Goal: Task Accomplishment & Management: Use online tool/utility

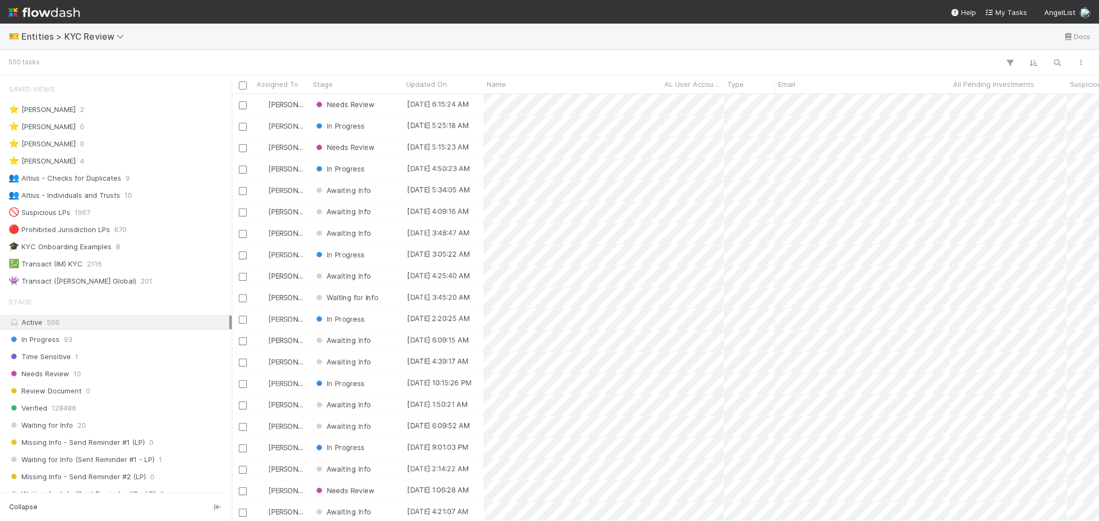
scroll to position [11, 11]
click at [119, 192] on div "👥 Altius - Individuals and Trusts 10" at bounding box center [119, 195] width 220 height 13
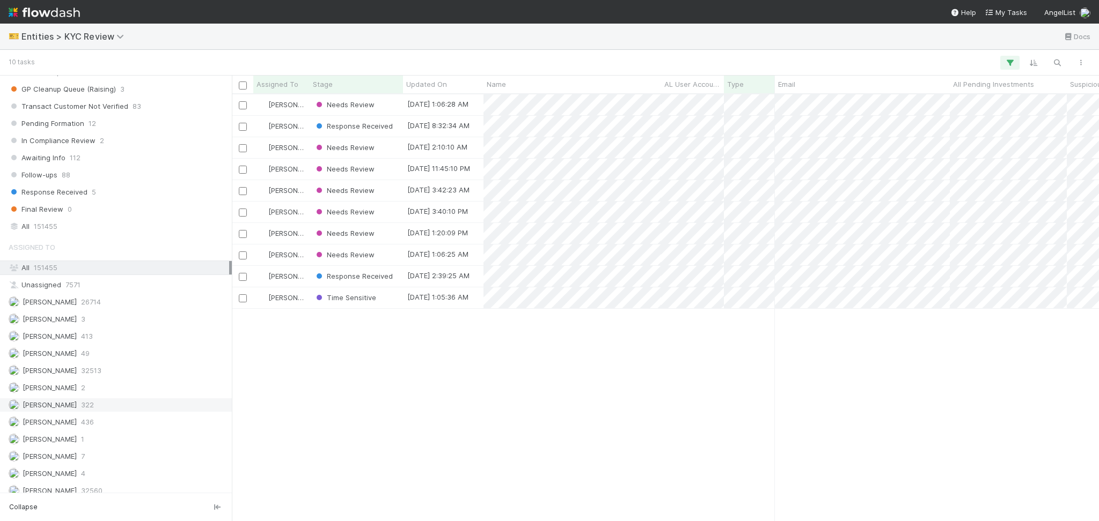
scroll to position [846, 0]
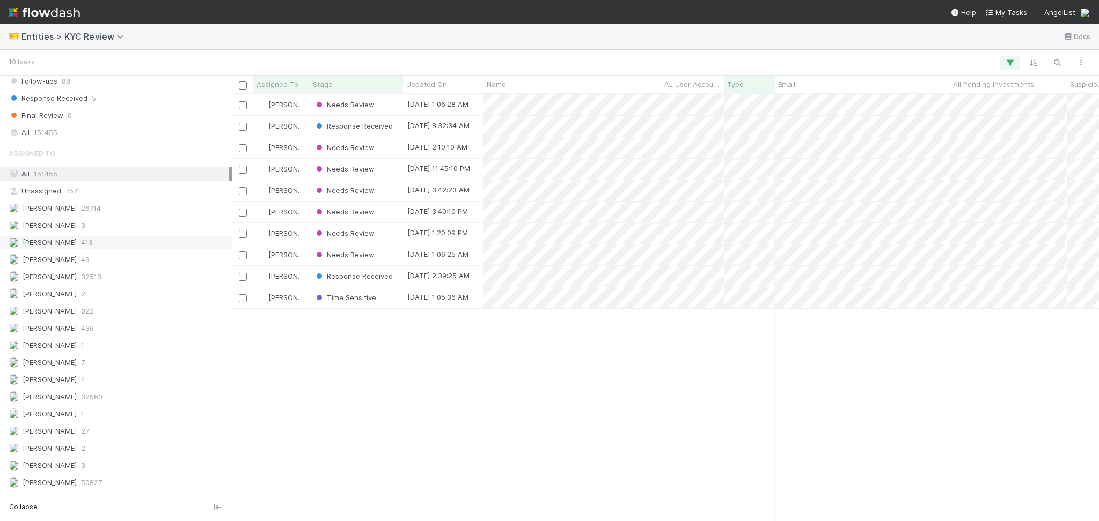
click at [80, 248] on div "Febbie Cervantes 413" at bounding box center [119, 242] width 220 height 13
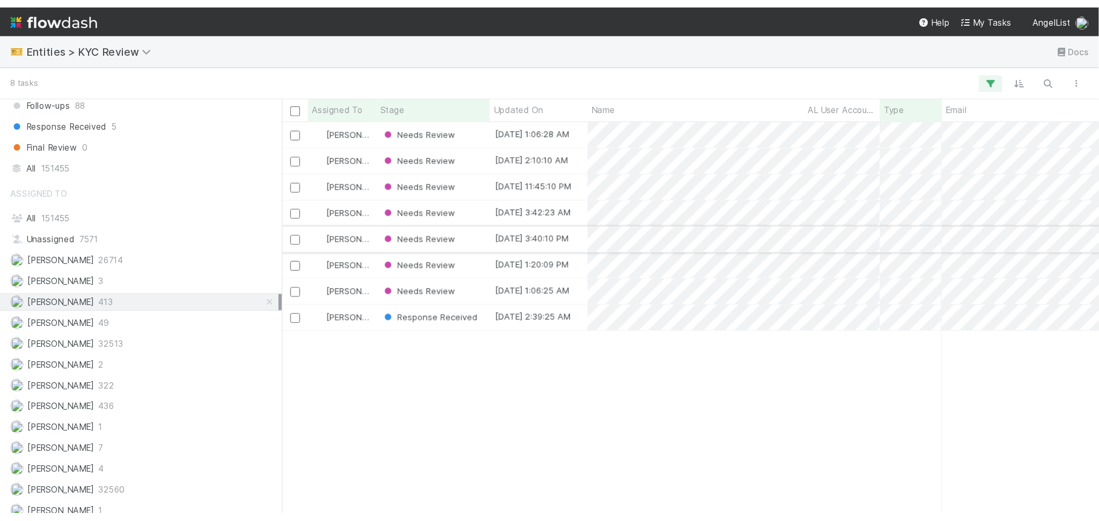
scroll to position [416, 856]
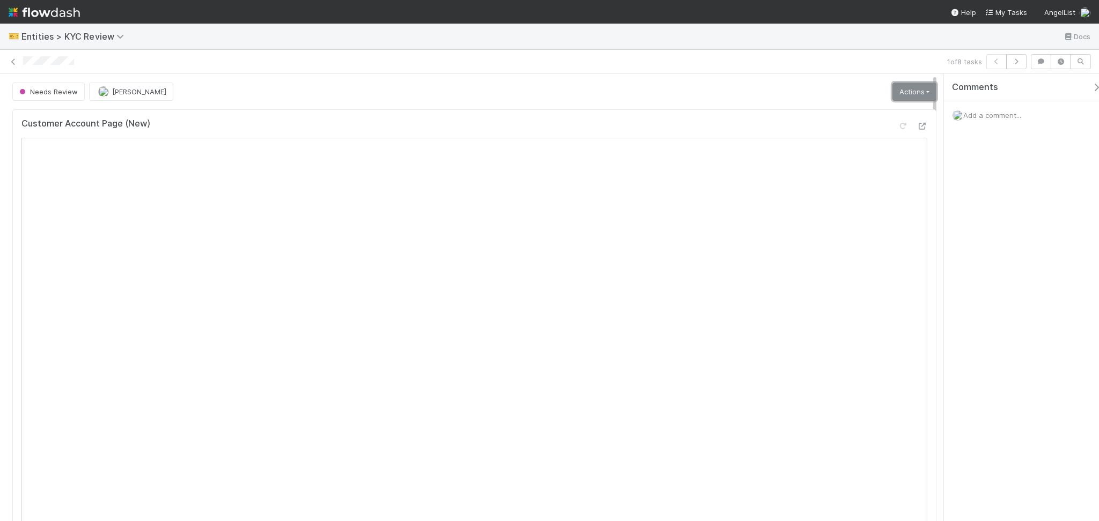
click at [748, 84] on link "Actions" at bounding box center [914, 92] width 44 height 18
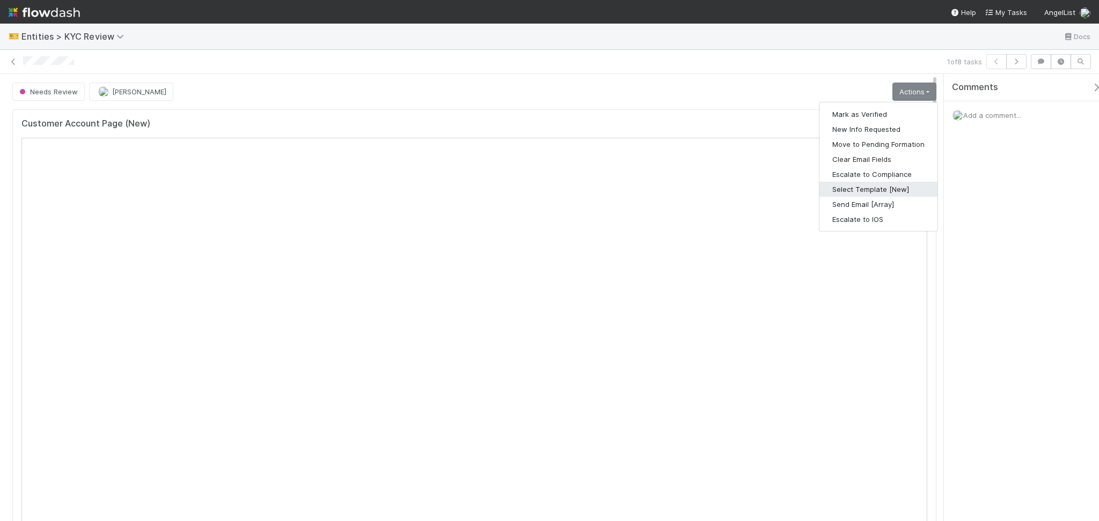
click at [748, 187] on button "Select Template [New]" at bounding box center [878, 189] width 118 height 15
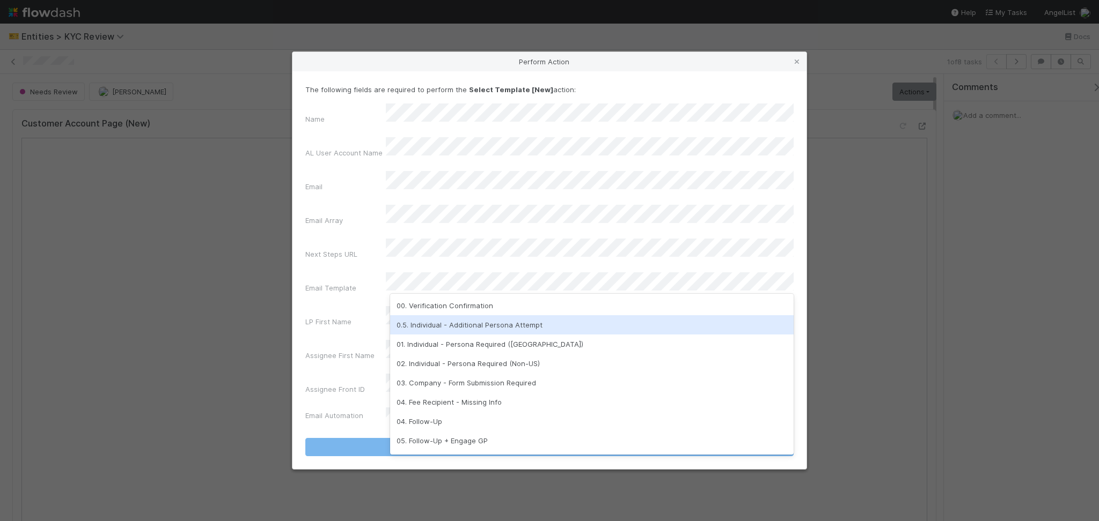
click at [454, 318] on div "0.5. Individual - Additional Persona Attempt" at bounding box center [591, 324] width 403 height 19
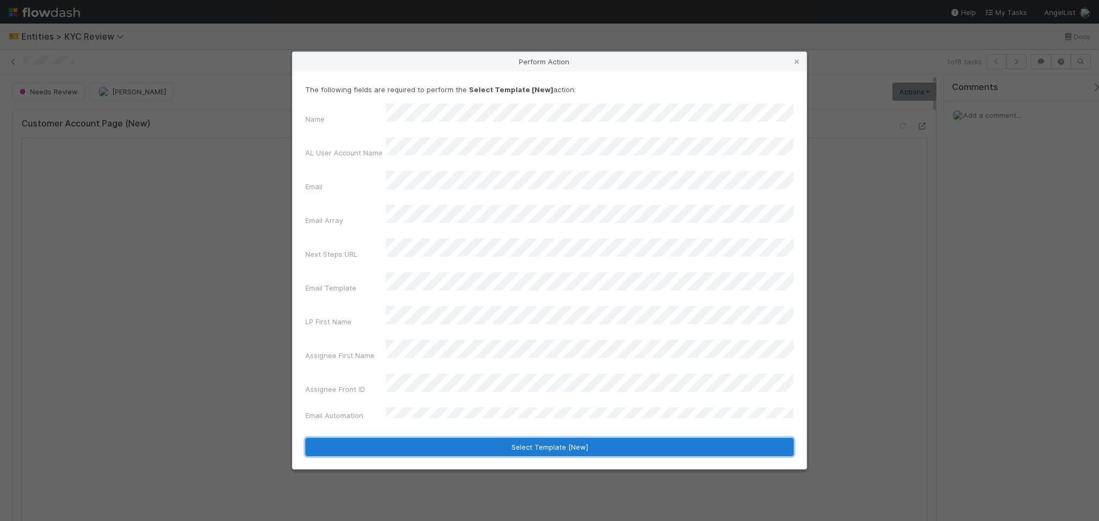
click at [537, 355] on button "Select Template [New]" at bounding box center [549, 447] width 488 height 18
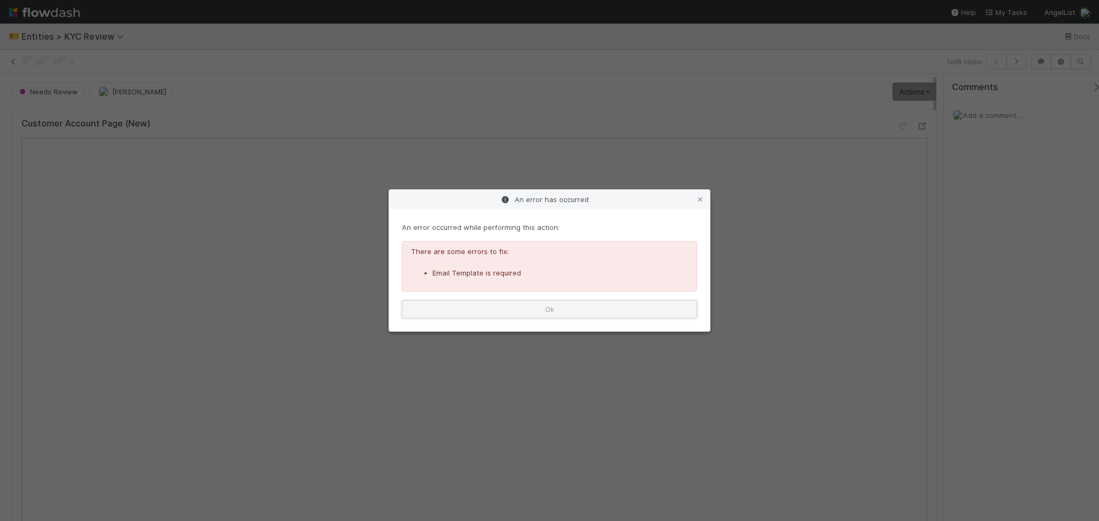
click at [581, 310] on button "Ok" at bounding box center [549, 309] width 295 height 18
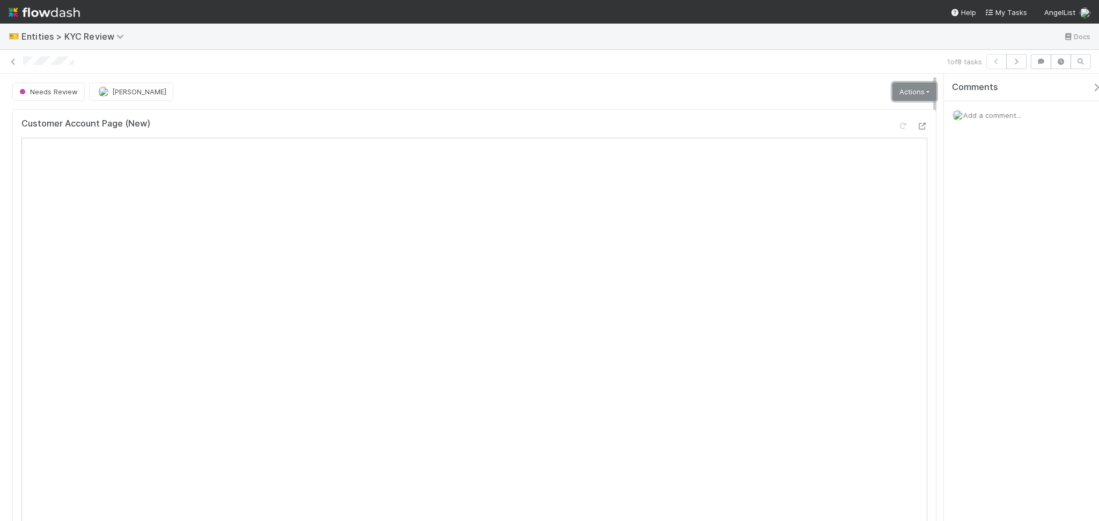
click at [748, 94] on link "Actions" at bounding box center [914, 92] width 44 height 18
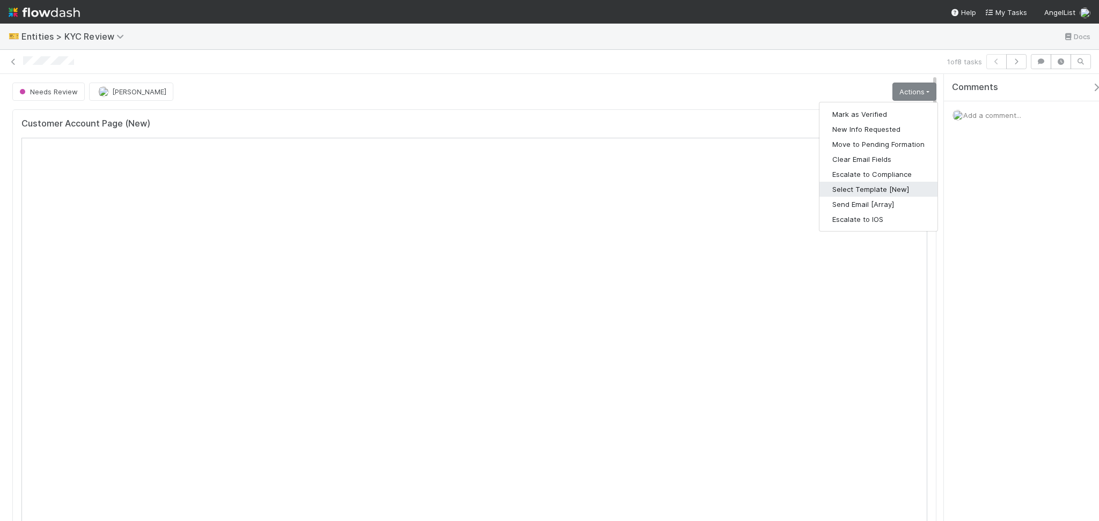
click at [748, 189] on button "Select Template [New]" at bounding box center [878, 189] width 118 height 15
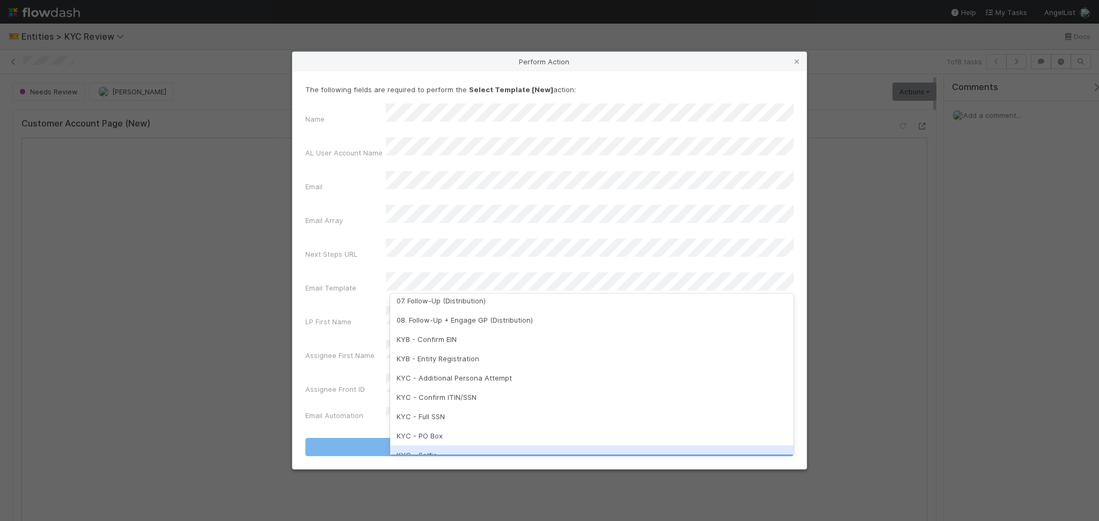
scroll to position [268, 0]
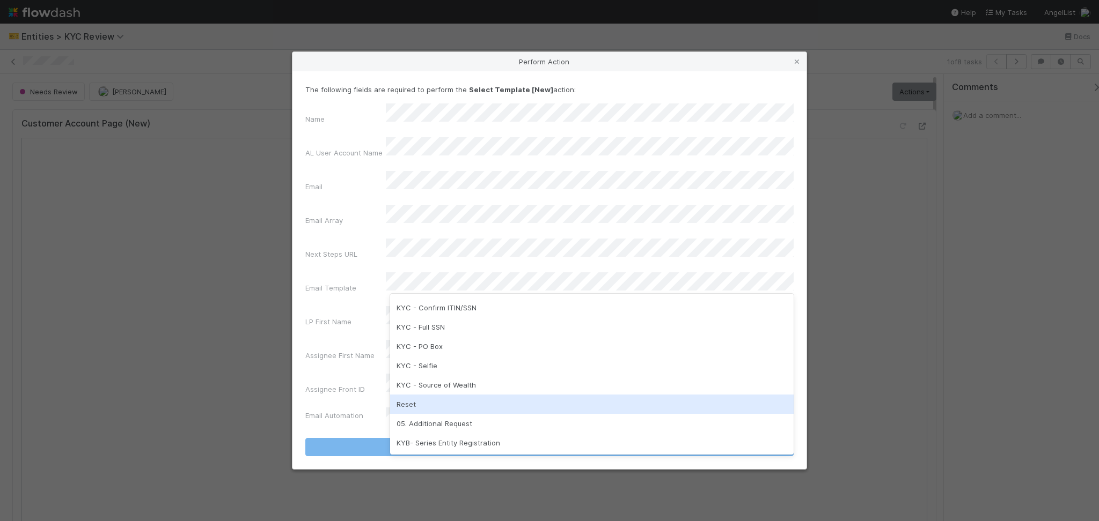
click at [445, 355] on div "Reset" at bounding box center [591, 404] width 403 height 19
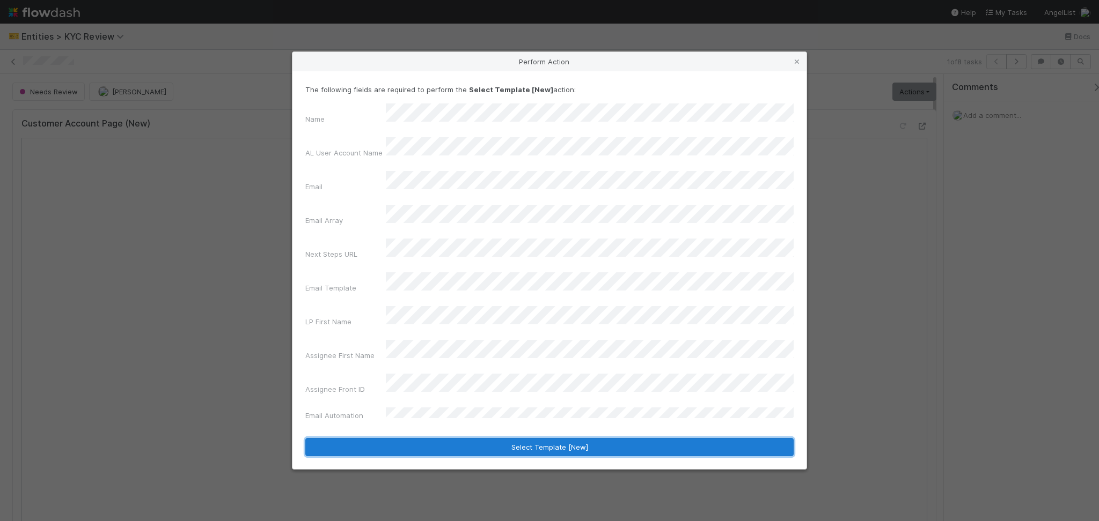
click at [461, 355] on button "Select Template [New]" at bounding box center [549, 447] width 488 height 18
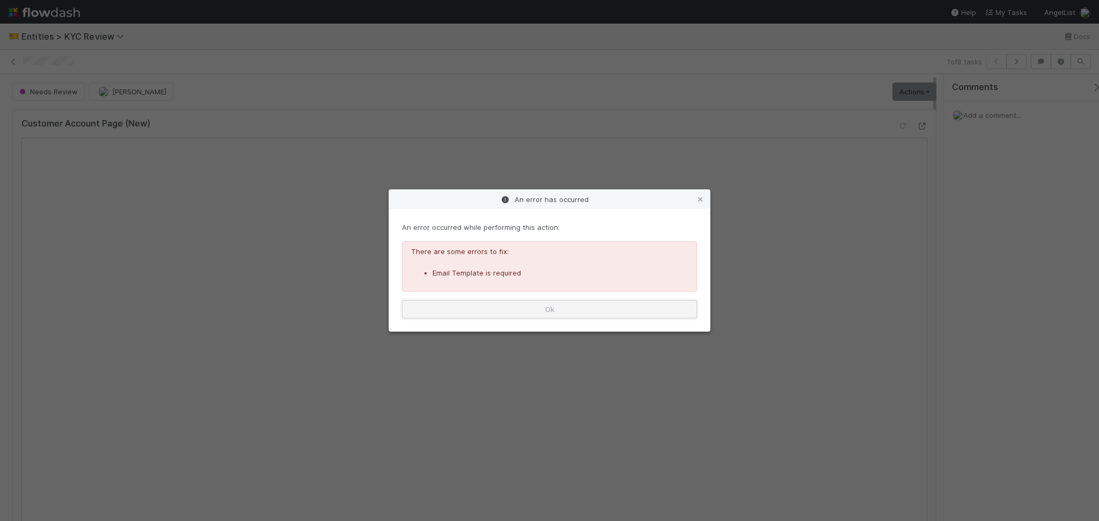
click at [598, 307] on button "Ok" at bounding box center [549, 309] width 295 height 18
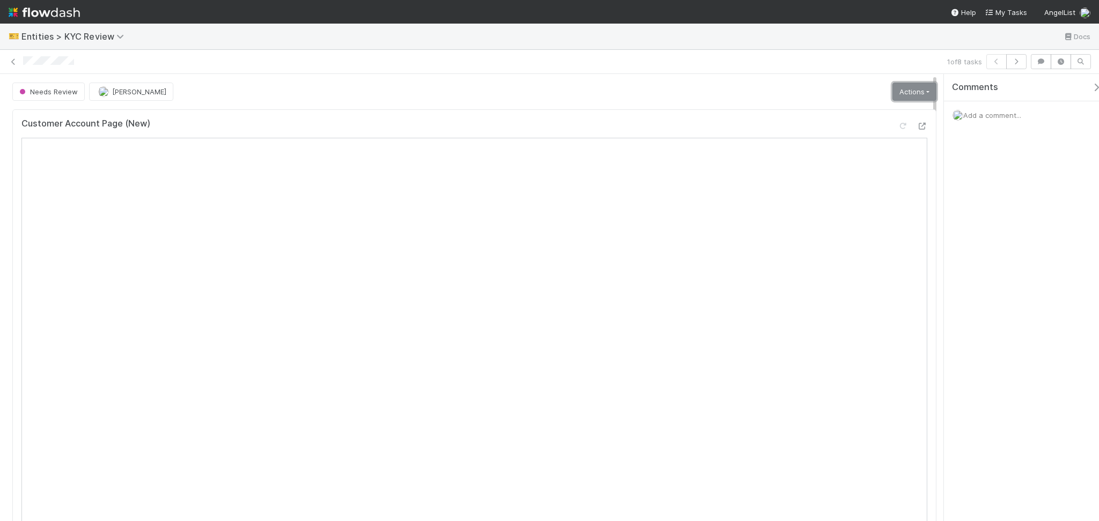
click at [748, 90] on link "Actions" at bounding box center [914, 92] width 44 height 18
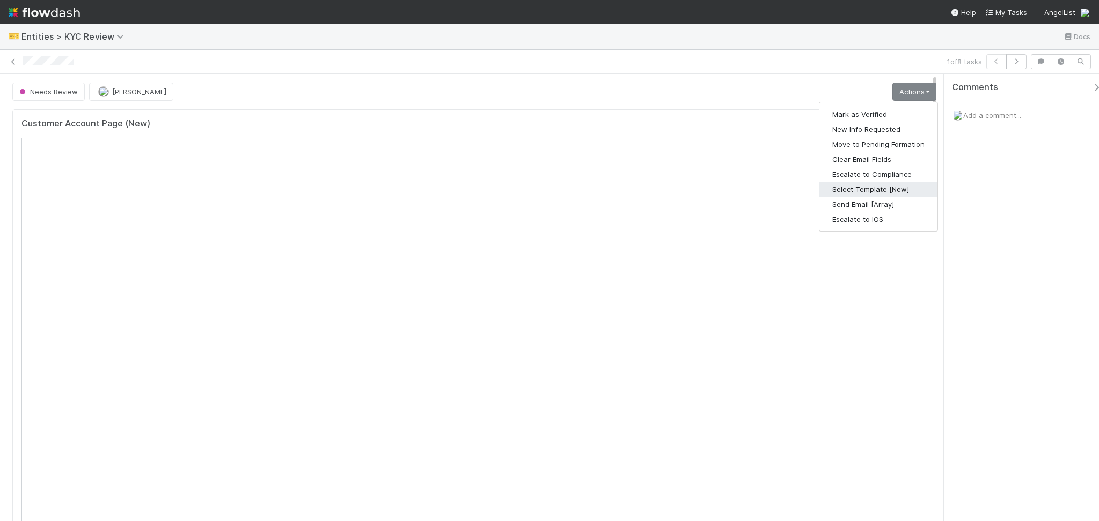
click at [748, 190] on button "Select Template [New]" at bounding box center [878, 189] width 118 height 15
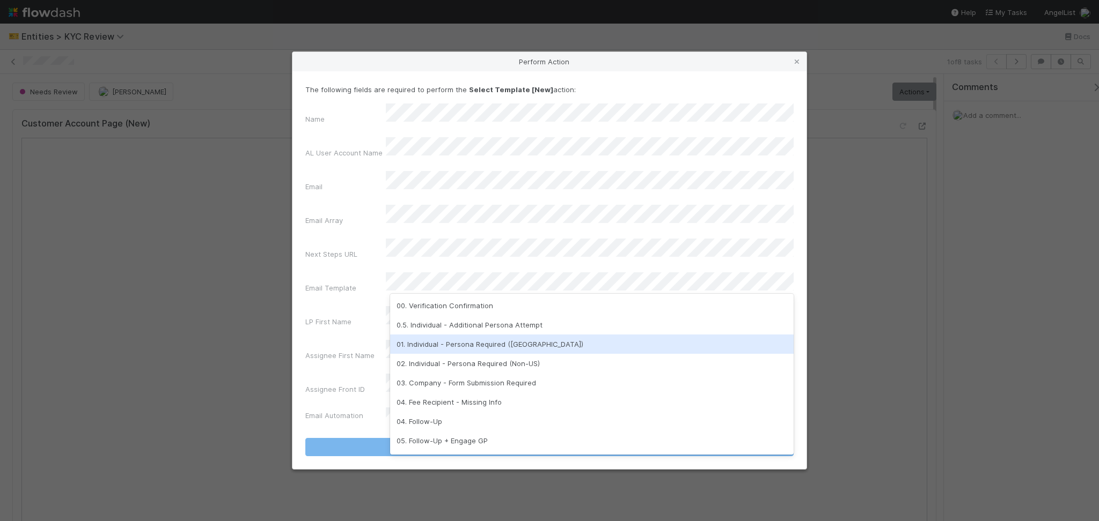
click at [565, 342] on div "01. Individual - Persona Required (US)" at bounding box center [591, 344] width 403 height 19
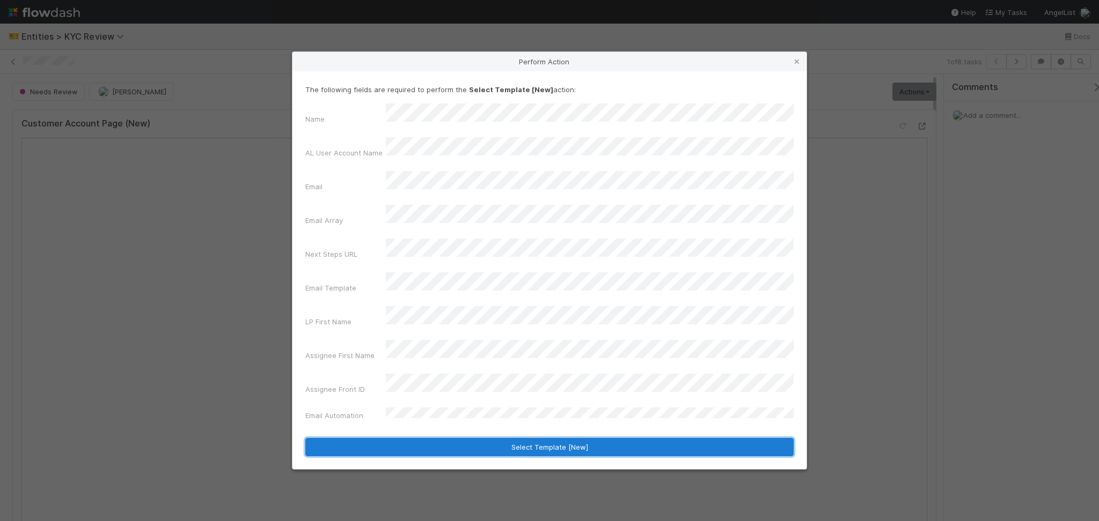
click at [577, 355] on button "Select Template [New]" at bounding box center [549, 447] width 488 height 18
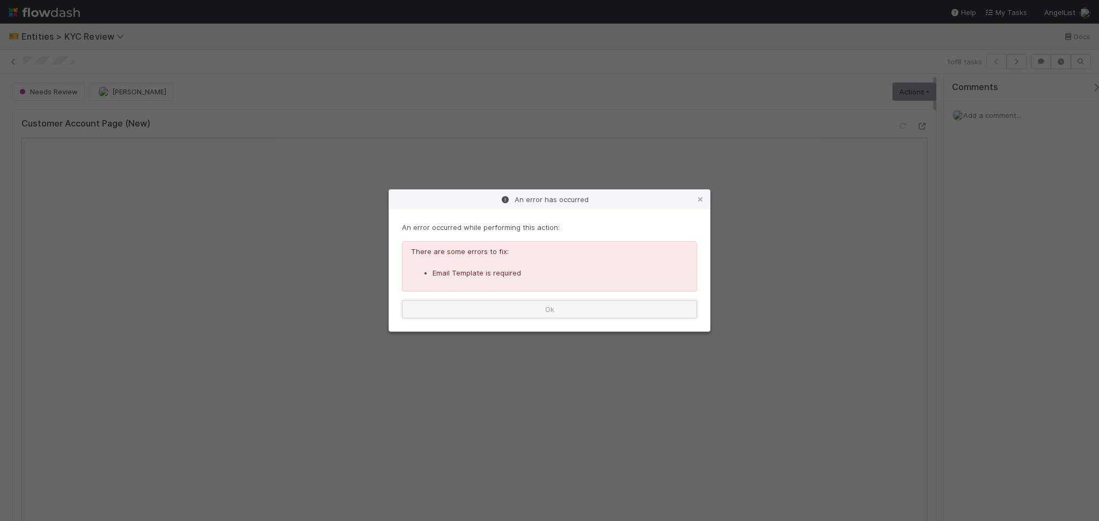
click at [543, 314] on button "Ok" at bounding box center [549, 309] width 295 height 18
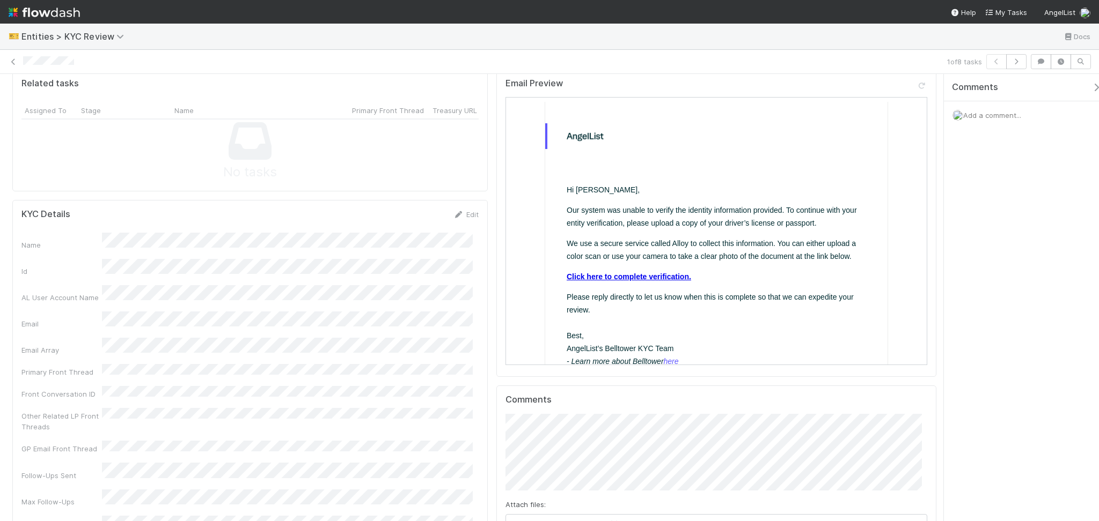
scroll to position [572, 0]
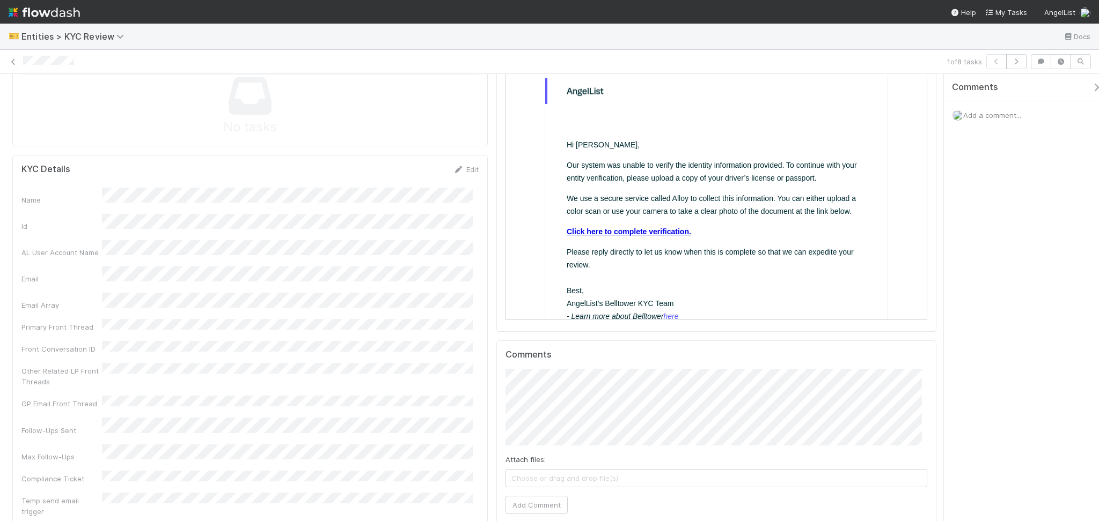
click at [618, 227] on link "Click here to complete verification." at bounding box center [627, 231] width 124 height 9
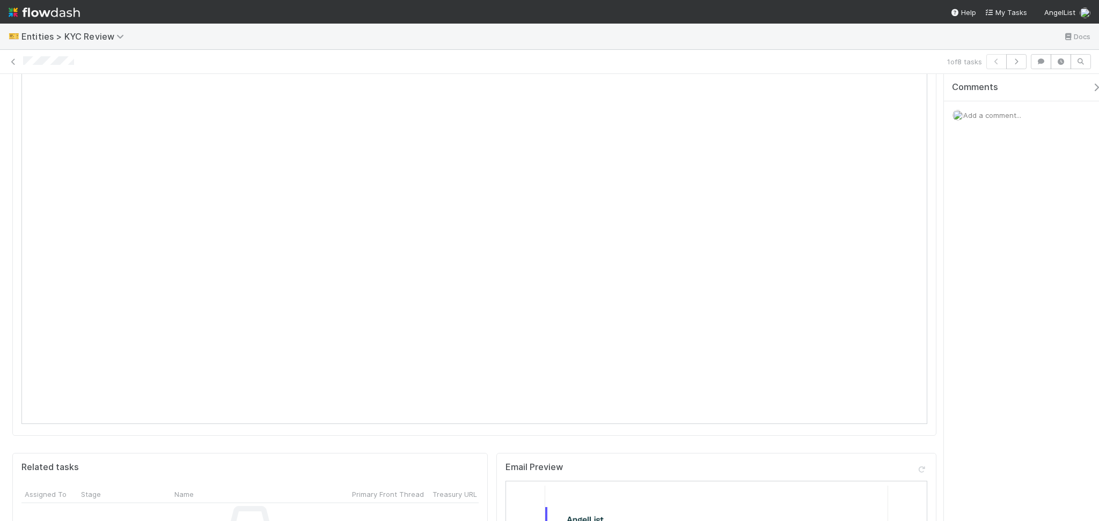
scroll to position [0, 0]
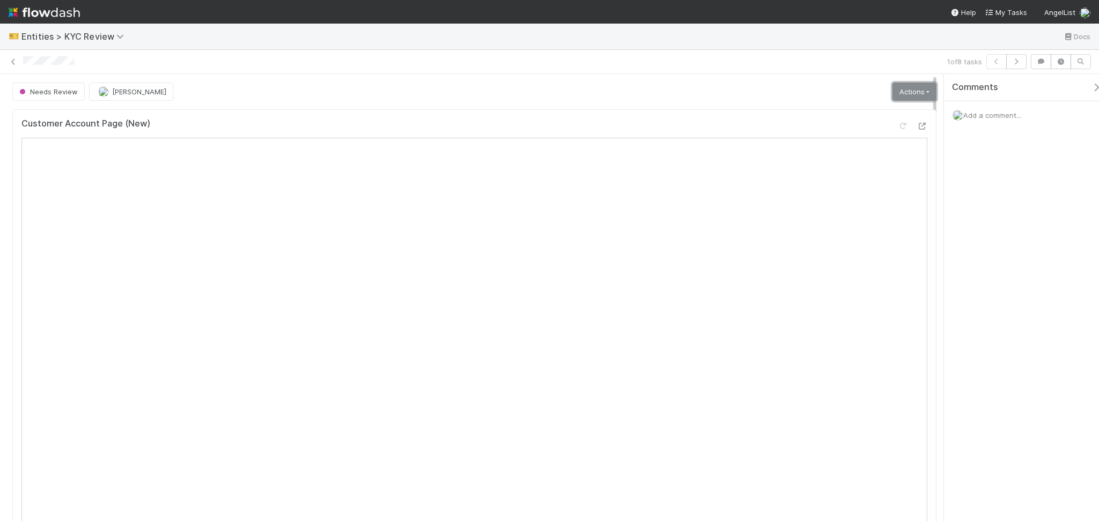
click at [748, 83] on link "Actions" at bounding box center [914, 92] width 44 height 18
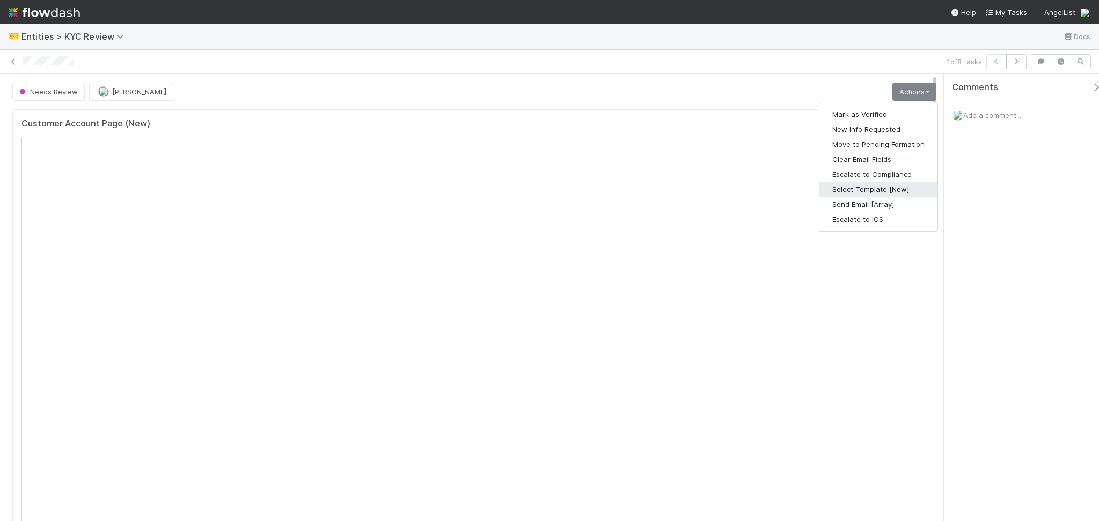
click at [748, 188] on button "Select Template [New]" at bounding box center [878, 189] width 118 height 15
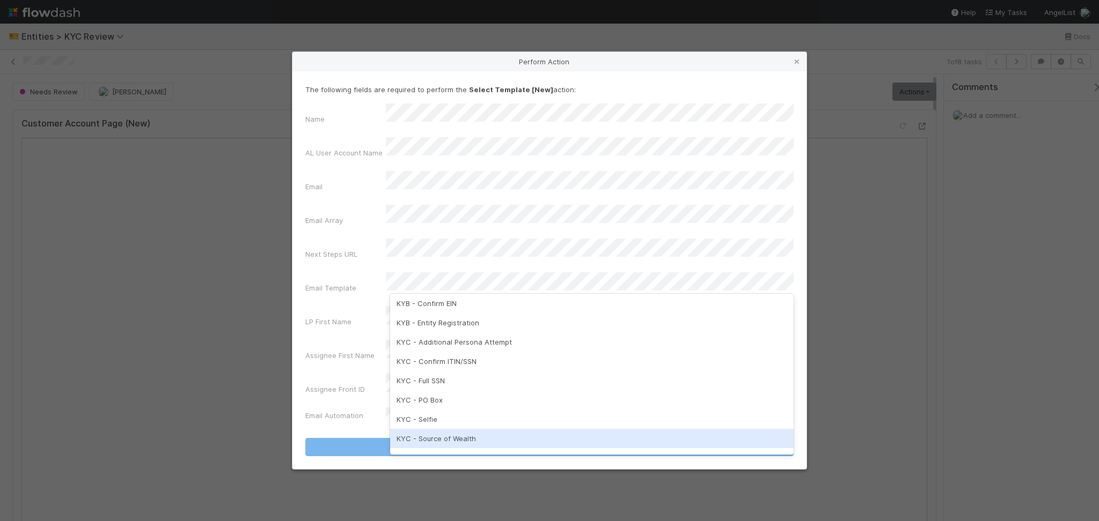
scroll to position [268, 0]
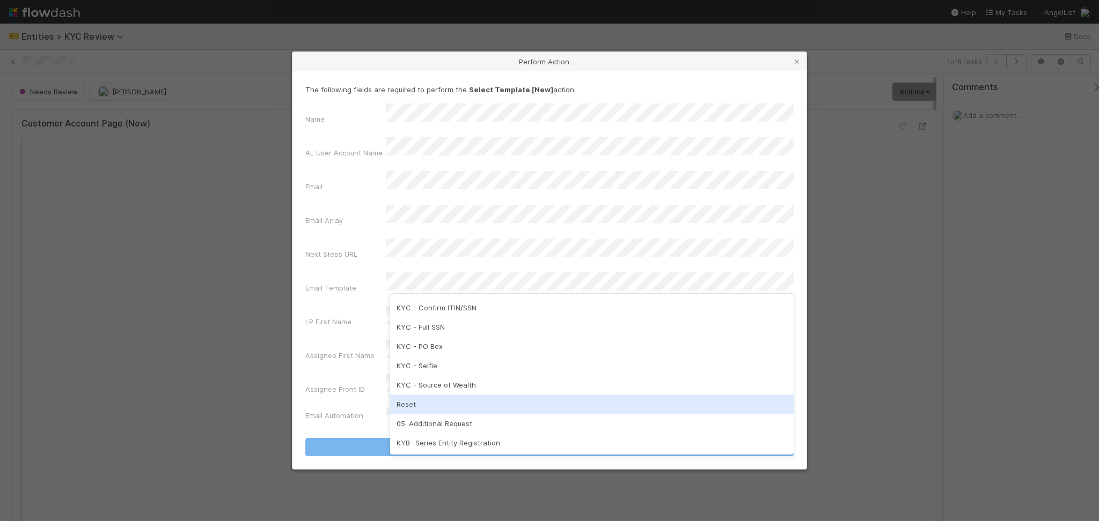
click at [423, 355] on div "Reset" at bounding box center [591, 404] width 403 height 19
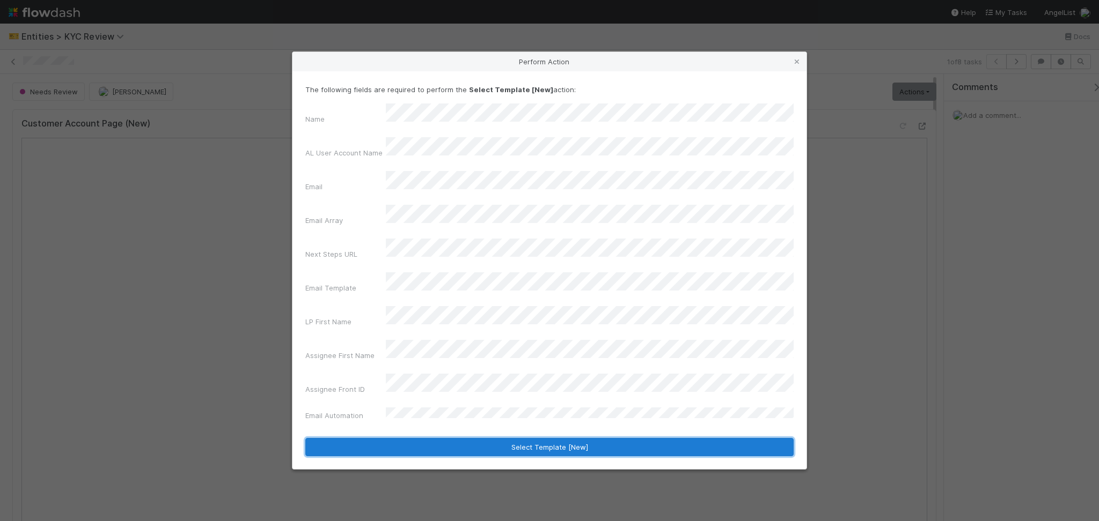
click at [515, 355] on button "Select Template [New]" at bounding box center [549, 447] width 488 height 18
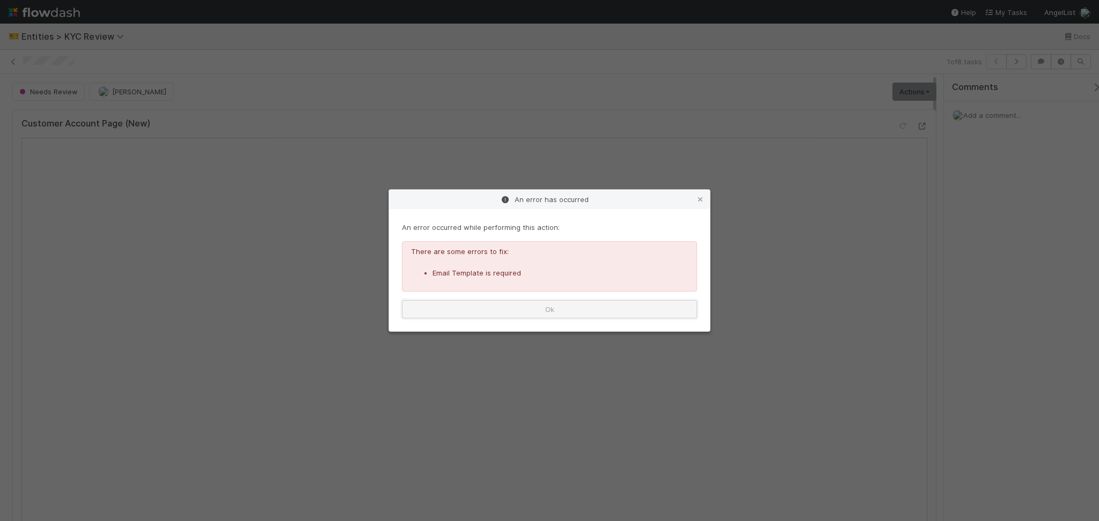
click at [525, 303] on button "Ok" at bounding box center [549, 309] width 295 height 18
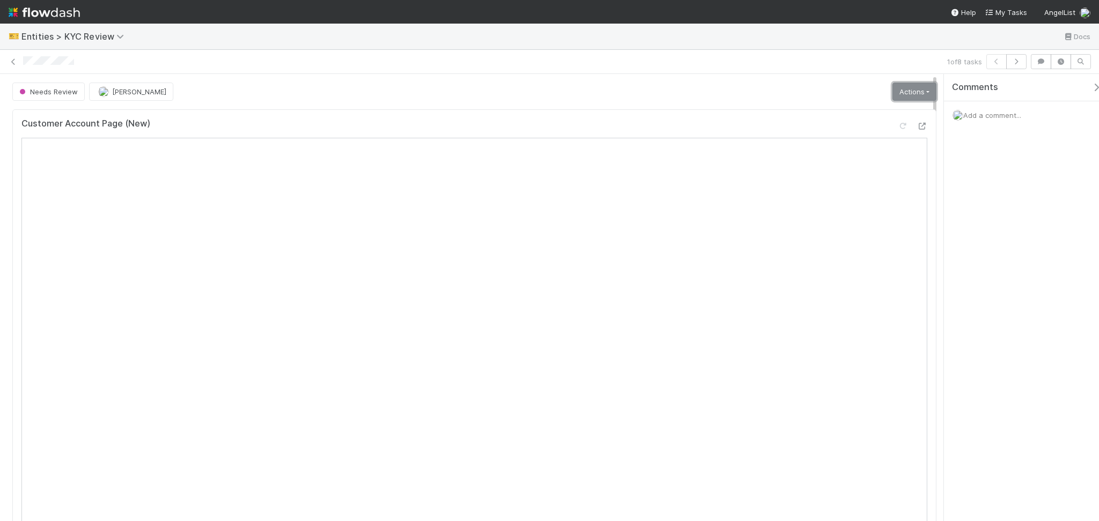
click at [748, 93] on link "Actions" at bounding box center [914, 92] width 44 height 18
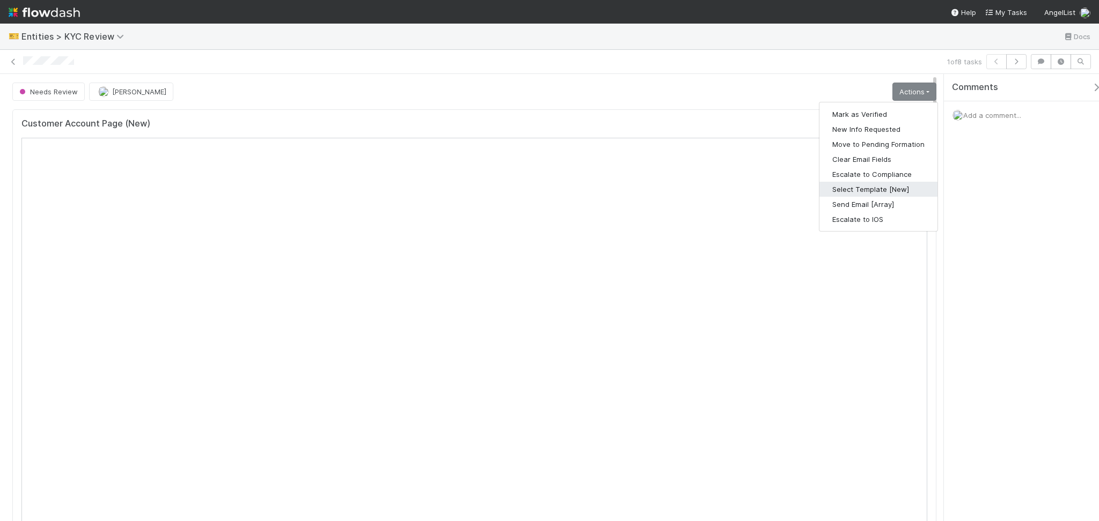
click at [748, 188] on button "Select Template [New]" at bounding box center [878, 189] width 118 height 15
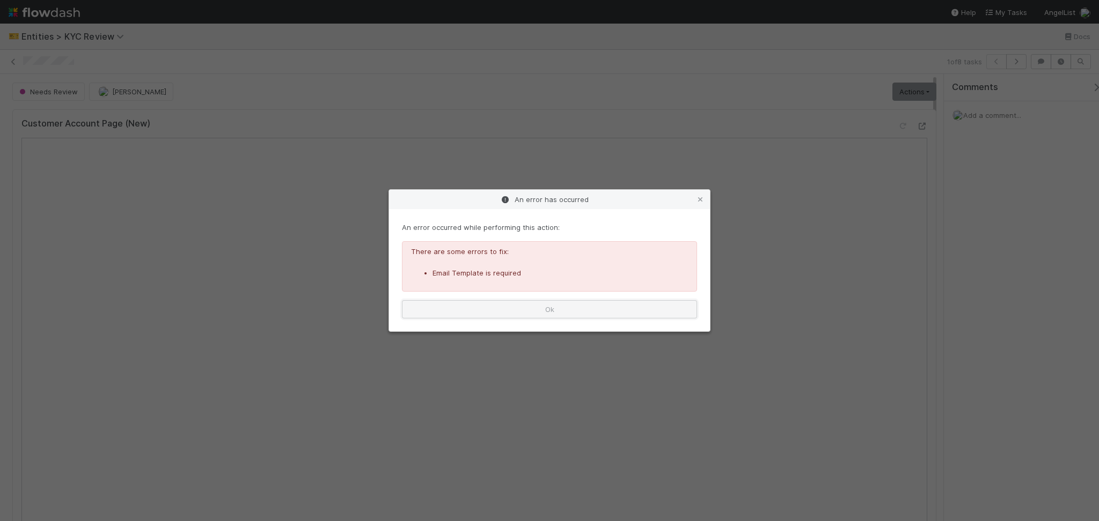
click at [519, 309] on button "Ok" at bounding box center [549, 309] width 295 height 18
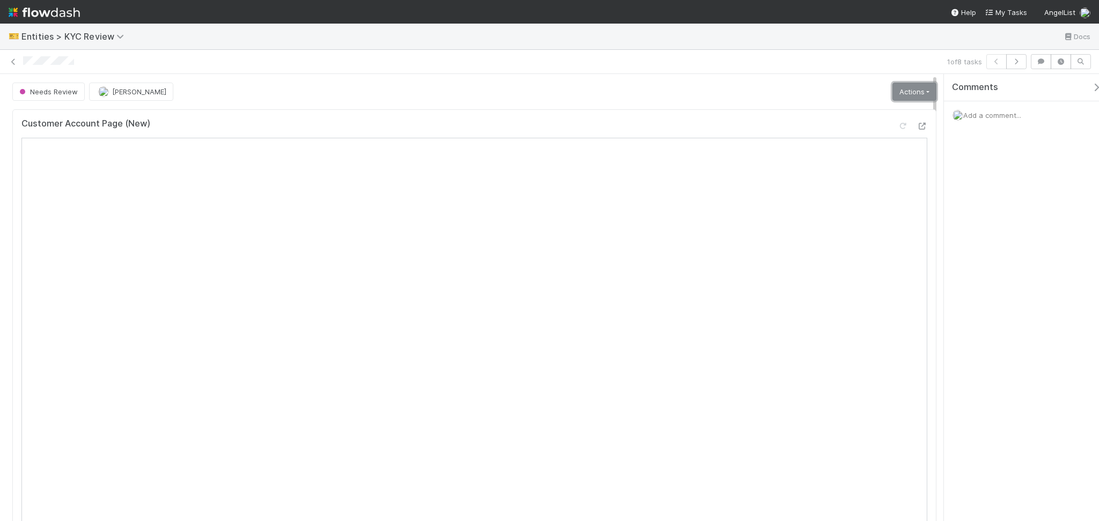
click at [748, 96] on link "Actions" at bounding box center [914, 92] width 44 height 18
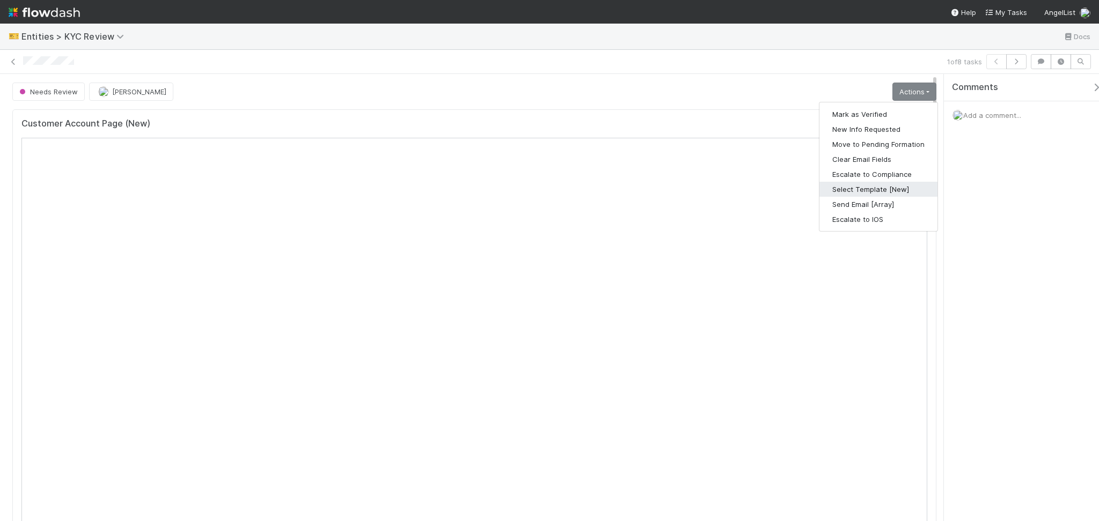
click at [748, 194] on button "Select Template [New]" at bounding box center [878, 189] width 118 height 15
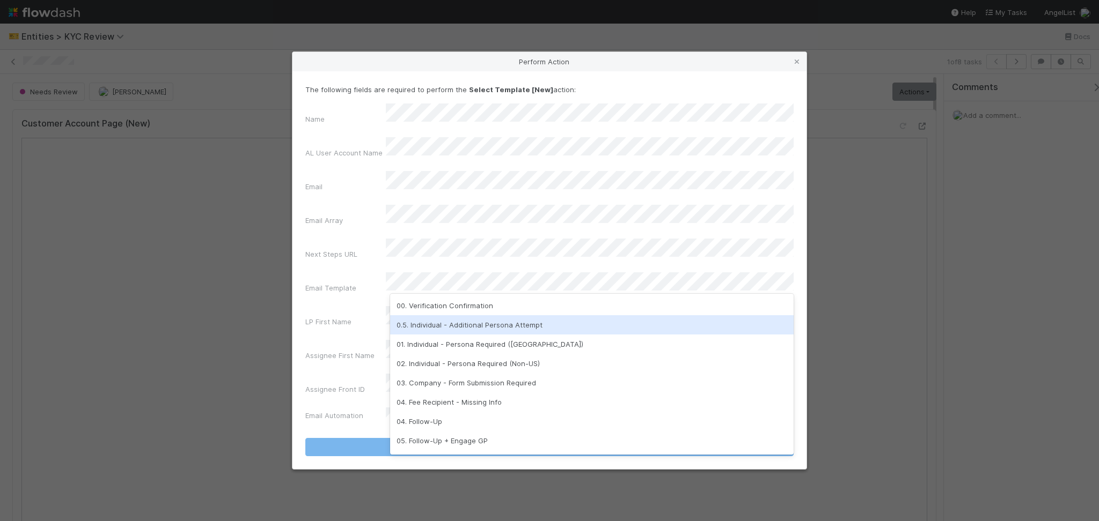
click at [468, 326] on div "0.5. Individual - Additional Persona Attempt" at bounding box center [591, 324] width 403 height 19
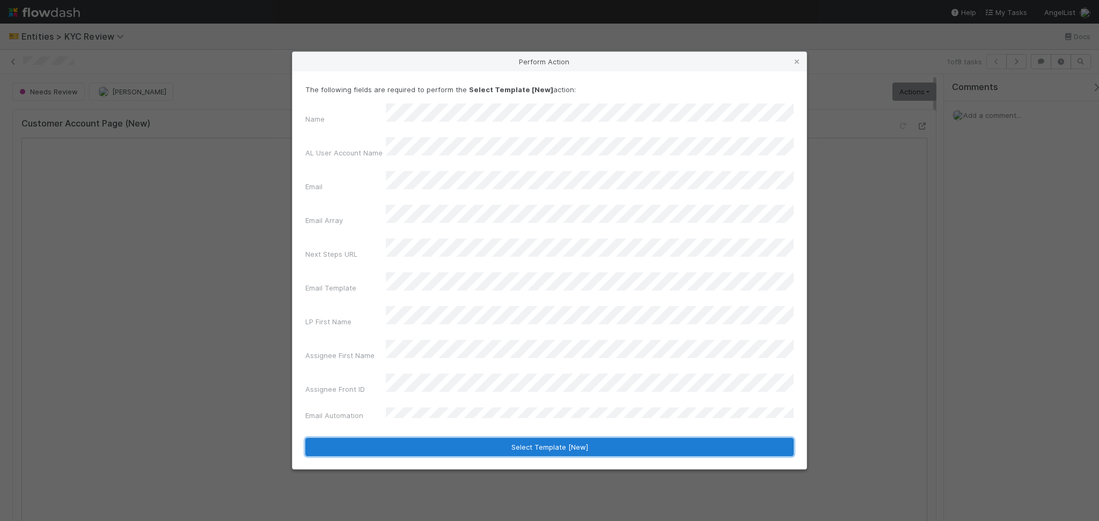
click at [499, 355] on button "Select Template [New]" at bounding box center [549, 447] width 488 height 18
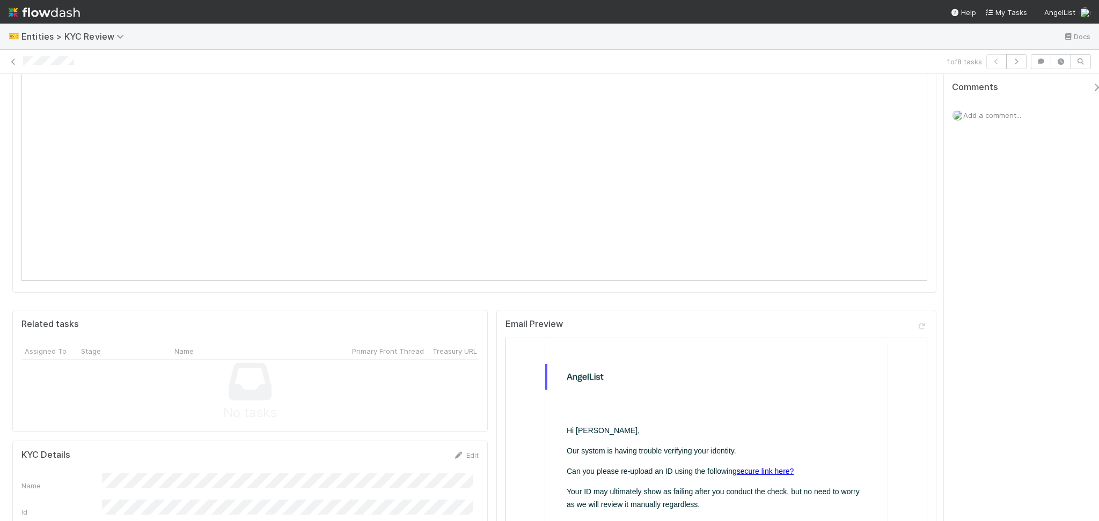
scroll to position [500, 0]
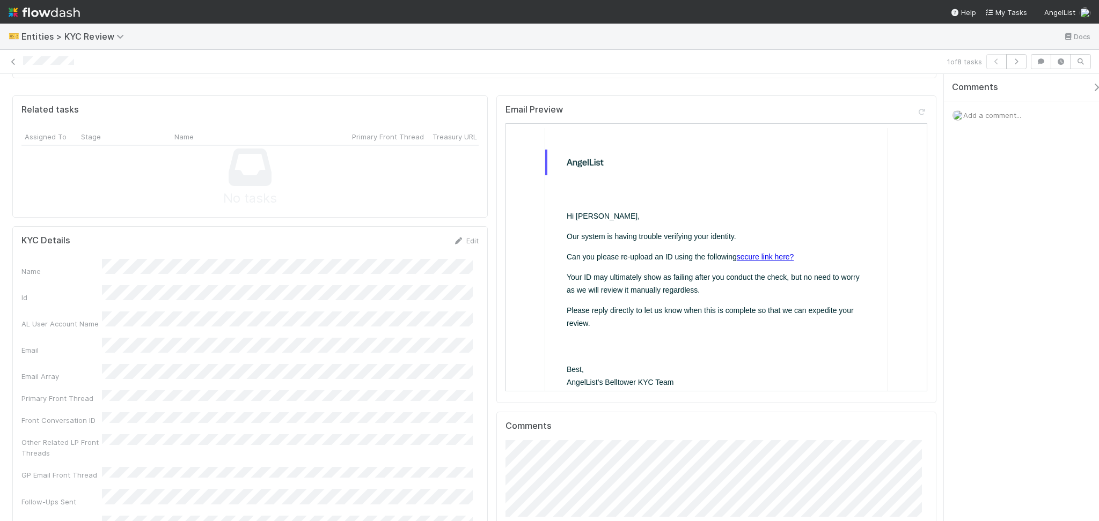
click at [748, 254] on link "secure link here?" at bounding box center [763, 256] width 57 height 9
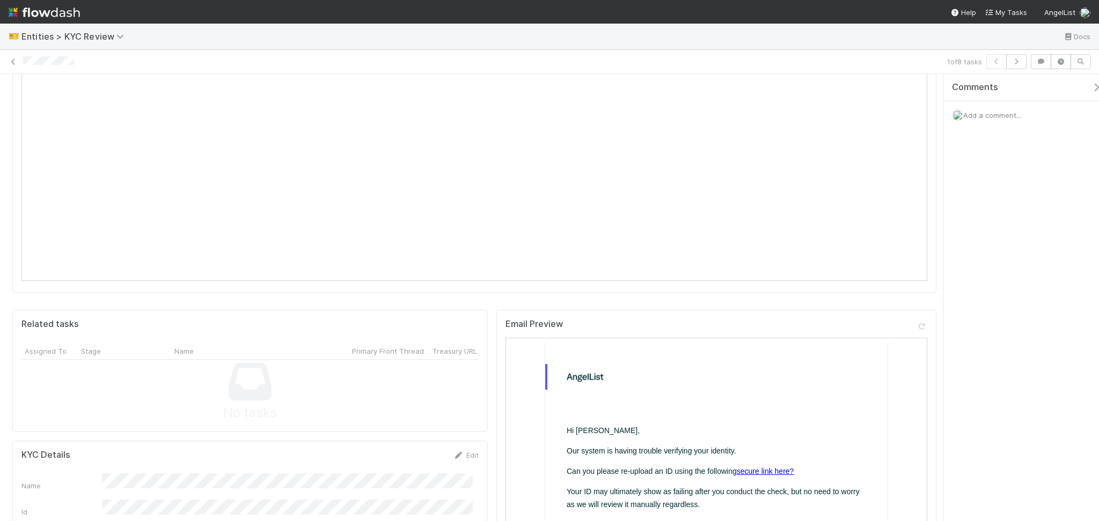
scroll to position [0, 0]
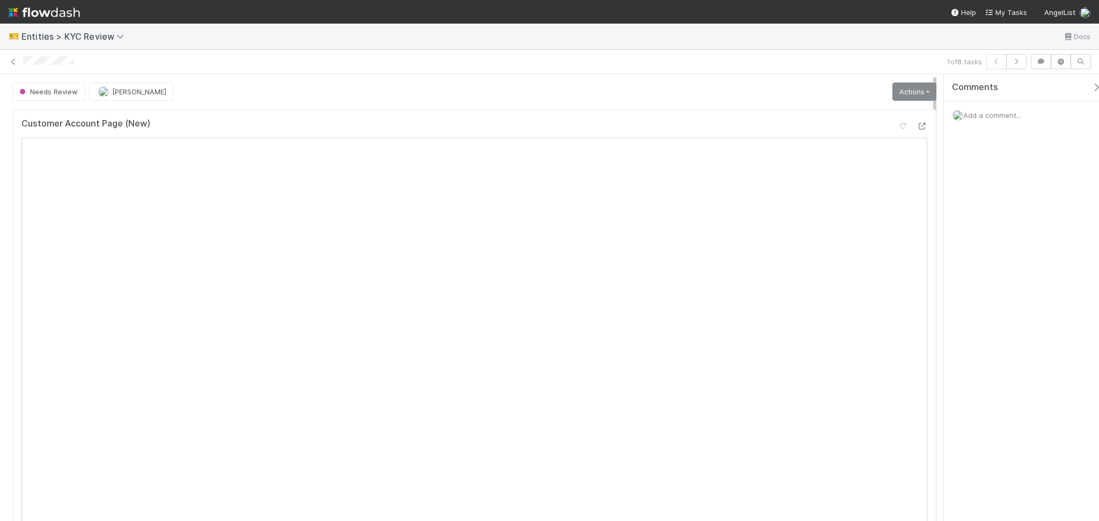
click at [748, 95] on link "Actions" at bounding box center [914, 92] width 44 height 18
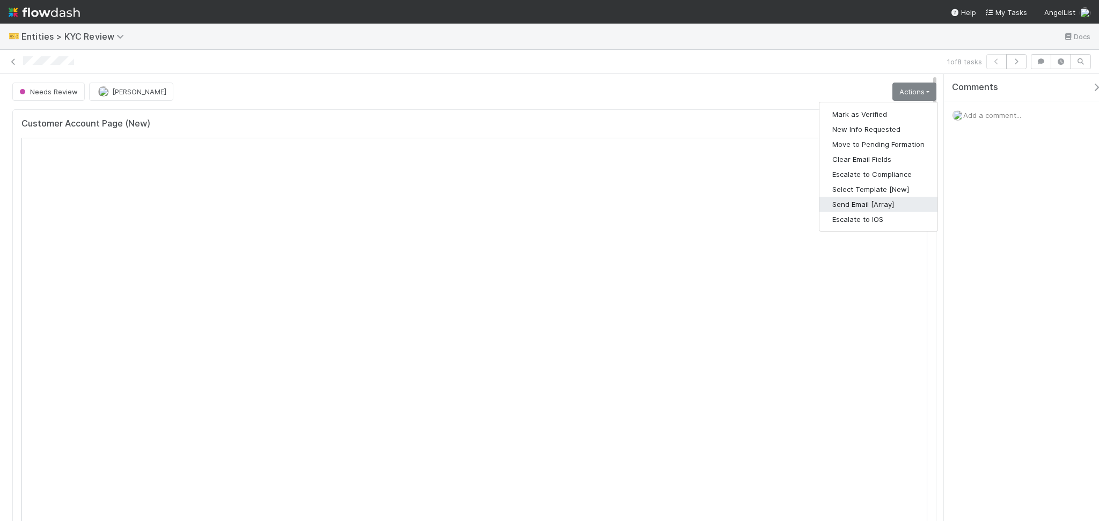
click at [748, 203] on button "Send Email [Array]" at bounding box center [878, 204] width 118 height 15
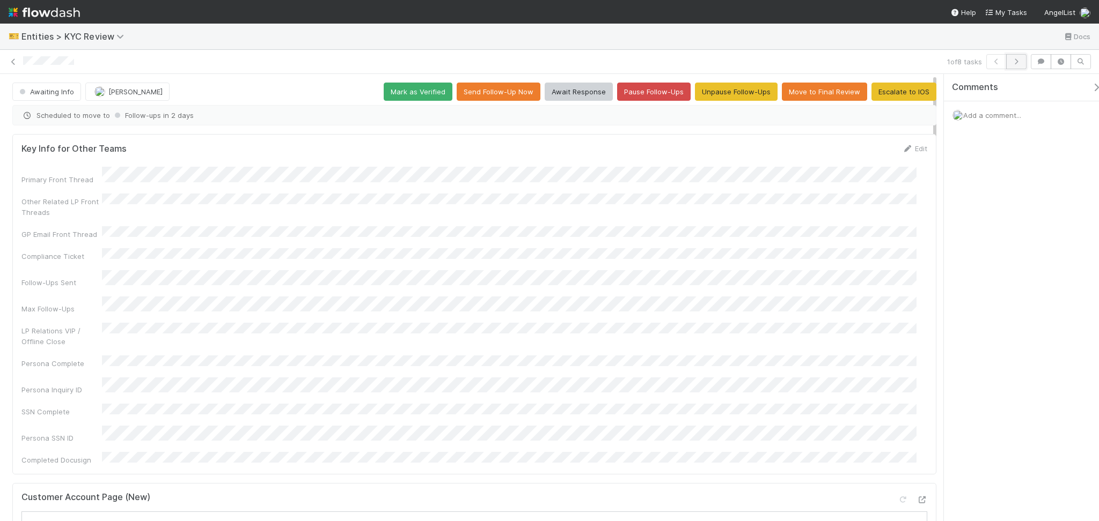
click at [748, 58] on icon "button" at bounding box center [1016, 61] width 11 height 6
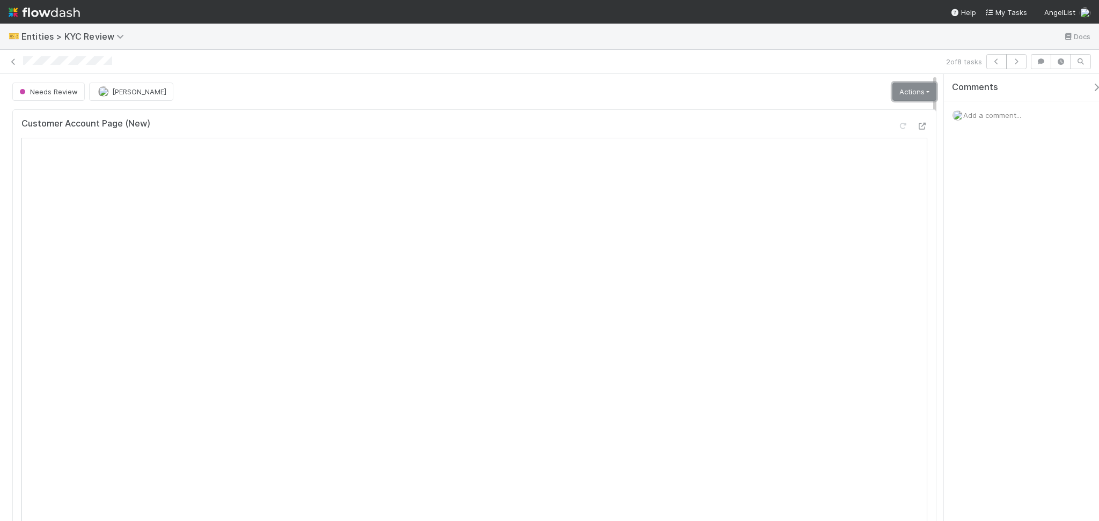
click at [748, 95] on link "Actions" at bounding box center [914, 92] width 44 height 18
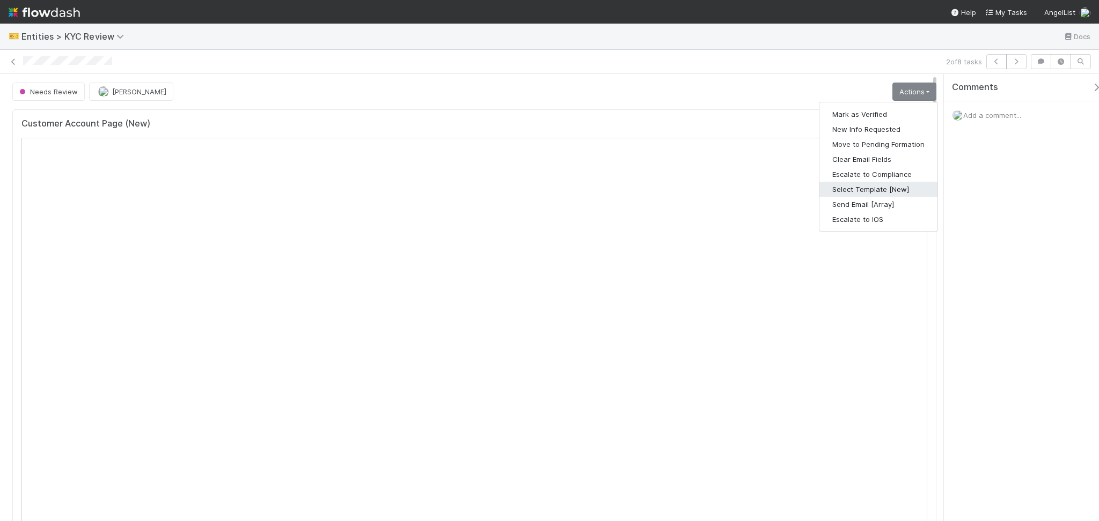
click at [748, 188] on button "Select Template [New]" at bounding box center [878, 189] width 118 height 15
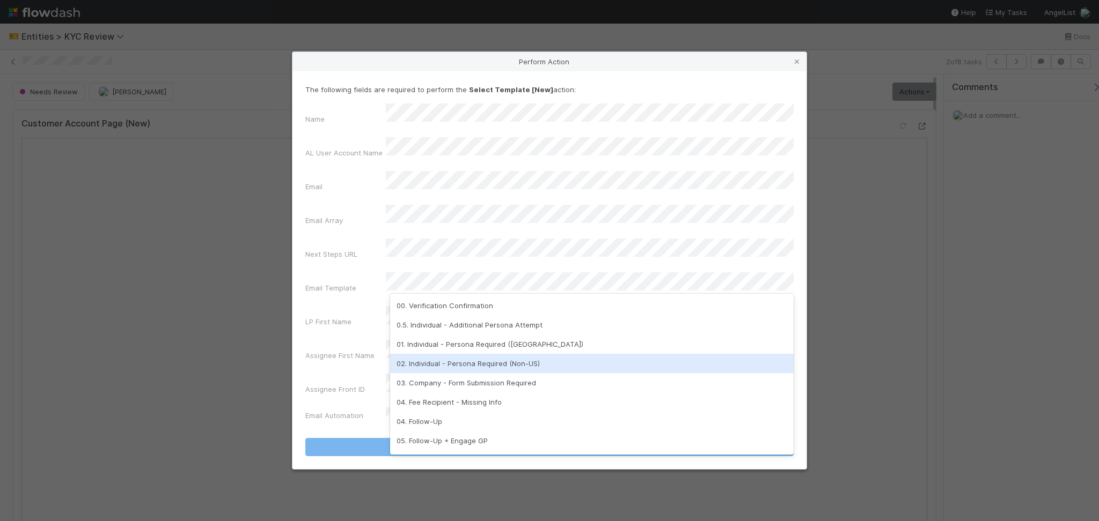
click at [459, 355] on div "02. Individual - Persona Required (Non-US)" at bounding box center [591, 363] width 403 height 19
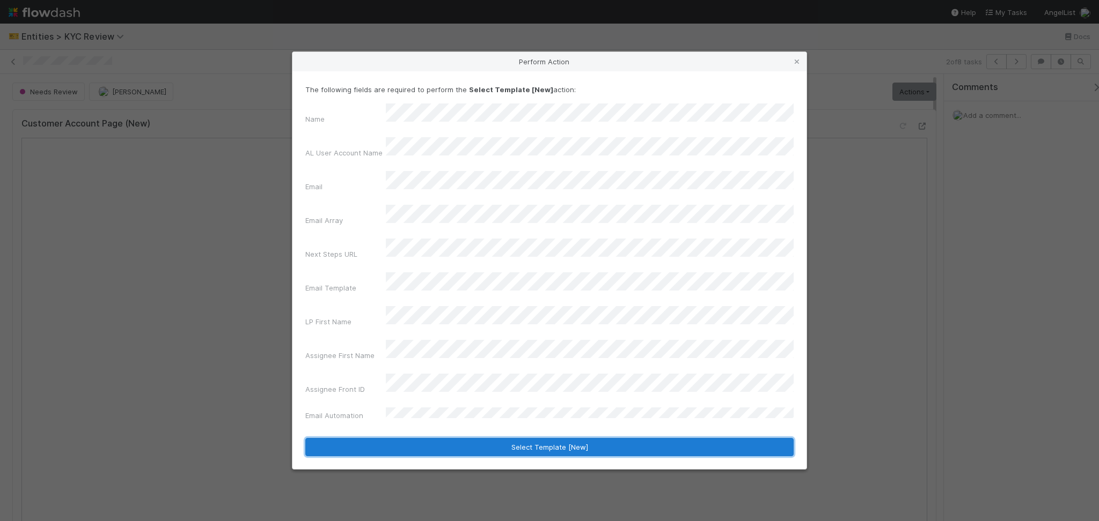
click at [508, 355] on button "Select Template [New]" at bounding box center [549, 447] width 488 height 18
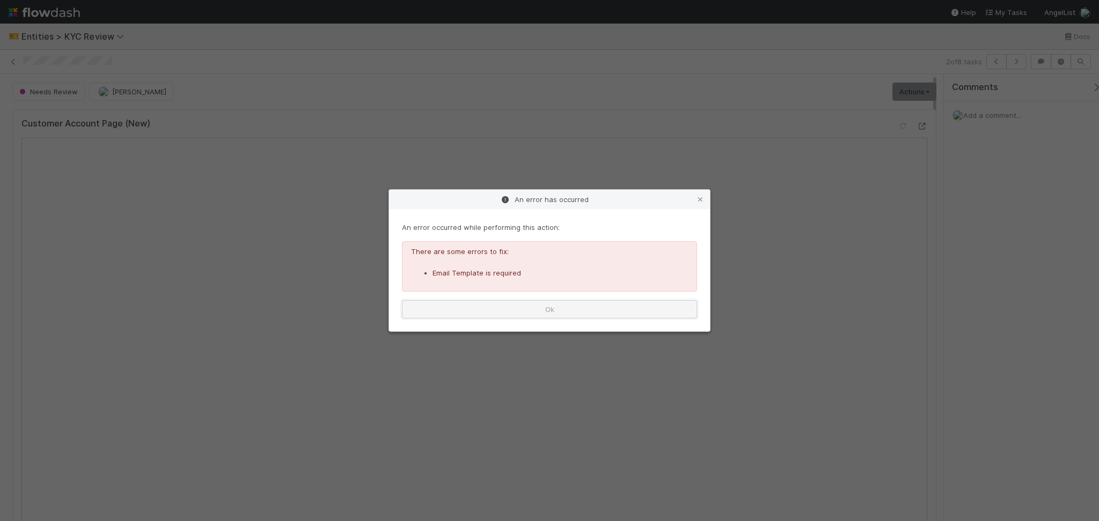
click at [677, 312] on button "Ok" at bounding box center [549, 309] width 295 height 18
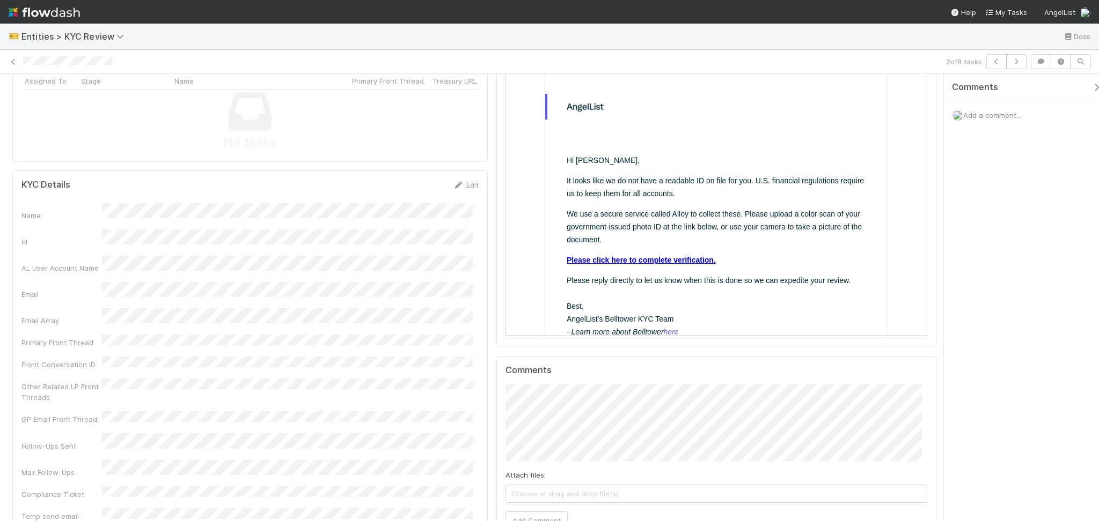
scroll to position [572, 0]
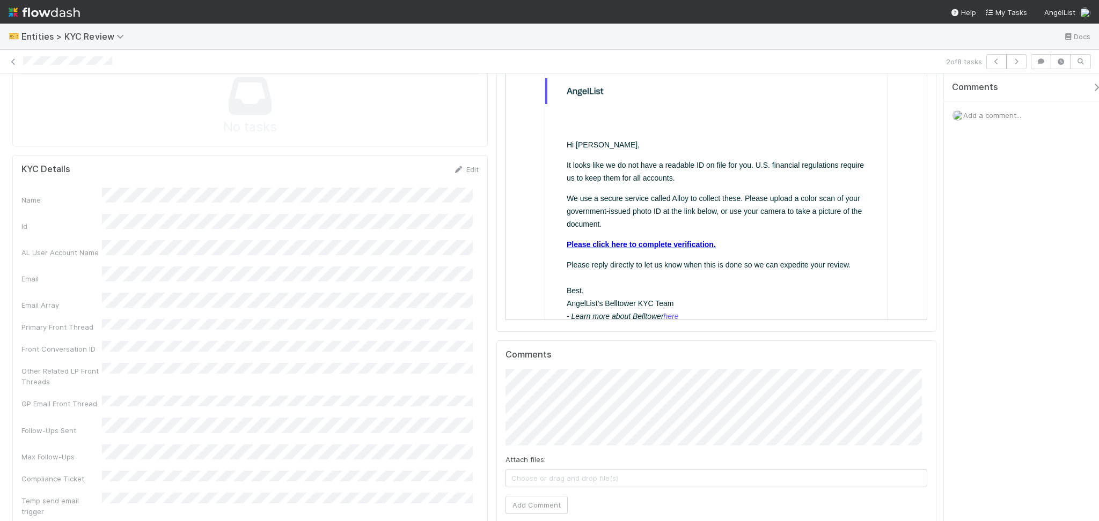
click at [617, 243] on link "Please click here to complete verification." at bounding box center [639, 244] width 149 height 9
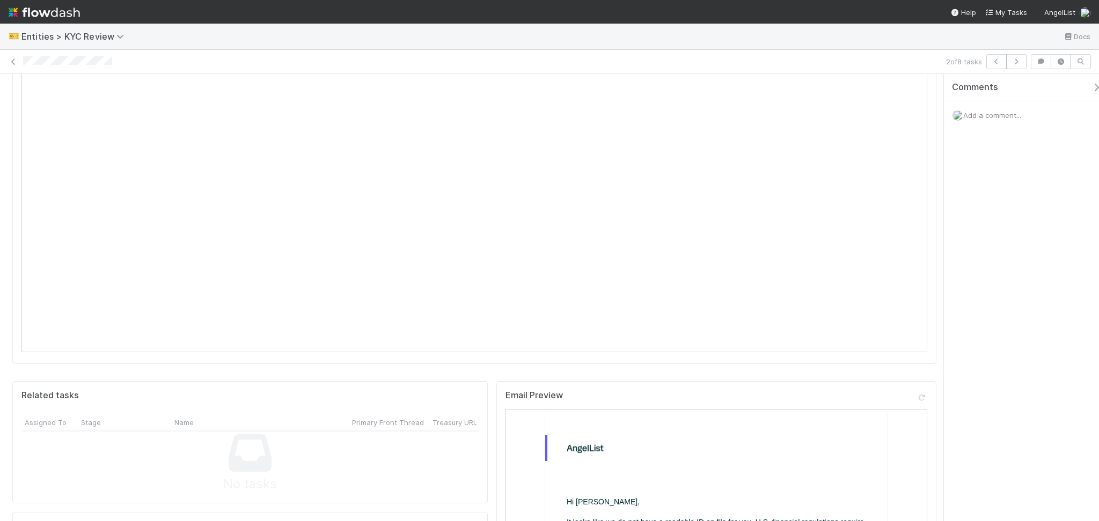
scroll to position [0, 0]
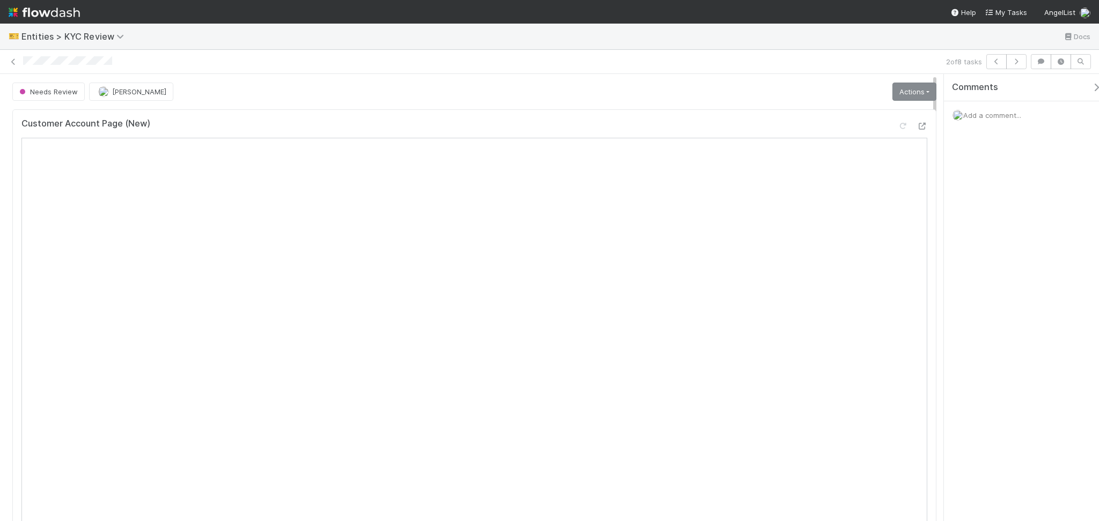
click at [748, 93] on link "Actions" at bounding box center [914, 92] width 44 height 18
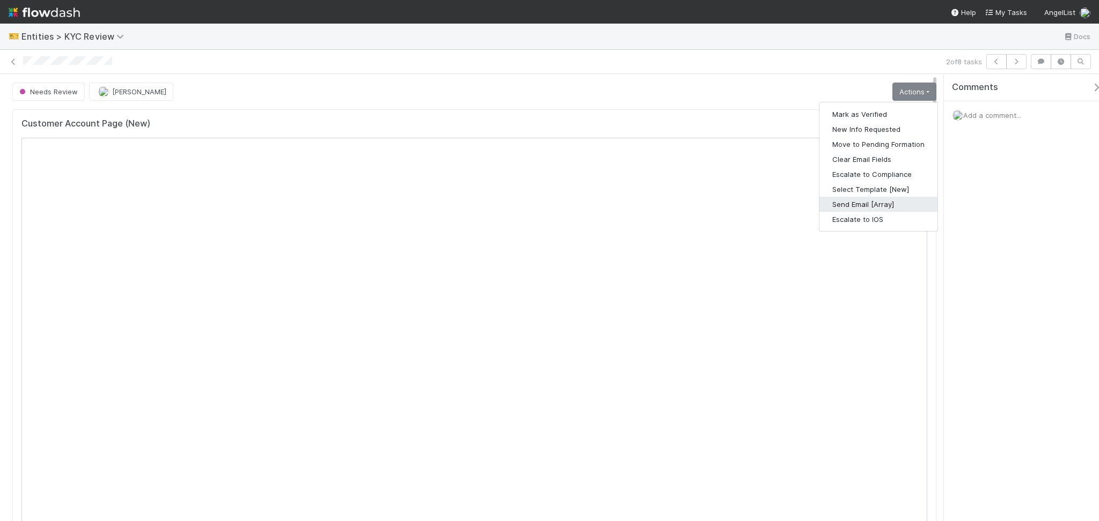
click at [748, 200] on button "Send Email [Array]" at bounding box center [878, 204] width 118 height 15
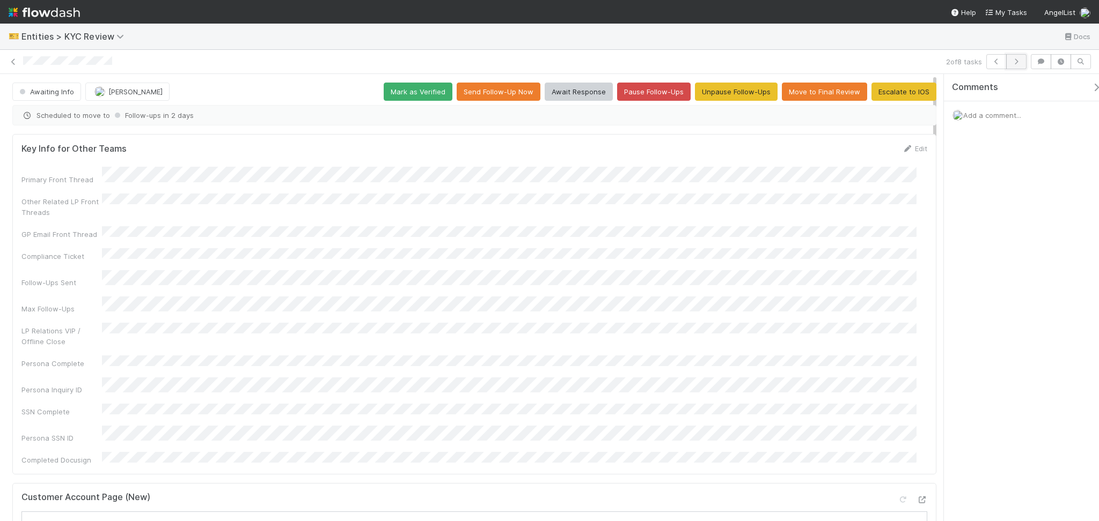
click at [748, 61] on icon "button" at bounding box center [1016, 61] width 11 height 6
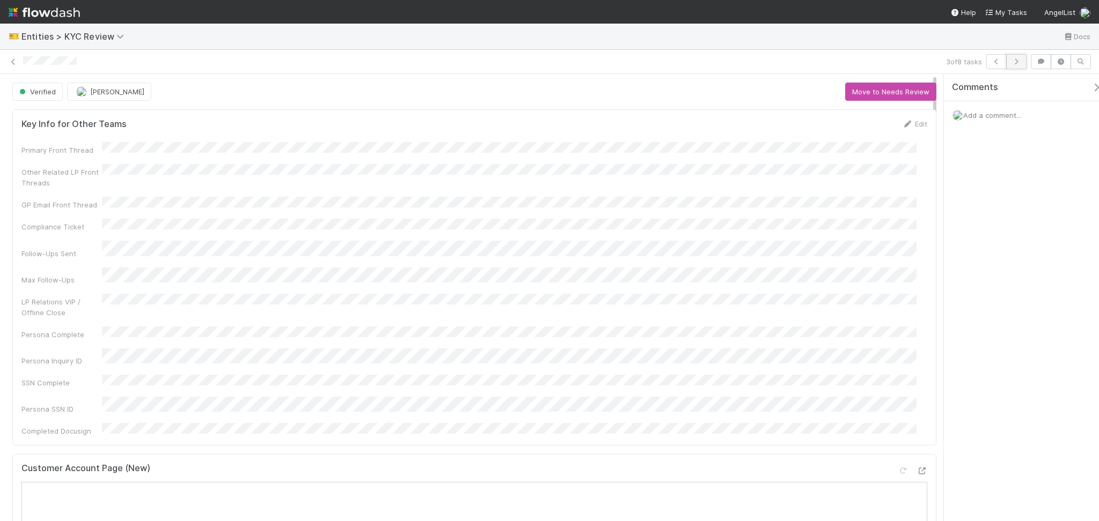
click at [1020, 63] on icon "button" at bounding box center [1016, 61] width 11 height 6
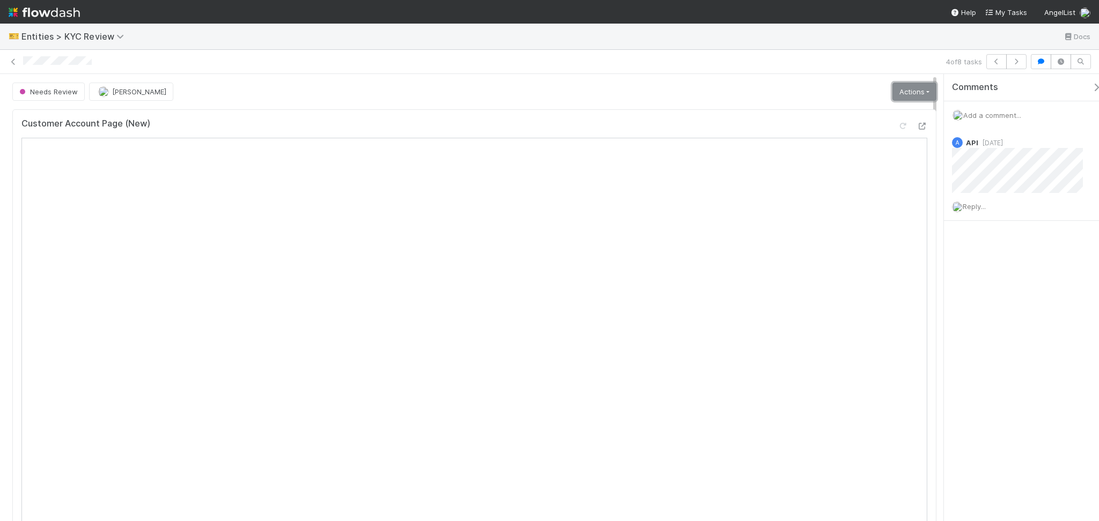
drag, startPoint x: 899, startPoint y: 94, endPoint x: 889, endPoint y: 153, distance: 59.9
click at [899, 93] on link "Actions" at bounding box center [914, 92] width 44 height 18
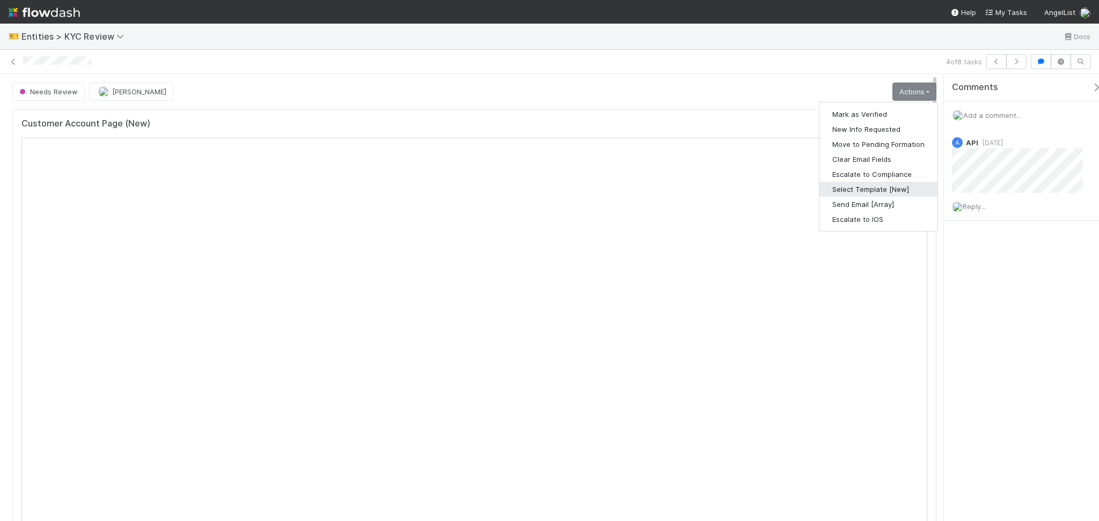
click at [868, 188] on button "Select Template [New]" at bounding box center [878, 189] width 118 height 15
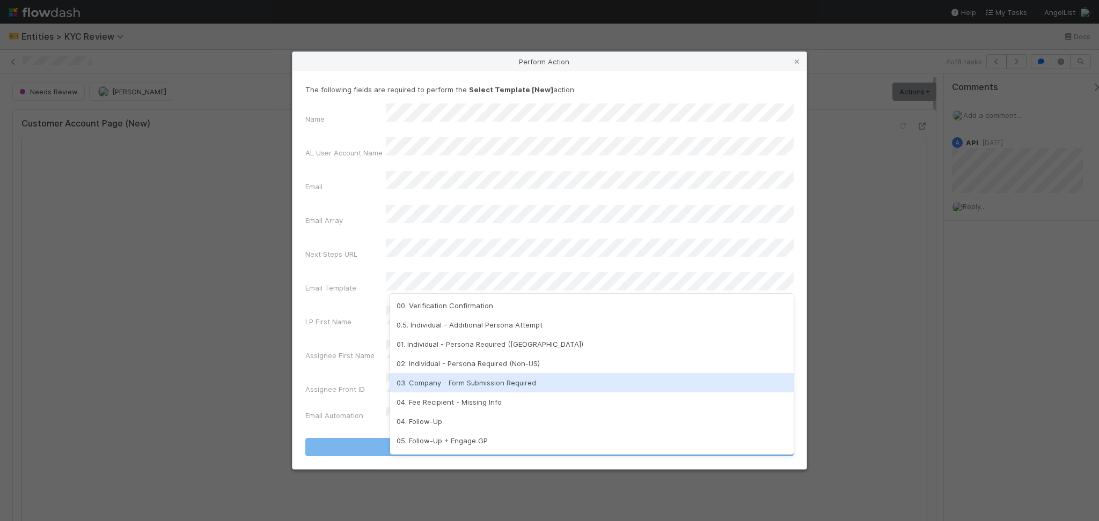
click at [465, 380] on div "03. Company - Form Submission Required" at bounding box center [591, 382] width 403 height 19
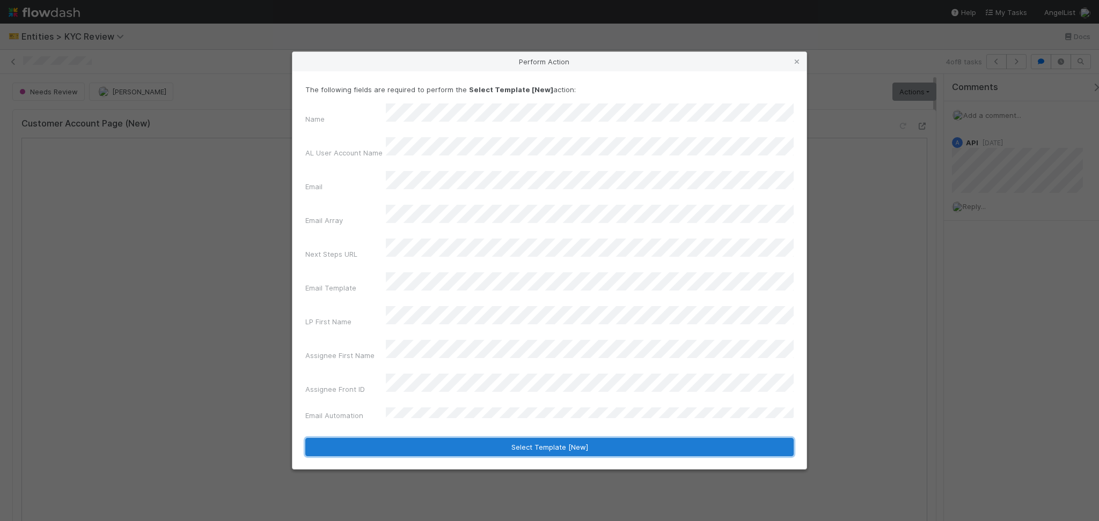
click at [509, 438] on button "Select Template [New]" at bounding box center [549, 447] width 488 height 18
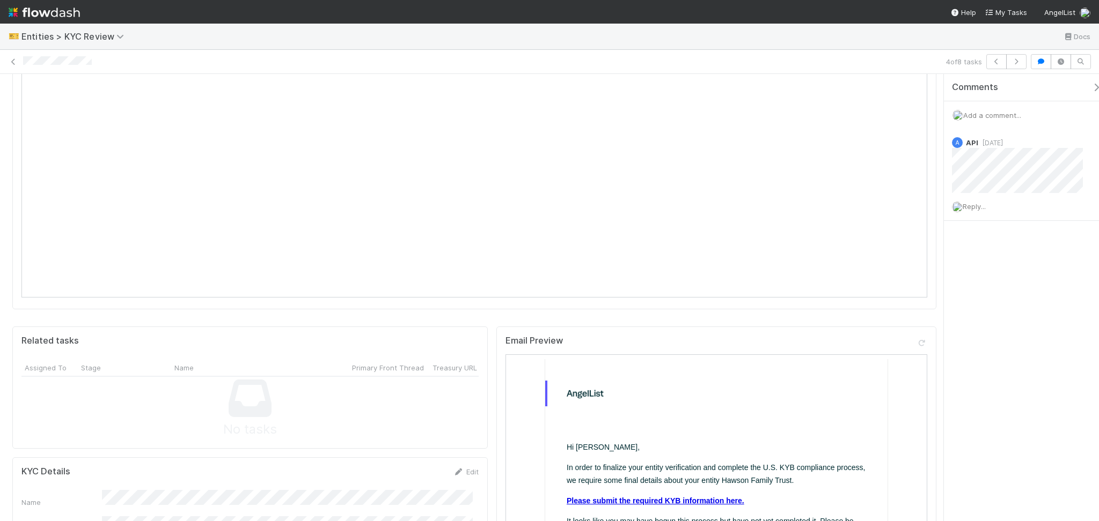
scroll to position [429, 0]
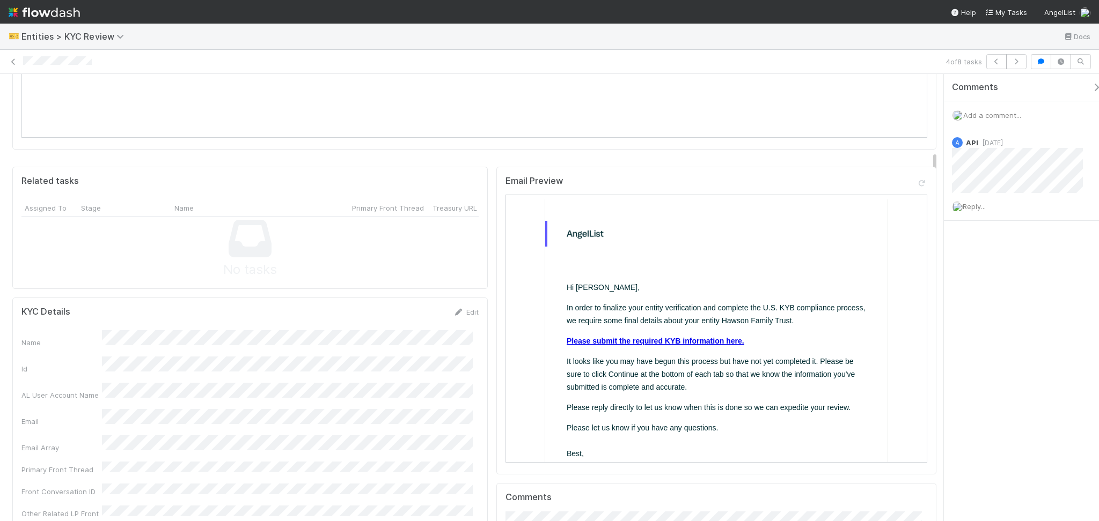
click at [673, 342] on link "Please submit the required KYB information here." at bounding box center [654, 340] width 178 height 9
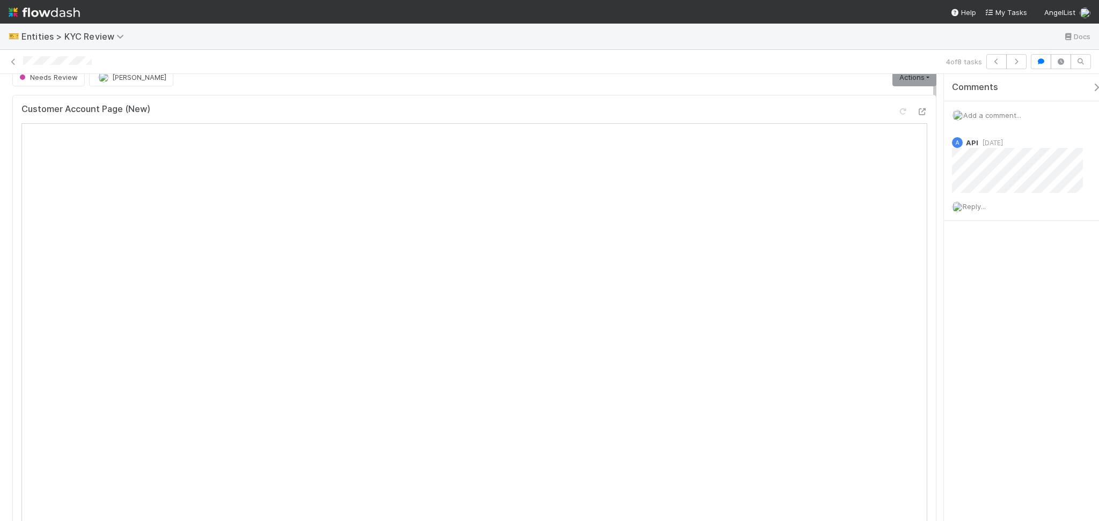
scroll to position [0, 0]
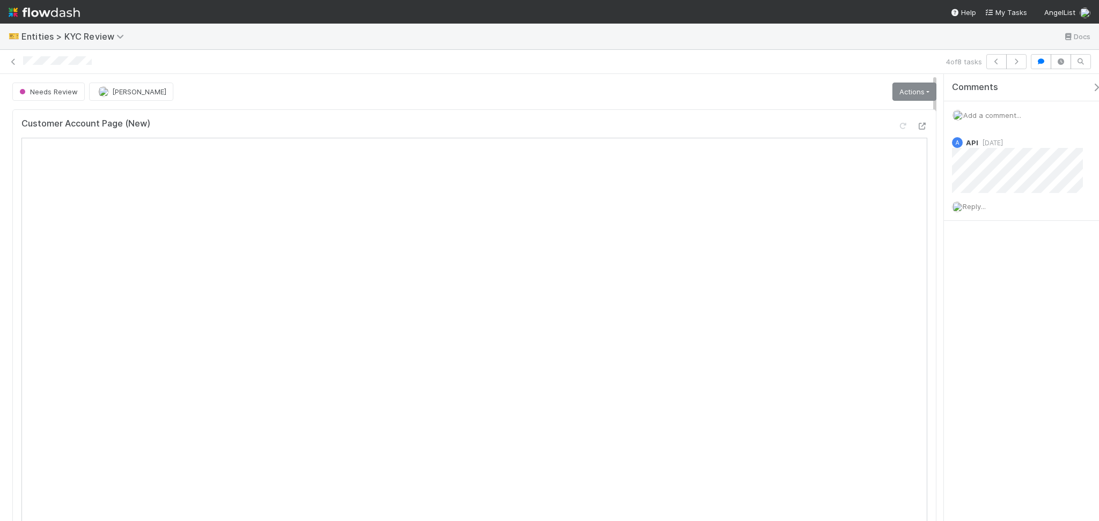
click at [902, 95] on link "Actions" at bounding box center [914, 92] width 44 height 18
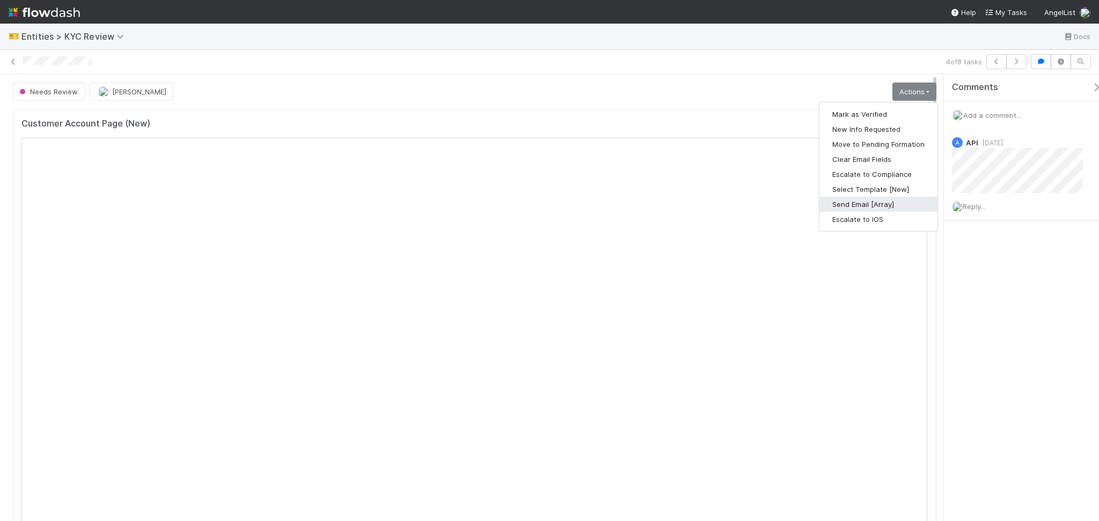
click at [880, 206] on button "Send Email [Array]" at bounding box center [878, 204] width 118 height 15
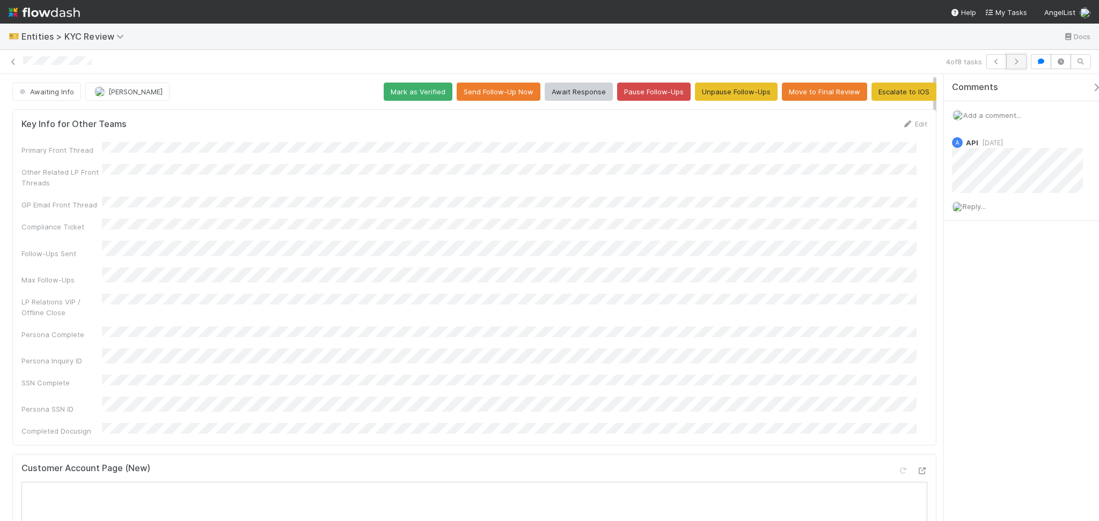
click at [1013, 64] on button "button" at bounding box center [1016, 61] width 20 height 15
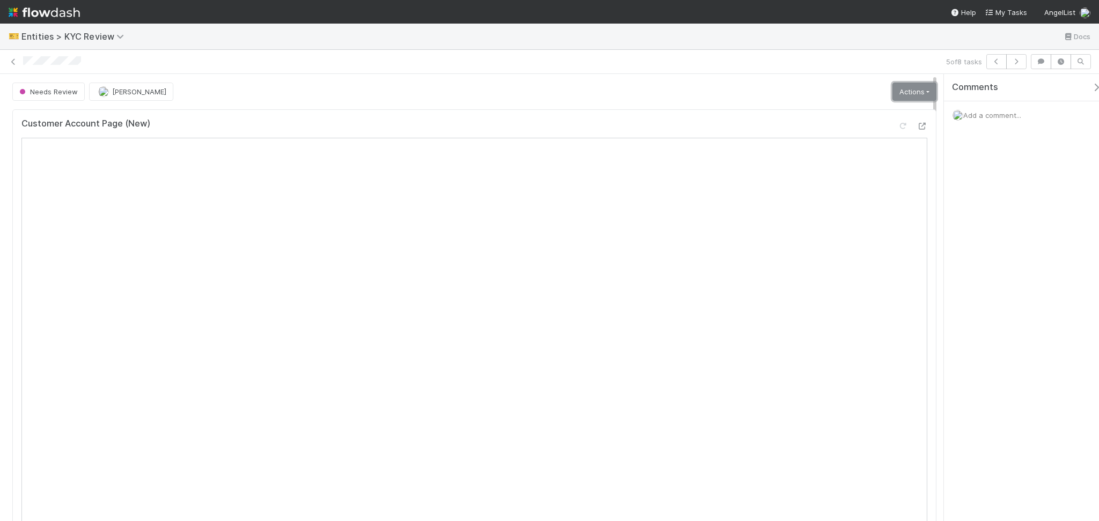
click at [900, 94] on link "Actions" at bounding box center [914, 92] width 44 height 18
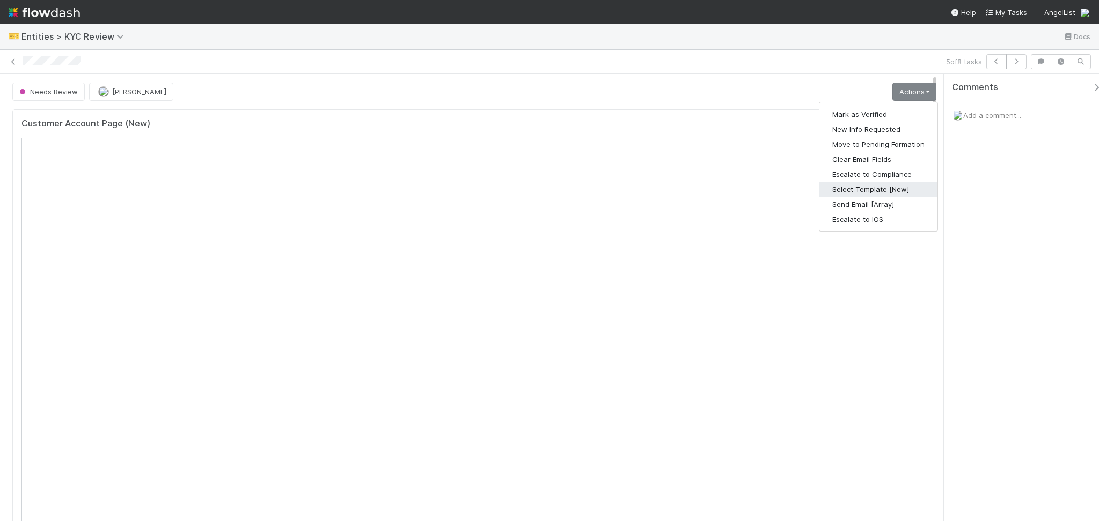
click at [873, 189] on button "Select Template [New]" at bounding box center [878, 189] width 118 height 15
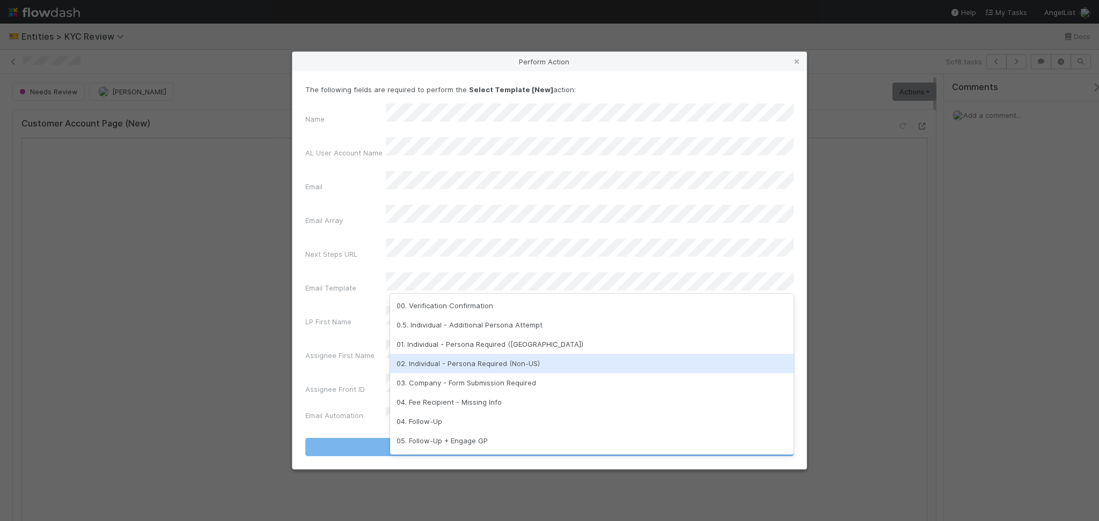
click at [493, 370] on div "02. Individual - Persona Required (Non-US)" at bounding box center [591, 363] width 403 height 19
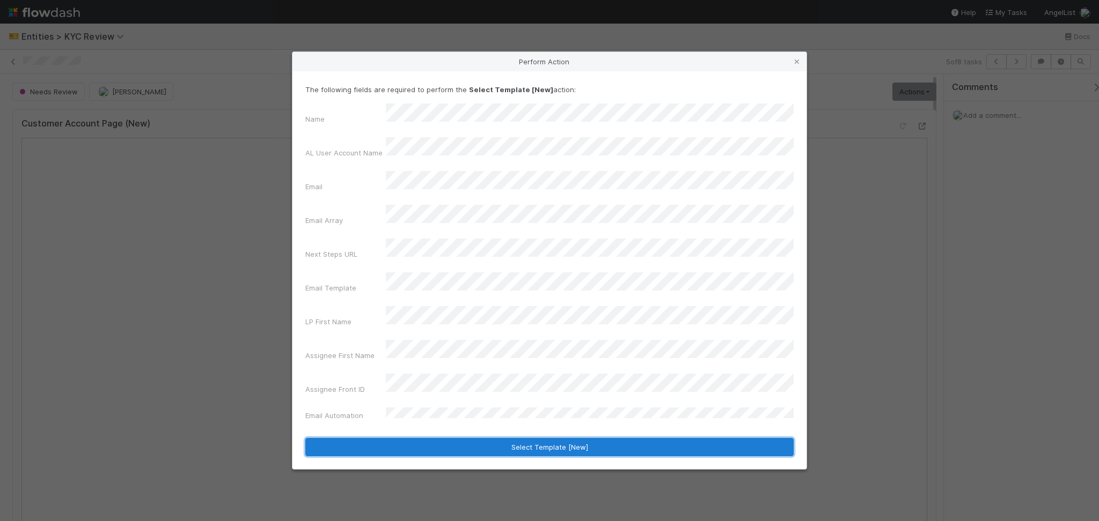
click at [518, 438] on button "Select Template [New]" at bounding box center [549, 447] width 488 height 18
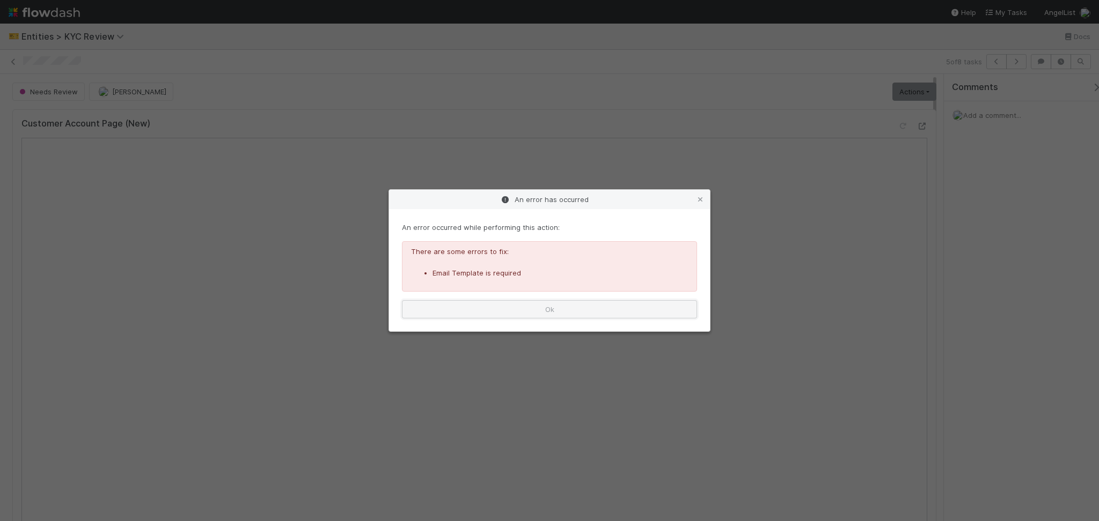
click at [603, 308] on button "Ok" at bounding box center [549, 309] width 295 height 18
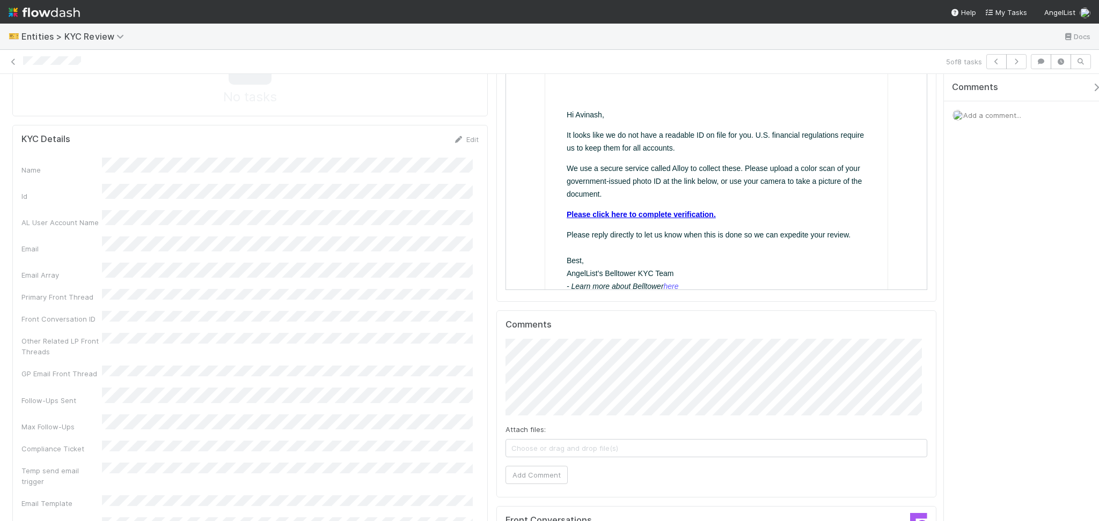
scroll to position [644, 0]
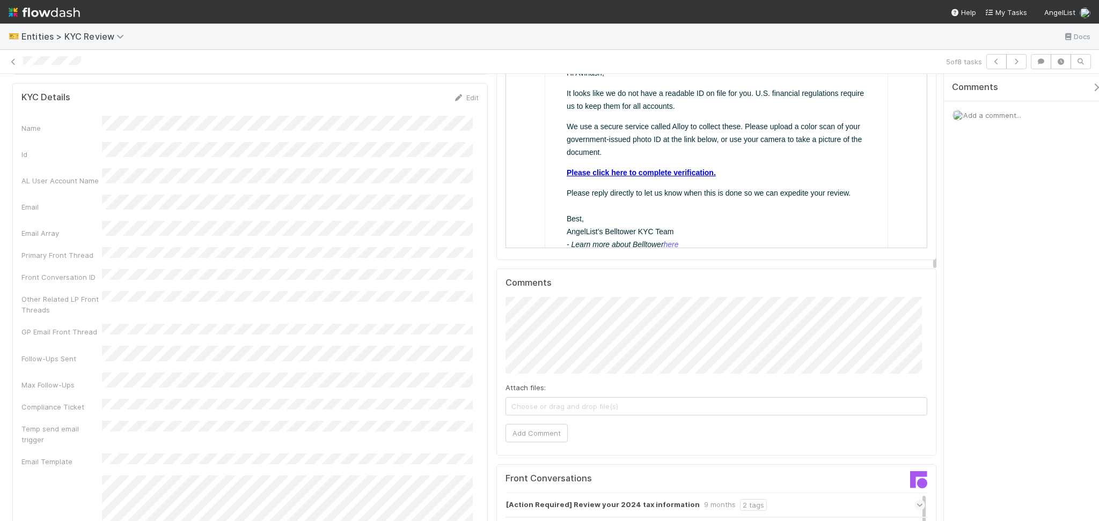
click at [632, 172] on link "Please click here to complete verification." at bounding box center [639, 172] width 149 height 9
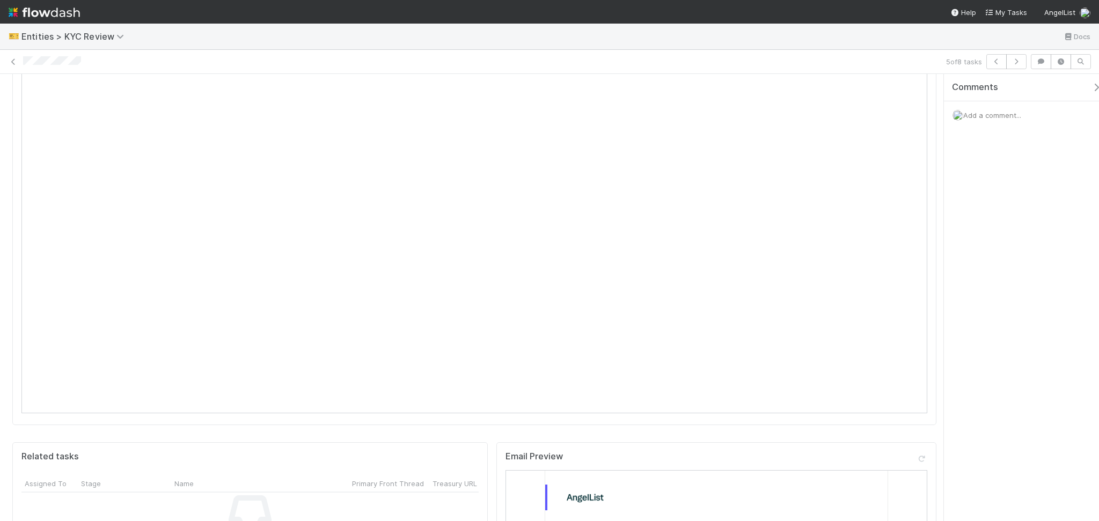
scroll to position [0, 0]
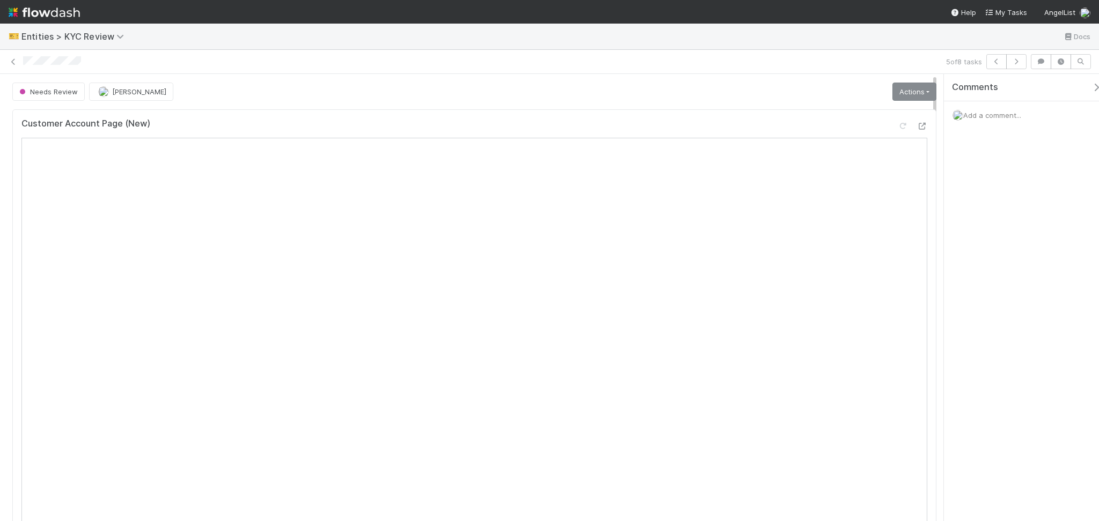
drag, startPoint x: 901, startPoint y: 93, endPoint x: 886, endPoint y: 122, distance: 32.2
click at [901, 93] on link "Actions" at bounding box center [914, 92] width 44 height 18
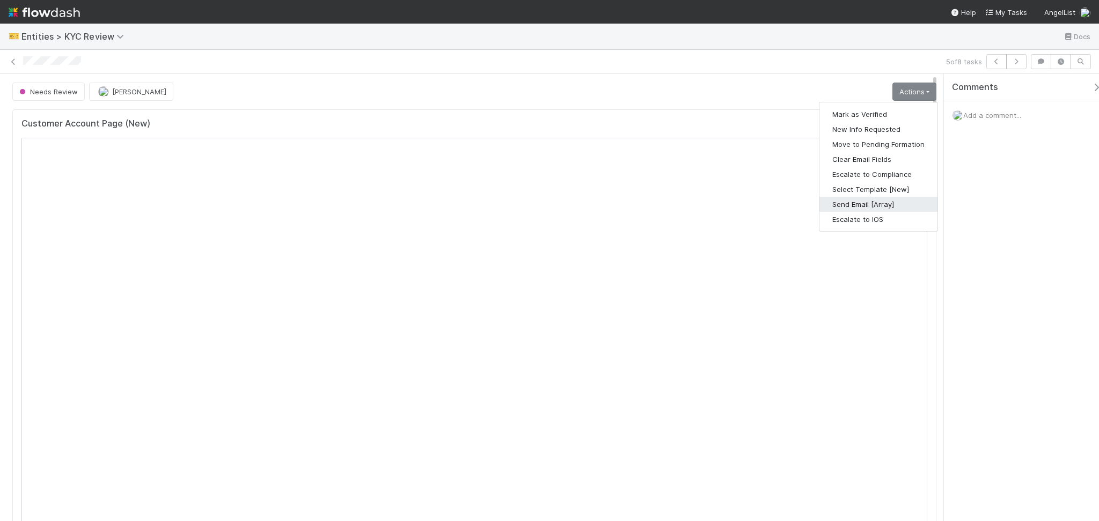
click at [835, 205] on button "Send Email [Array]" at bounding box center [878, 204] width 118 height 15
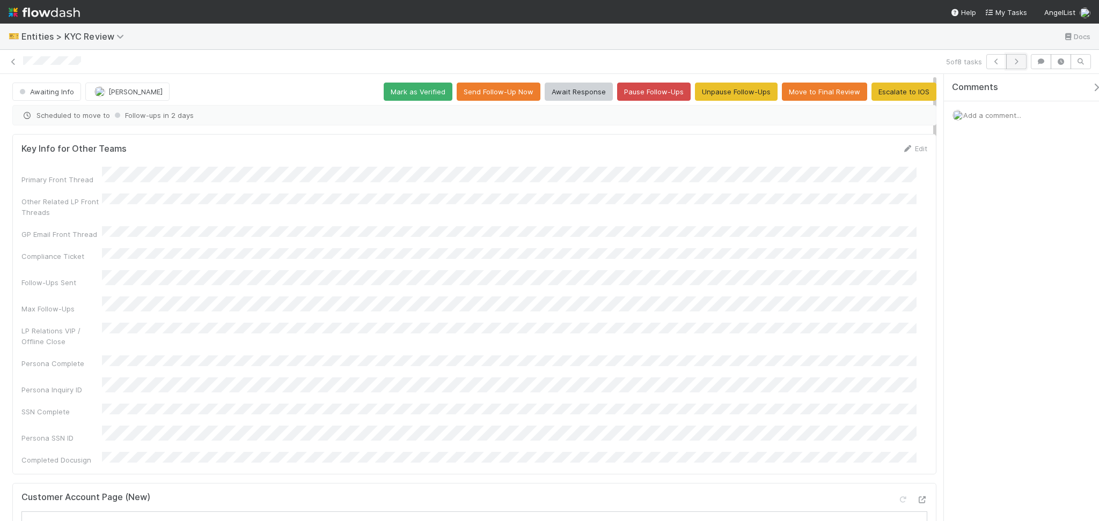
click at [1011, 60] on icon "button" at bounding box center [1016, 61] width 11 height 6
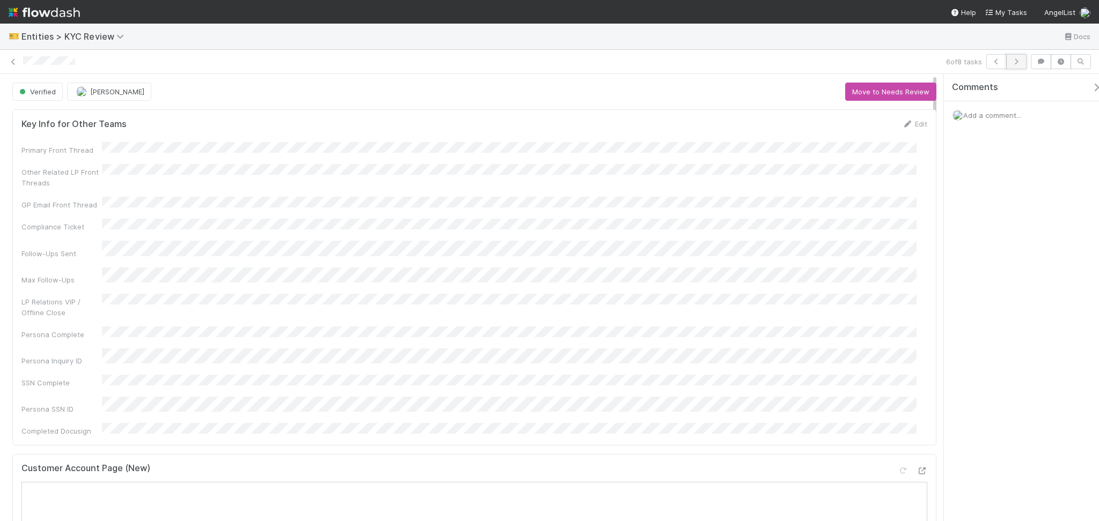
click at [1014, 62] on icon "button" at bounding box center [1016, 61] width 11 height 6
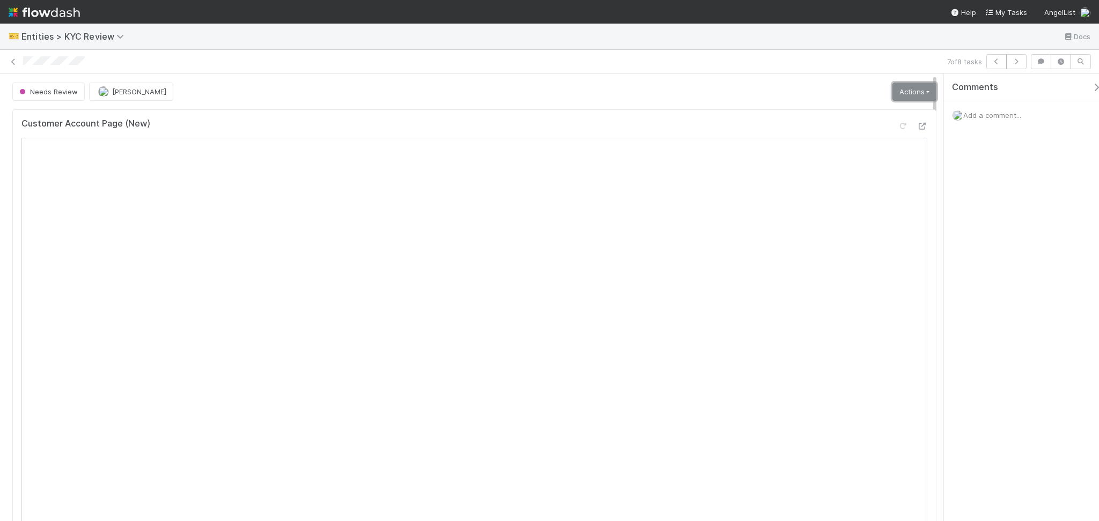
click at [893, 96] on link "Actions" at bounding box center [914, 92] width 44 height 18
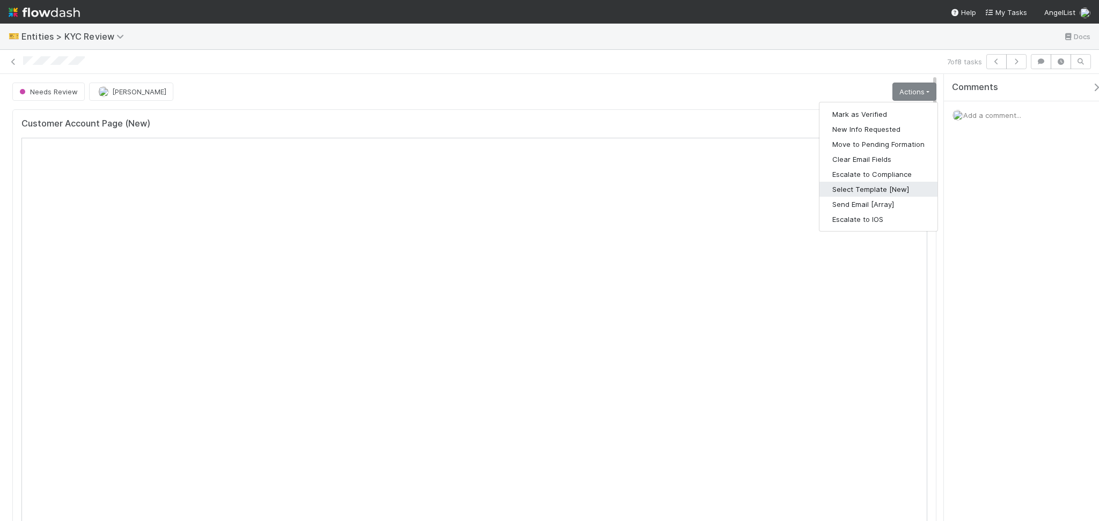
click at [889, 188] on button "Select Template [New]" at bounding box center [878, 189] width 118 height 15
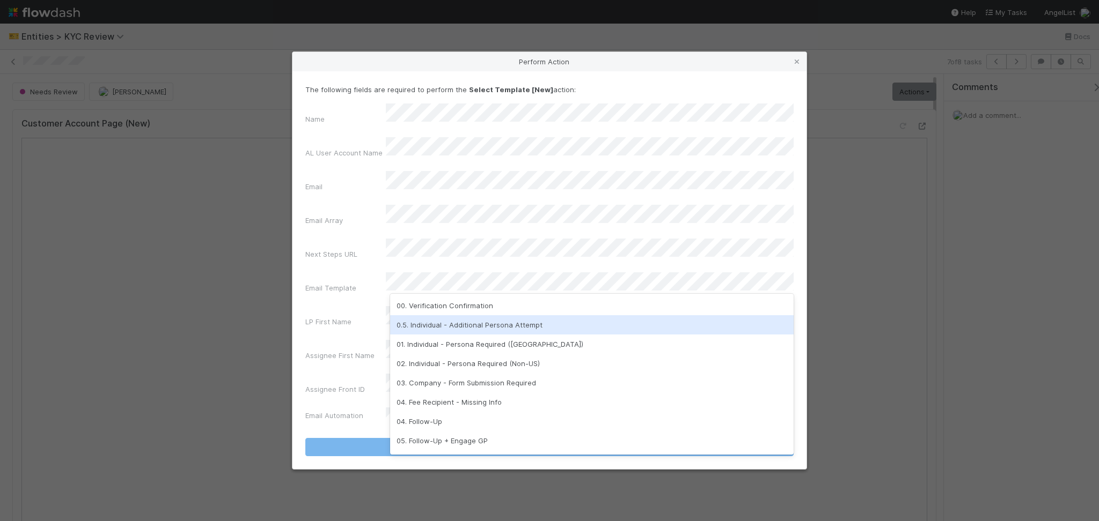
click at [462, 325] on div "0.5. Individual - Additional Persona Attempt" at bounding box center [591, 324] width 403 height 19
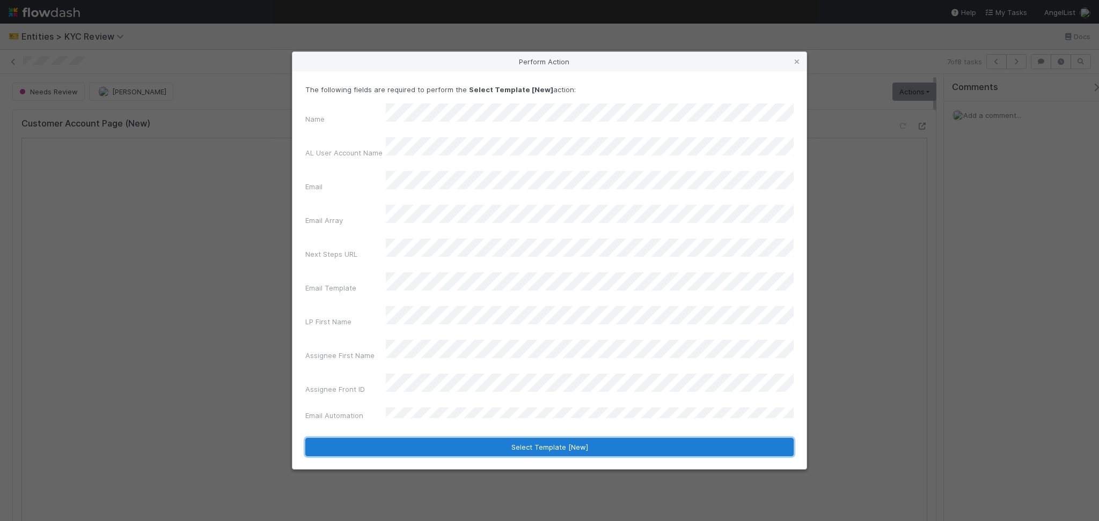
click at [486, 438] on button "Select Template [New]" at bounding box center [549, 447] width 488 height 18
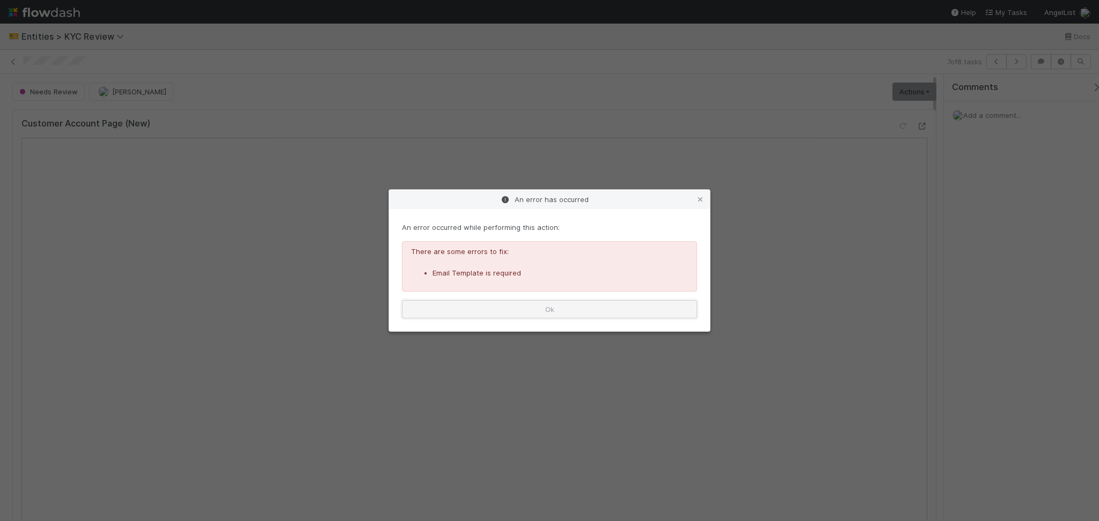
click at [549, 314] on button "Ok" at bounding box center [549, 309] width 295 height 18
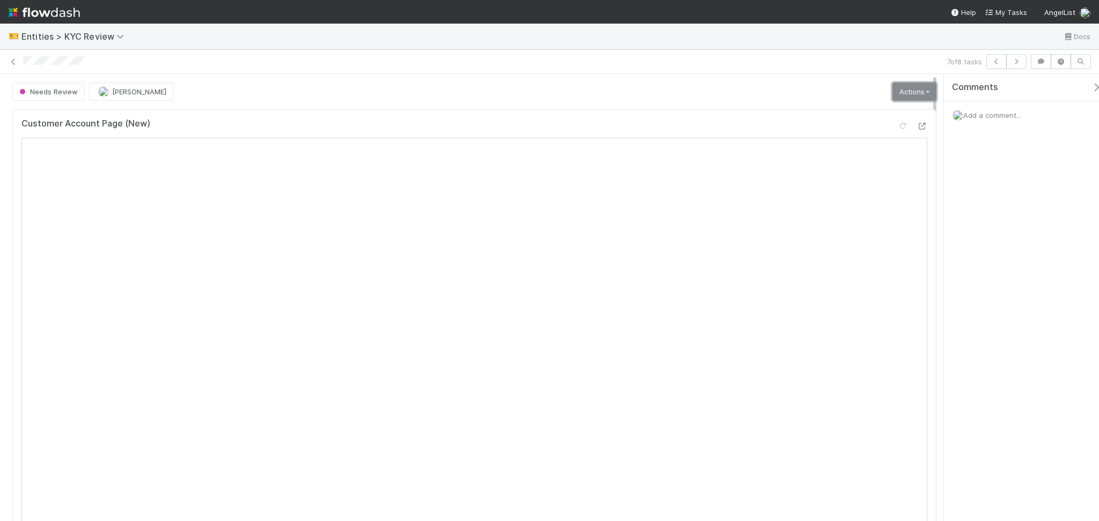
click at [907, 95] on link "Actions" at bounding box center [914, 92] width 44 height 18
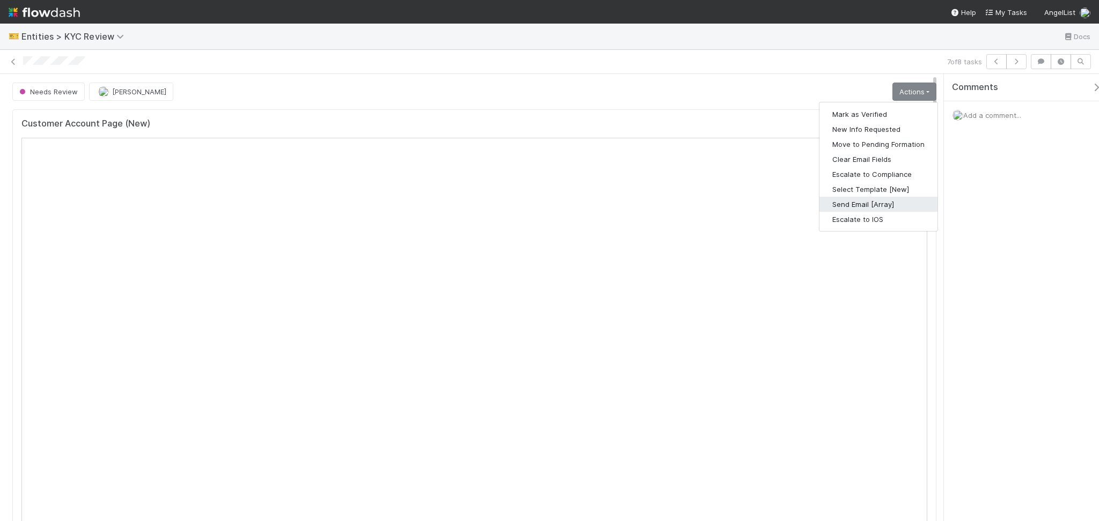
click at [877, 203] on button "Send Email [Array]" at bounding box center [878, 204] width 118 height 15
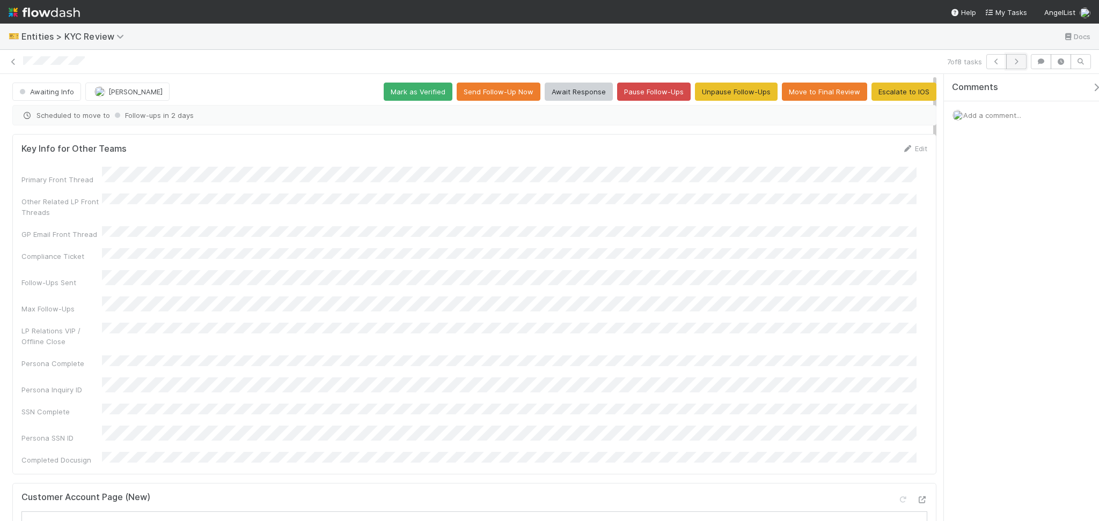
click at [1014, 65] on button "button" at bounding box center [1016, 61] width 20 height 15
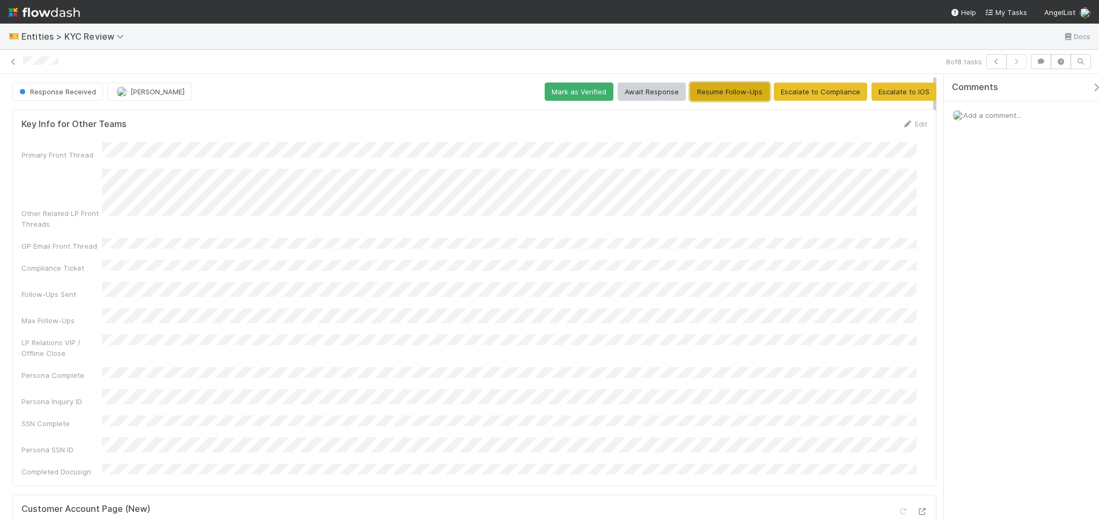
click at [716, 95] on button "Resume Follow-Ups" at bounding box center [729, 92] width 79 height 18
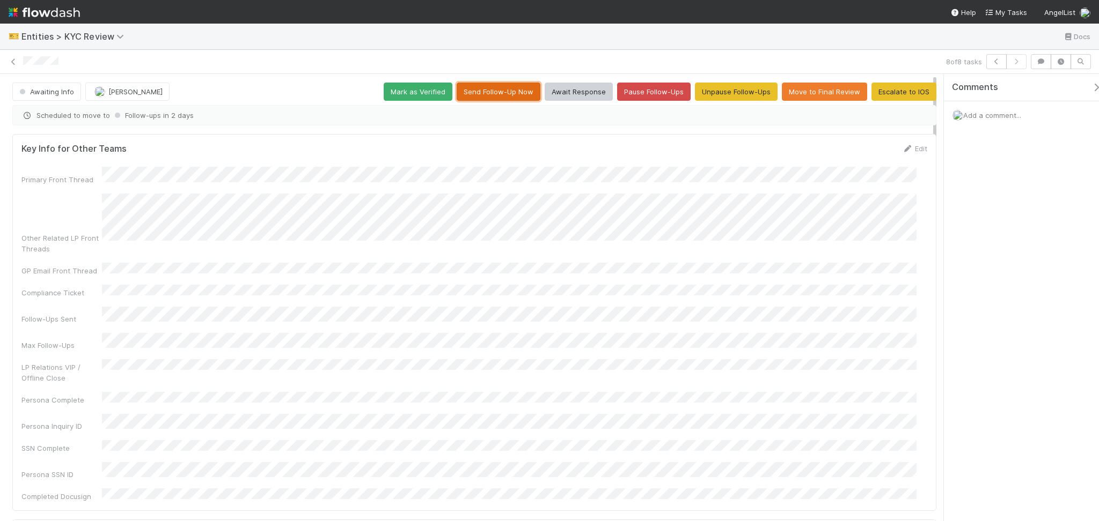
click at [492, 86] on button "Send Follow-Up Now" at bounding box center [498, 92] width 84 height 18
click at [12, 60] on icon at bounding box center [13, 61] width 11 height 7
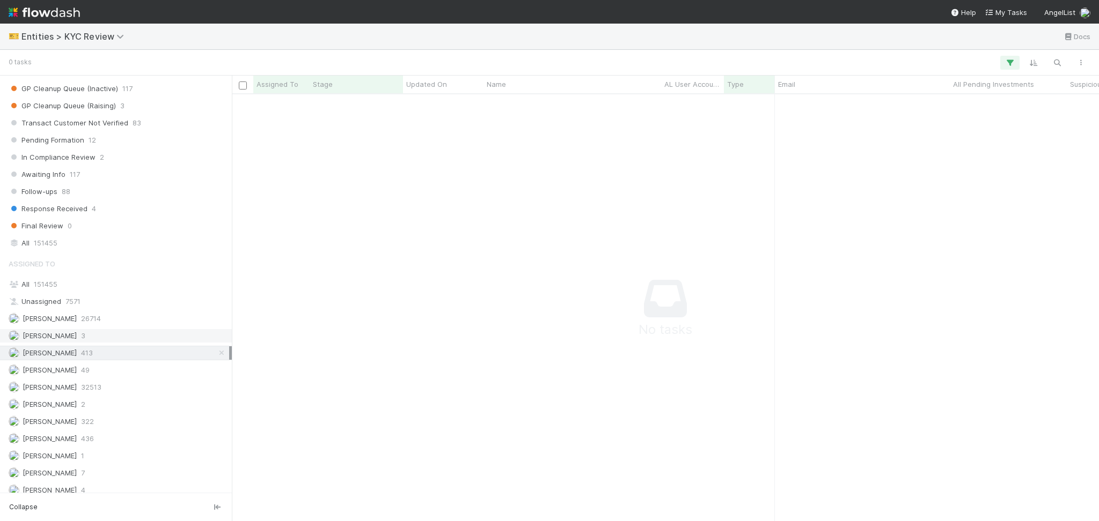
scroll to position [846, 0]
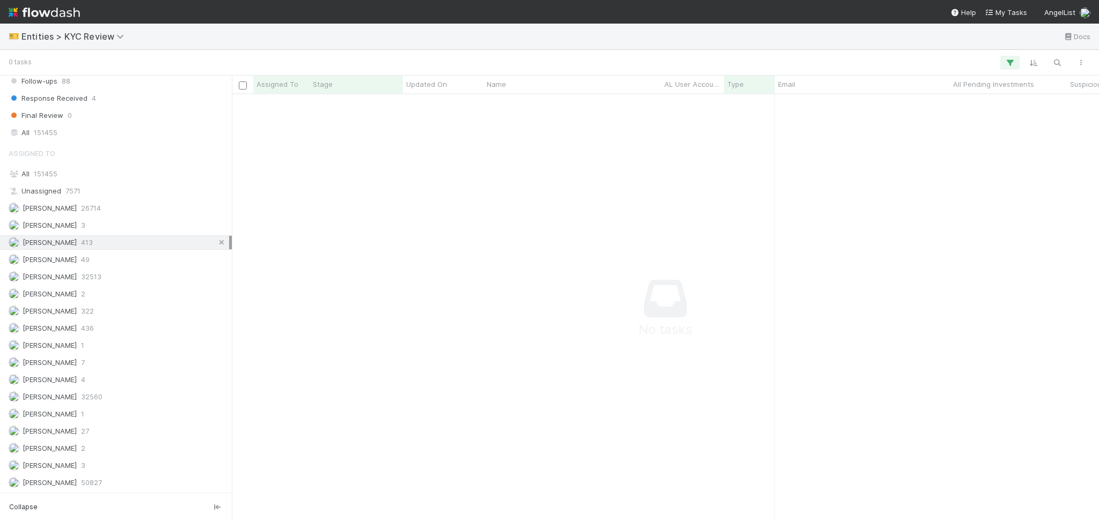
click at [216, 243] on icon at bounding box center [221, 242] width 11 height 7
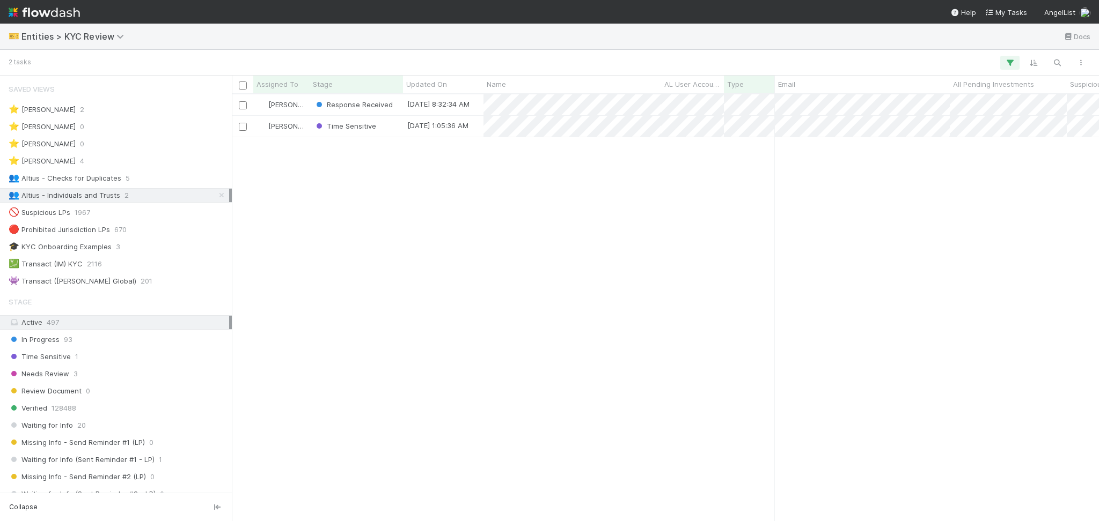
scroll to position [416, 856]
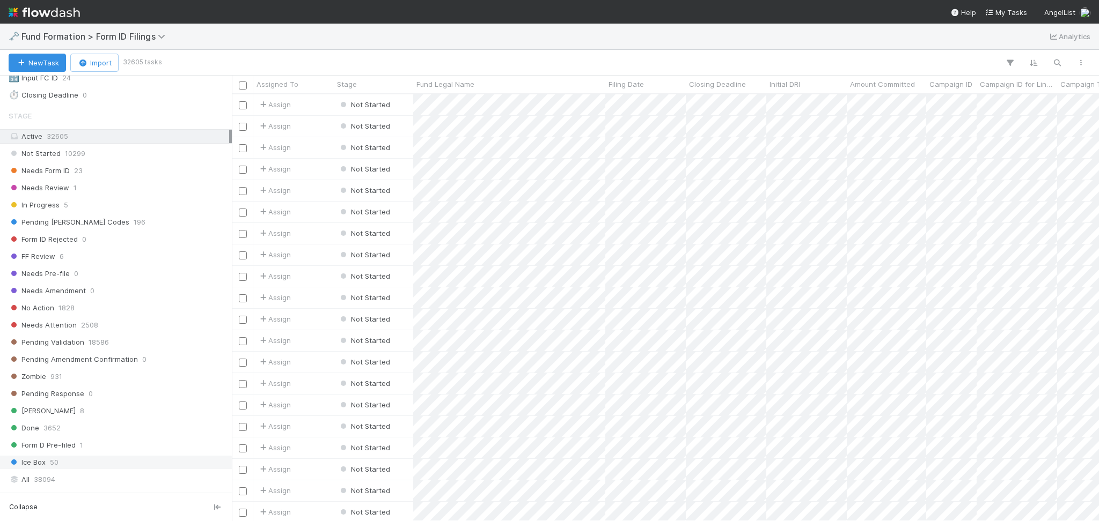
scroll to position [312, 0]
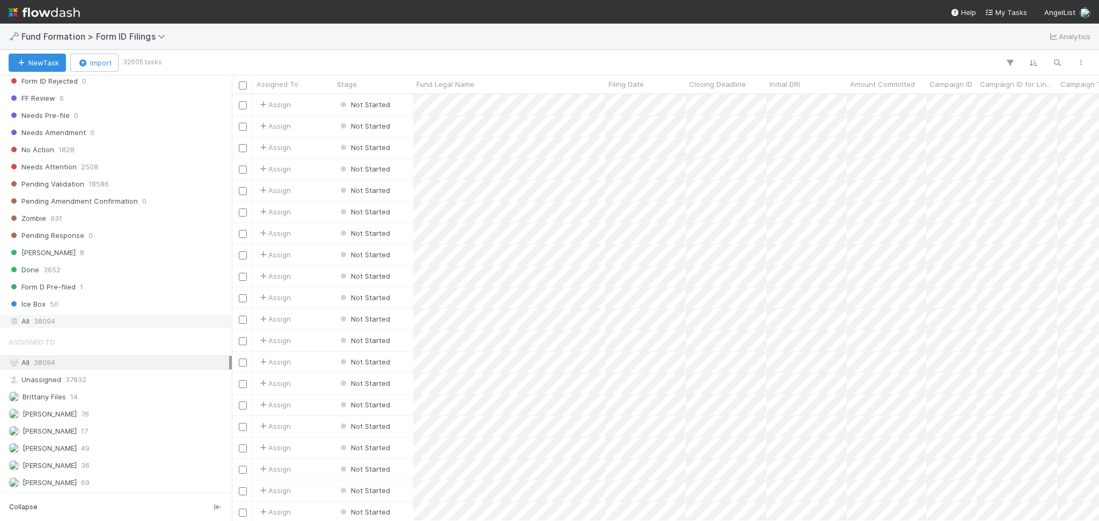
click at [72, 320] on div "All 38094" at bounding box center [119, 321] width 220 height 13
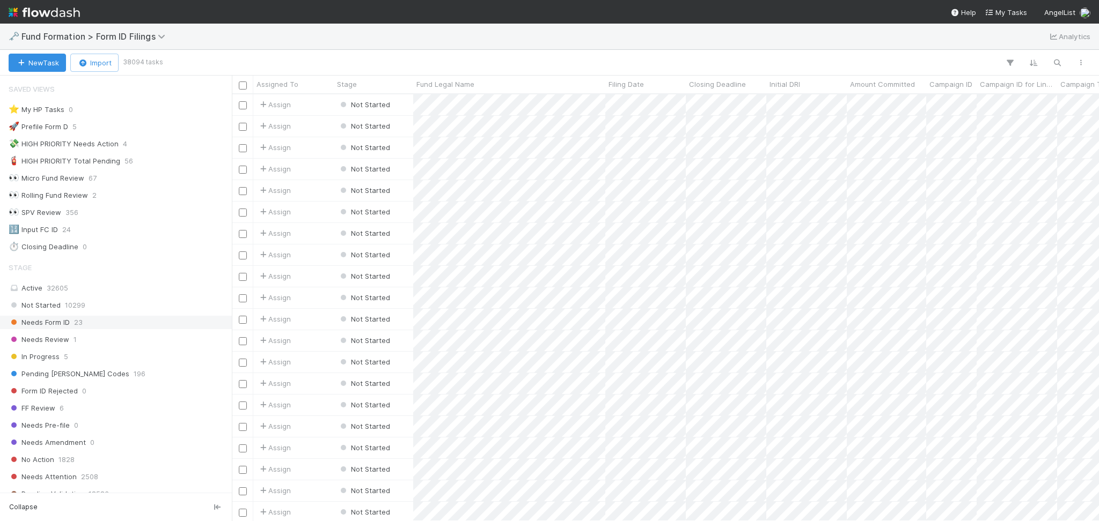
scroll to position [500, 0]
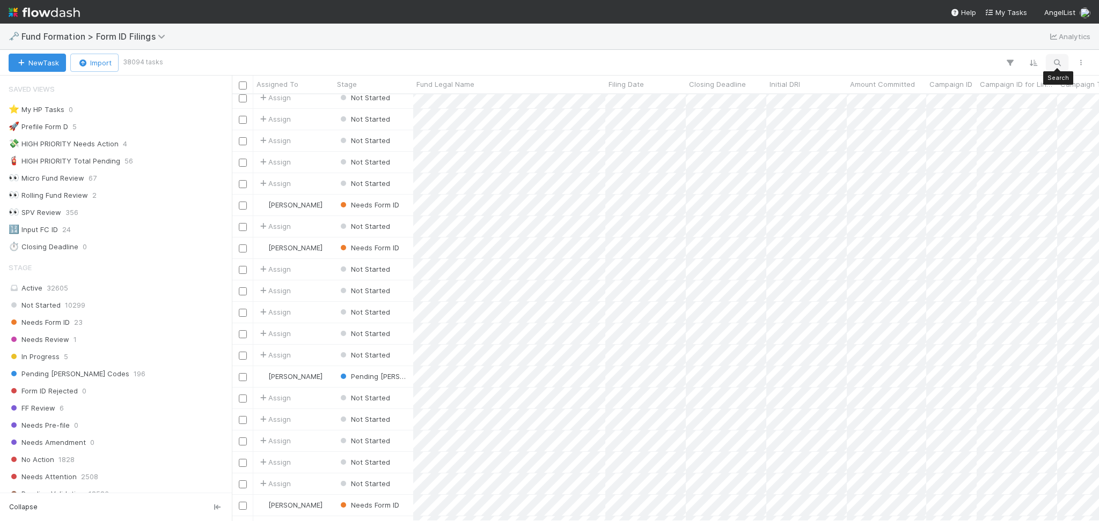
click at [1057, 61] on icon "button" at bounding box center [1056, 63] width 11 height 10
click at [976, 34] on div at bounding box center [549, 260] width 1099 height 521
click at [976, 40] on div "🗝️ Fund Formation > Form ID Filings Analytics" at bounding box center [549, 37] width 1099 height 26
click at [1056, 60] on icon "button" at bounding box center [1056, 63] width 11 height 10
click at [977, 45] on input at bounding box center [1000, 45] width 107 height 13
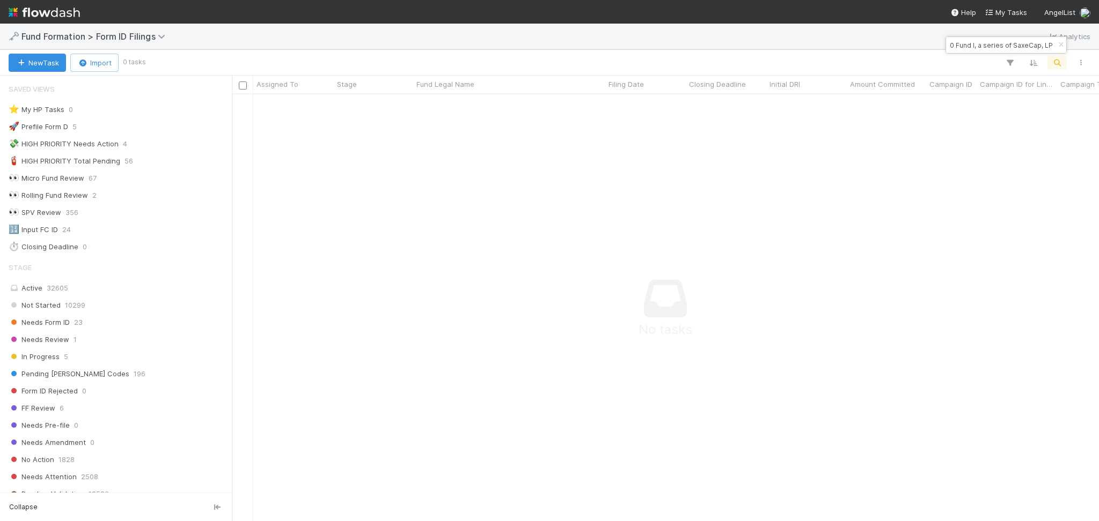
scroll to position [0, 0]
click at [964, 43] on input "Administrator for SH-0720 Fund I, a series of SaxeCap, LP" at bounding box center [1000, 45] width 107 height 13
click at [966, 43] on input "Administrator for SH-0720 Fund I, a series of SaxeCap, LP" at bounding box center [1000, 45] width 107 height 13
paste input "SH-0720 Fund I, a series of SaxeCap"
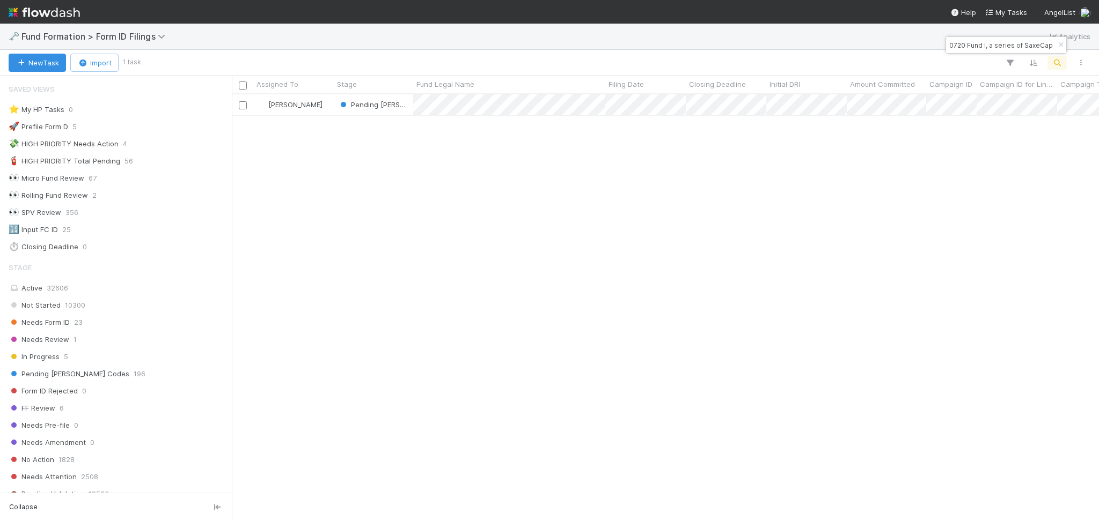
scroll to position [416, 856]
type input "SH-0720 Fund I, a series of SaxeCap"
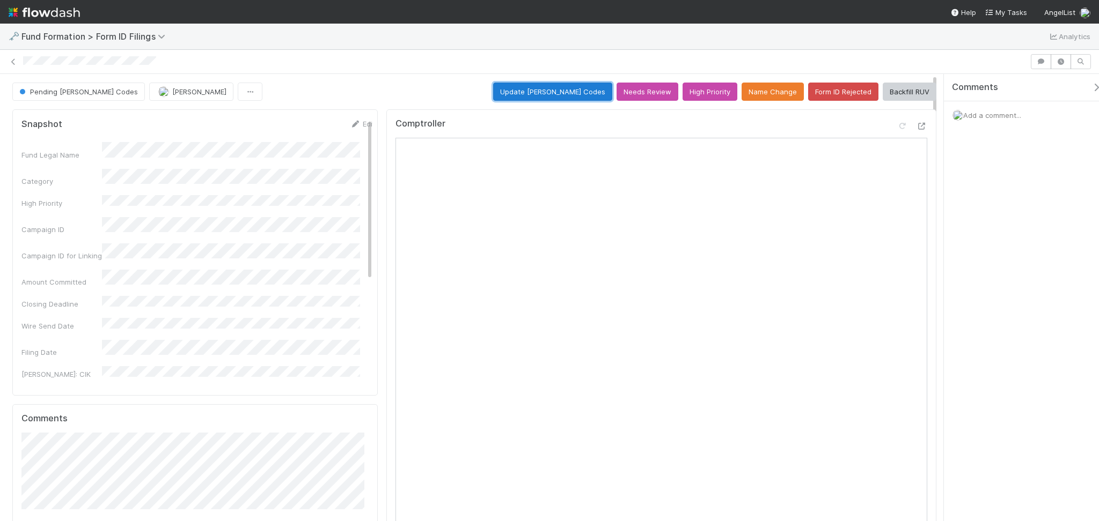
click at [576, 92] on button "Update EDGAR Codes" at bounding box center [552, 92] width 119 height 18
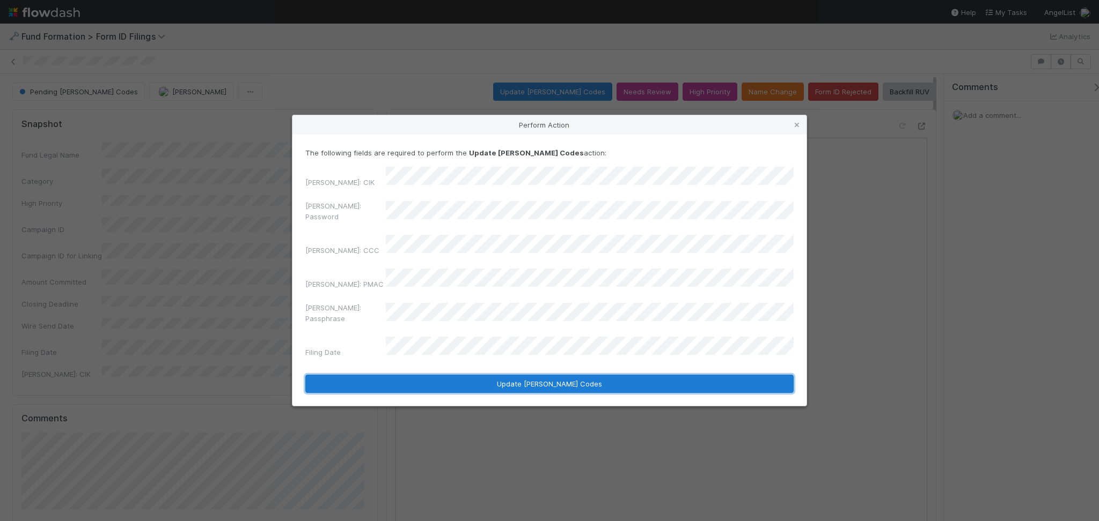
click at [544, 375] on button "Update EDGAR Codes" at bounding box center [549, 384] width 488 height 18
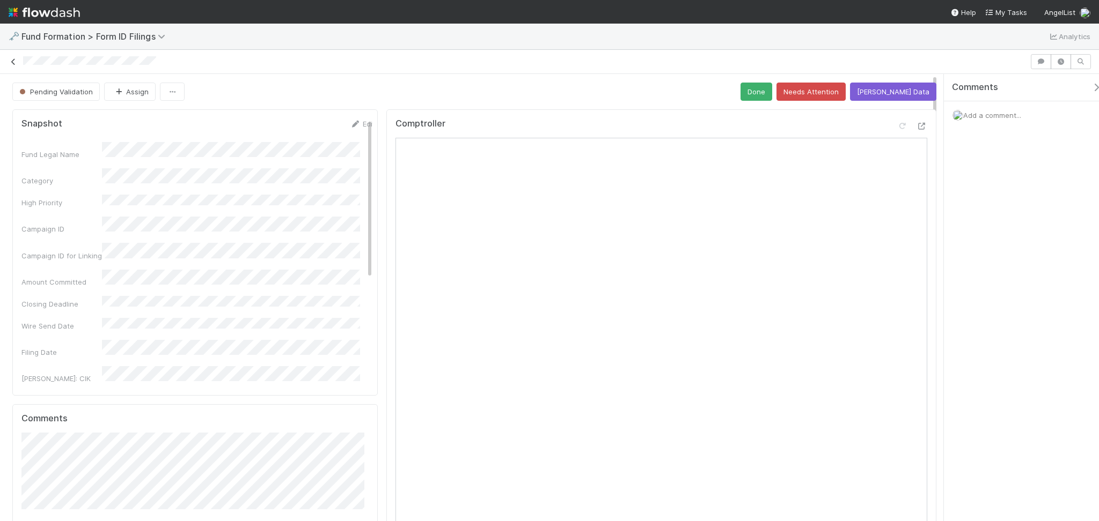
click at [8, 64] on icon at bounding box center [13, 61] width 11 height 7
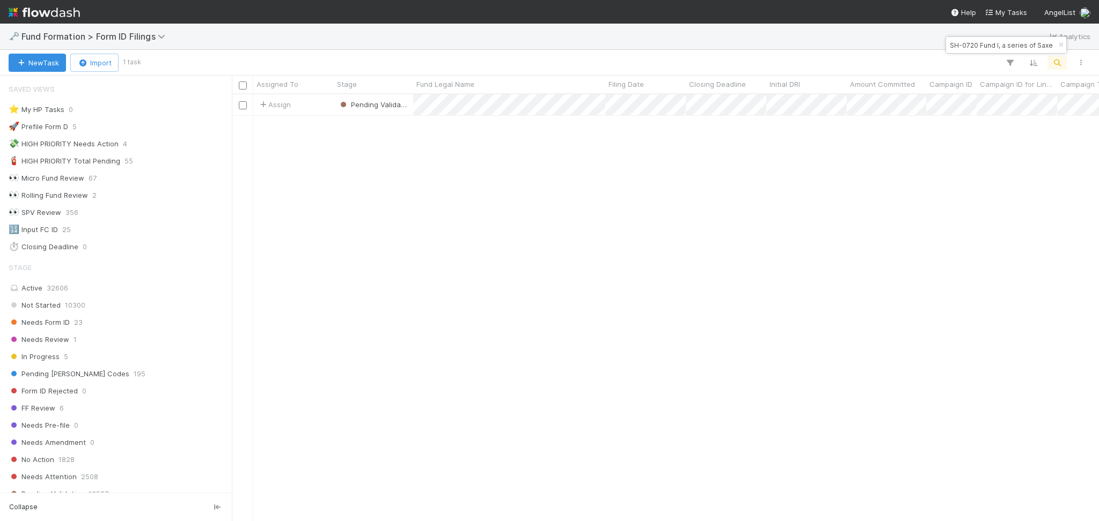
scroll to position [11, 11]
click at [992, 46] on input "SH-0720 Fund I, a series of SaxeCap" at bounding box center [1000, 45] width 107 height 13
paste input "LIG6 SPV, a series of Riverside Ventures Self-Advised, LP"
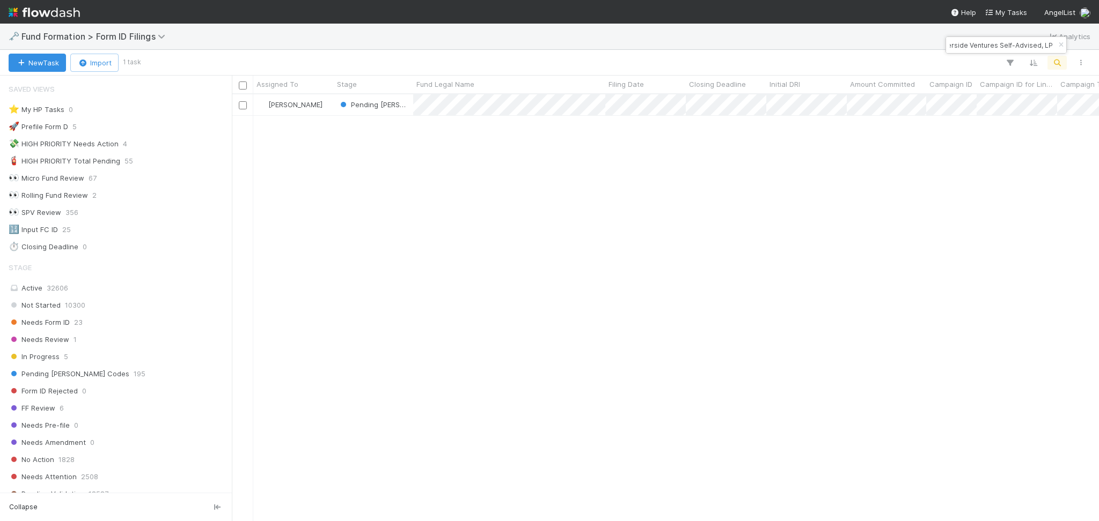
scroll to position [416, 856]
type input "LIG6 SPV, a series of Riverside Ventures Self-Advised, LP"
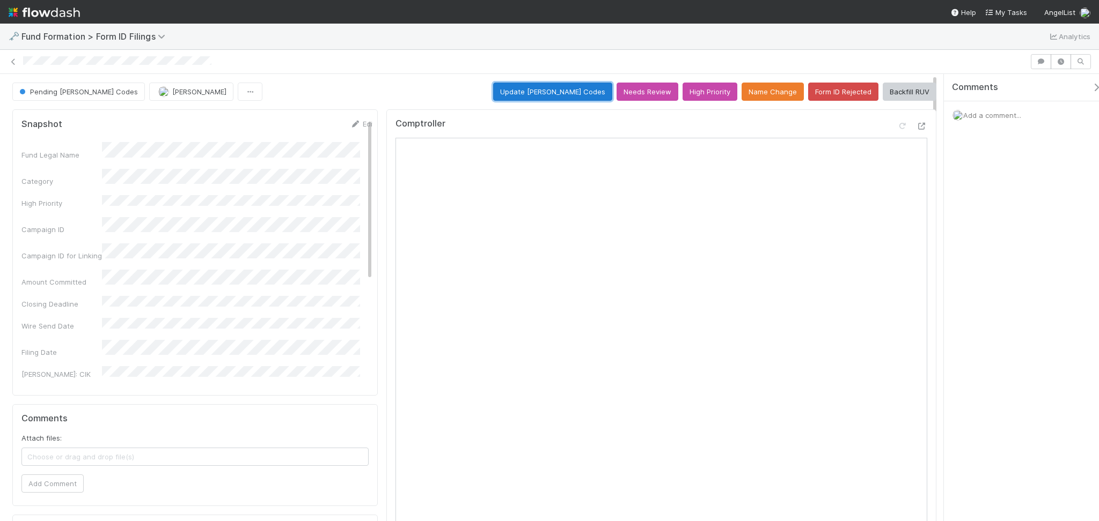
click at [544, 91] on button "Update EDGAR Codes" at bounding box center [552, 92] width 119 height 18
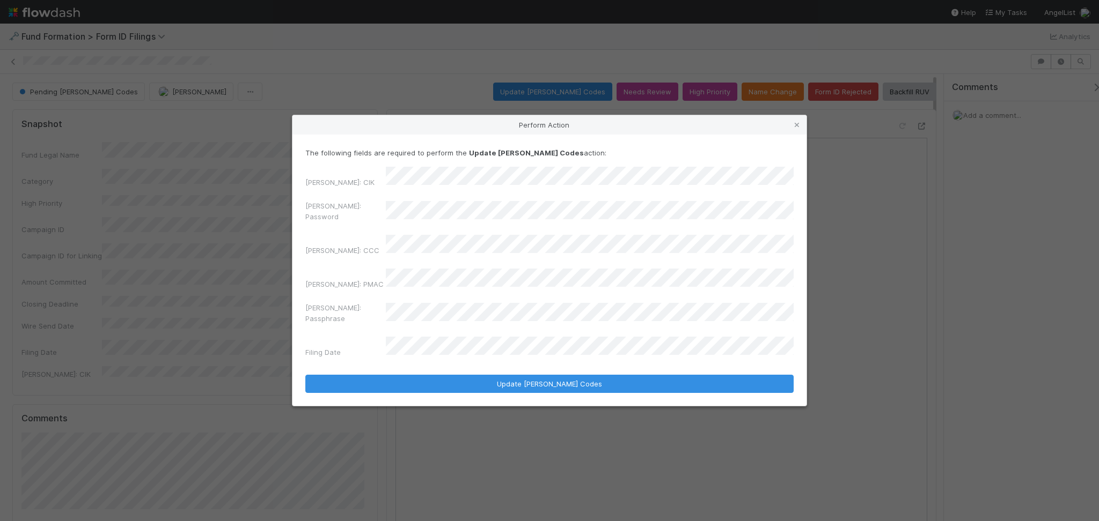
click at [371, 225] on div "EDGAR: Password" at bounding box center [549, 214] width 488 height 26
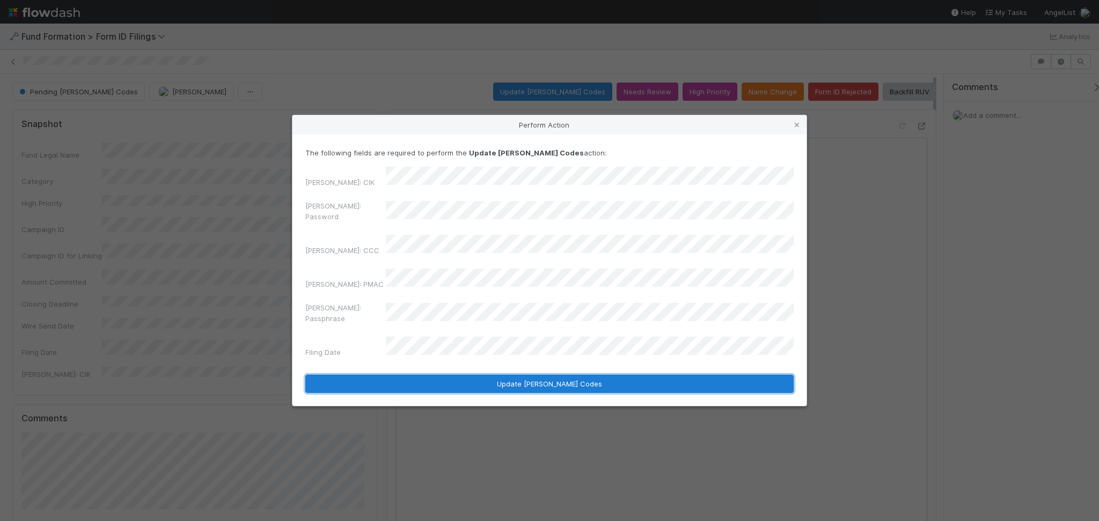
click at [561, 375] on button "Update EDGAR Codes" at bounding box center [549, 384] width 488 height 18
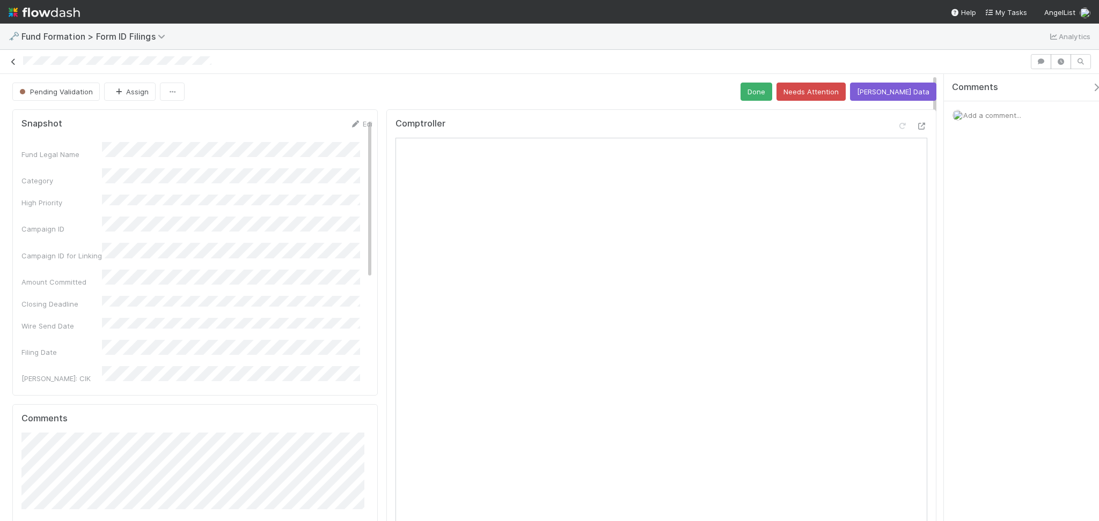
click at [14, 62] on icon at bounding box center [13, 61] width 11 height 7
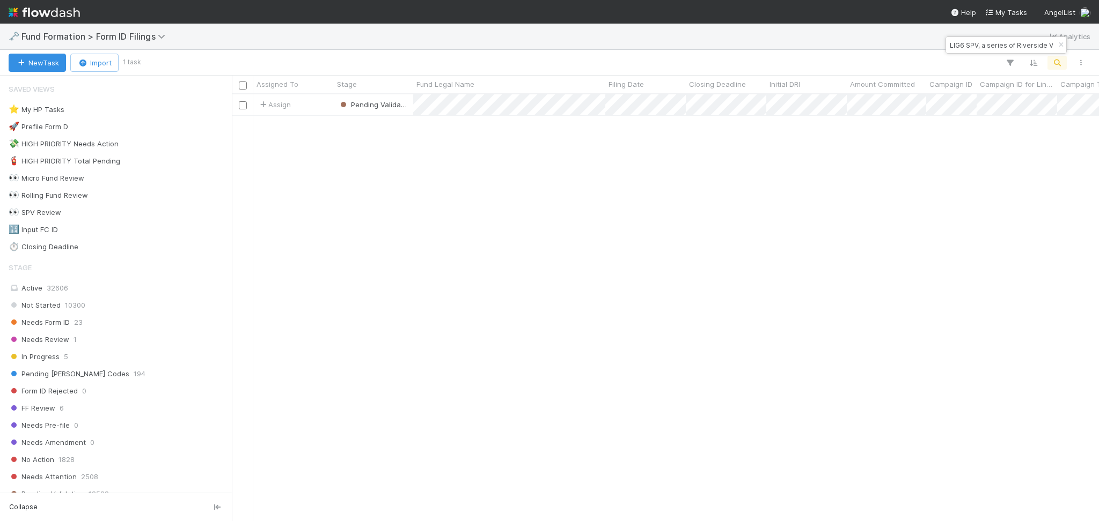
scroll to position [416, 856]
click at [1008, 42] on input "LIG6 SPV, a series of Riverside Ventures Self-Advised, LP" at bounding box center [1000, 45] width 107 height 13
paste input "Good-NU-0801 Fund I, a series of AngelList Funds 2025"
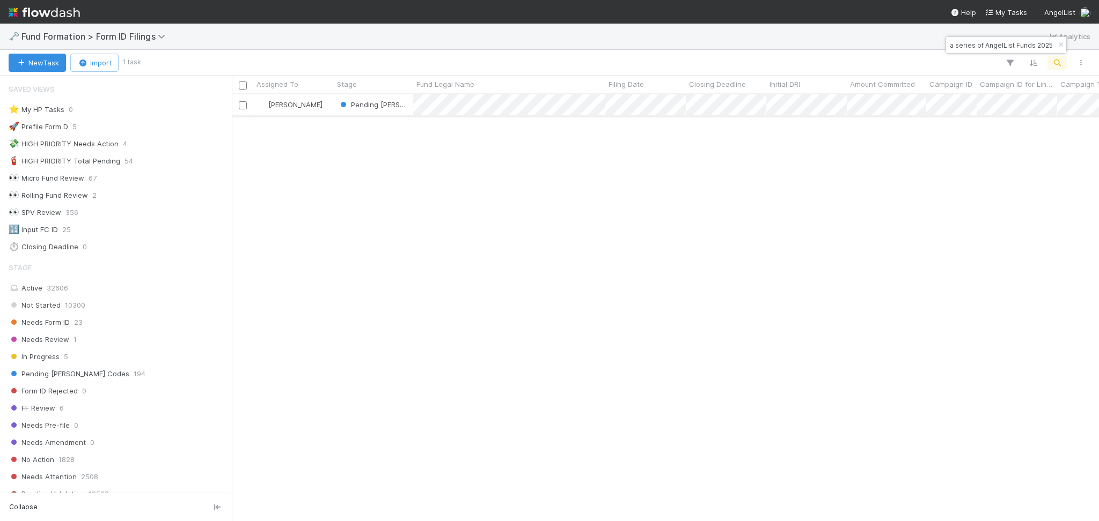
type input "Good-NU-0801 Fund I, a series of AngelList Funds 2025"
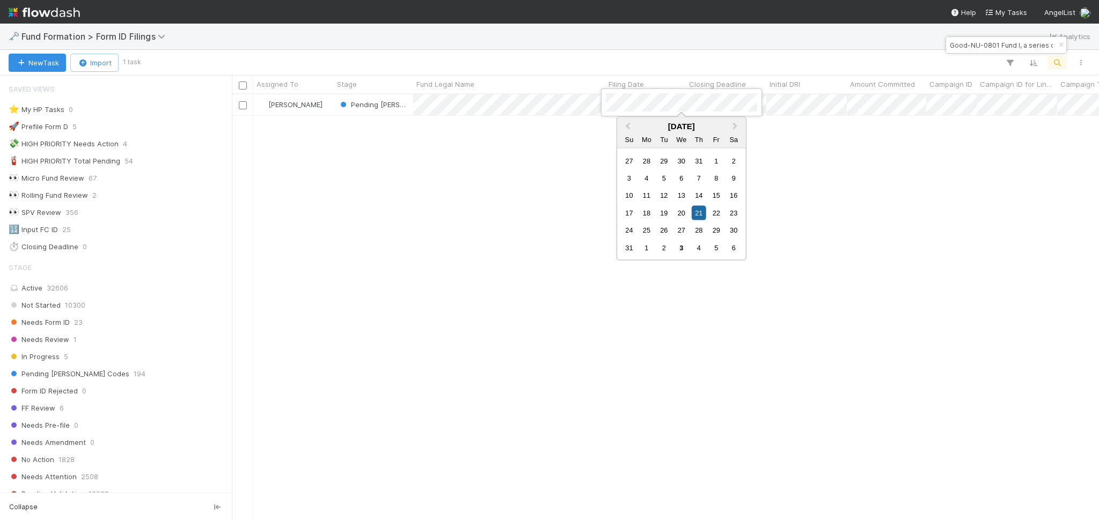
click at [829, 166] on div at bounding box center [549, 260] width 1099 height 521
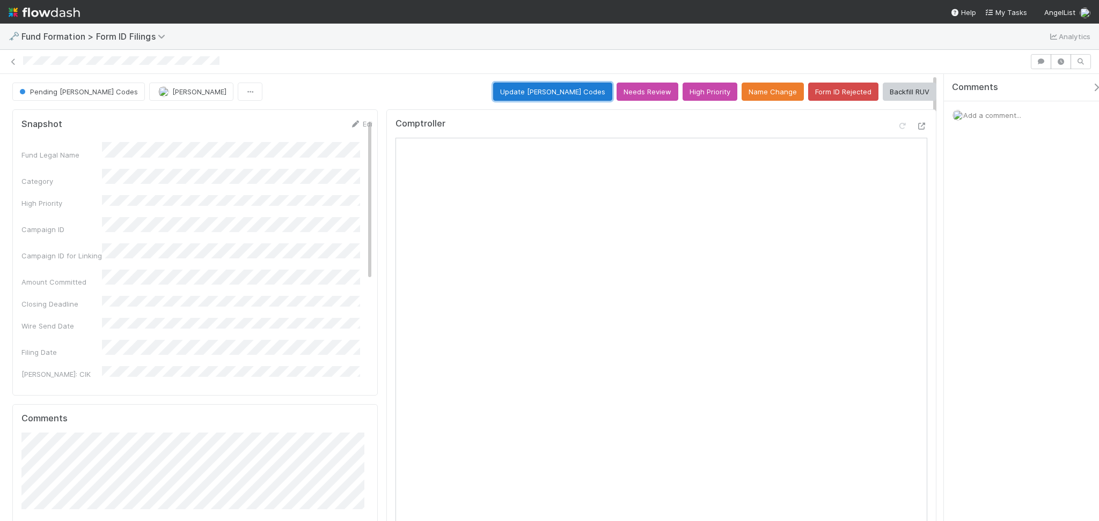
click at [563, 97] on button "Update EDGAR Codes" at bounding box center [552, 92] width 119 height 18
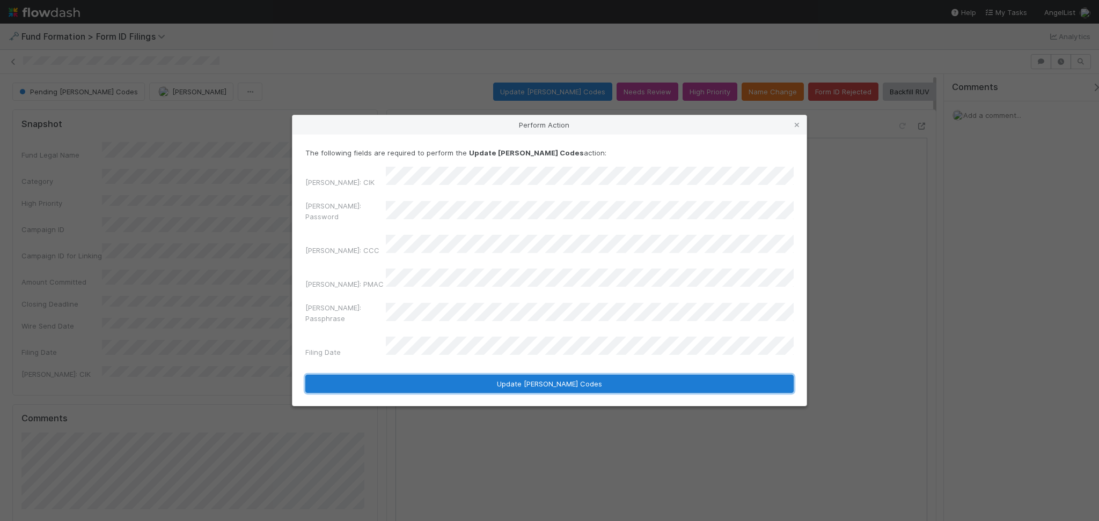
click at [539, 375] on button "Update EDGAR Codes" at bounding box center [549, 384] width 488 height 18
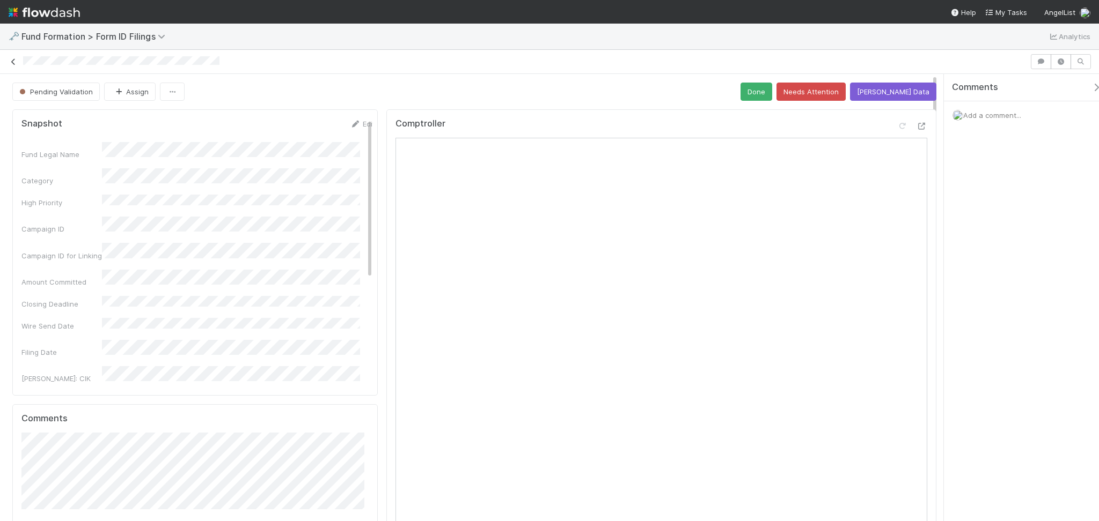
click at [13, 63] on icon at bounding box center [13, 61] width 11 height 7
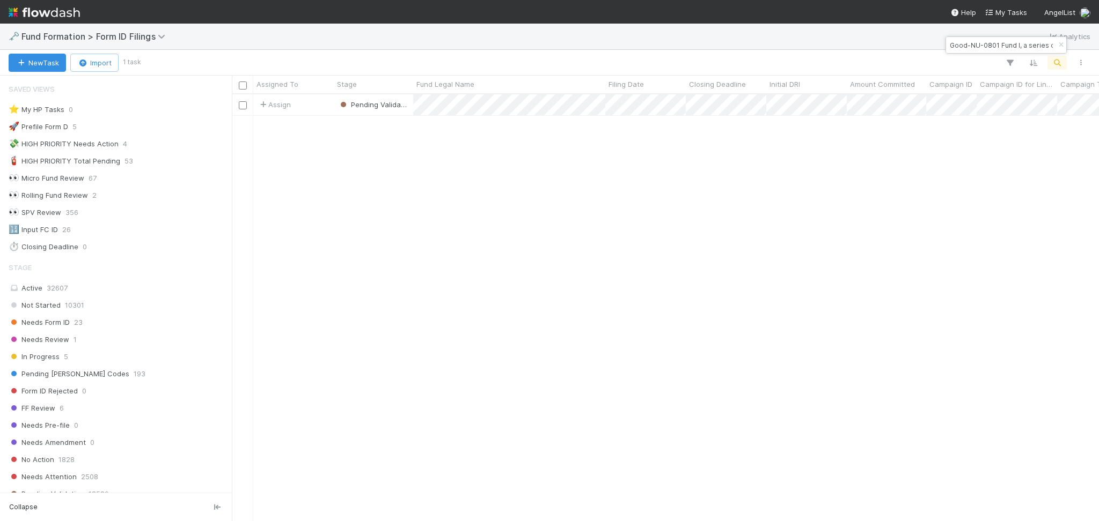
scroll to position [11, 11]
click at [960, 46] on input "Good-NU-0801 Fund I, a series of AngelList Funds 2025" at bounding box center [1000, 45] width 107 height 13
click at [960, 47] on input "Good-NU-0801 Fund I, a series of AngelList Funds 2025" at bounding box center [1000, 45] width 107 height 13
click at [961, 47] on input "Good-NU-0801 Fund I, a series of AngelList Funds 2025" at bounding box center [1000, 45] width 107 height 13
paste input "Snow-WH-0616"
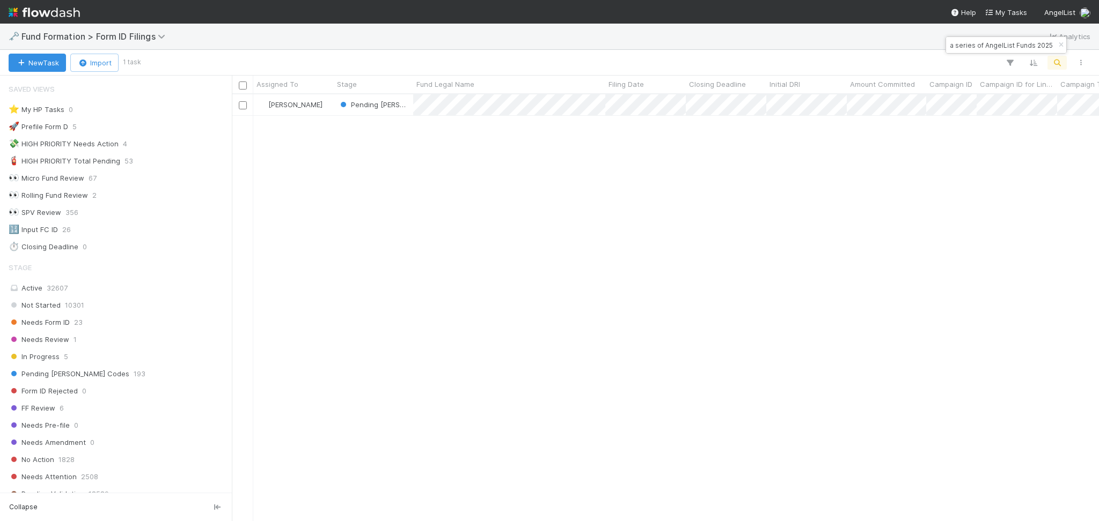
scroll to position [416, 856]
type input "Snow-WH-0616 Fund I, a series of AngelList Funds 2025"
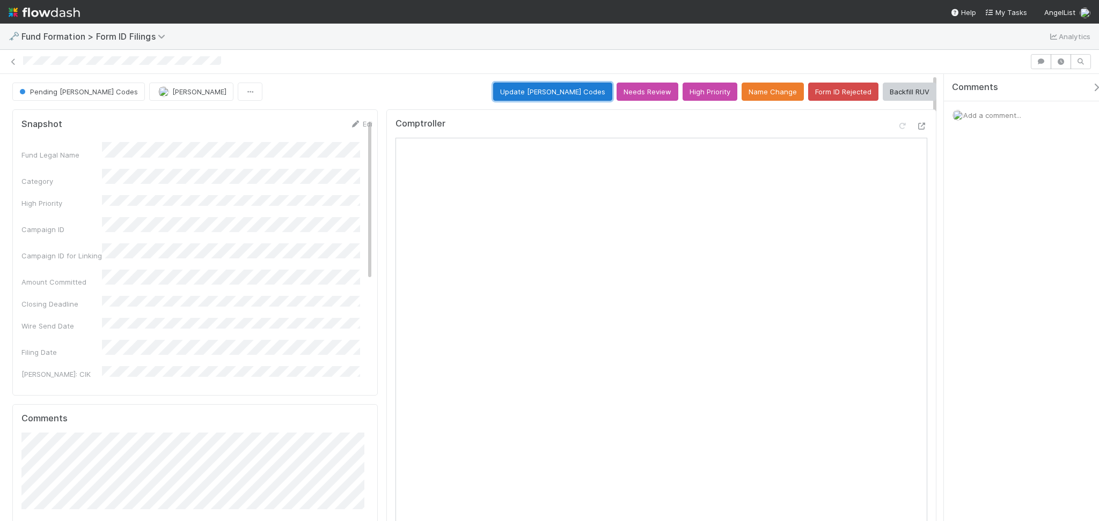
click at [579, 87] on button "Update EDGAR Codes" at bounding box center [552, 92] width 119 height 18
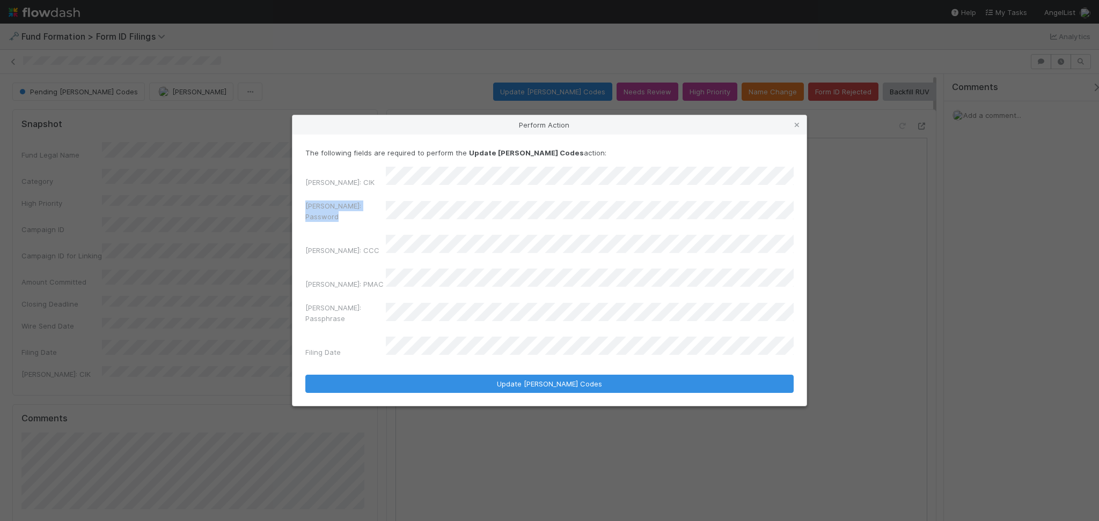
drag, startPoint x: 472, startPoint y: 232, endPoint x: 362, endPoint y: 214, distance: 111.4
click at [362, 214] on div "EDGAR: Password" at bounding box center [549, 214] width 488 height 26
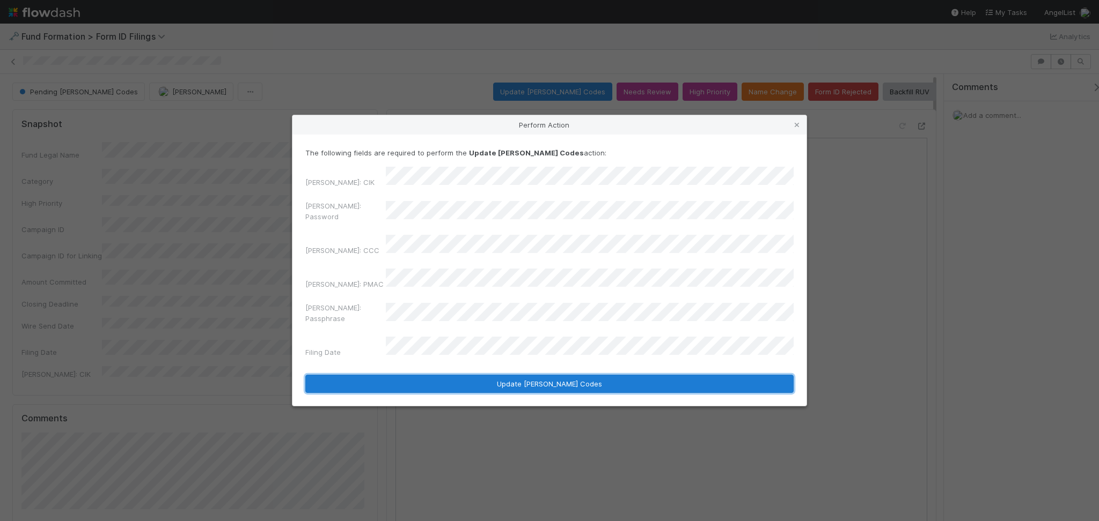
click at [518, 375] on button "Update EDGAR Codes" at bounding box center [549, 384] width 488 height 18
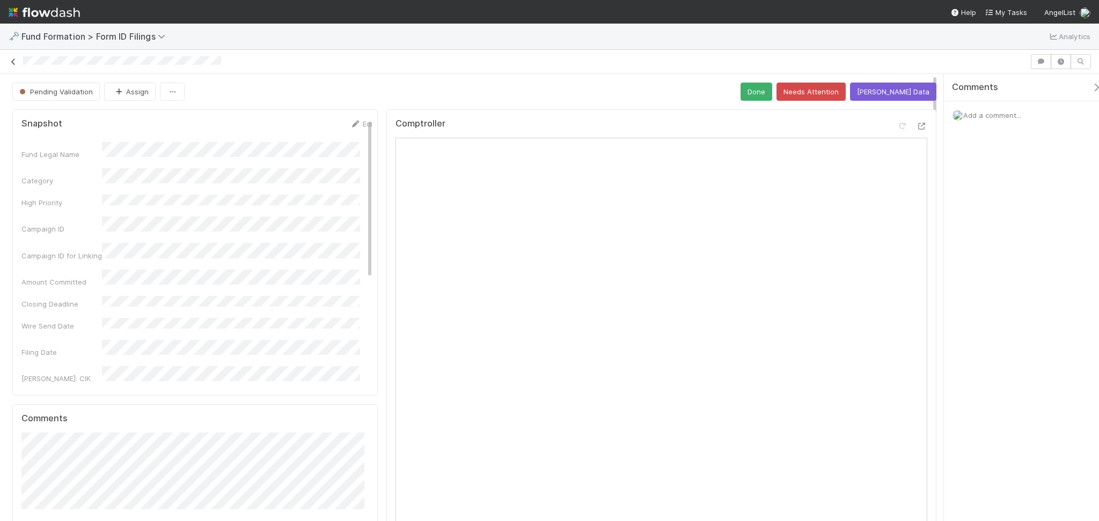
click at [12, 61] on icon at bounding box center [13, 61] width 11 height 7
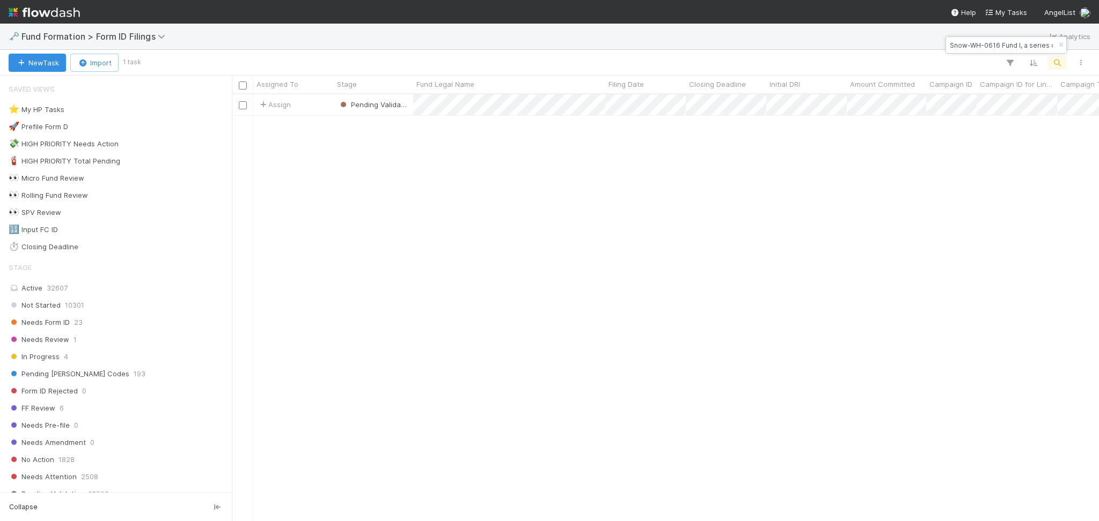
scroll to position [416, 856]
click at [966, 51] on input "Snow-WH-0616 Fund I, a series of AngelList Funds 2025" at bounding box center [1000, 45] width 107 height 13
paste input "Hawke-PA-0721 Fund I, a series of AngelList Funds 2025, L"
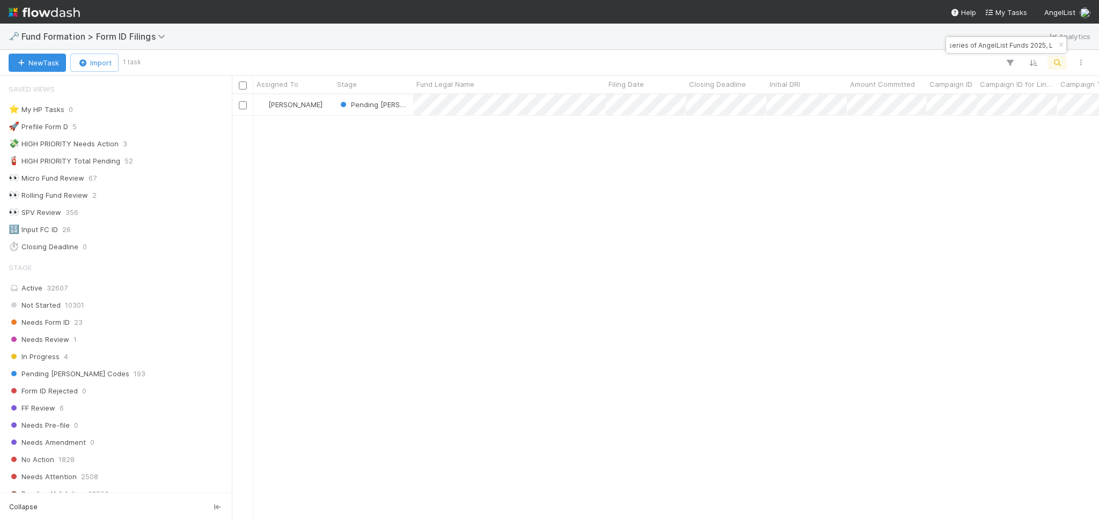
type input "Hawke-PA-0721 Fund I, a series of AngelList Funds 2025, L"
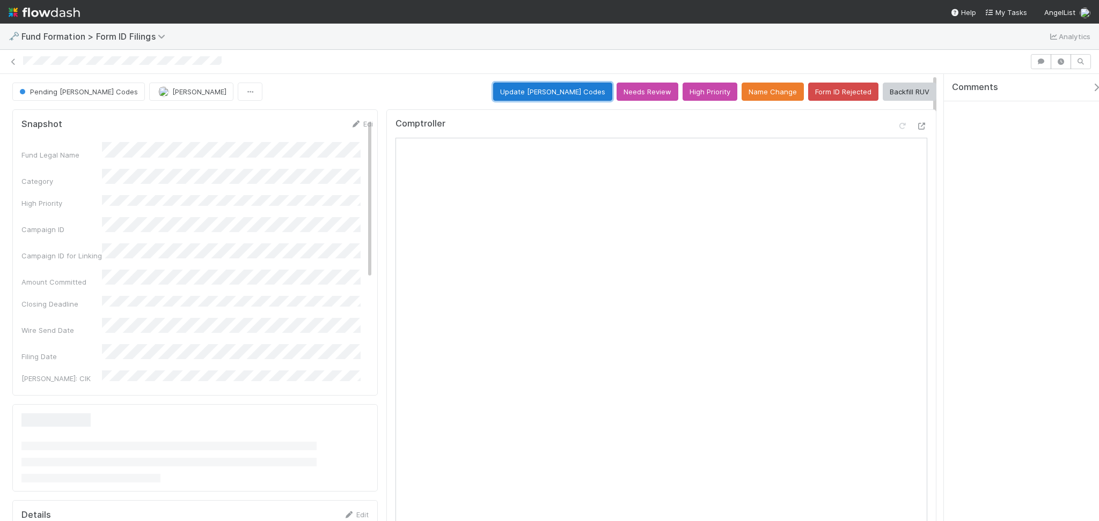
click at [556, 94] on button "Update EDGAR Codes" at bounding box center [552, 92] width 119 height 18
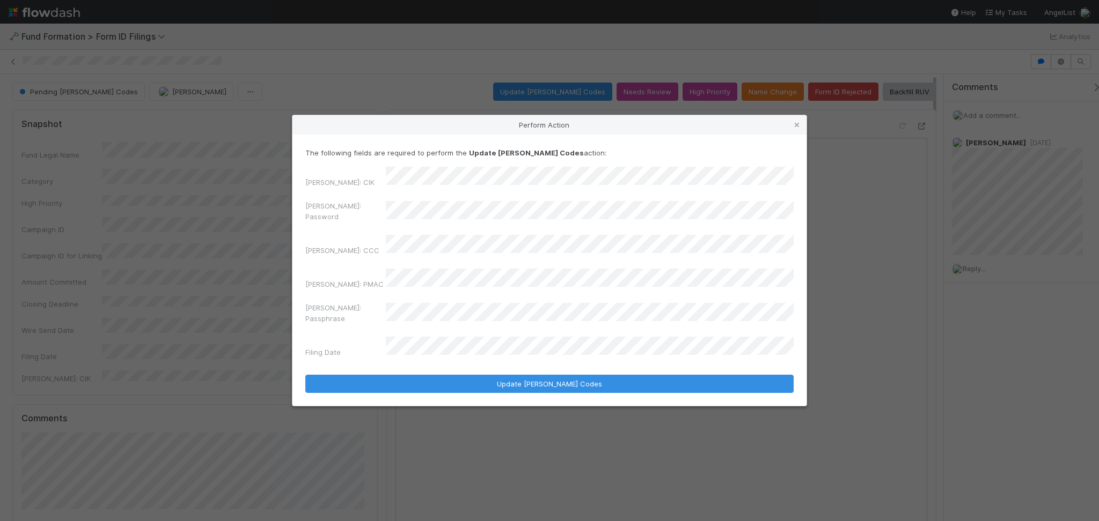
click at [345, 226] on div "EDGAR: Password" at bounding box center [549, 214] width 488 height 26
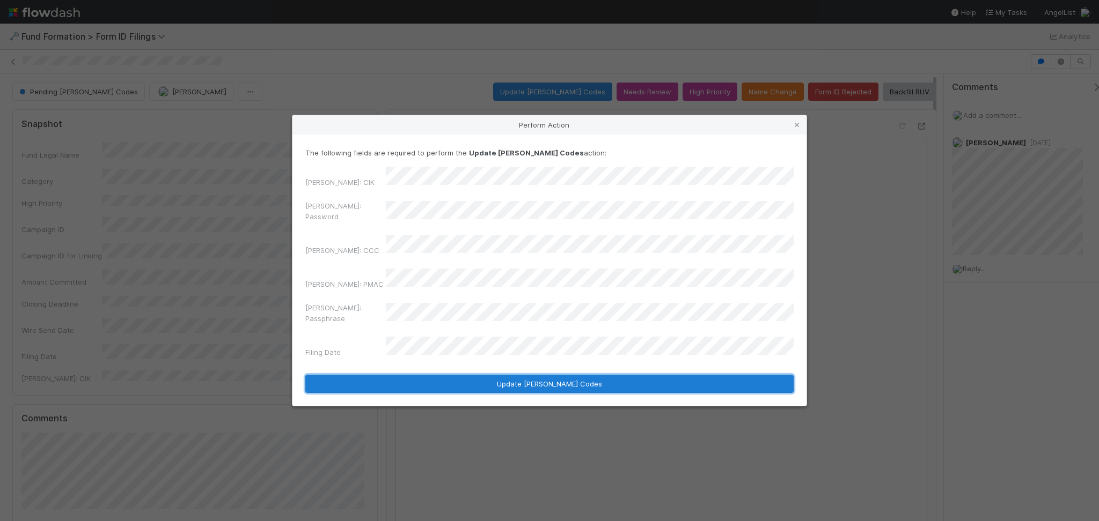
click at [550, 375] on button "Update EDGAR Codes" at bounding box center [549, 384] width 488 height 18
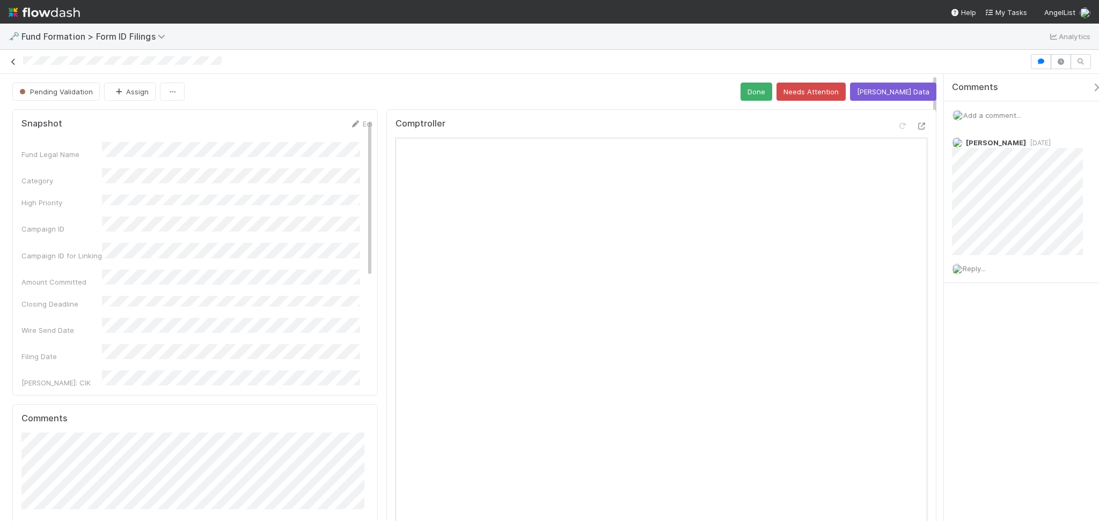
click at [11, 60] on icon at bounding box center [13, 61] width 11 height 7
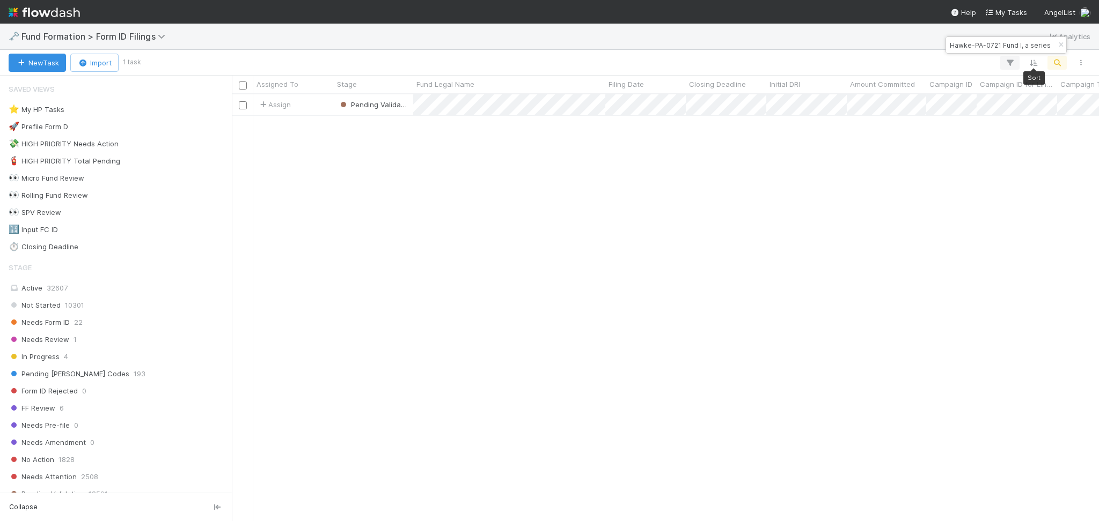
scroll to position [416, 856]
click at [1015, 41] on input "Hawke-PA-0721 Fund I, a series of AngelList Funds 2025, L" at bounding box center [1000, 45] width 107 height 13
paste input "WHO2 SPV, a series of Riverside Ventures Self-Advised, LP"
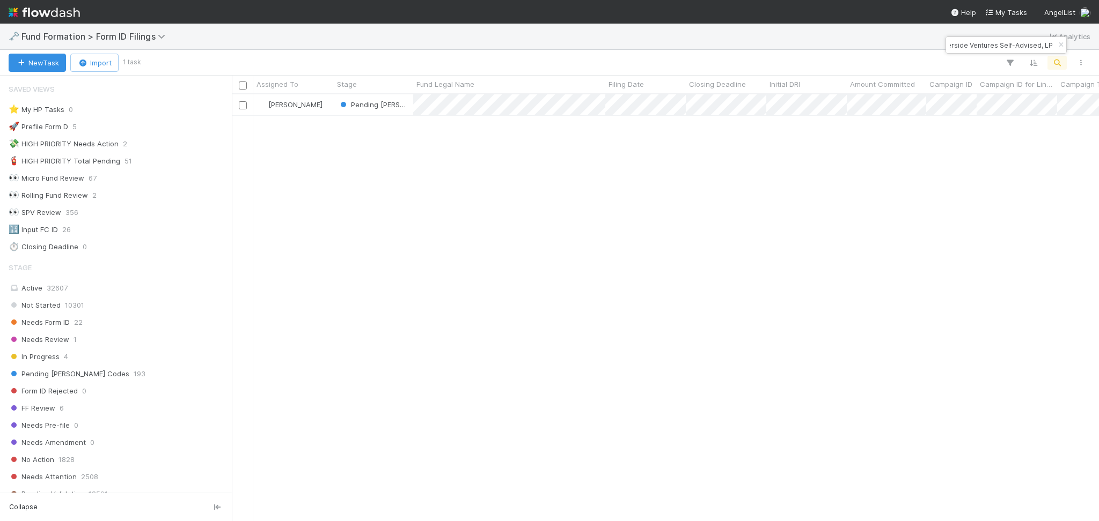
type input "WHO2 SPV, a series of Riverside Ventures Self-Advised, LP"
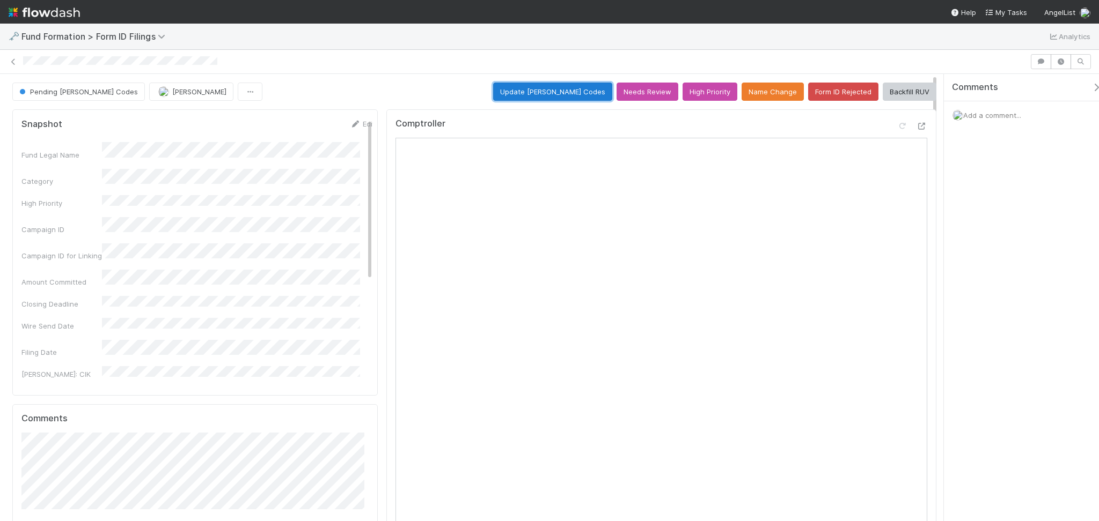
click at [536, 93] on button "Update EDGAR Codes" at bounding box center [552, 92] width 119 height 18
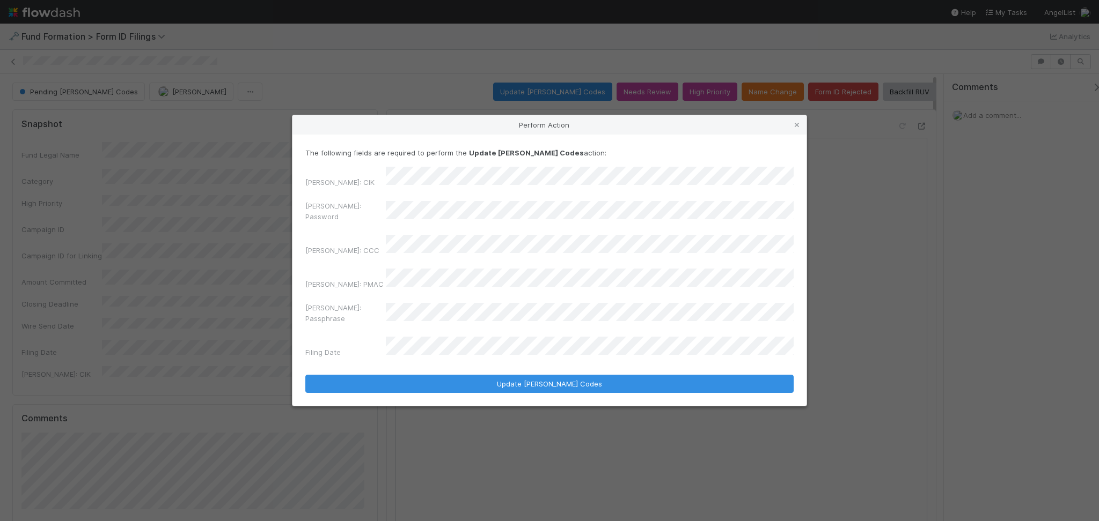
click at [382, 224] on div "EDGAR: Password" at bounding box center [549, 214] width 488 height 26
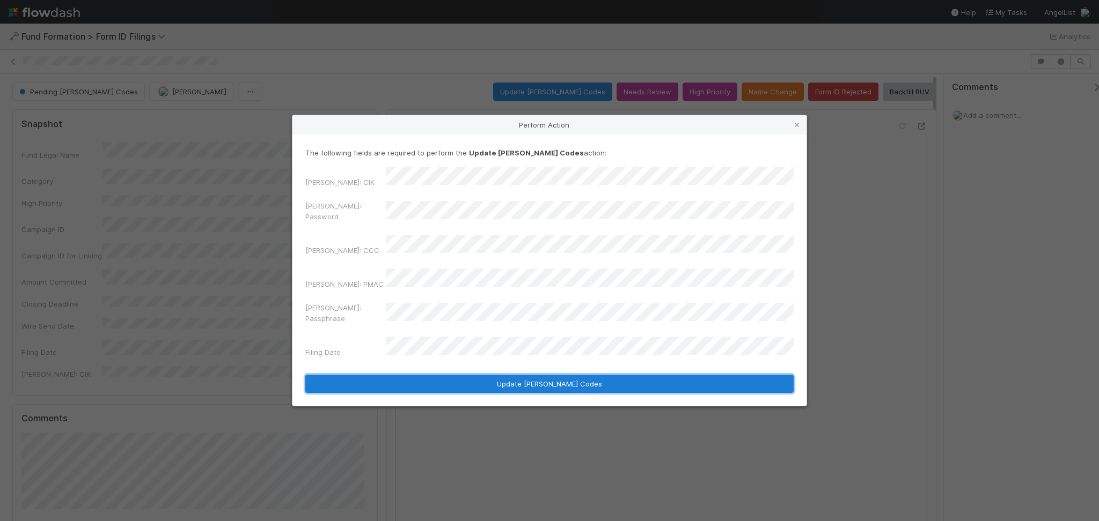
click at [555, 375] on button "Update EDGAR Codes" at bounding box center [549, 384] width 488 height 18
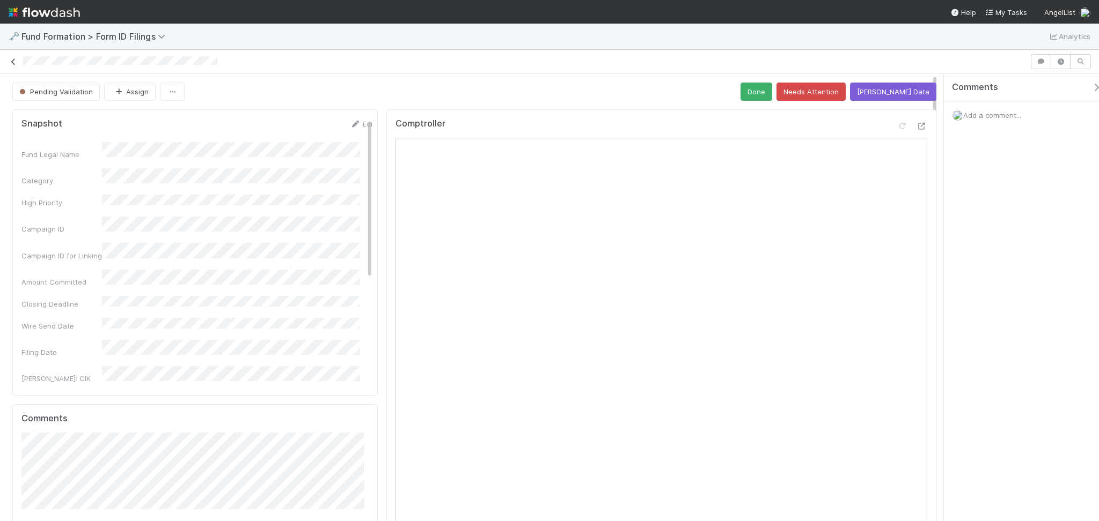
click at [13, 61] on icon at bounding box center [13, 61] width 11 height 7
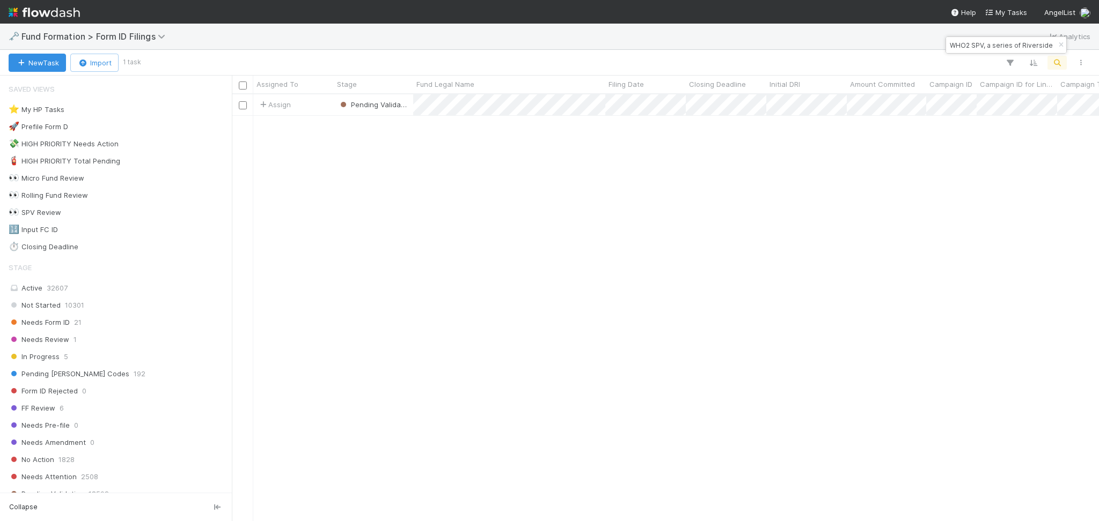
scroll to position [416, 856]
click at [973, 42] on input "WHO2 SPV, a series of Riverside Ventures Self-Advised, LP" at bounding box center [1000, 45] width 107 height 13
paste input "SO-0725 Fund II, a series of MV Funds"
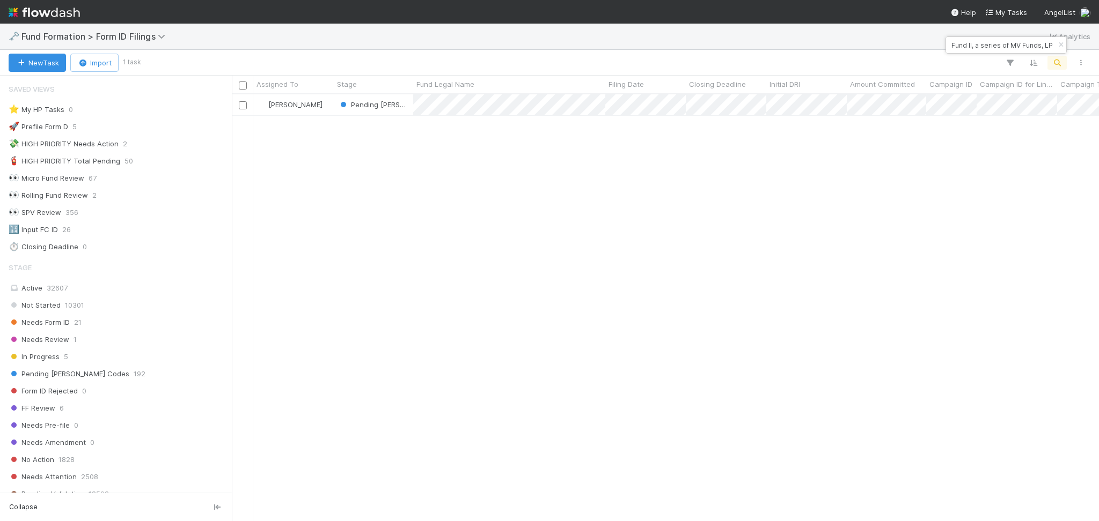
type input "SO-0725 Fund II, a series of MV Funds, LP"
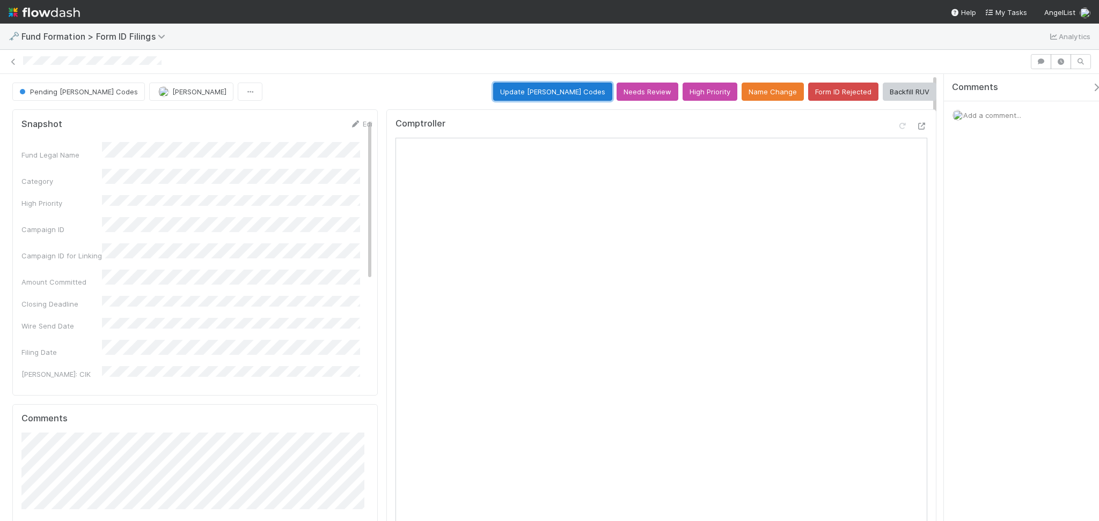
click at [571, 98] on button "Update EDGAR Codes" at bounding box center [552, 92] width 119 height 18
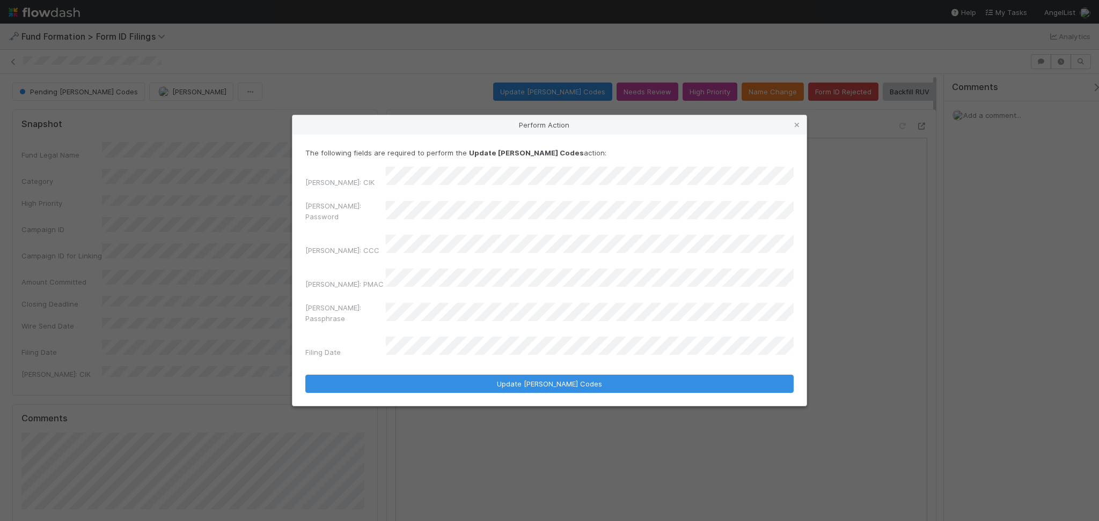
click at [351, 207] on div "EDGAR: CIK EDGAR: Password EDGAR: CCC EDGAR: PMAC EDGAR: Passphrase Filing Date" at bounding box center [549, 264] width 488 height 195
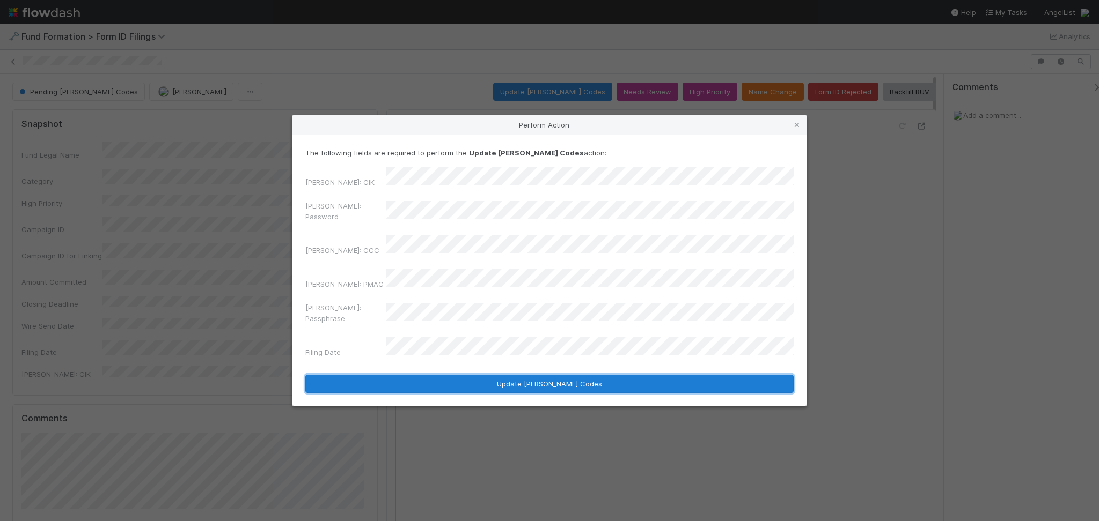
click at [519, 375] on button "Update EDGAR Codes" at bounding box center [549, 384] width 488 height 18
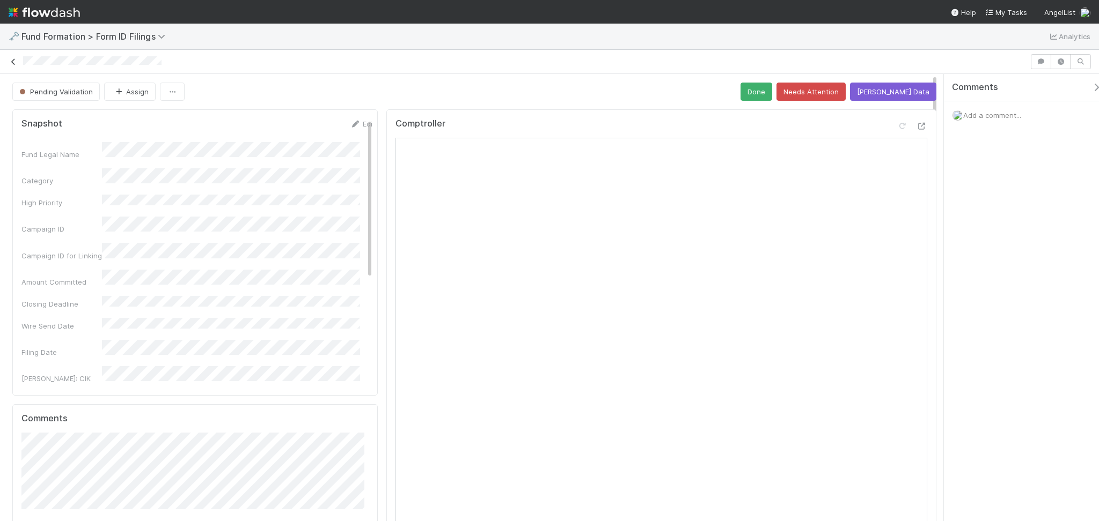
click at [13, 64] on icon at bounding box center [13, 61] width 11 height 7
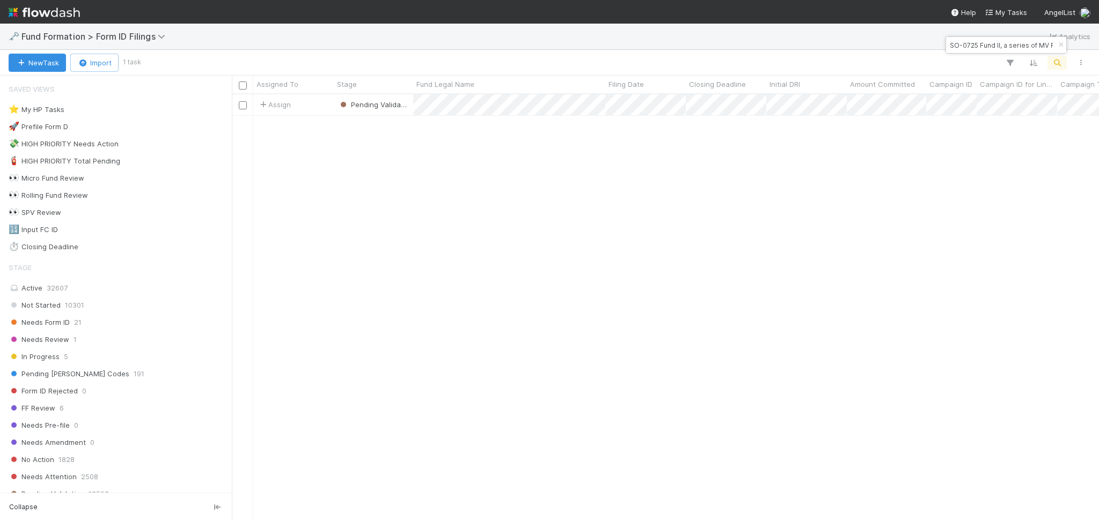
scroll to position [11, 11]
click at [975, 39] on input "SO-0725 Fund II, a series of MV Funds, LP" at bounding box center [1000, 45] width 107 height 13
paste input "MO-0804 Fund II, a series of Socially Financed"
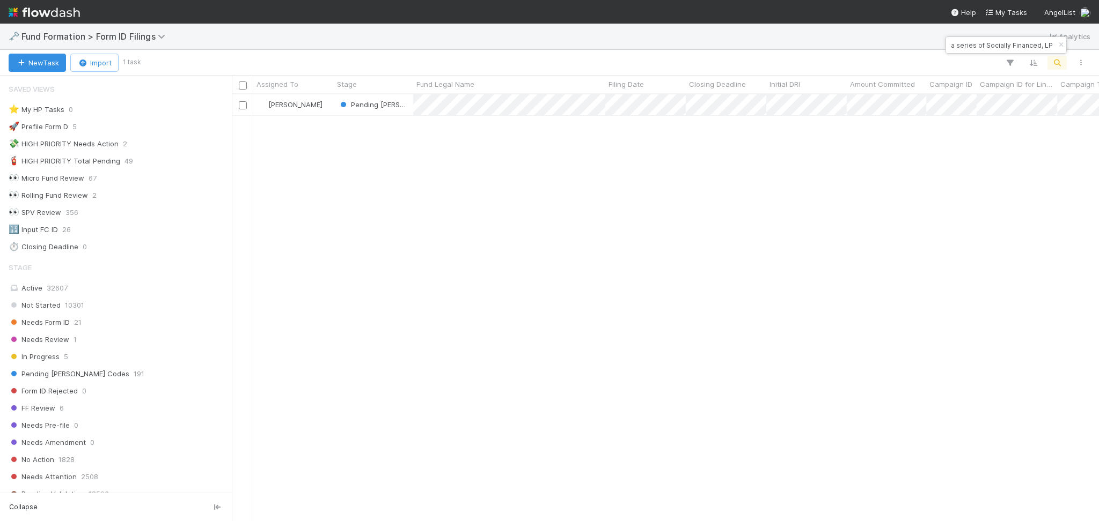
scroll to position [416, 856]
type input "MO-0804 Fund II, a series of Socially Financed, LP"
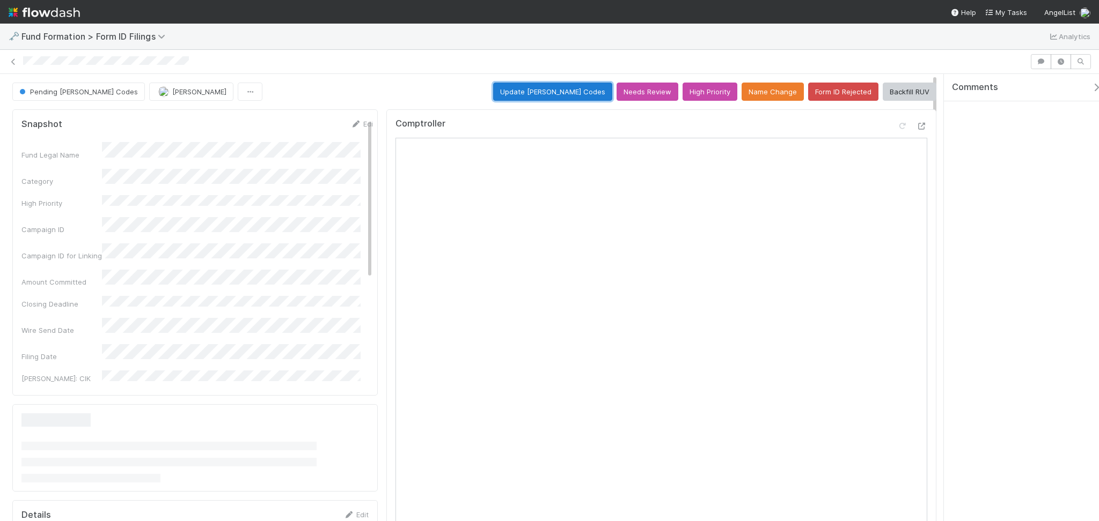
click at [570, 92] on button "Update EDGAR Codes" at bounding box center [552, 92] width 119 height 18
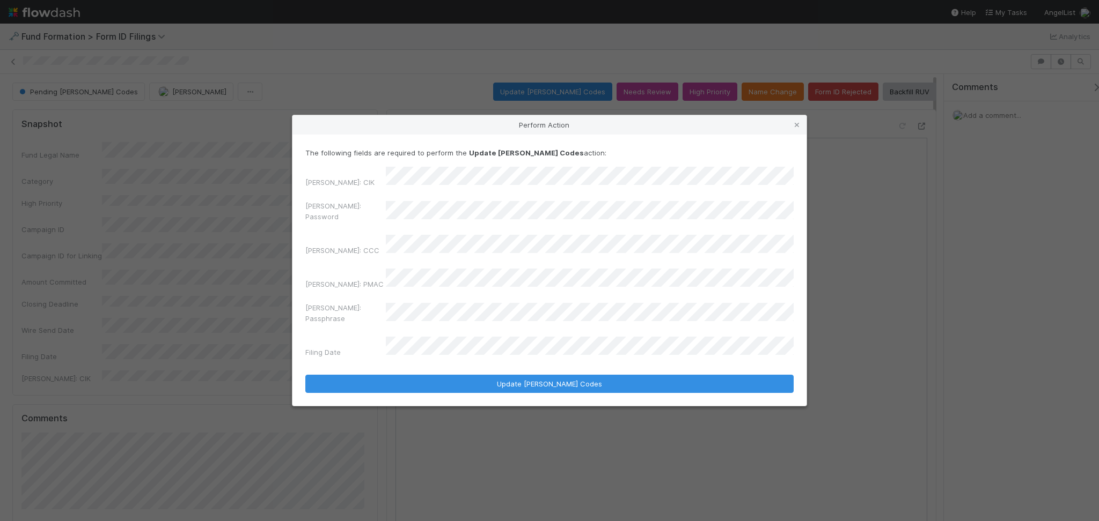
click at [361, 219] on div "EDGAR: Password" at bounding box center [549, 214] width 488 height 26
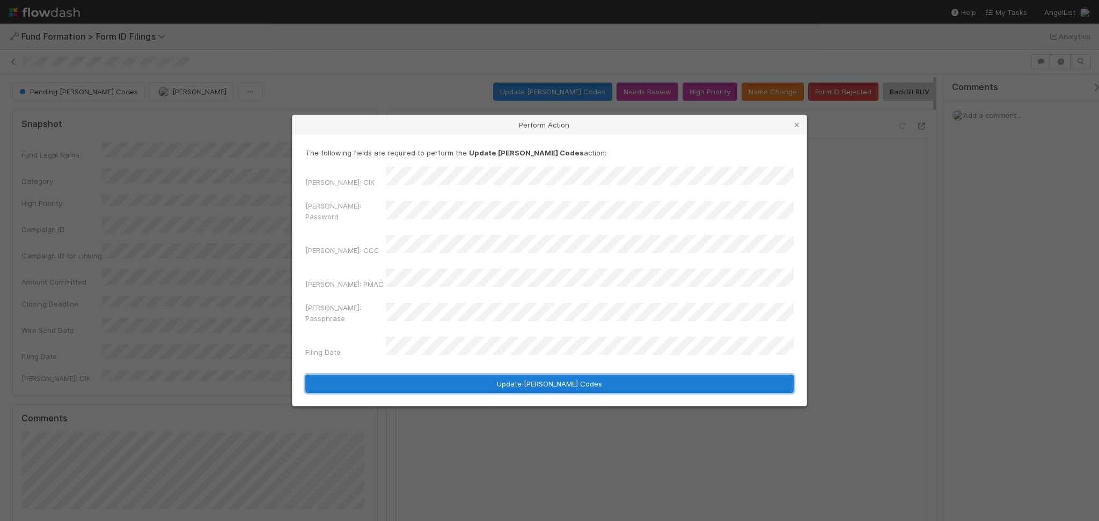
click at [469, 375] on button "Update EDGAR Codes" at bounding box center [549, 384] width 488 height 18
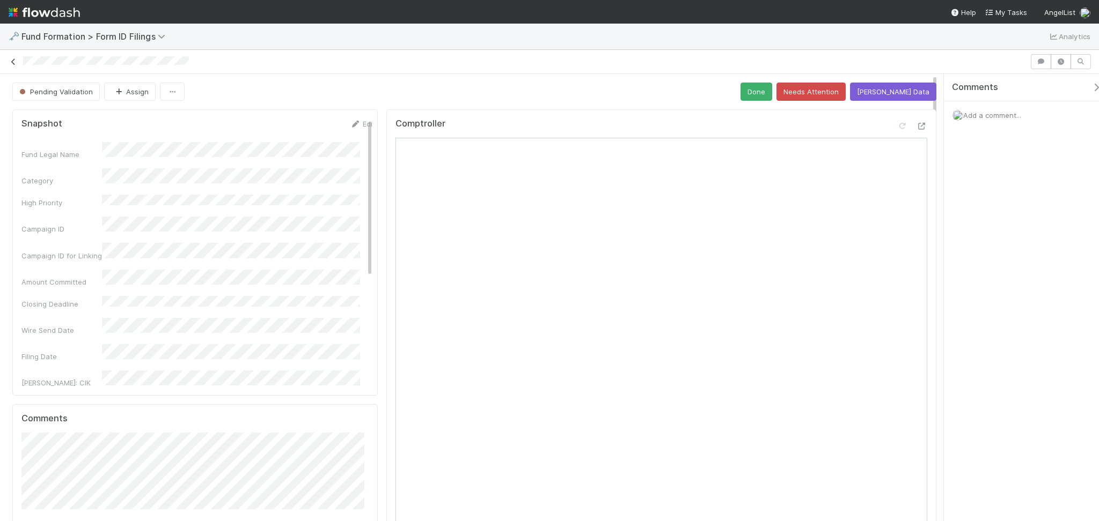
click at [11, 62] on icon at bounding box center [13, 61] width 11 height 7
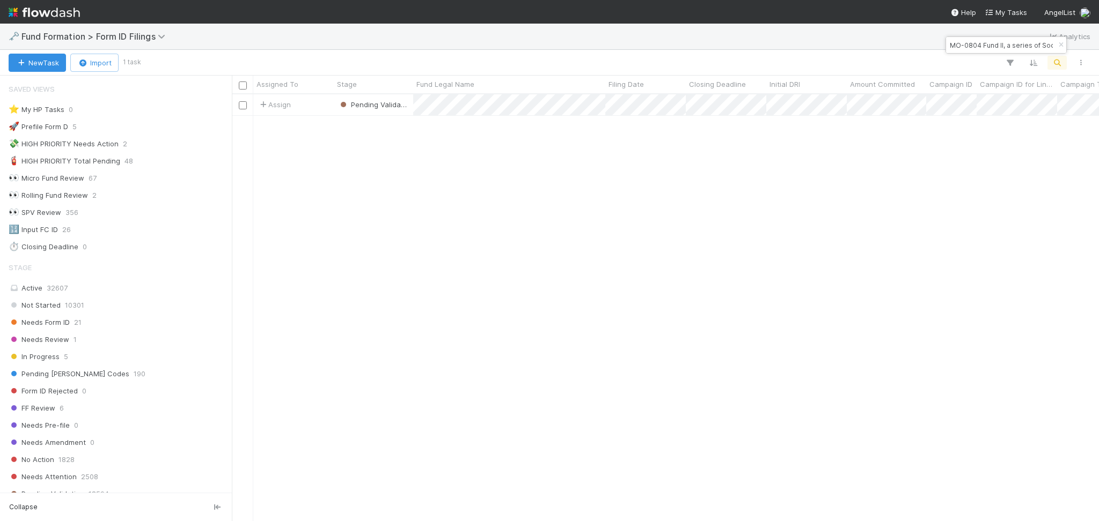
scroll to position [11, 11]
click at [969, 45] on input "MO-0804 Fund II, a series of Socially Financed, LP" at bounding box center [1000, 45] width 107 height 13
paste input "DO-0722 Fund I, a series of The Angel Group Syndicates"
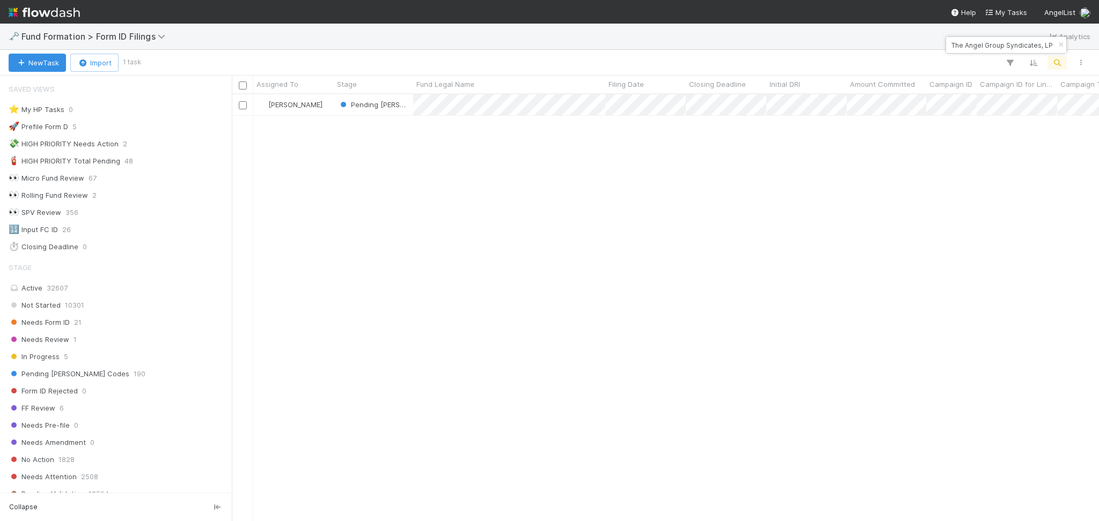
scroll to position [416, 856]
type input "DO-0722 Fund I, a series of The Angel Group Syndicates, LP"
click at [325, 105] on div "Raven Jacinto" at bounding box center [293, 104] width 80 height 21
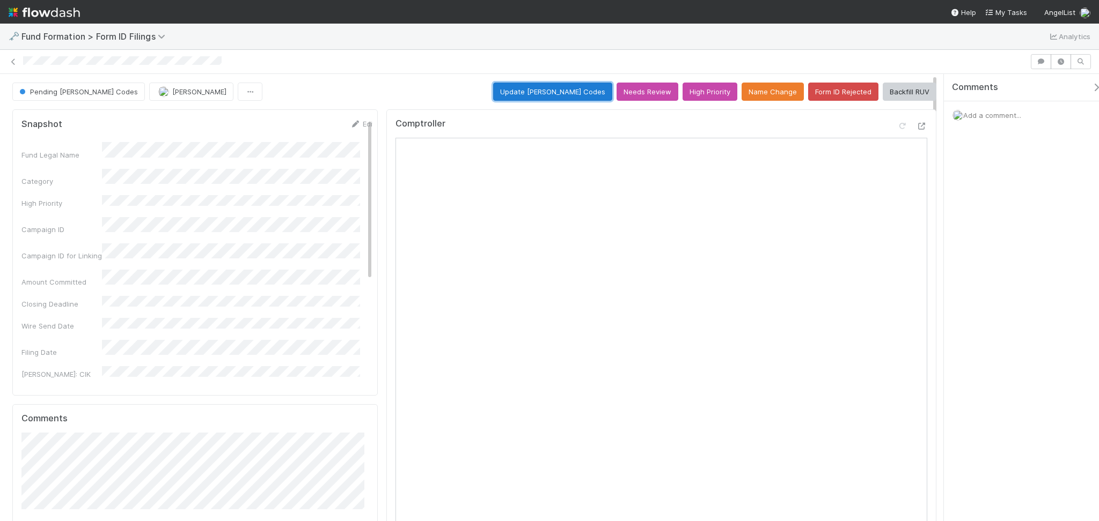
click at [536, 89] on button "Update EDGAR Codes" at bounding box center [552, 92] width 119 height 18
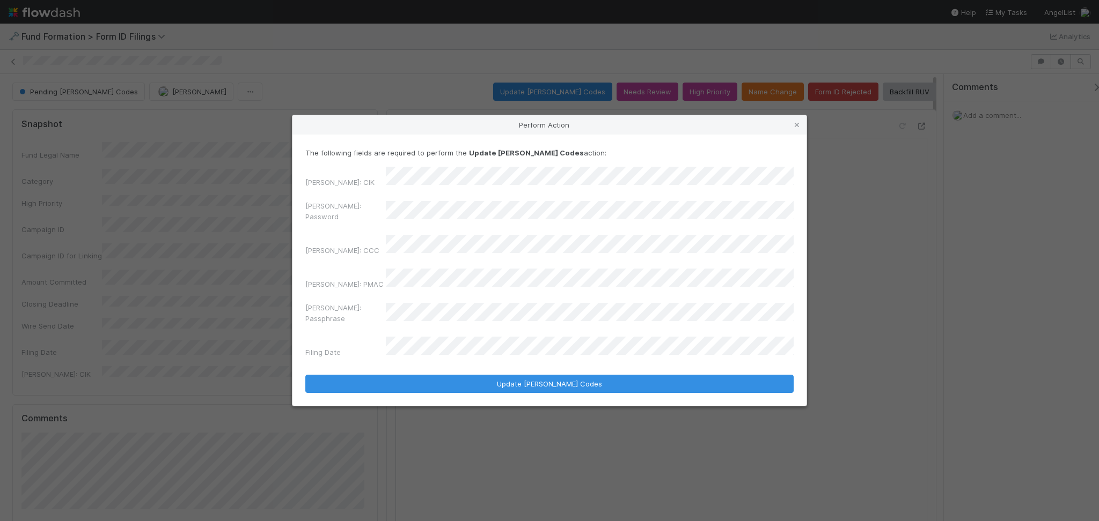
click at [355, 206] on div "EDGAR: CIK EDGAR: Password EDGAR: CCC EDGAR: PMAC EDGAR: Passphrase Filing Date" at bounding box center [549, 264] width 488 height 195
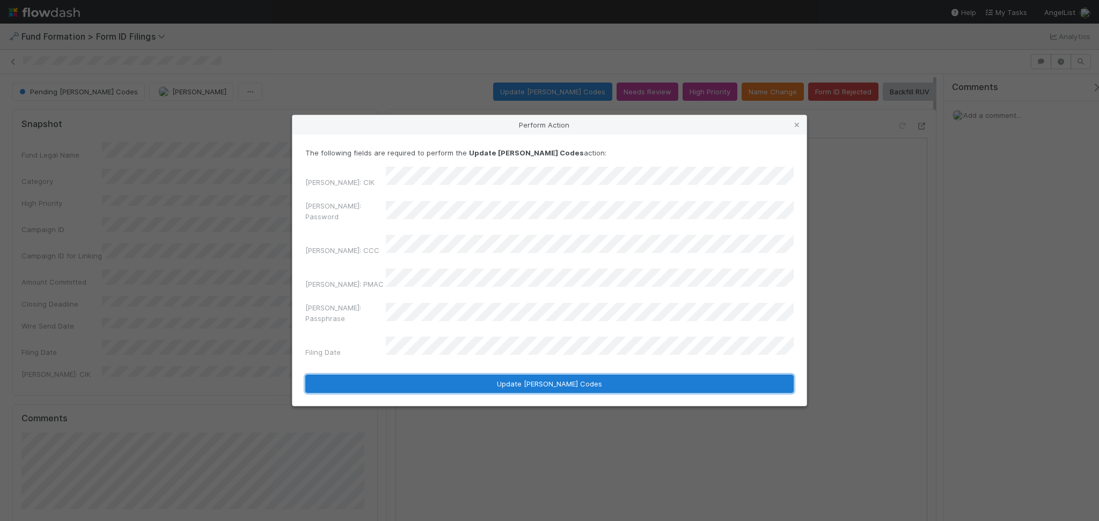
click at [534, 375] on button "Update EDGAR Codes" at bounding box center [549, 384] width 488 height 18
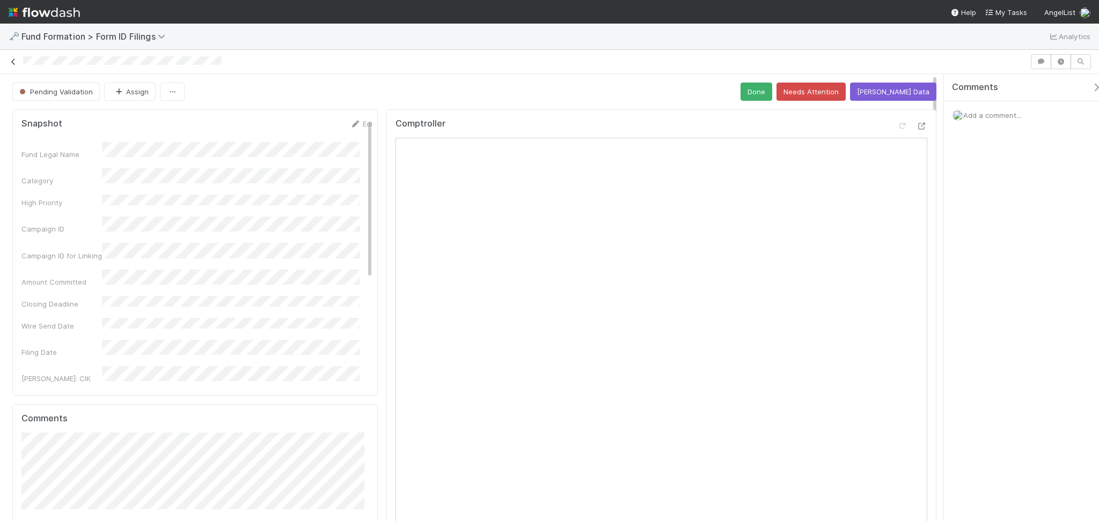
click at [13, 63] on icon at bounding box center [13, 61] width 11 height 7
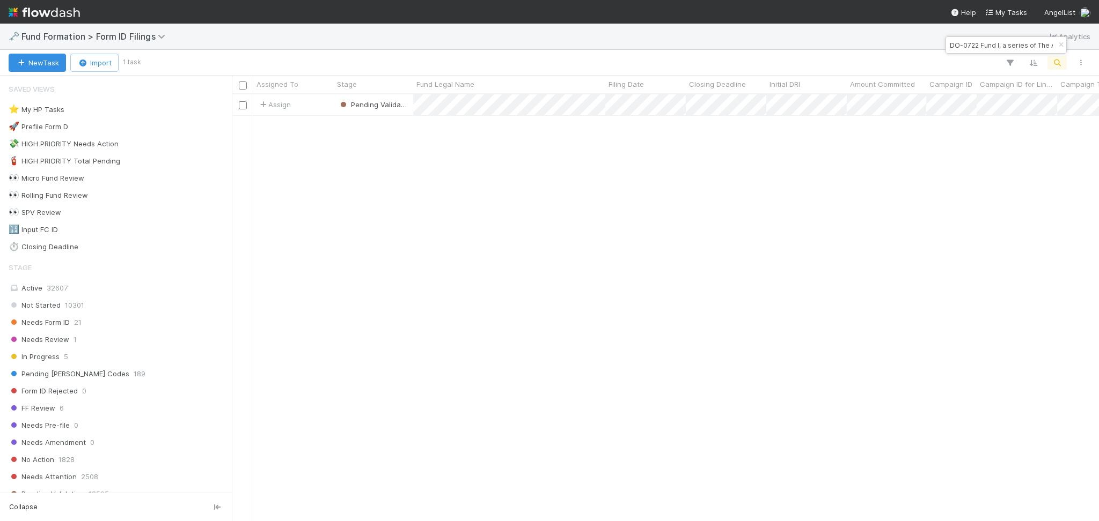
scroll to position [416, 856]
click at [992, 43] on input "DO-0722 Fund I, a series of The Angel Group Syndicates, LP" at bounding box center [1000, 45] width 107 height 13
paste input "PE-0719 Fund I, a series of Duke Capital Investments Venture Fund"
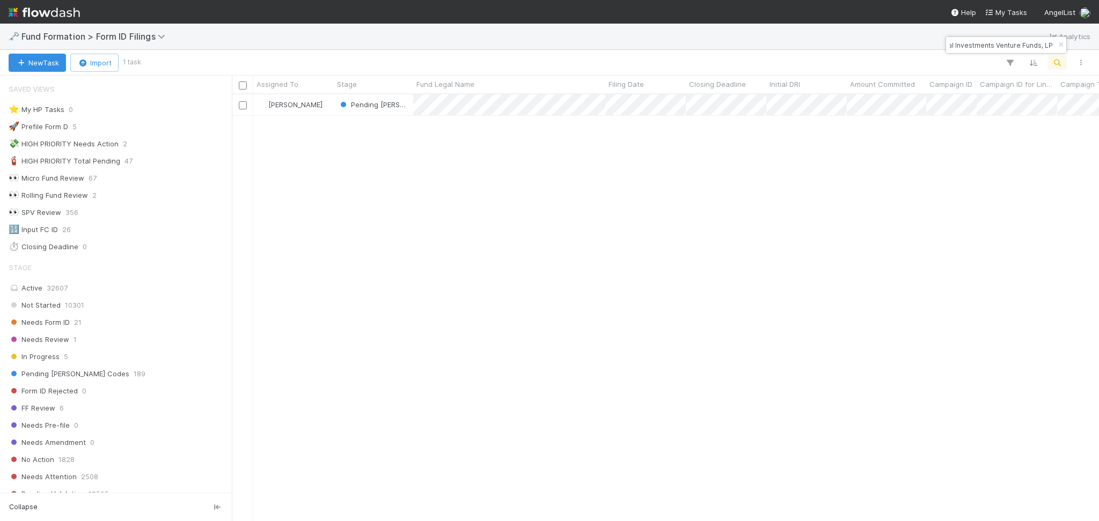
type input "PE-0719 Fund I, a series of Duke Capital Investments Venture Funds, LP"
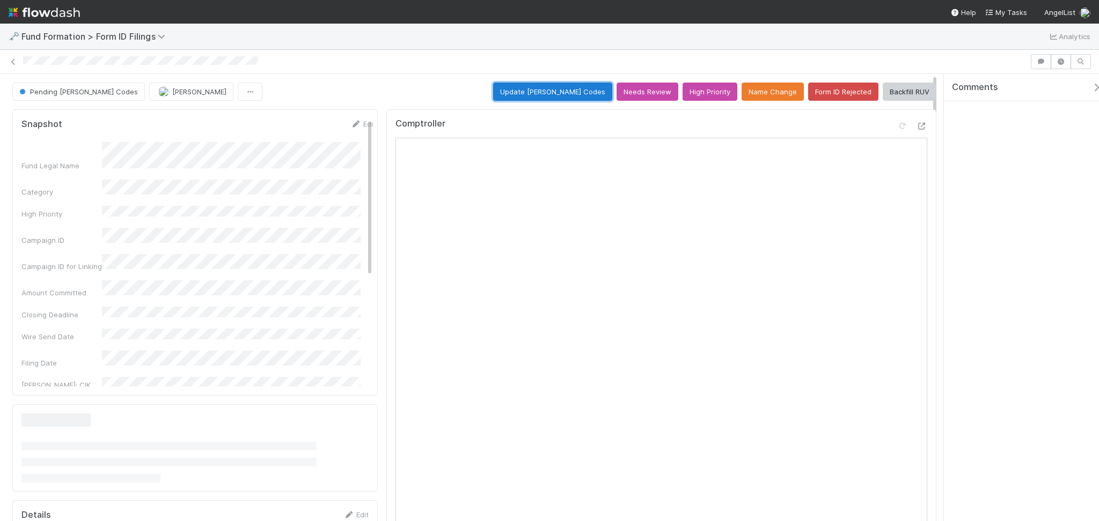
click at [534, 89] on button "Update EDGAR Codes" at bounding box center [552, 92] width 119 height 18
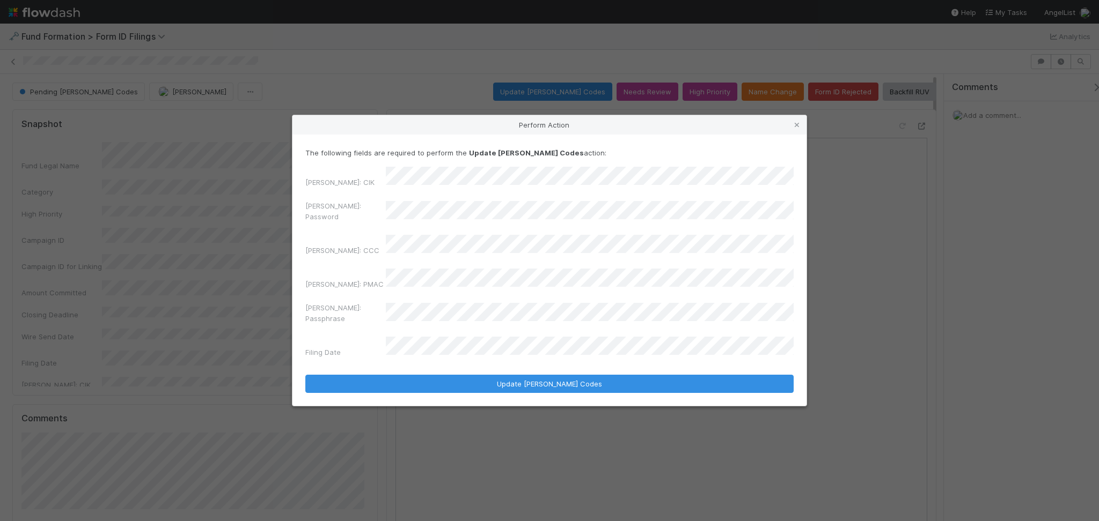
click at [365, 217] on div "EDGAR: Password" at bounding box center [549, 214] width 488 height 26
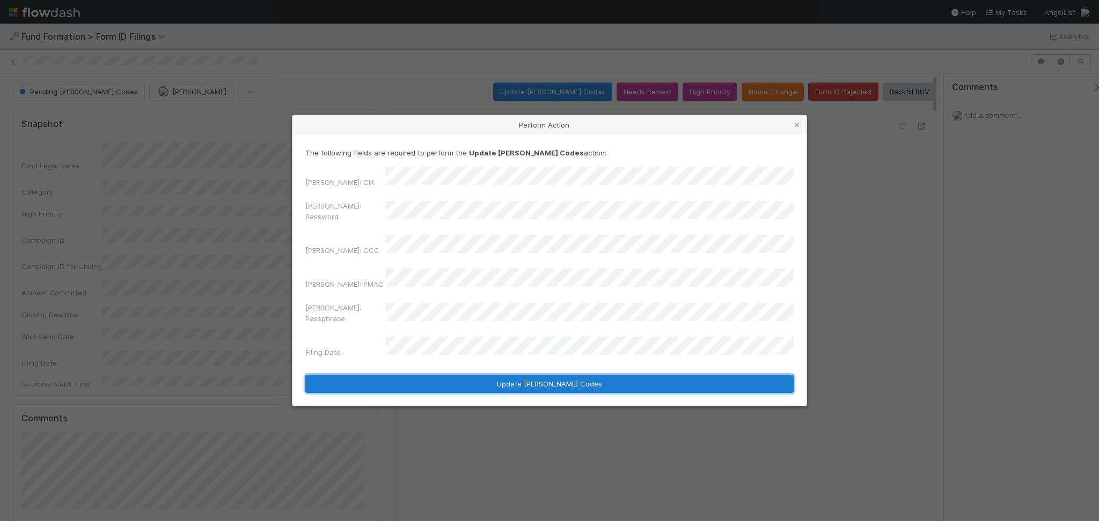
click at [490, 375] on button "Update EDGAR Codes" at bounding box center [549, 384] width 488 height 18
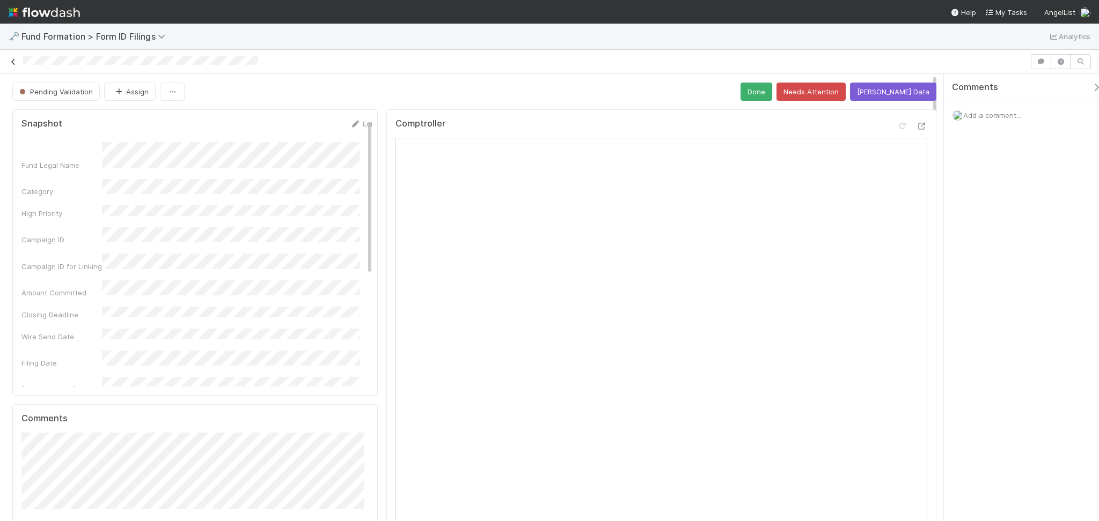
click at [9, 63] on icon at bounding box center [13, 61] width 11 height 7
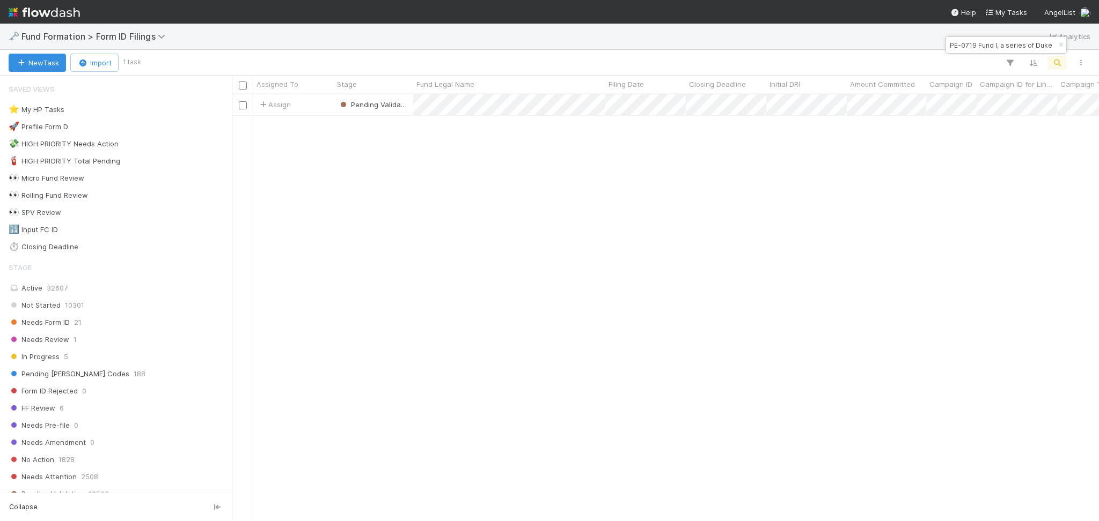
scroll to position [416, 856]
click at [997, 48] on input "PE-0719 Fund I, a series of Duke Capital Investments Venture Funds, LP" at bounding box center [1000, 45] width 107 height 13
paste input "CO-0801 Fund II, a series of Hustle Fund Angel Squad"
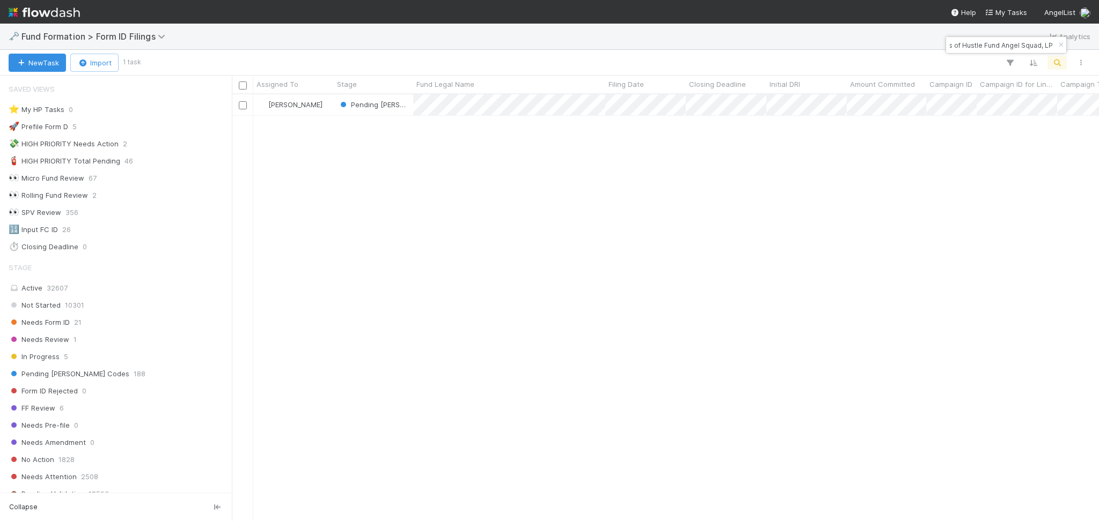
type input "CO-0801 Fund II, a series of Hustle Fund Angel Squad, LP"
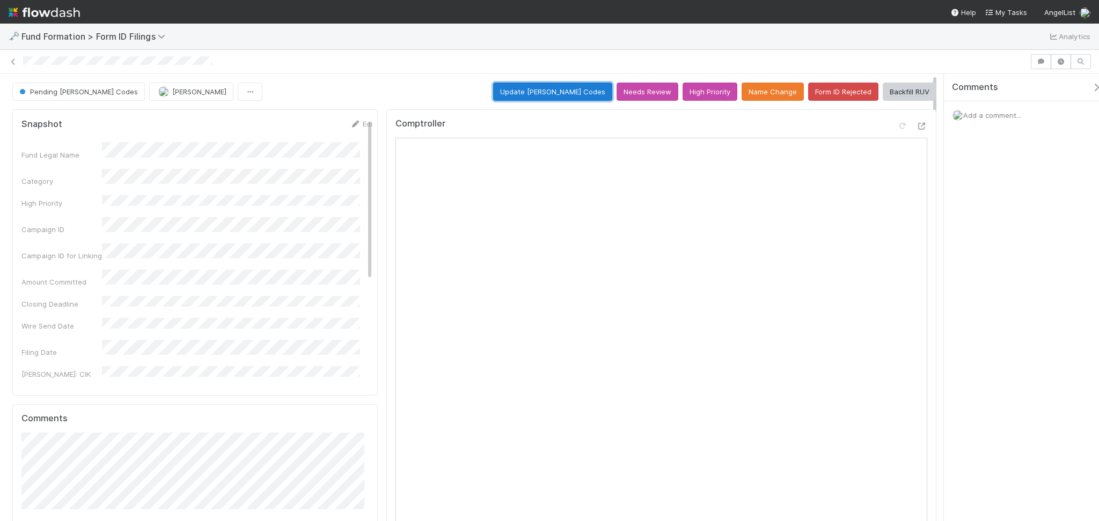
click at [550, 89] on button "Update EDGAR Codes" at bounding box center [552, 92] width 119 height 18
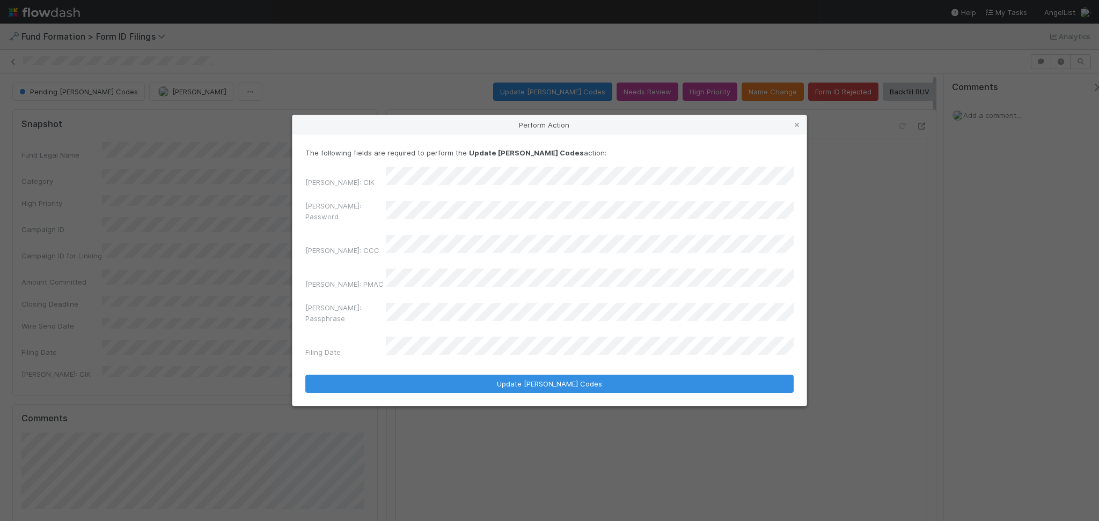
click at [359, 219] on div "EDGAR: Password" at bounding box center [549, 214] width 488 height 26
click at [409, 263] on div "EDGAR: CIK EDGAR: Password EDGAR: CCC EDGAR: PMAC EDGAR: Passphrase Filing Date" at bounding box center [549, 264] width 488 height 195
click at [410, 260] on div "EDGAR: CCC" at bounding box center [549, 247] width 488 height 25
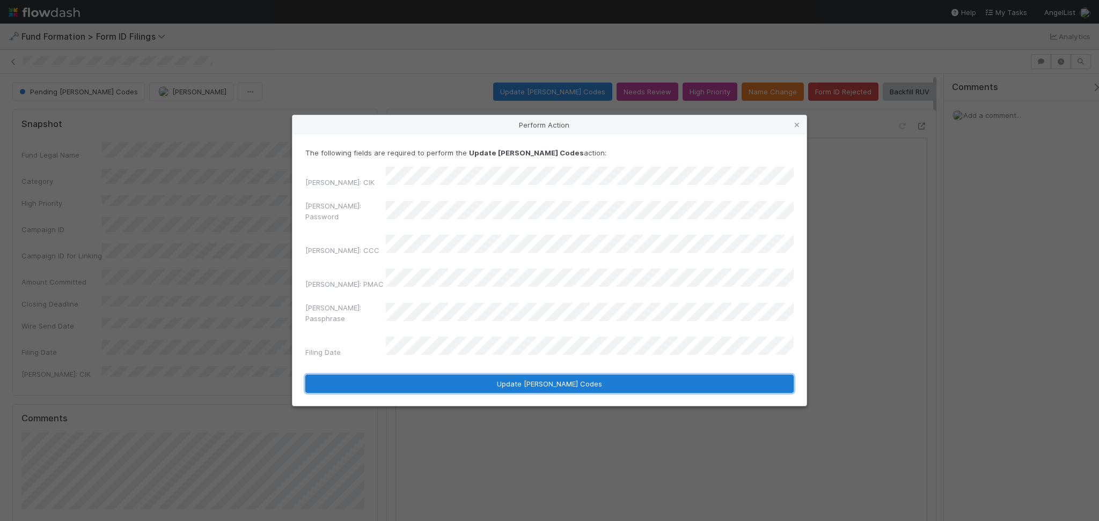
click at [554, 375] on button "Update EDGAR Codes" at bounding box center [549, 384] width 488 height 18
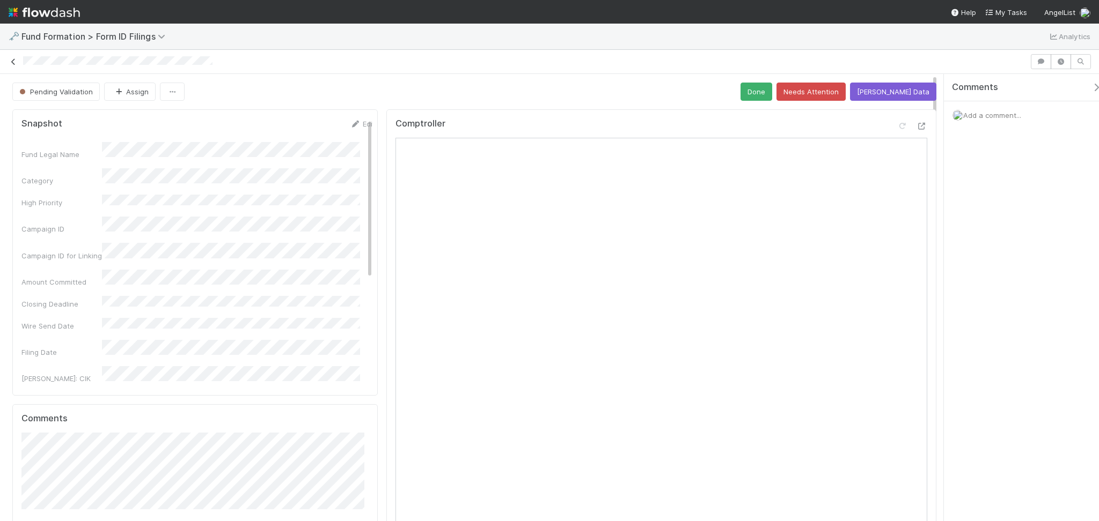
click at [10, 61] on icon at bounding box center [13, 61] width 11 height 7
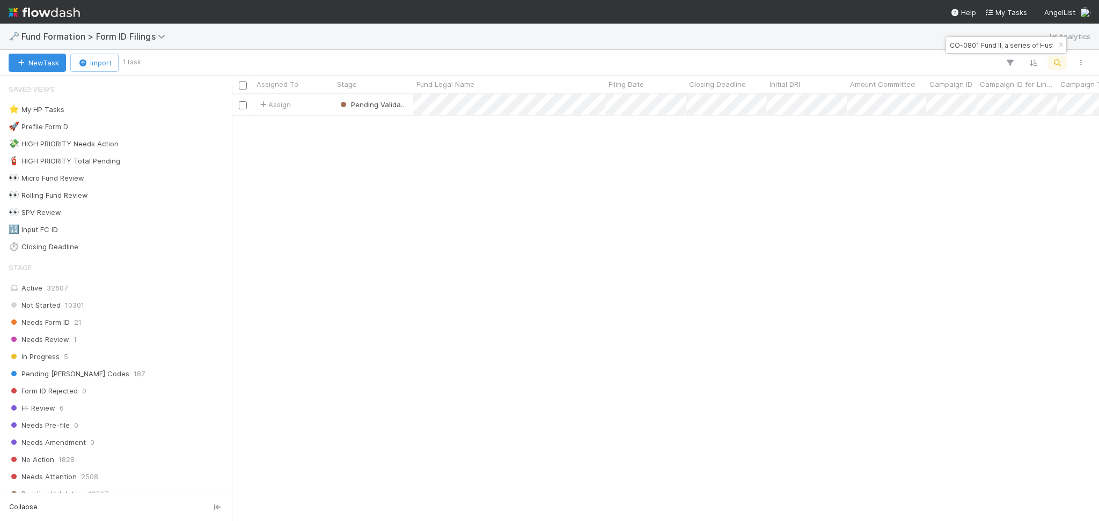
scroll to position [416, 856]
click at [1011, 41] on input "CO-0801 Fund II, a series of Hustle Fund Angel Squad, LP" at bounding box center [1000, 45] width 107 height 13
paste input "Jibe Ventures V QP"
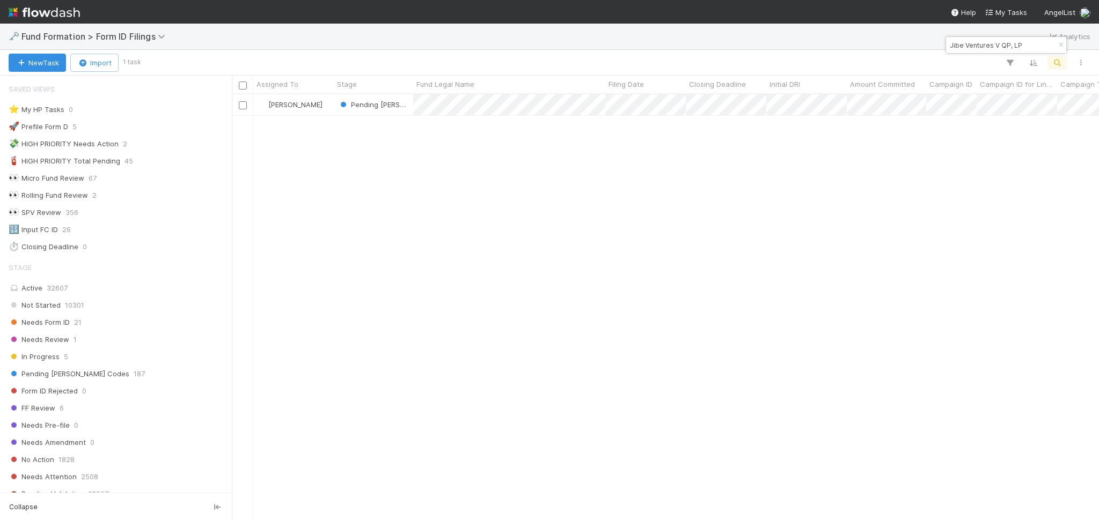
type input "Jibe Ventures V QP, LP"
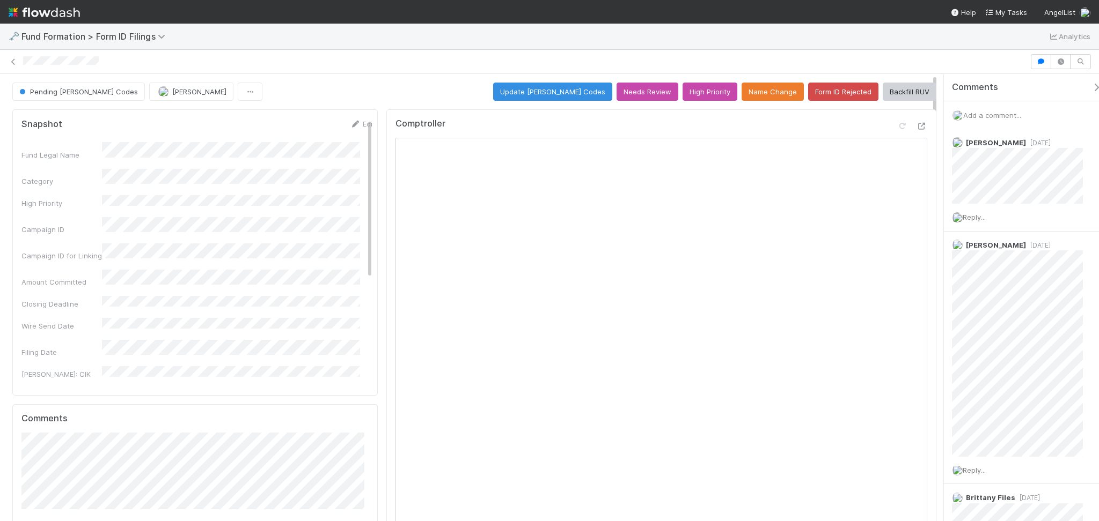
click at [991, 114] on span "Add a comment..." at bounding box center [992, 115] width 58 height 9
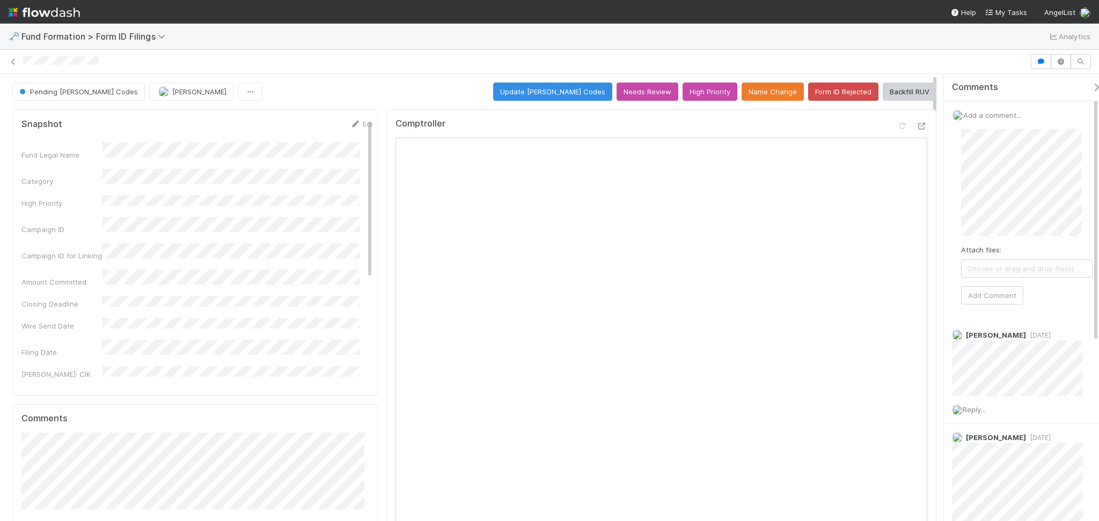
click at [955, 190] on div "Attach files: Choose or drag and drop file(s) Add Comment" at bounding box center [1026, 217] width 149 height 193
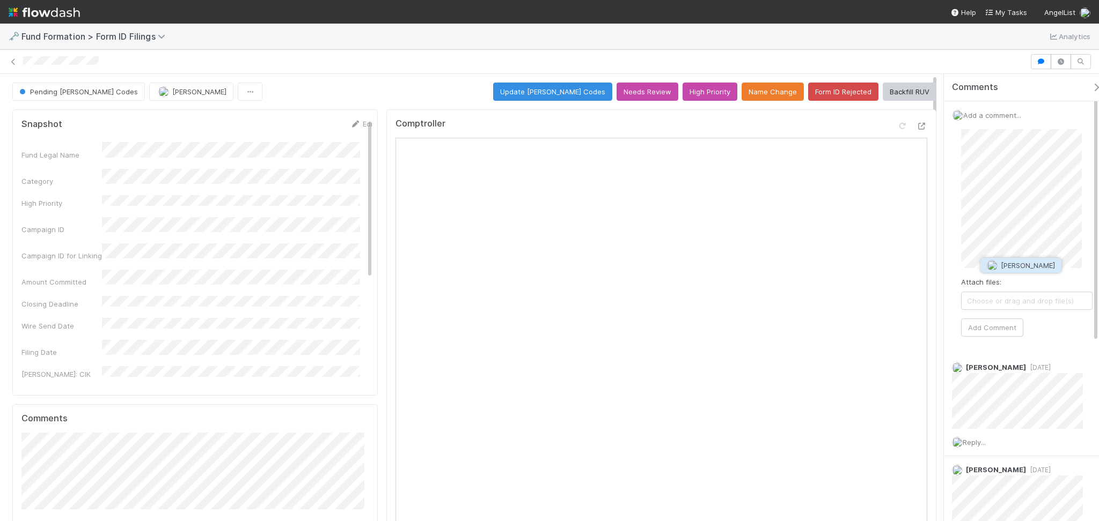
click at [1016, 261] on span "Catherine Lambright" at bounding box center [1027, 265] width 54 height 9
click at [999, 328] on button "Add Comment" at bounding box center [992, 328] width 62 height 18
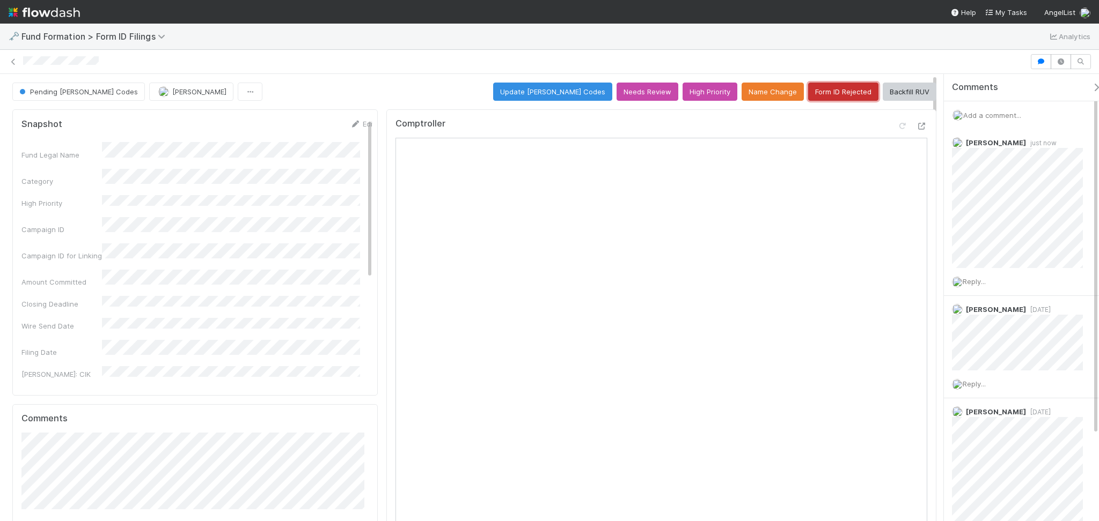
click at [834, 95] on button "Form ID Rejected" at bounding box center [843, 92] width 70 height 18
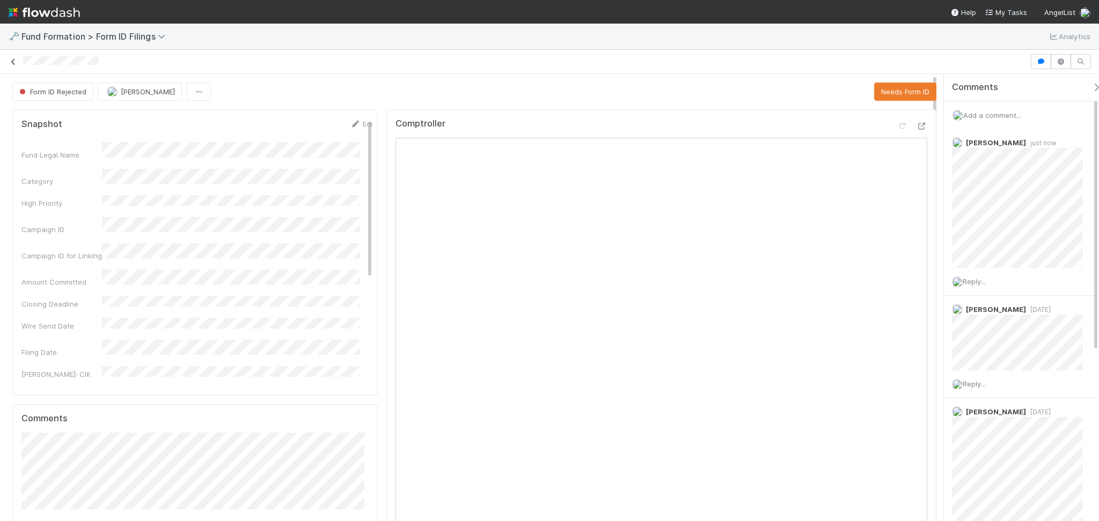
click at [12, 61] on icon at bounding box center [13, 61] width 11 height 7
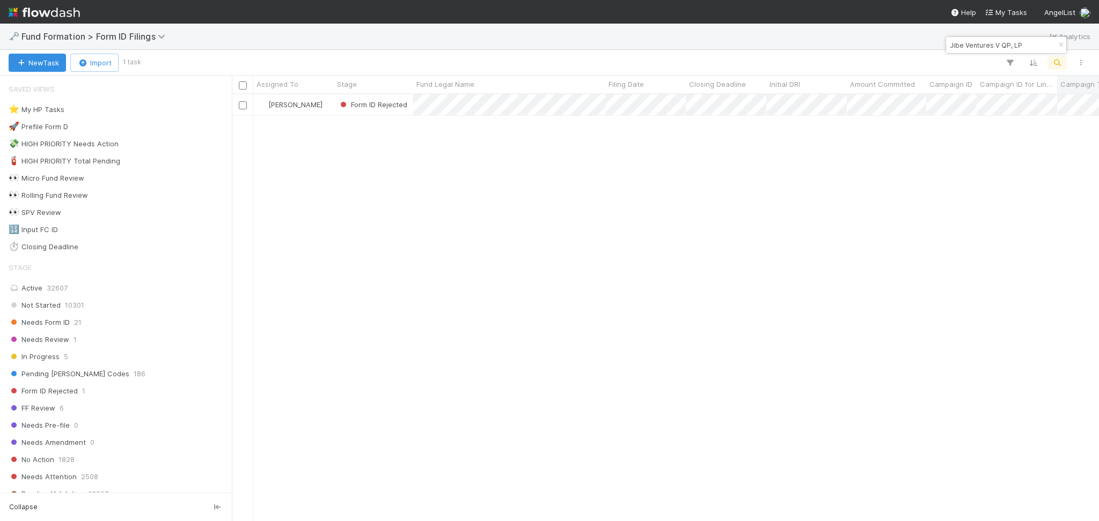
scroll to position [416, 856]
click at [1002, 47] on input "Jibe Ventures V QP, LP" at bounding box center [1000, 45] width 107 height 13
paste input "OV-0731 Fund III, a series of Zachary Ginsburg Funds"
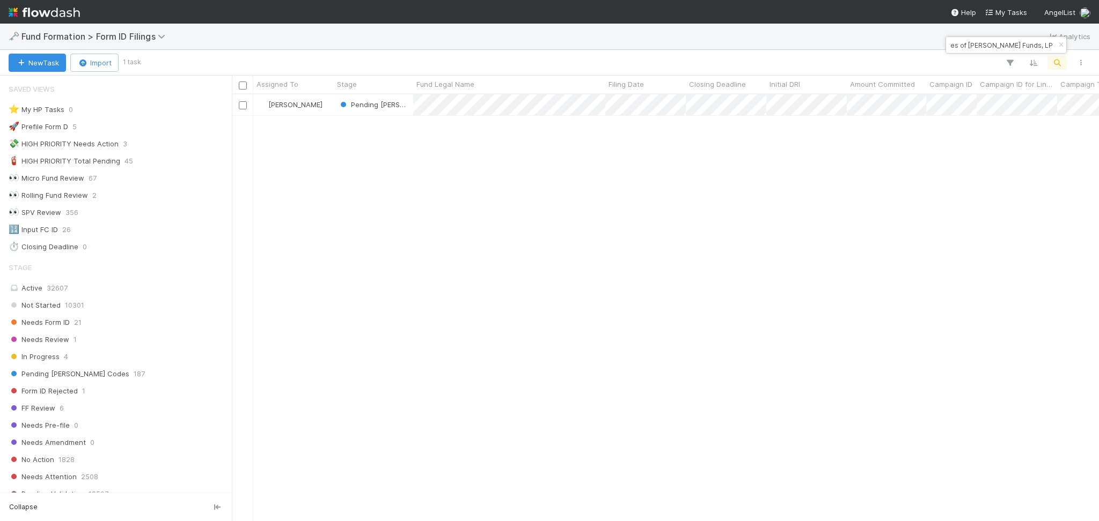
type input "OV-0731 Fund III, a series of Zachary Ginsburg Funds, LP"
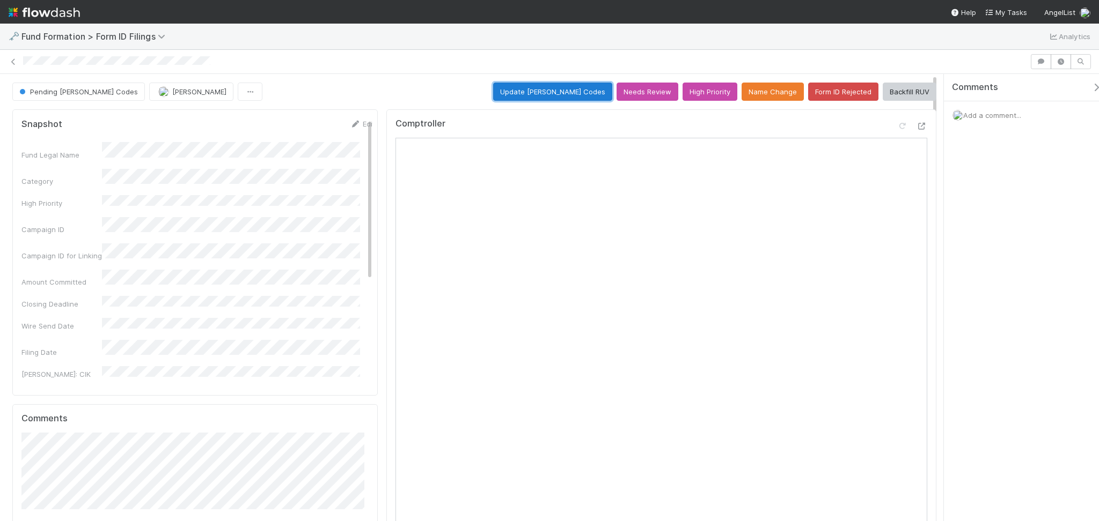
click at [577, 86] on button "Update EDGAR Codes" at bounding box center [552, 92] width 119 height 18
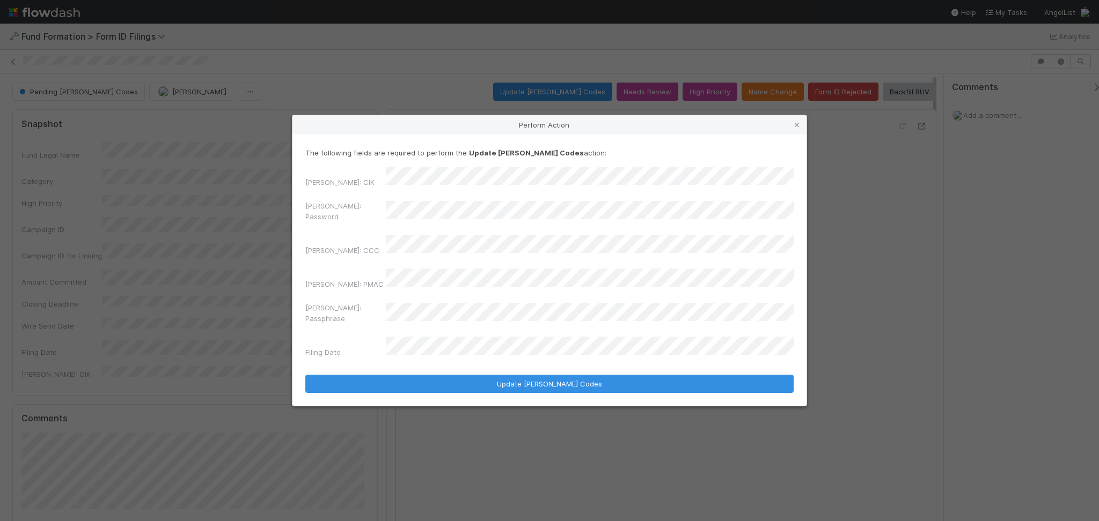
click at [379, 222] on div "EDGAR: Password" at bounding box center [549, 214] width 488 height 26
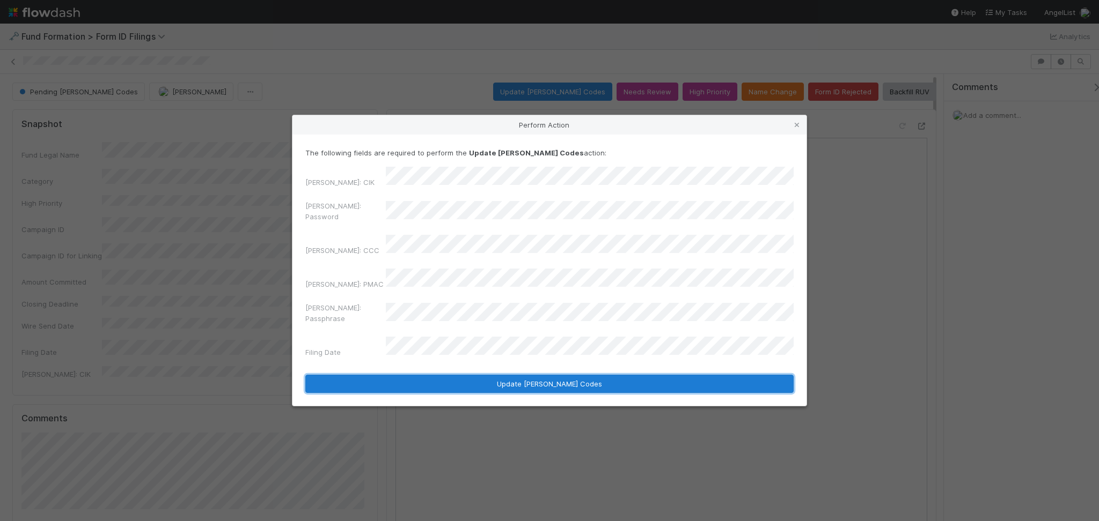
click at [538, 375] on button "Update EDGAR Codes" at bounding box center [549, 384] width 488 height 18
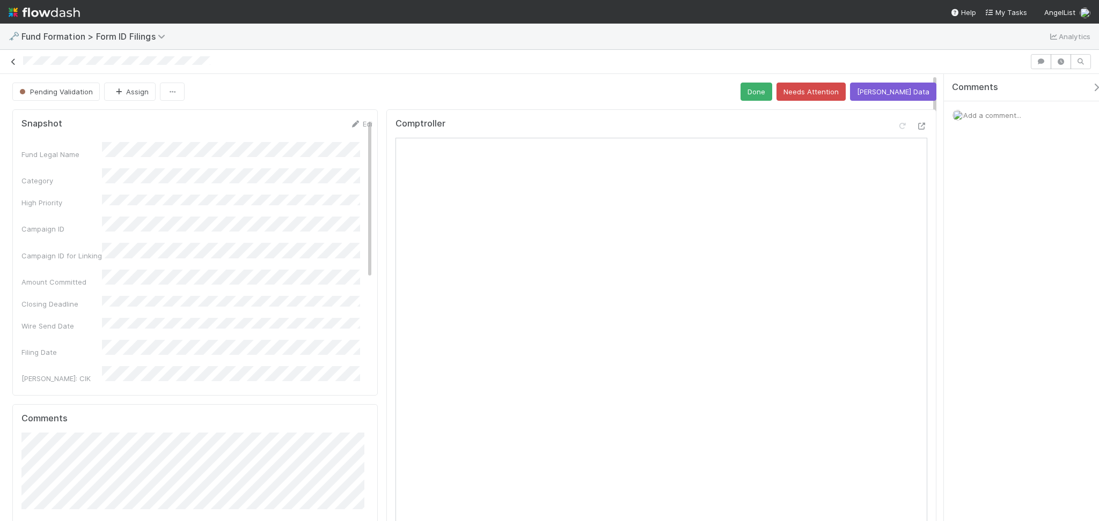
click at [14, 63] on icon at bounding box center [13, 61] width 11 height 7
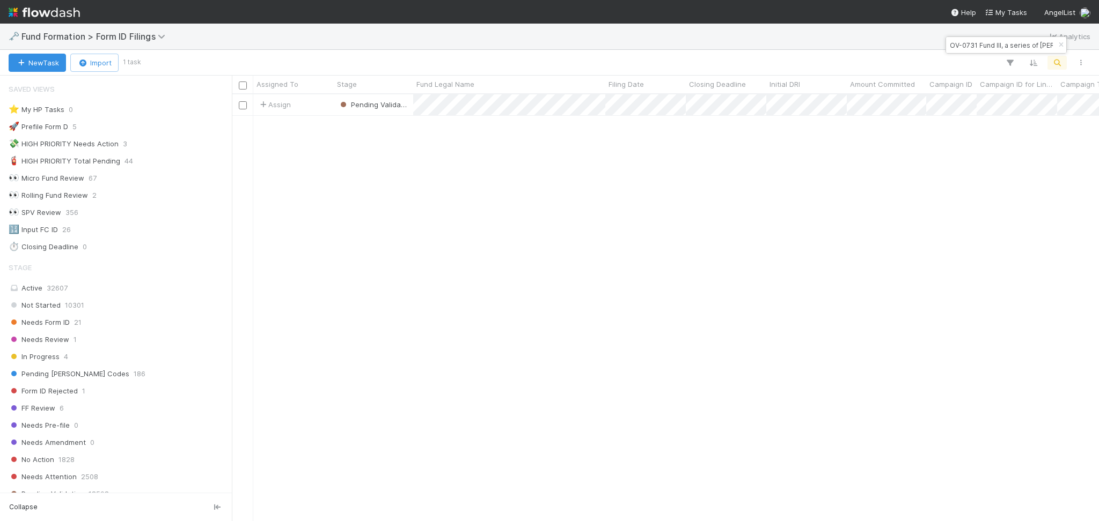
scroll to position [11, 11]
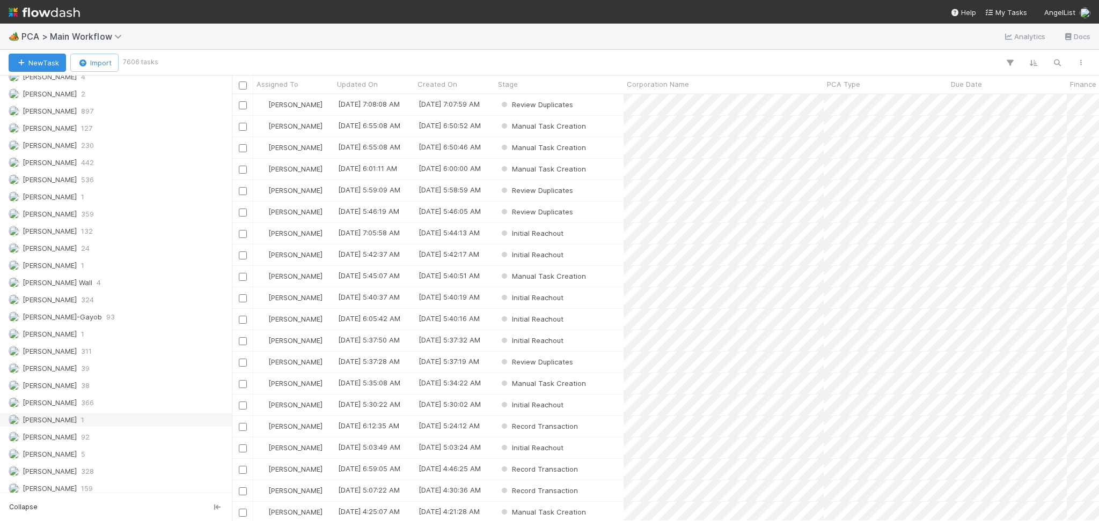
scroll to position [1376, 0]
click at [92, 175] on span "230" at bounding box center [87, 172] width 13 height 13
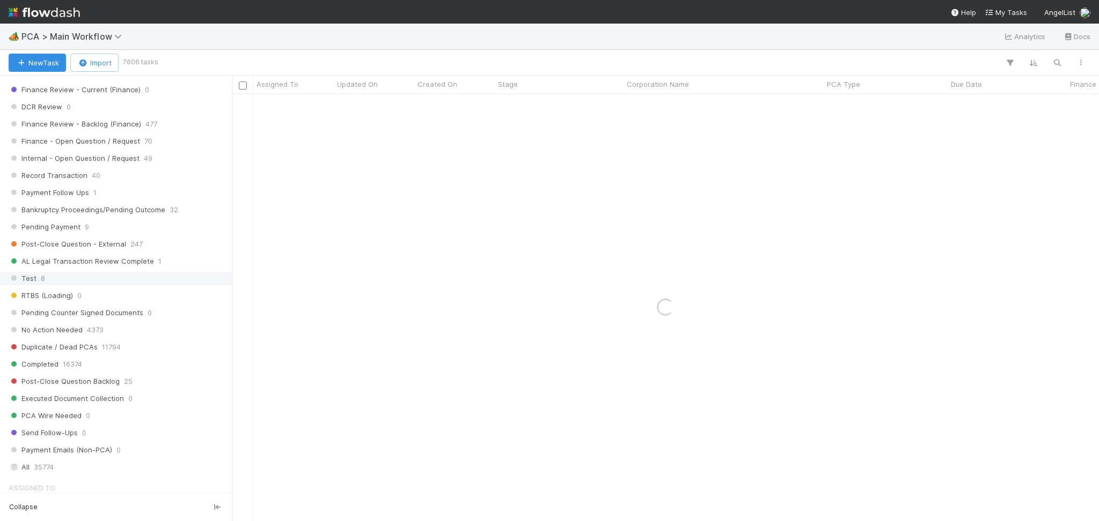
scroll to position [875, 0]
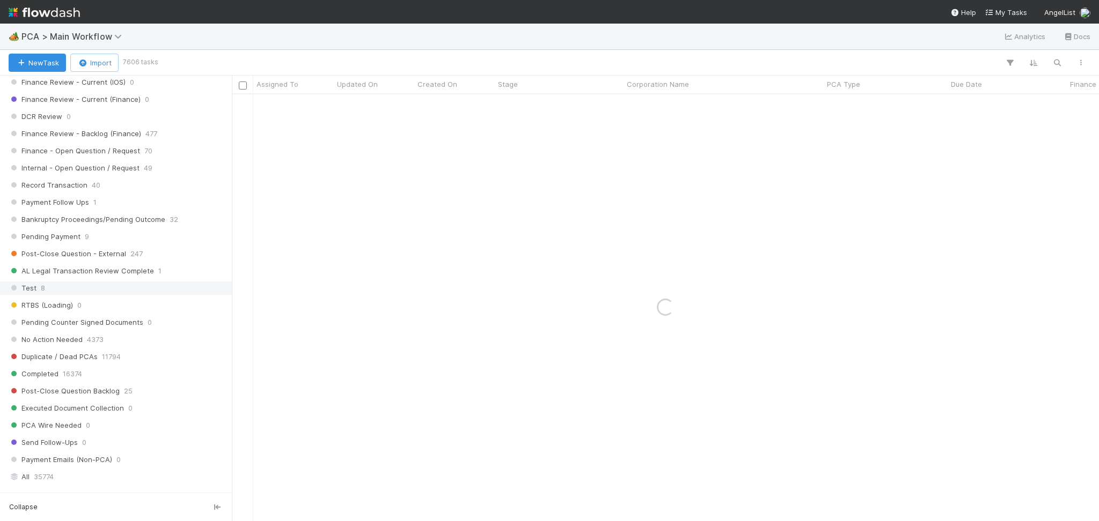
click at [87, 187] on div "Record Transaction 40" at bounding box center [119, 185] width 220 height 13
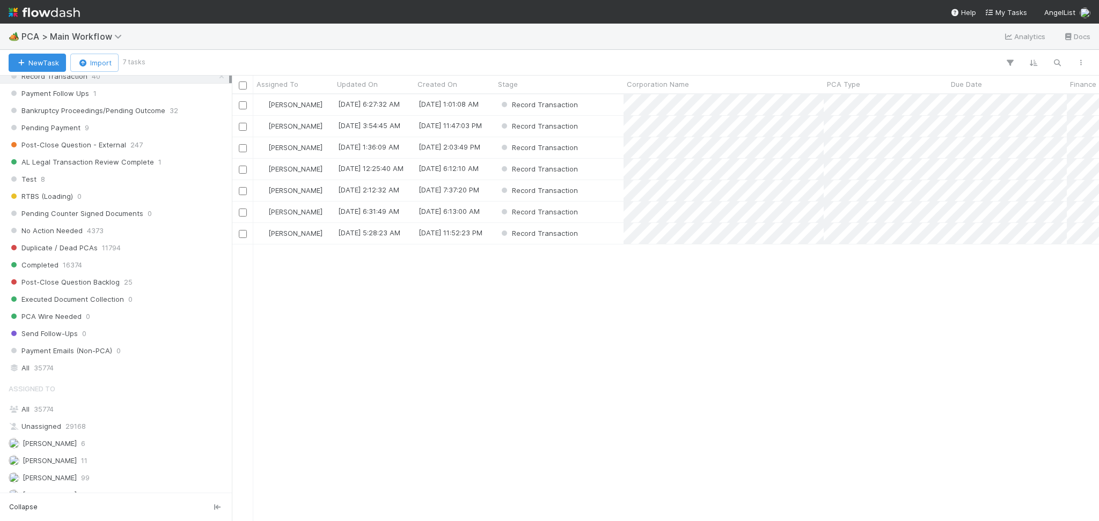
scroll to position [732, 0]
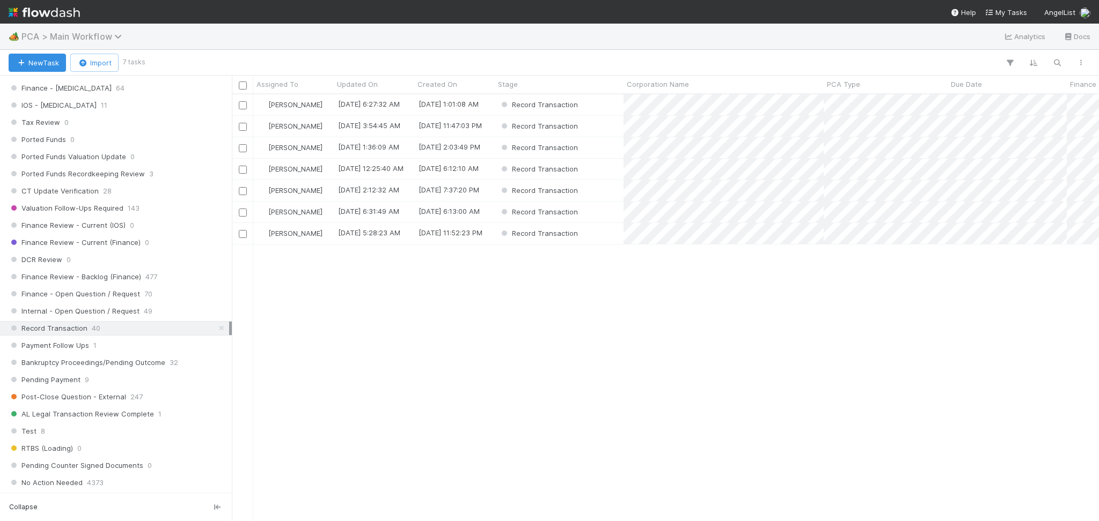
click at [90, 35] on span "PCA > Main Workflow" at bounding box center [74, 36] width 106 height 11
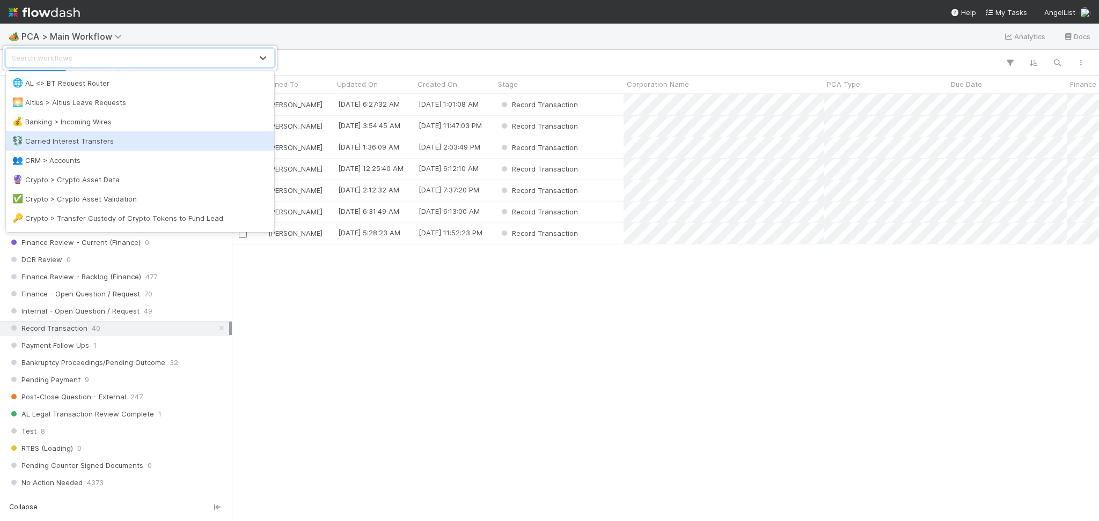
click at [128, 147] on div "💱 Carried Interest Transfers" at bounding box center [140, 140] width 268 height 19
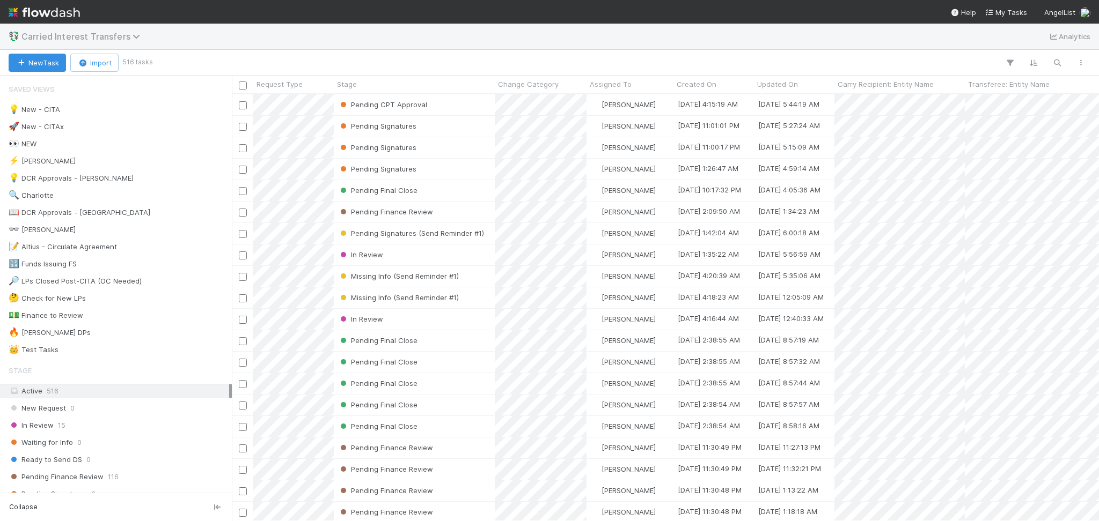
scroll to position [416, 856]
click at [107, 39] on span "Carried Interest Transfers" at bounding box center [83, 36] width 124 height 11
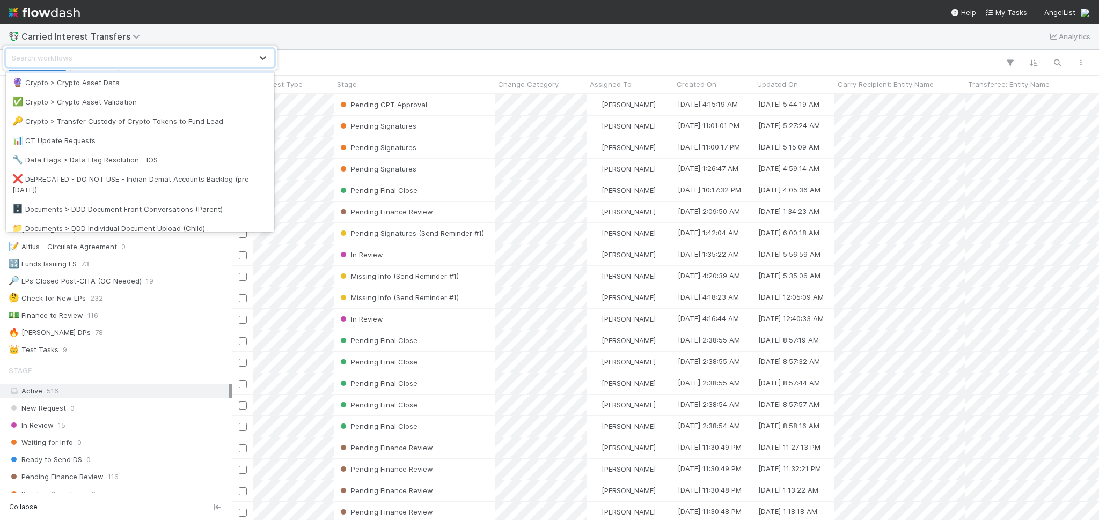
scroll to position [143, 0]
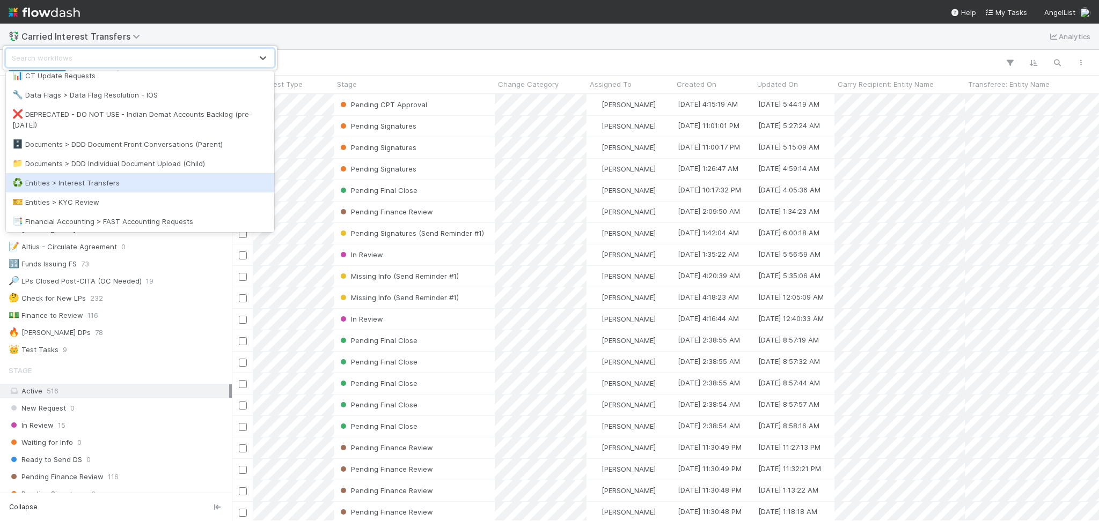
click at [131, 181] on div "♻️ Entities > Interest Transfers" at bounding box center [139, 183] width 255 height 11
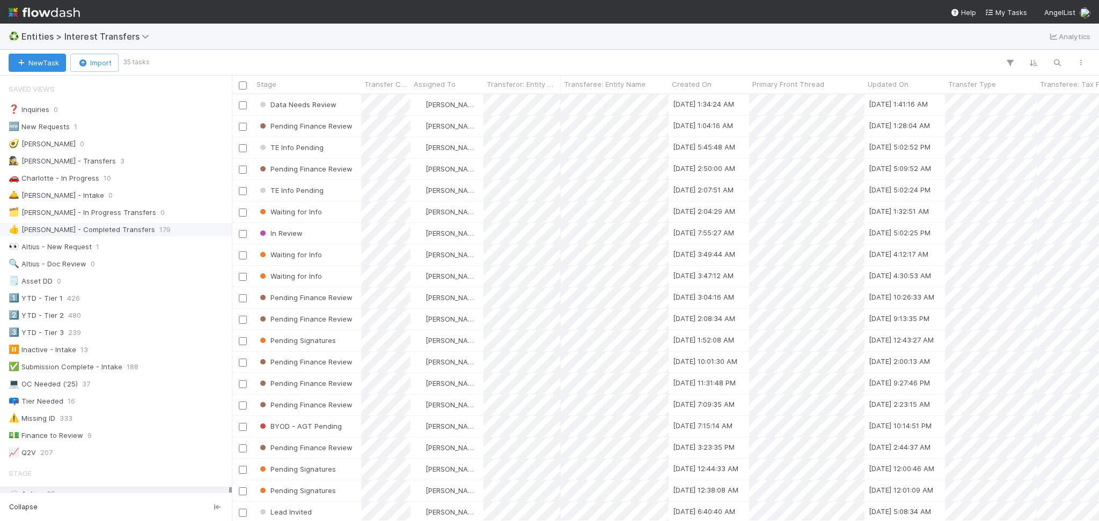
scroll to position [416, 856]
click at [138, 247] on div "👀 Altius - New Request 1" at bounding box center [119, 246] width 220 height 13
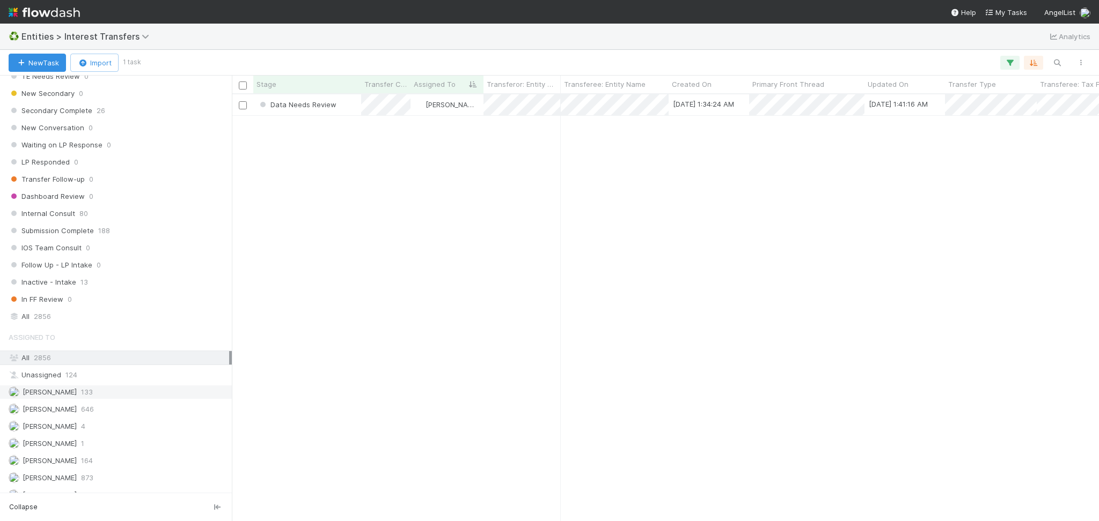
scroll to position [1174, 0]
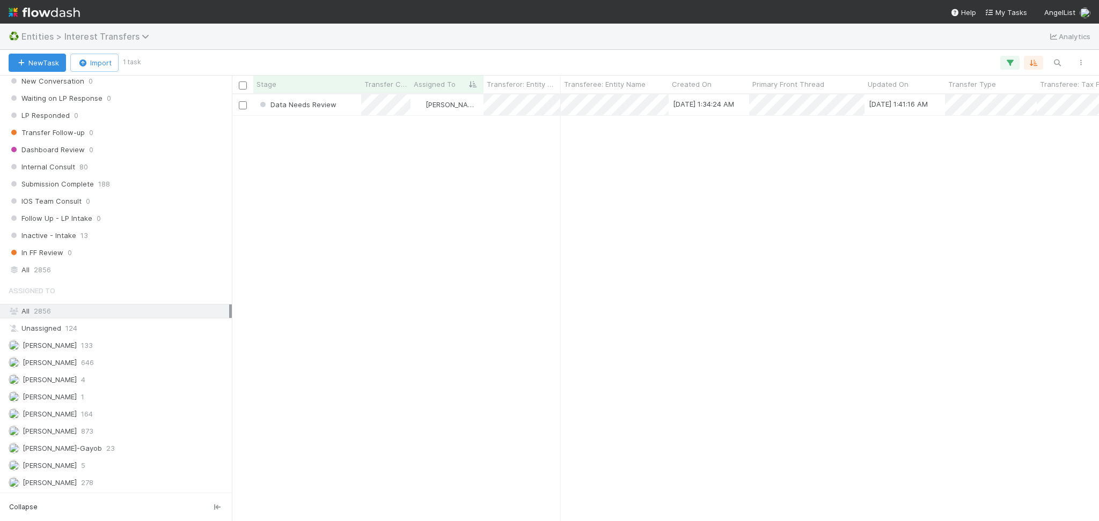
click at [114, 34] on span "Entities > Interest Transfers" at bounding box center [87, 36] width 133 height 11
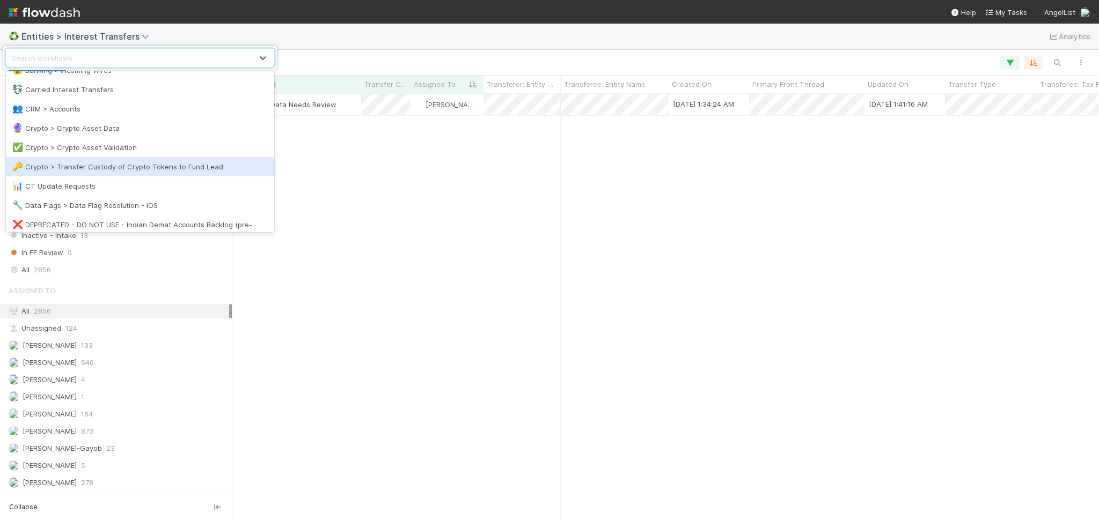
scroll to position [215, 0]
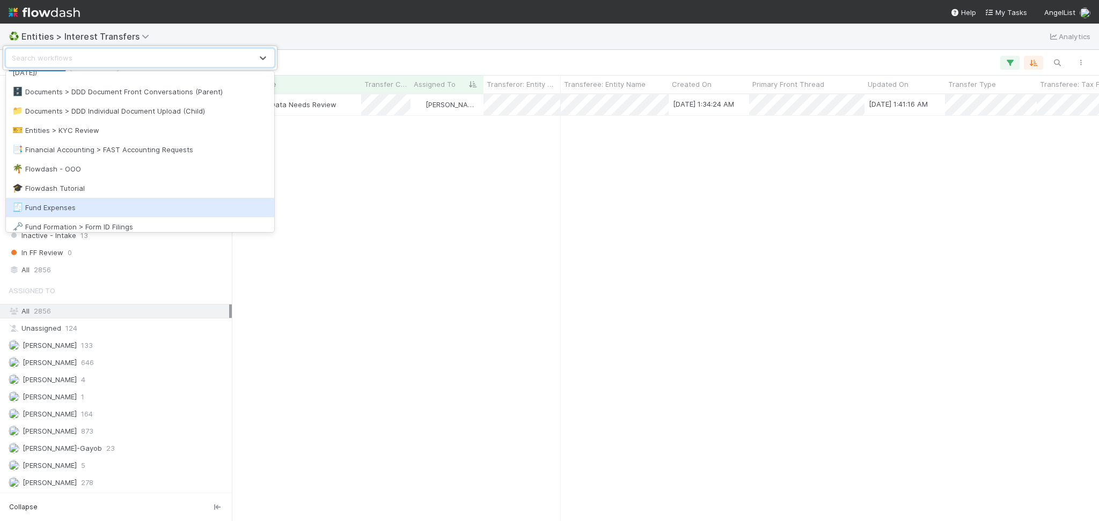
click at [123, 204] on div "🧾 Fund Expenses" at bounding box center [139, 207] width 255 height 11
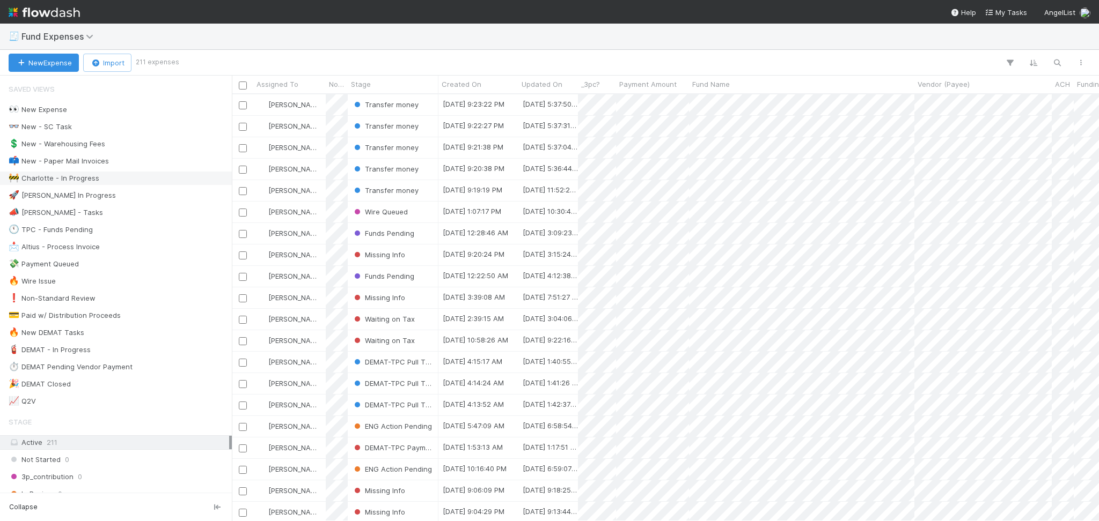
scroll to position [416, 856]
click at [84, 34] on span "Fund Expenses" at bounding box center [59, 36] width 77 height 11
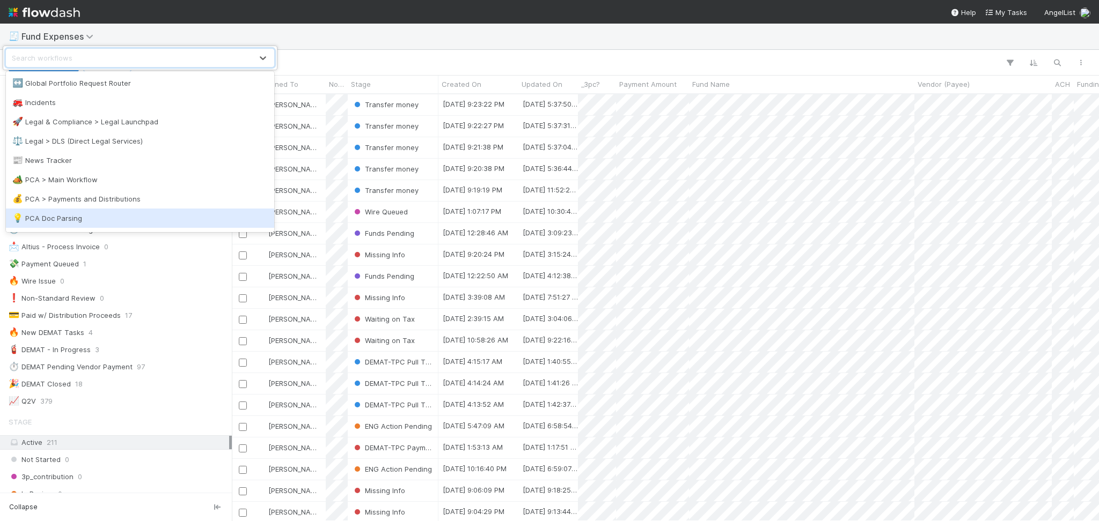
scroll to position [429, 0]
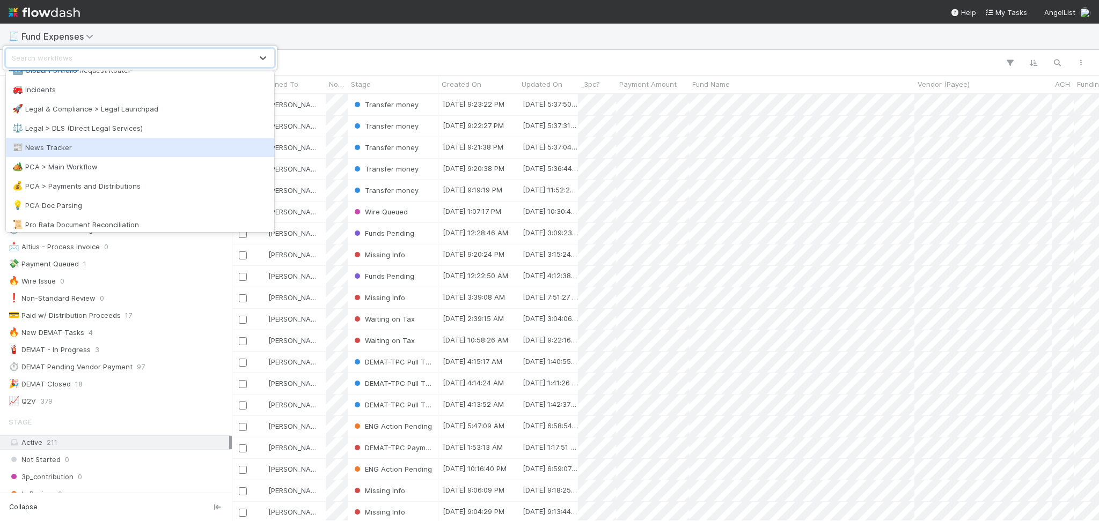
click at [128, 145] on div "📰 News Tracker" at bounding box center [139, 147] width 255 height 11
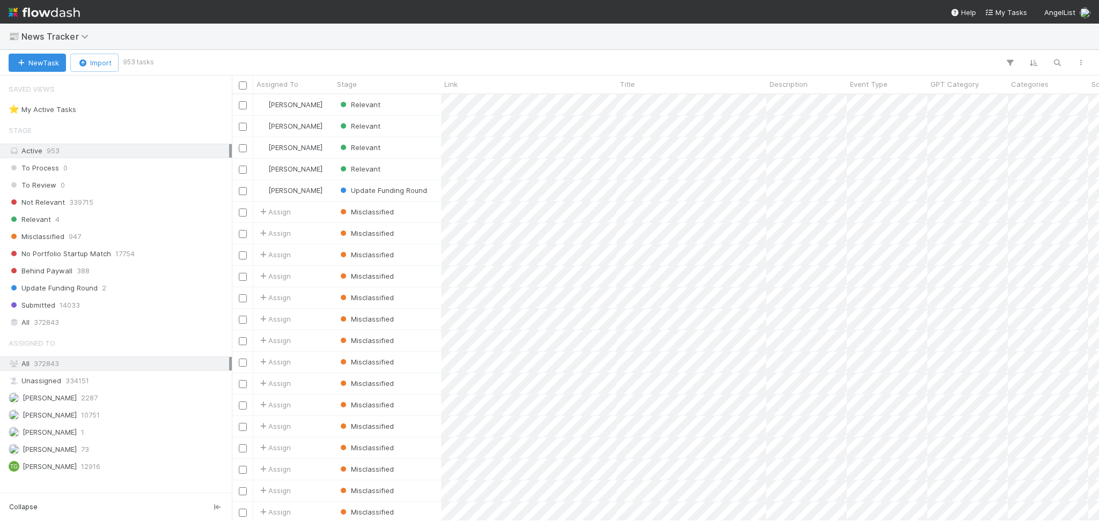
scroll to position [416, 856]
click at [126, 216] on div "Relevant 4" at bounding box center [119, 219] width 220 height 13
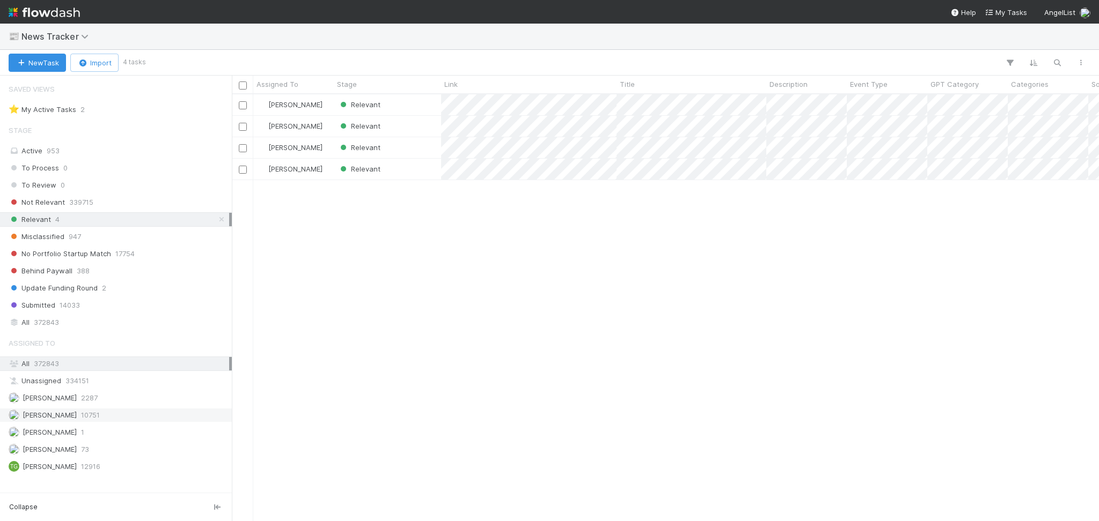
scroll to position [416, 856]
click at [129, 399] on div "[PERSON_NAME] 2287" at bounding box center [119, 398] width 220 height 13
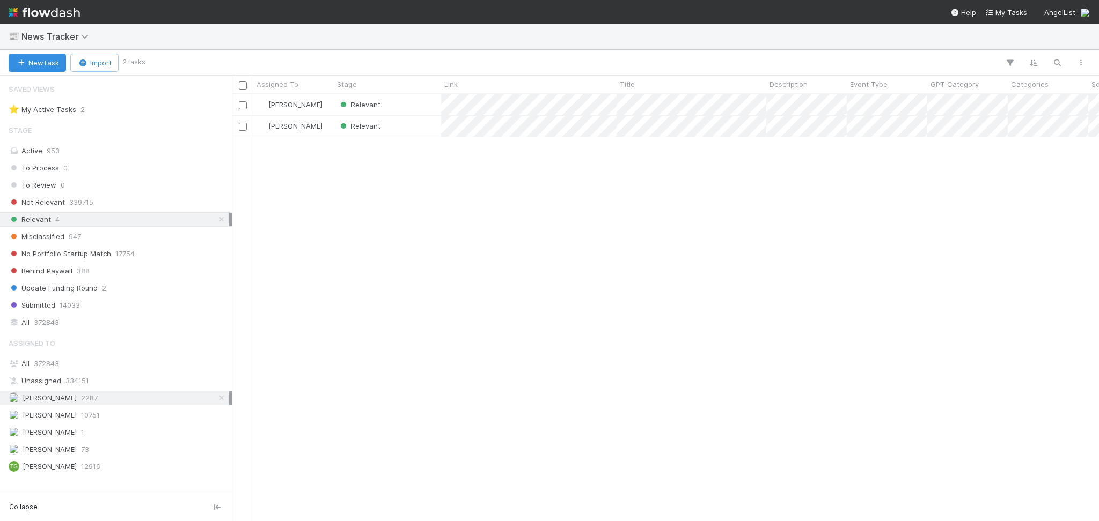
scroll to position [416, 856]
click at [417, 108] on div "Relevant" at bounding box center [387, 104] width 107 height 21
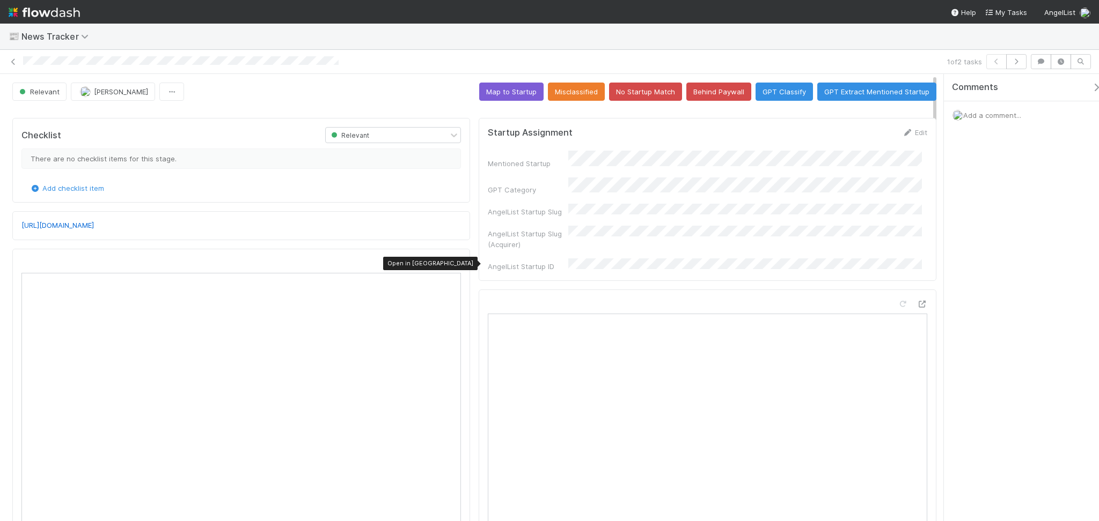
click at [450, 262] on icon at bounding box center [455, 263] width 11 height 7
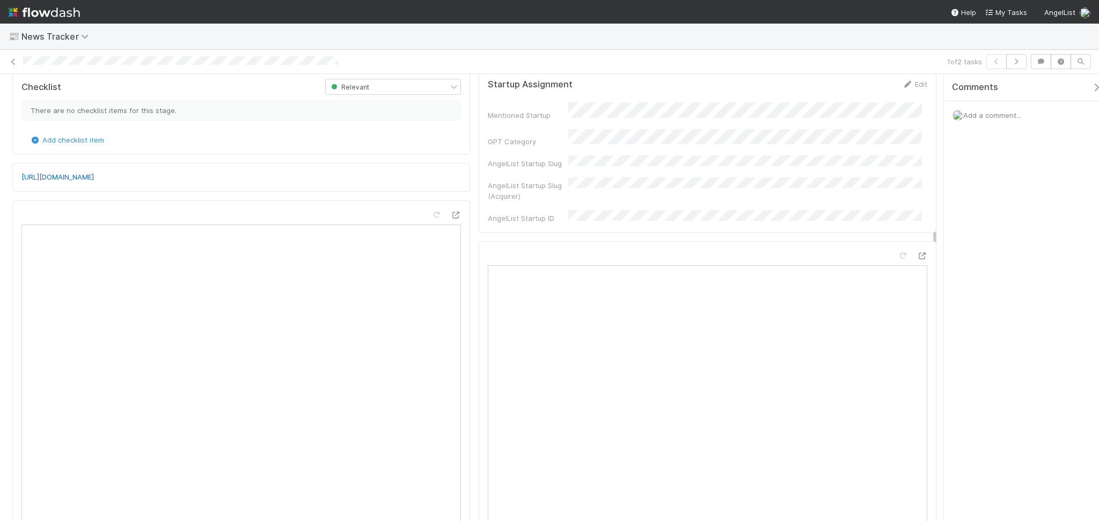
scroll to position [71, 0]
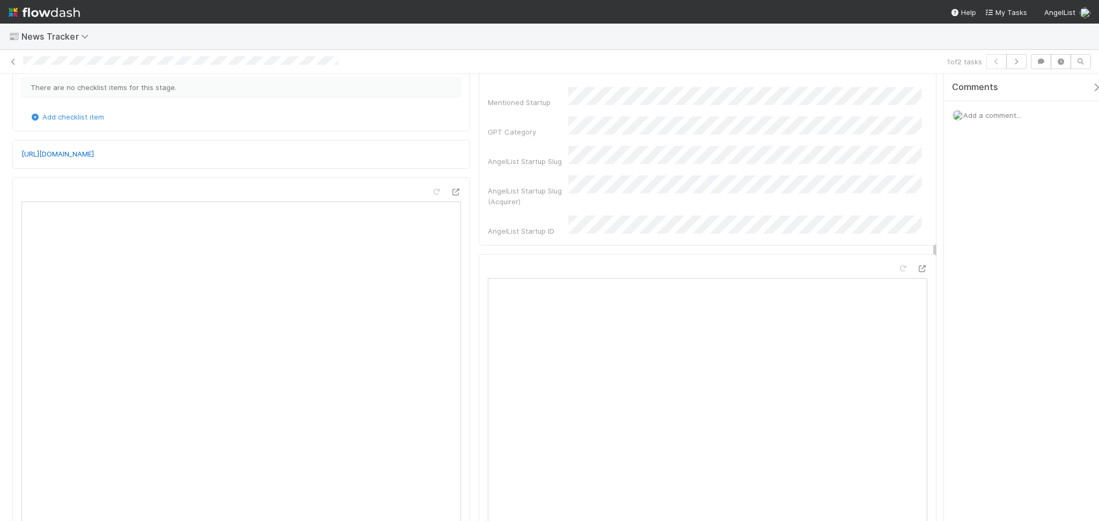
click at [576, 137] on div "Mentioned Startup GPT Category AngelList Startup Slug AngelList Startup Slug (A…" at bounding box center [707, 162] width 439 height 150
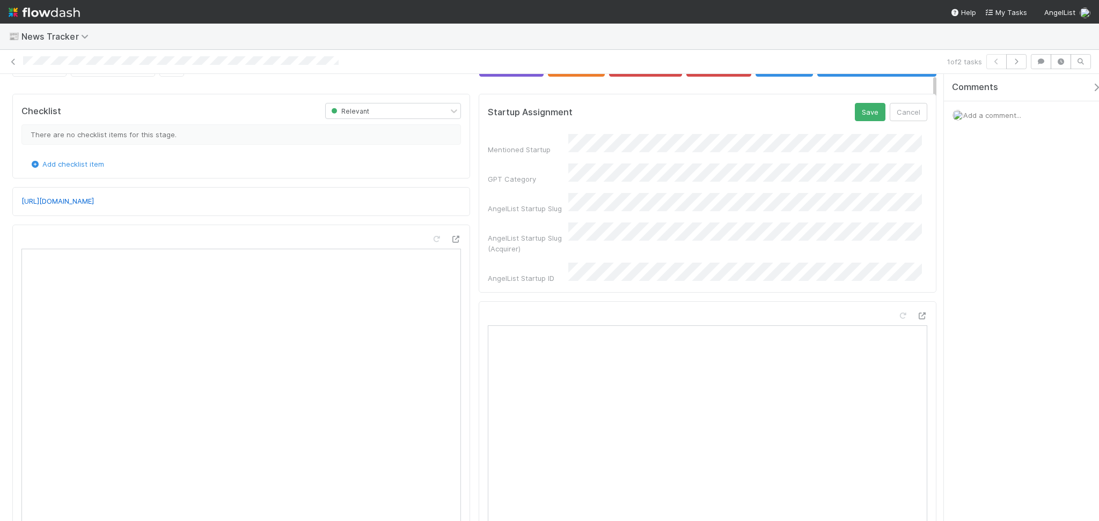
scroll to position [0, 0]
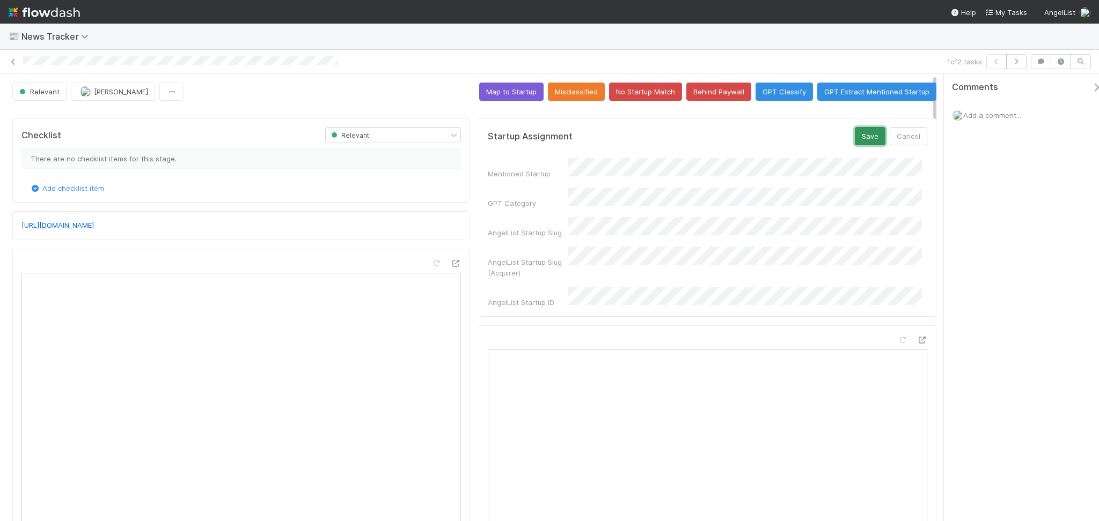
click at [860, 138] on button "Save" at bounding box center [869, 136] width 31 height 18
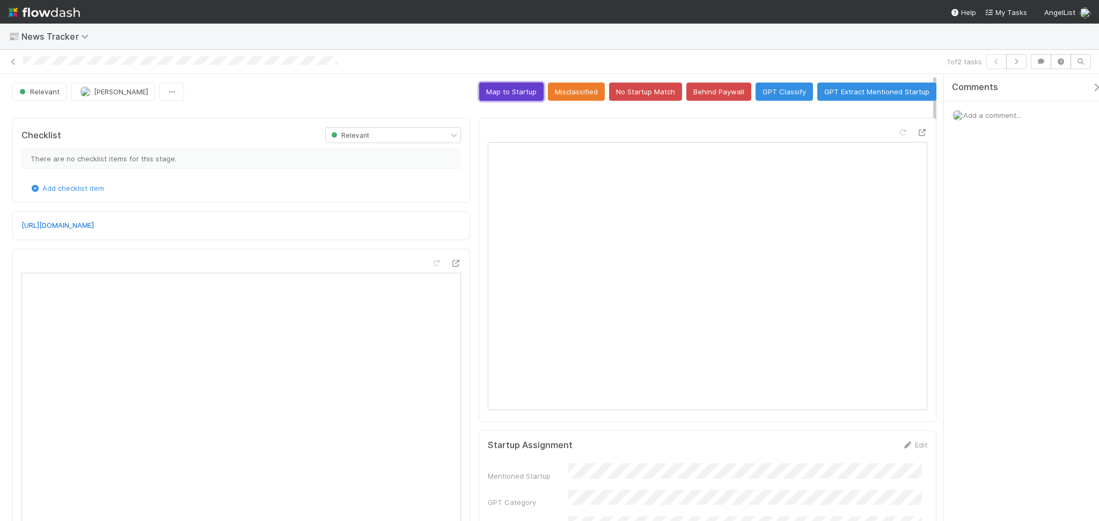
click at [495, 95] on button "Map to Startup" at bounding box center [511, 92] width 64 height 18
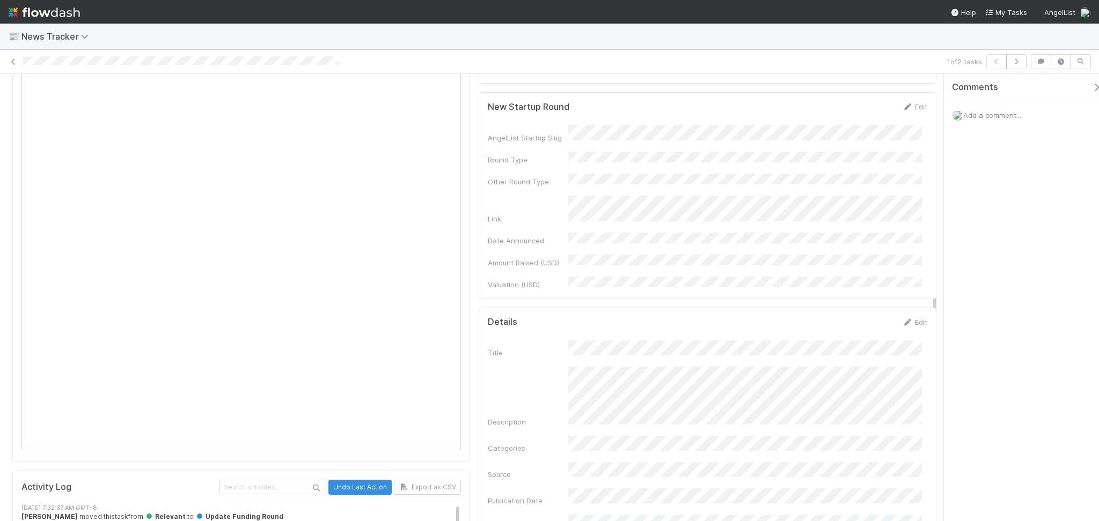
scroll to position [357, 0]
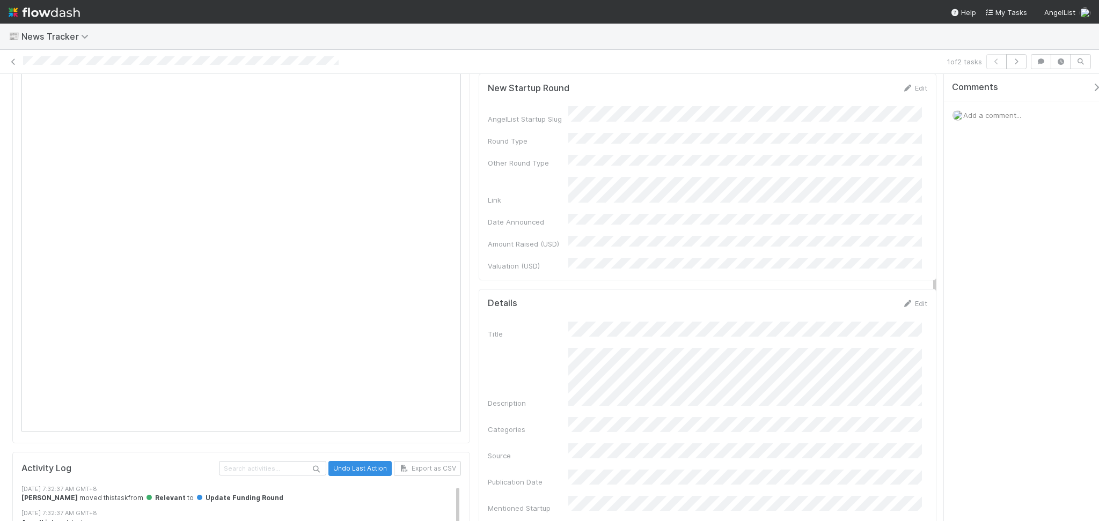
drag, startPoint x: 898, startPoint y: 86, endPoint x: 875, endPoint y: 98, distance: 25.2
click at [902, 85] on icon at bounding box center [907, 88] width 11 height 7
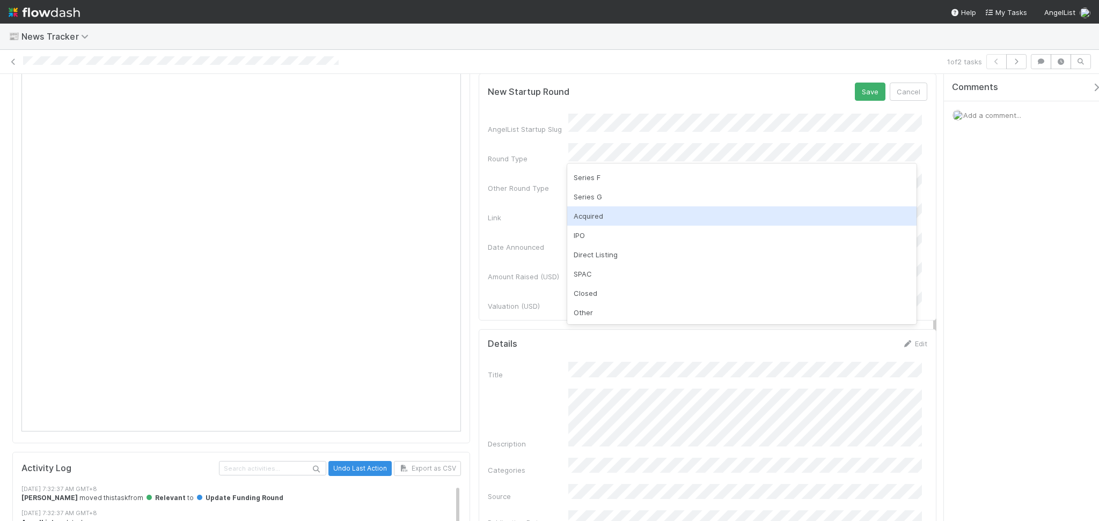
scroll to position [62, 0]
click at [610, 212] on div "Series D" at bounding box center [741, 210] width 349 height 19
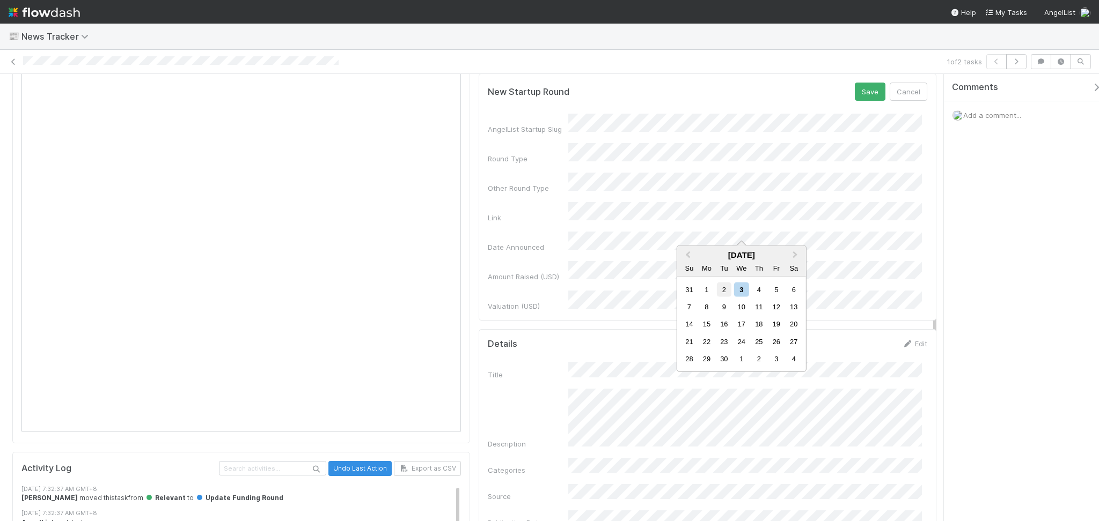
click at [721, 288] on div "2" at bounding box center [724, 289] width 14 height 14
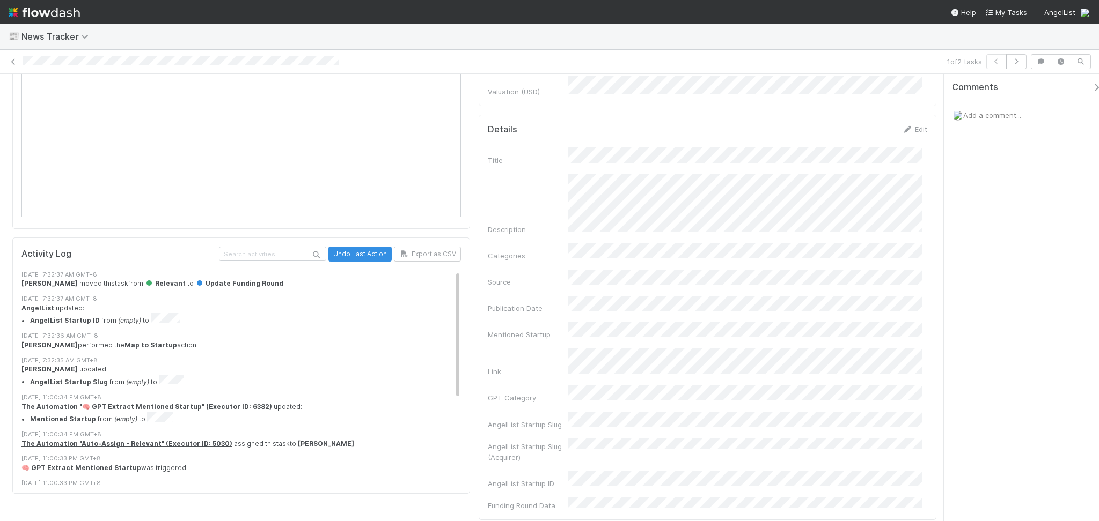
scroll to position [357, 0]
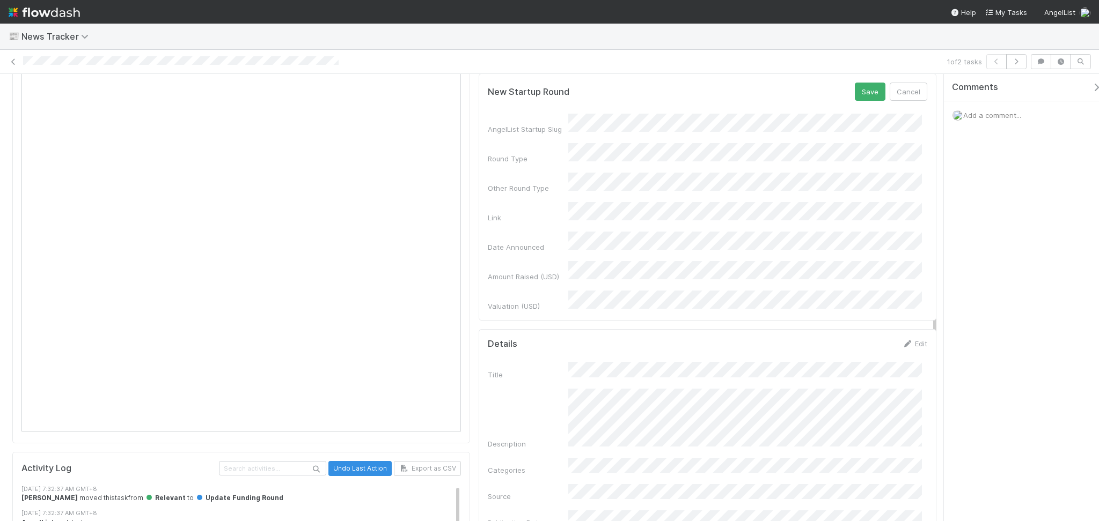
click at [596, 247] on div "AngelList Startup Slug Round Type Other Round Type Link Date Announced Amount R…" at bounding box center [707, 213] width 439 height 198
click at [854, 93] on button "Save" at bounding box center [869, 92] width 31 height 18
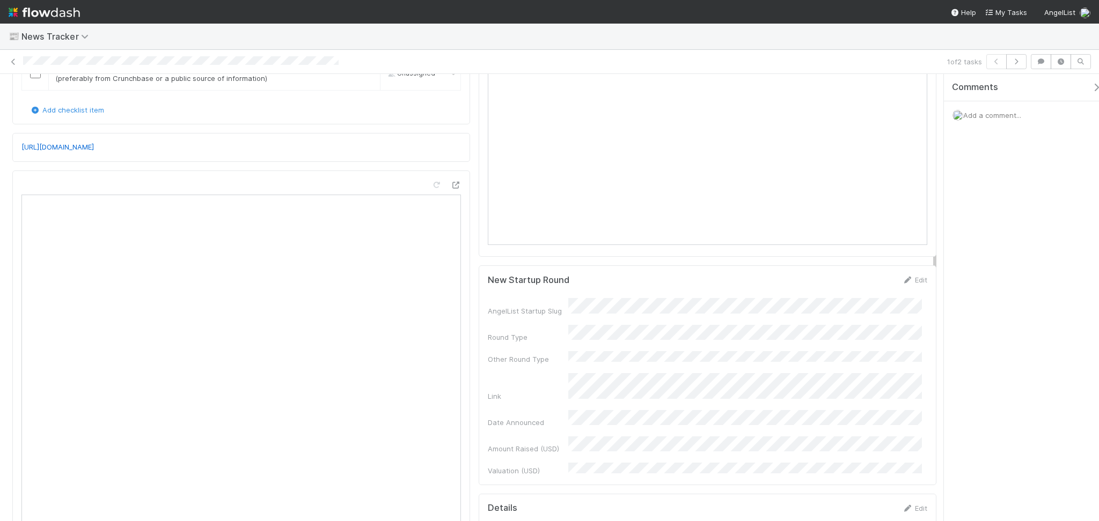
scroll to position [0, 0]
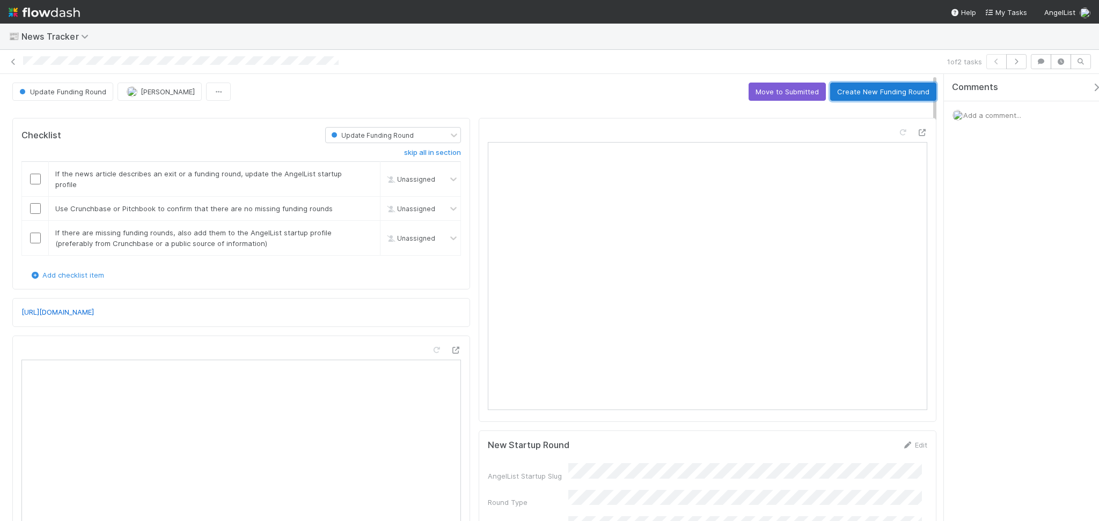
click at [864, 95] on button "Create New Funding Round" at bounding box center [883, 92] width 106 height 18
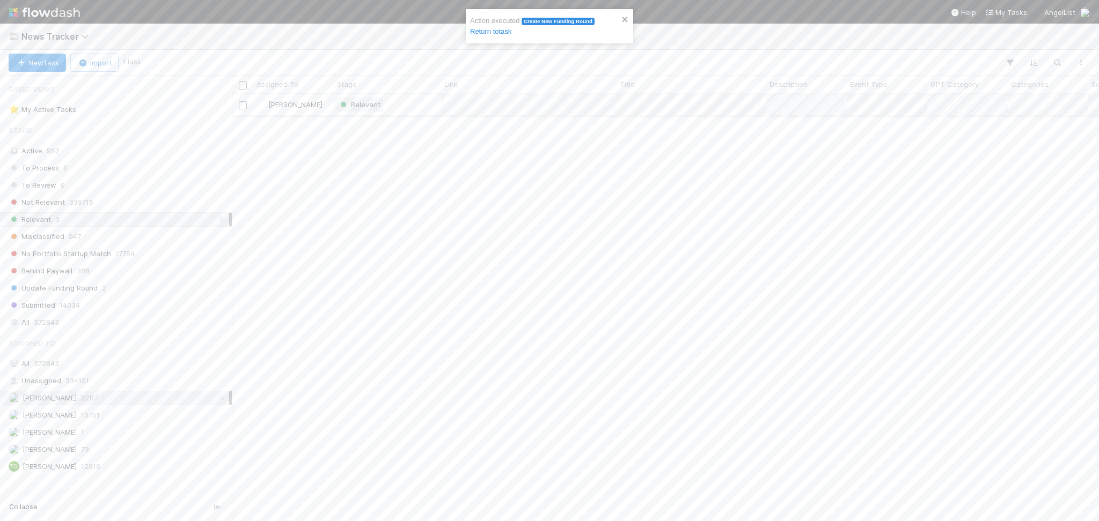
scroll to position [416, 856]
click at [399, 107] on div "Relevant" at bounding box center [387, 104] width 107 height 21
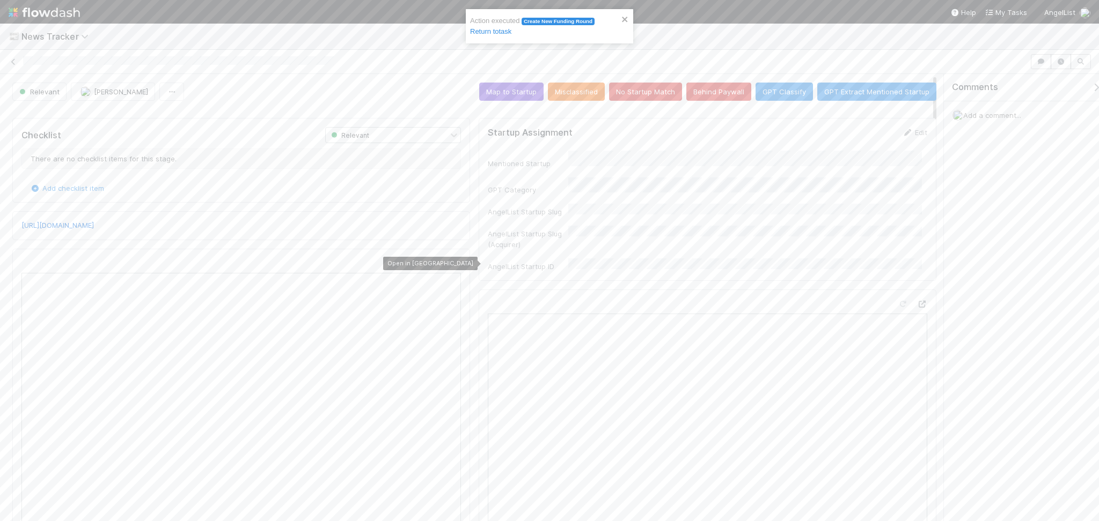
click at [450, 263] on icon at bounding box center [455, 263] width 11 height 7
click at [644, 89] on button "No Startup Match" at bounding box center [645, 92] width 73 height 18
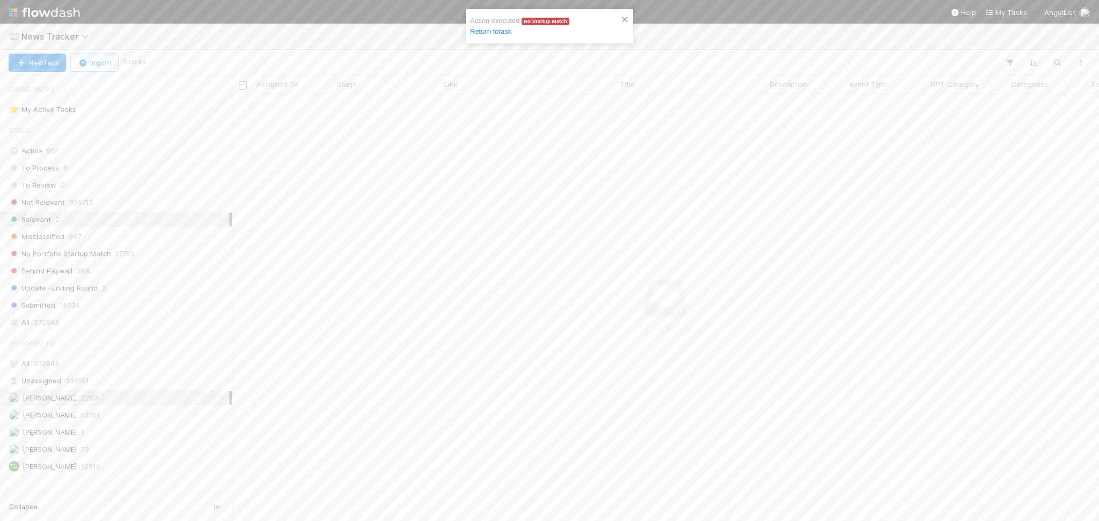
scroll to position [11, 11]
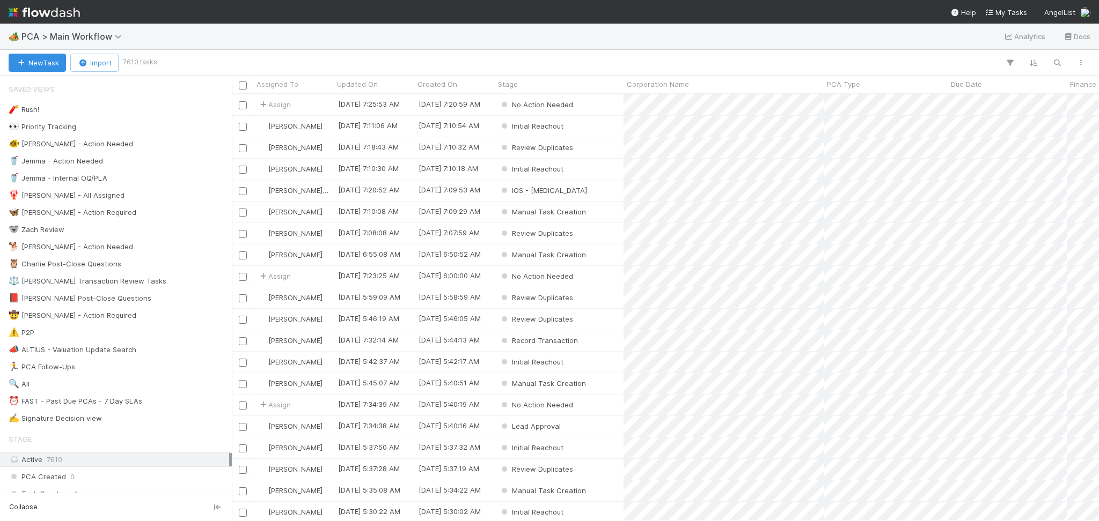
scroll to position [429, 0]
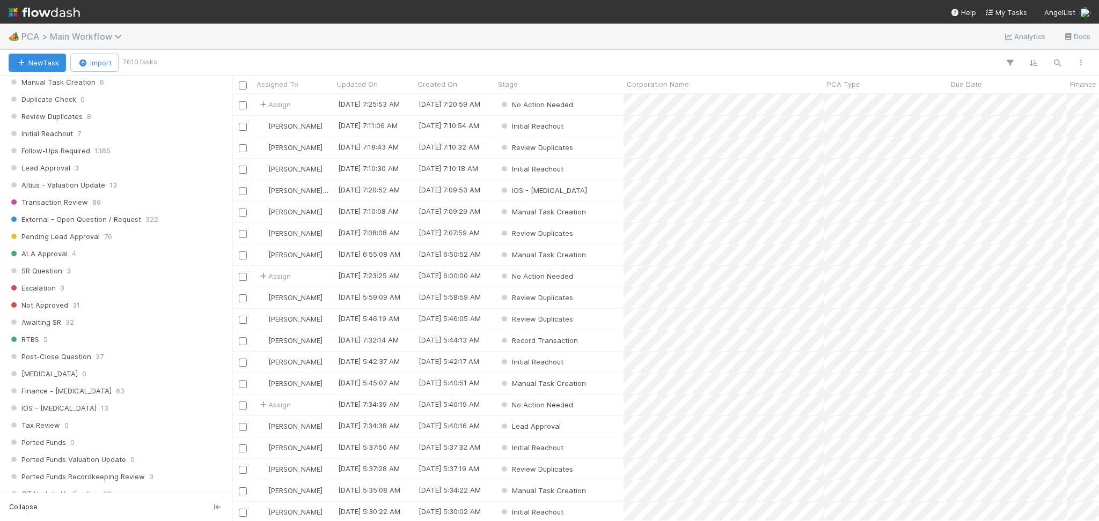
click at [93, 37] on span "PCA > Main Workflow" at bounding box center [74, 36] width 106 height 11
click at [100, 34] on span "PCA > Main Workflow" at bounding box center [74, 36] width 106 height 11
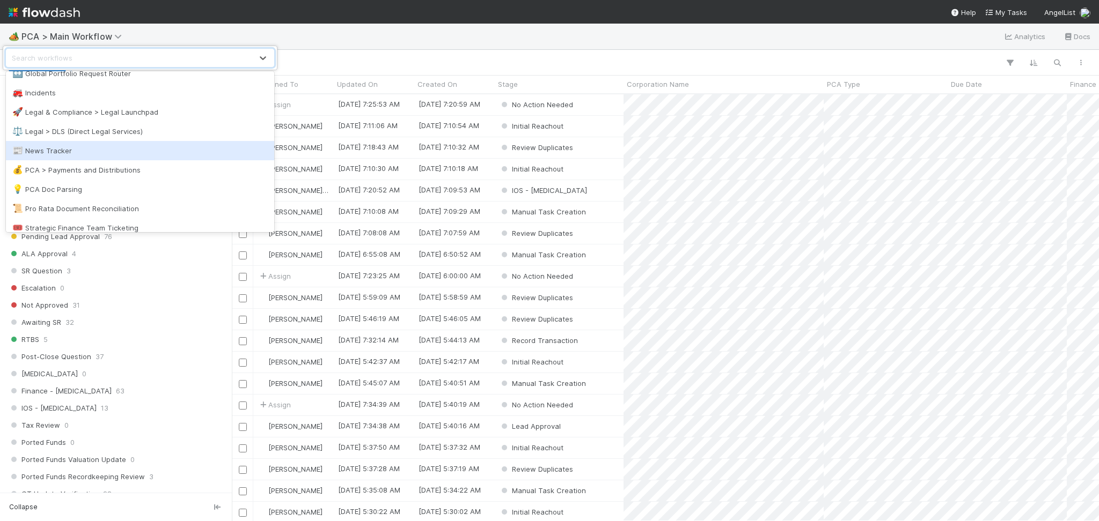
scroll to position [511, 0]
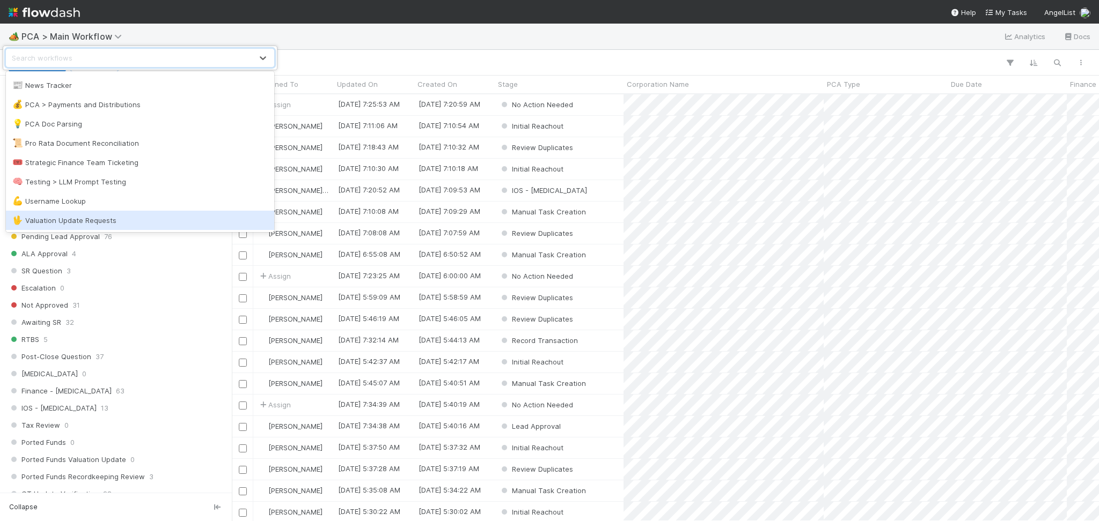
click at [69, 220] on div "🖖 Valuation Update Requests" at bounding box center [139, 220] width 255 height 11
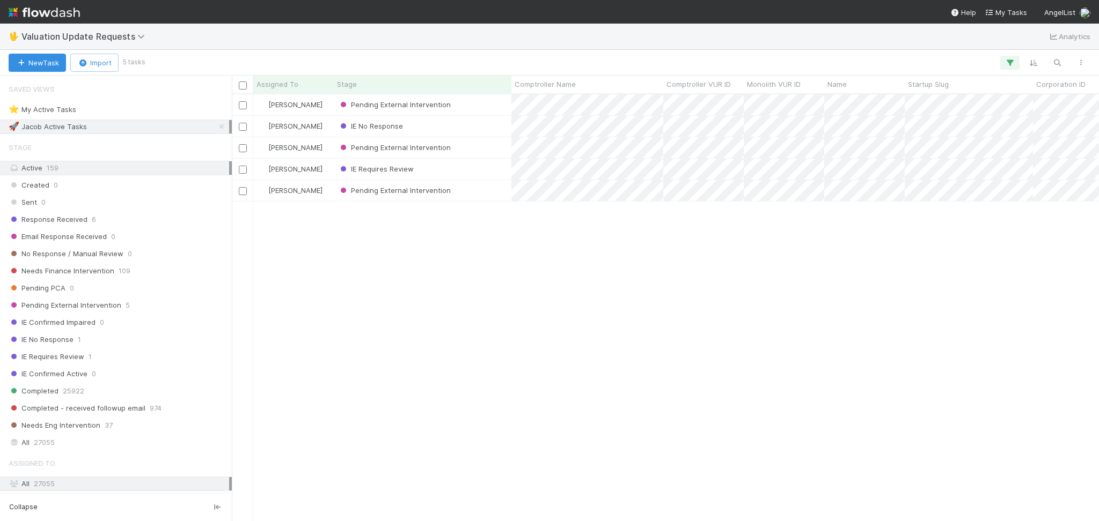
scroll to position [416, 856]
click at [216, 126] on icon at bounding box center [221, 126] width 11 height 7
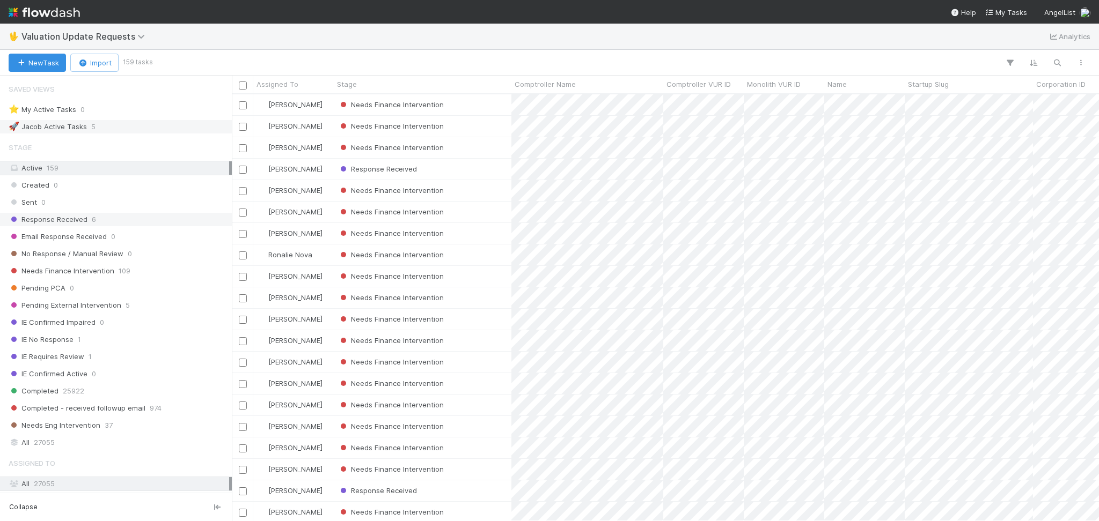
scroll to position [416, 856]
click at [1051, 61] on icon "button" at bounding box center [1056, 63] width 11 height 10
click at [1008, 43] on input at bounding box center [1000, 45] width 107 height 13
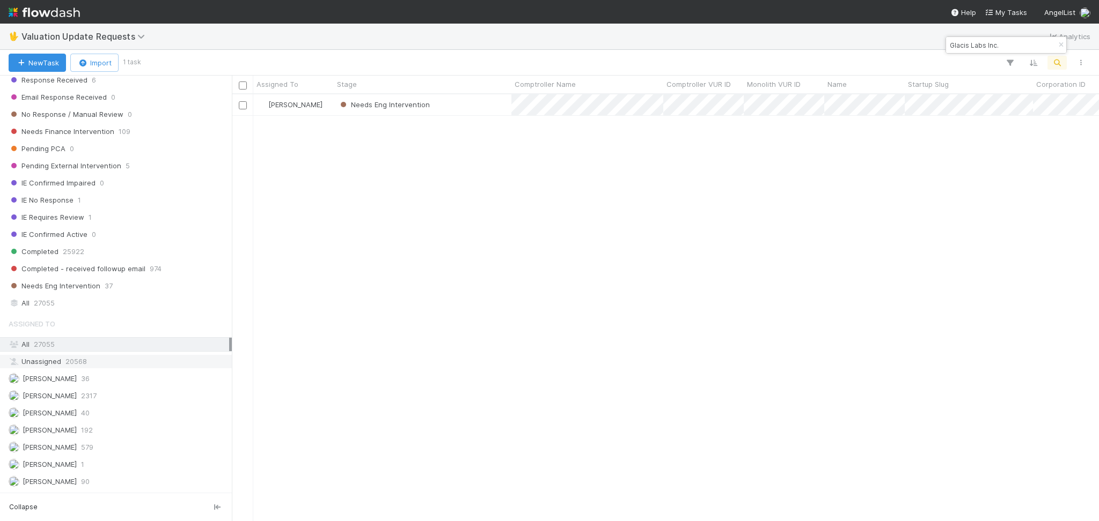
scroll to position [226, 0]
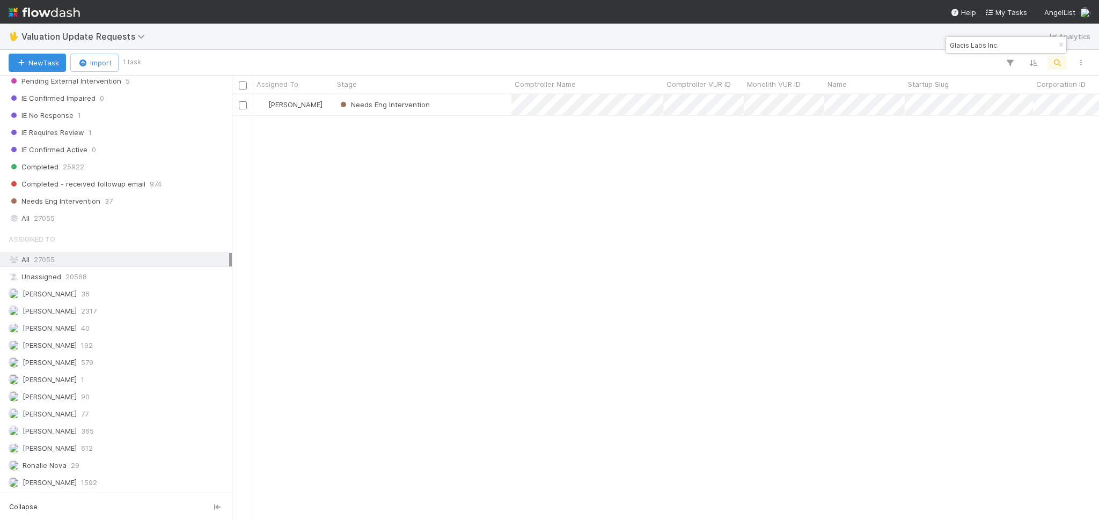
click at [970, 39] on input "Glacis Labs Inc." at bounding box center [1000, 45] width 107 height 13
paste input "Ziina"
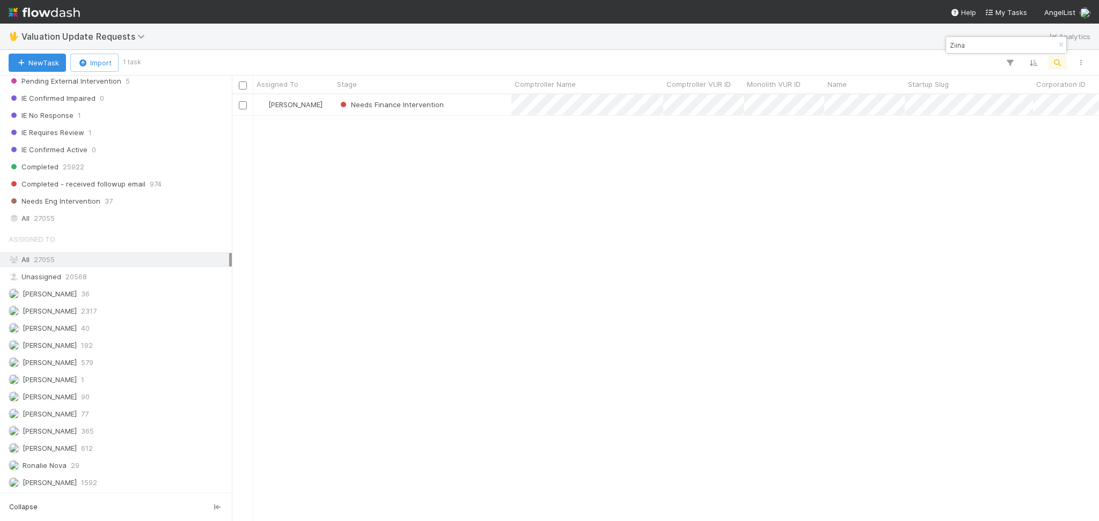
click at [990, 40] on input "Ziina" at bounding box center [1000, 45] width 107 height 13
click at [990, 39] on input "Ziina" at bounding box center [1000, 45] width 107 height 13
paste input "(Limeloop"
click at [979, 53] on div "Ziina(Limeloop" at bounding box center [1006, 45] width 120 height 16
click at [979, 46] on input "Ziina(Limeloop" at bounding box center [1000, 45] width 107 height 13
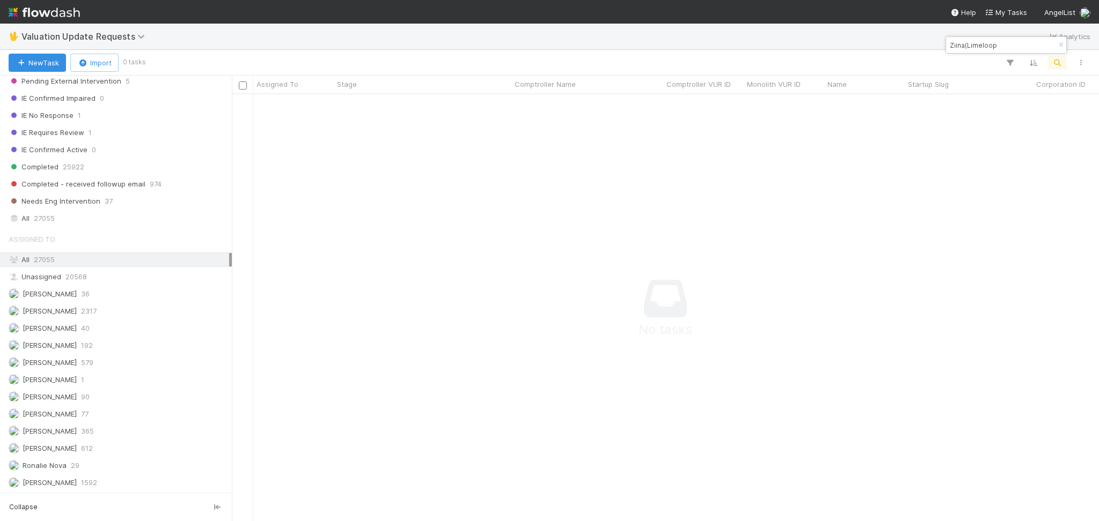
click at [979, 46] on input "Ziina(Limeloop" at bounding box center [1000, 45] width 107 height 13
paste input
click at [953, 47] on input "(Limeloop" at bounding box center [1000, 45] width 107 height 13
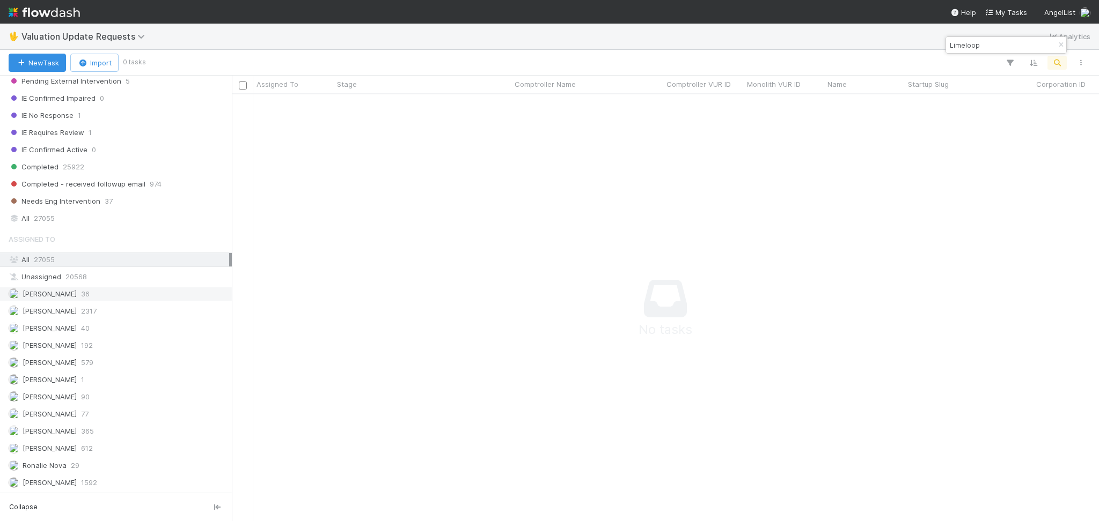
scroll to position [83, 0]
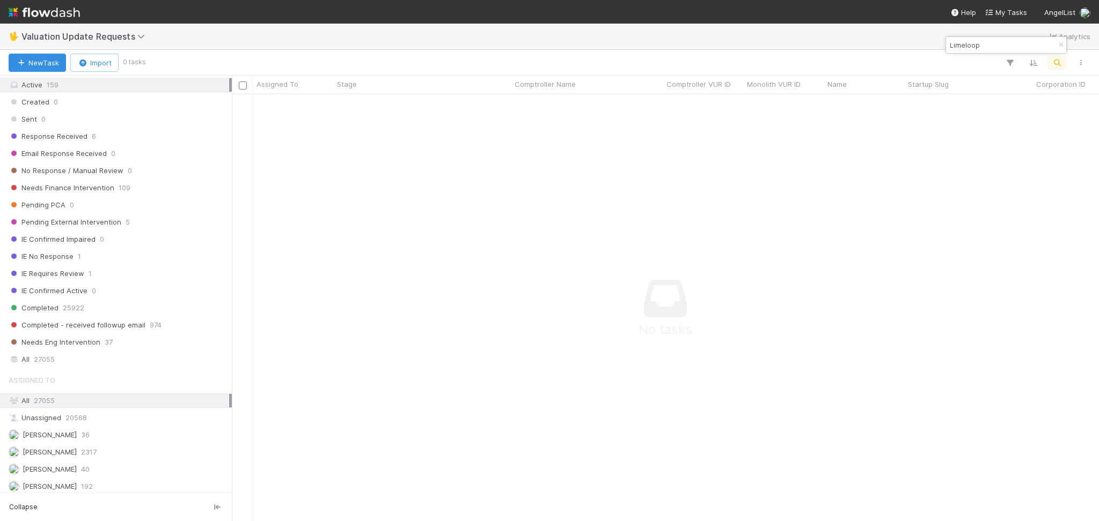
type input "Limeloop"
click at [973, 40] on input "Limeloop" at bounding box center [1000, 45] width 107 height 13
click at [39, 362] on span "27055" at bounding box center [44, 359] width 21 height 13
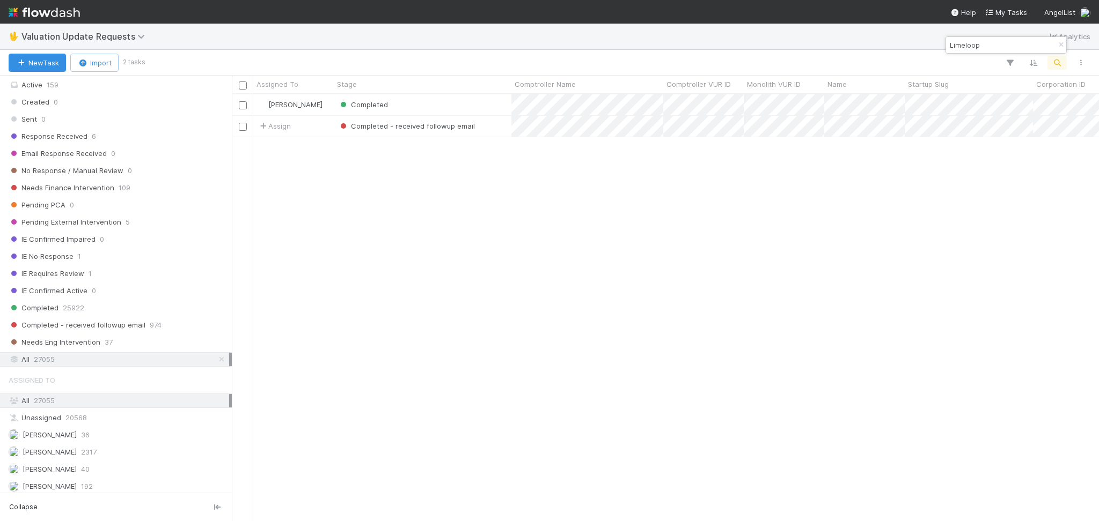
scroll to position [416, 856]
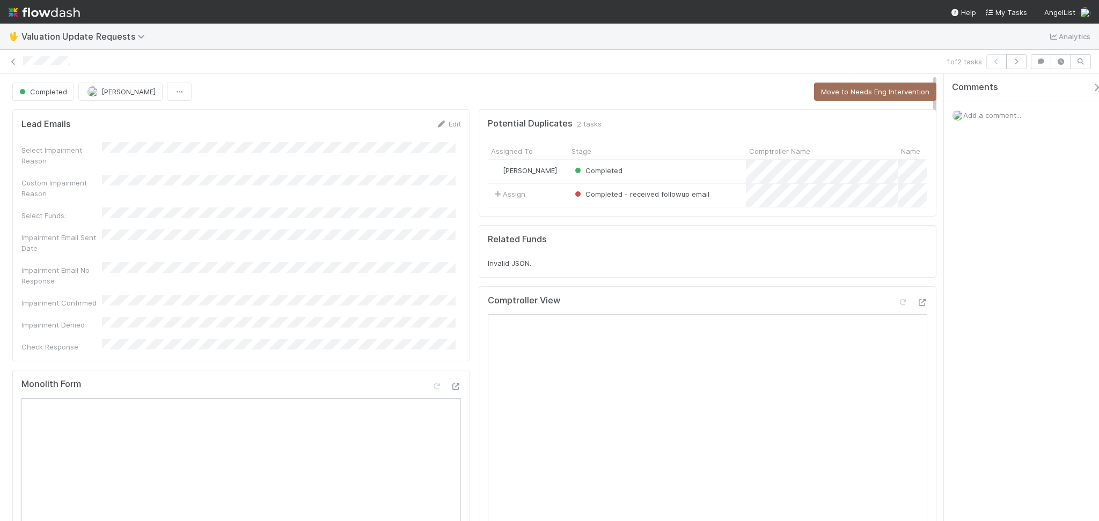
click at [6, 65] on div "1 of 2 tasks" at bounding box center [549, 61] width 1099 height 15
click at [13, 63] on icon at bounding box center [13, 61] width 11 height 7
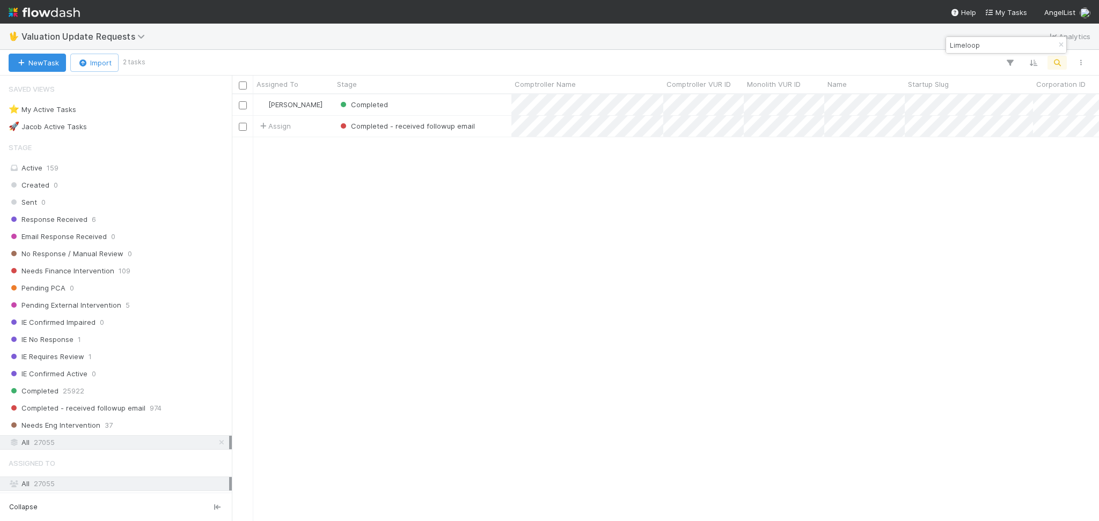
scroll to position [416, 856]
click at [987, 49] on input "Limeloop" at bounding box center [1000, 45] width 107 height 13
click at [987, 48] on input "Limeloop" at bounding box center [1000, 45] width 107 height 13
paste input "Faspo Software"
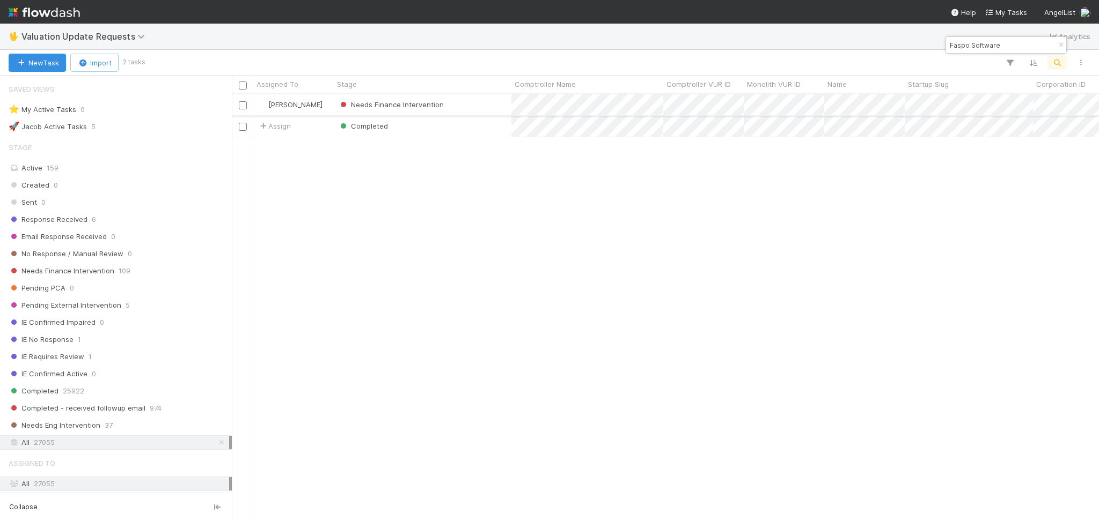
type input "Faspo Software"
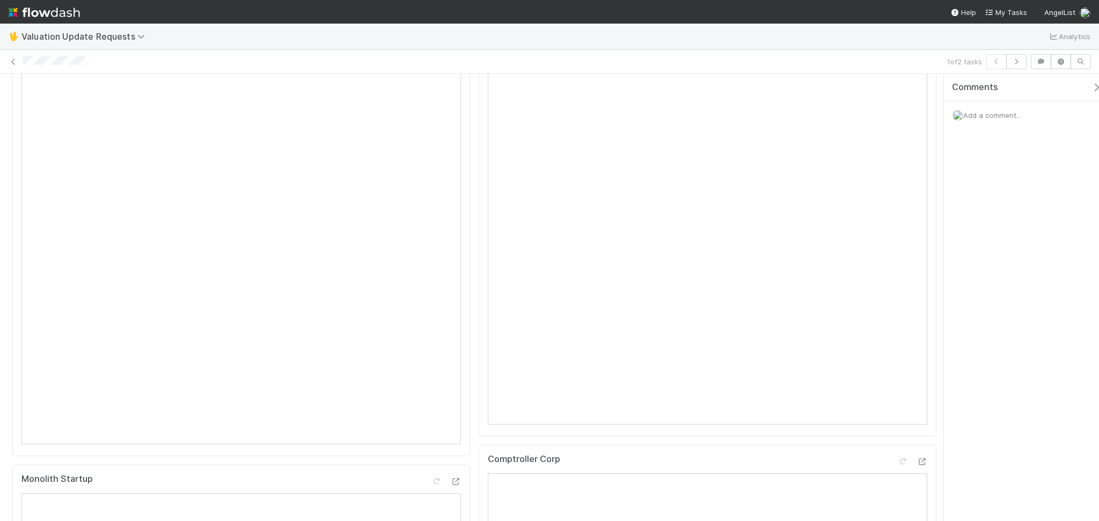
scroll to position [286, 0]
click at [14, 62] on icon at bounding box center [13, 61] width 11 height 7
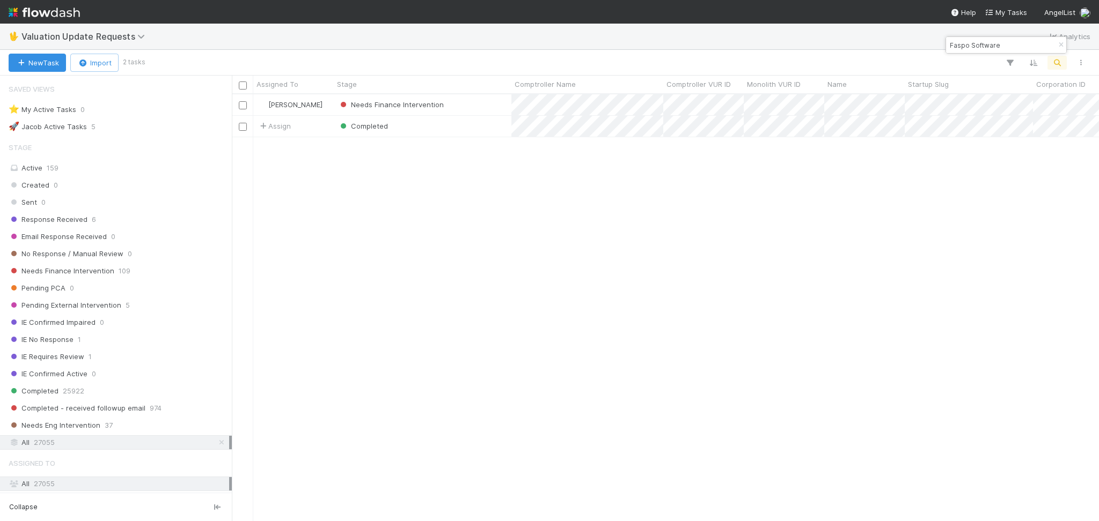
scroll to position [416, 856]
click at [66, 36] on span "Valuation Update Requests" at bounding box center [85, 36] width 129 height 11
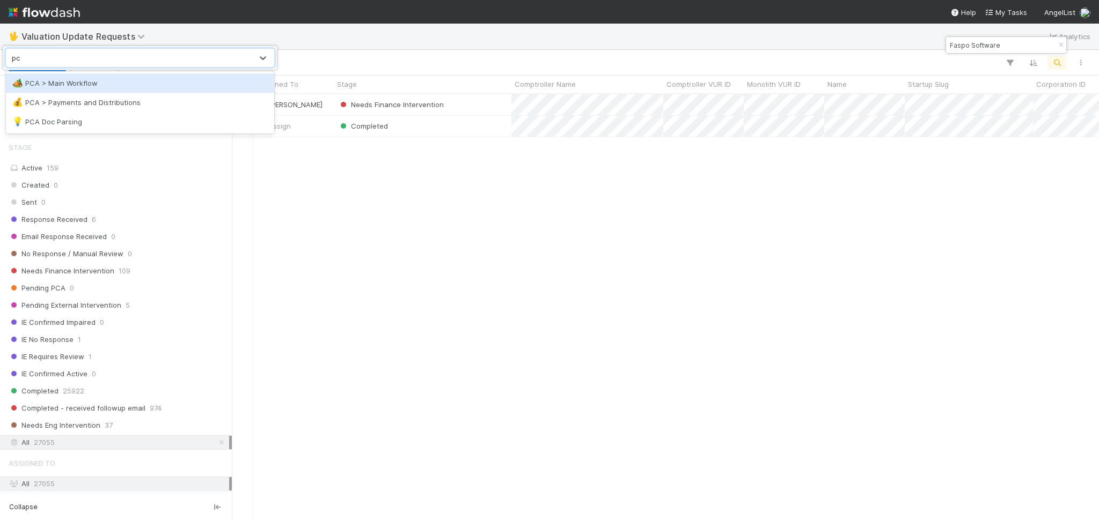
scroll to position [0, 0]
type input "pca"
click at [81, 89] on div "🏕️ PCA > Main Workflow" at bounding box center [140, 82] width 268 height 19
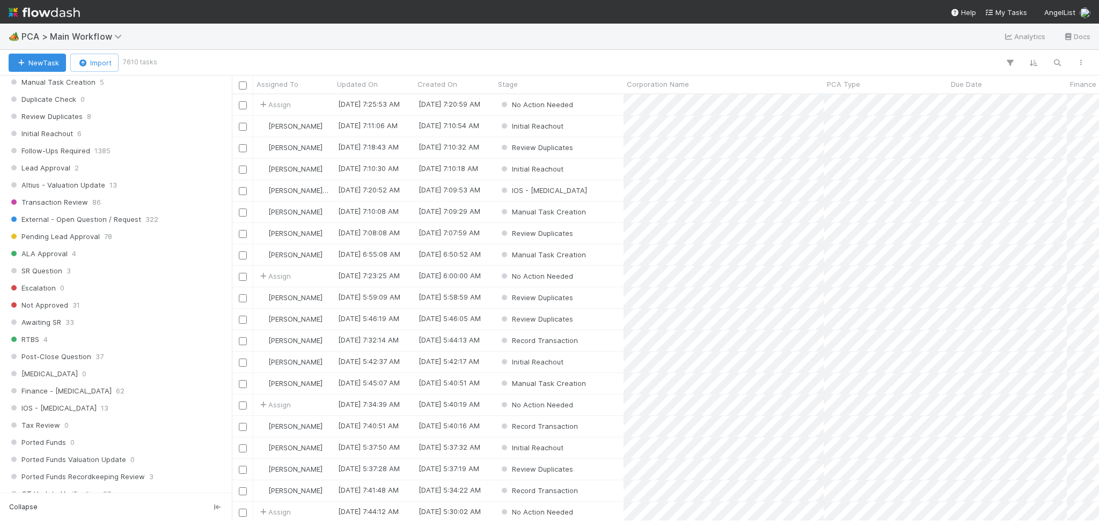
scroll to position [786, 0]
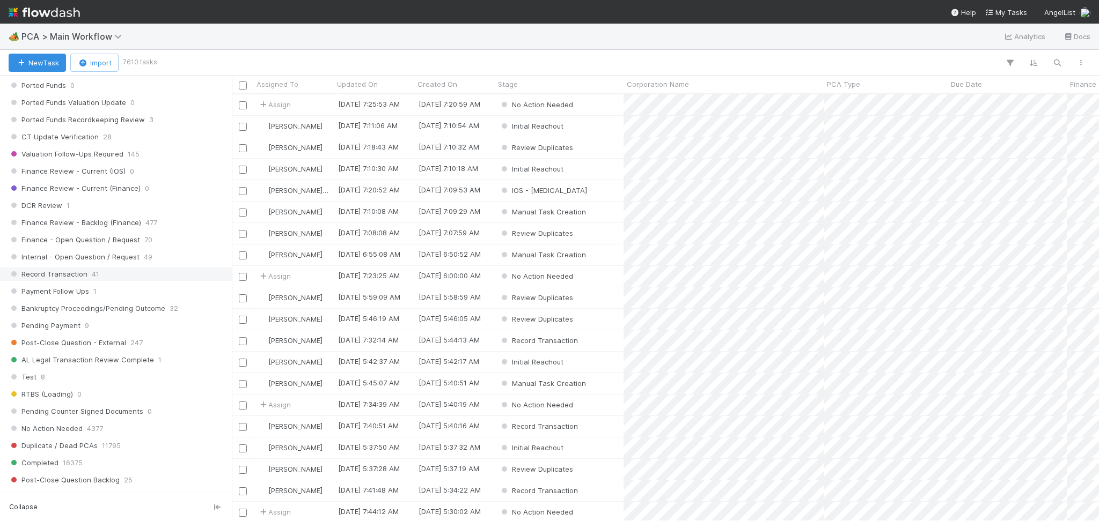
click at [95, 278] on span "41" at bounding box center [96, 274] width 8 height 13
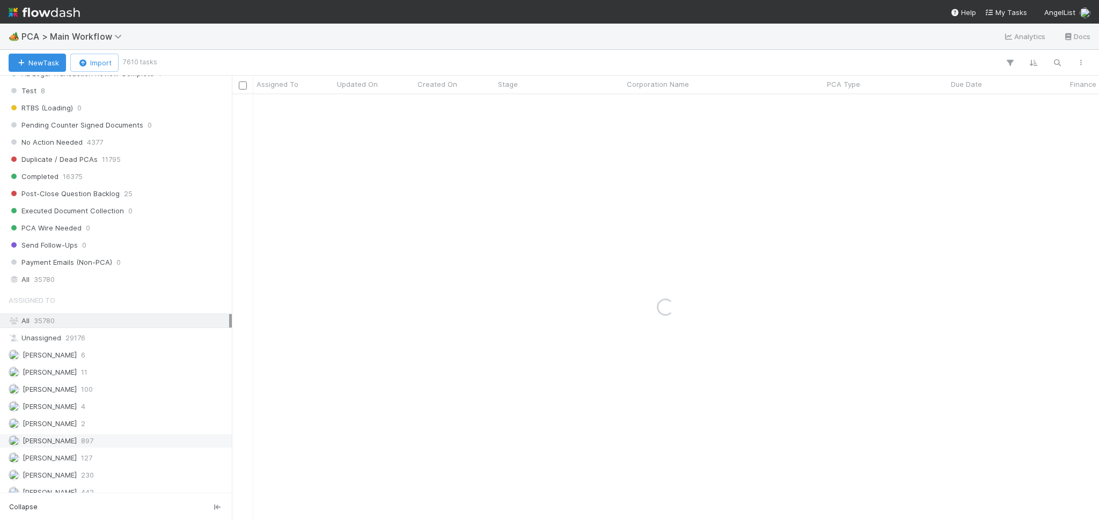
scroll to position [1144, 0]
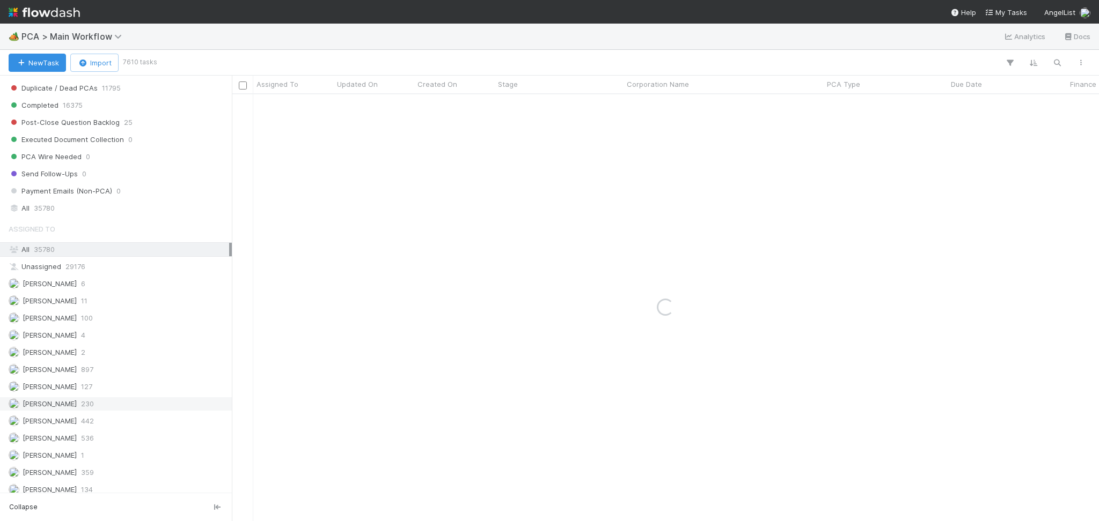
click at [105, 408] on div "Febbie Cervantes 230" at bounding box center [119, 403] width 220 height 13
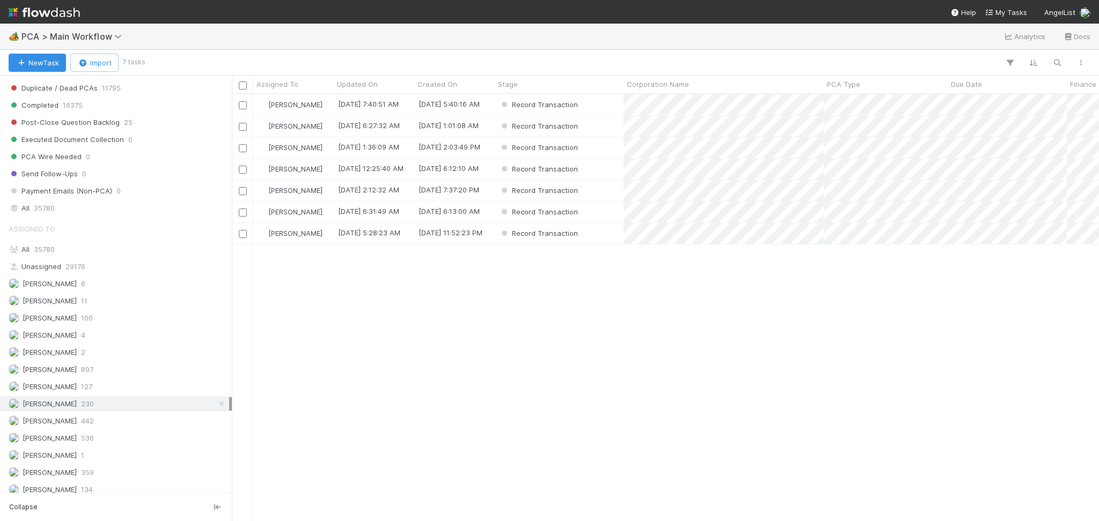
scroll to position [416, 856]
click at [588, 106] on div "Record Transaction" at bounding box center [559, 104] width 129 height 21
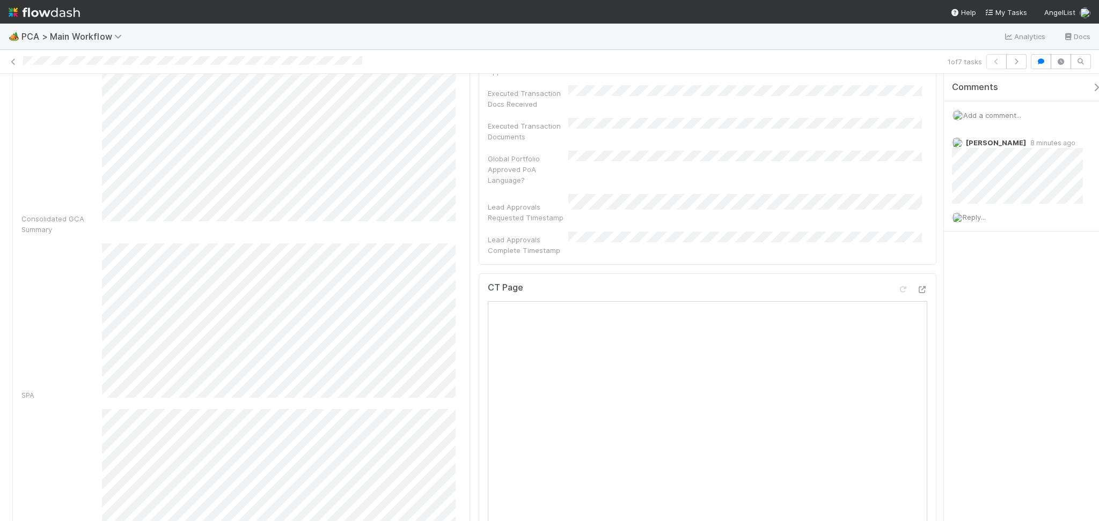
scroll to position [357, 0]
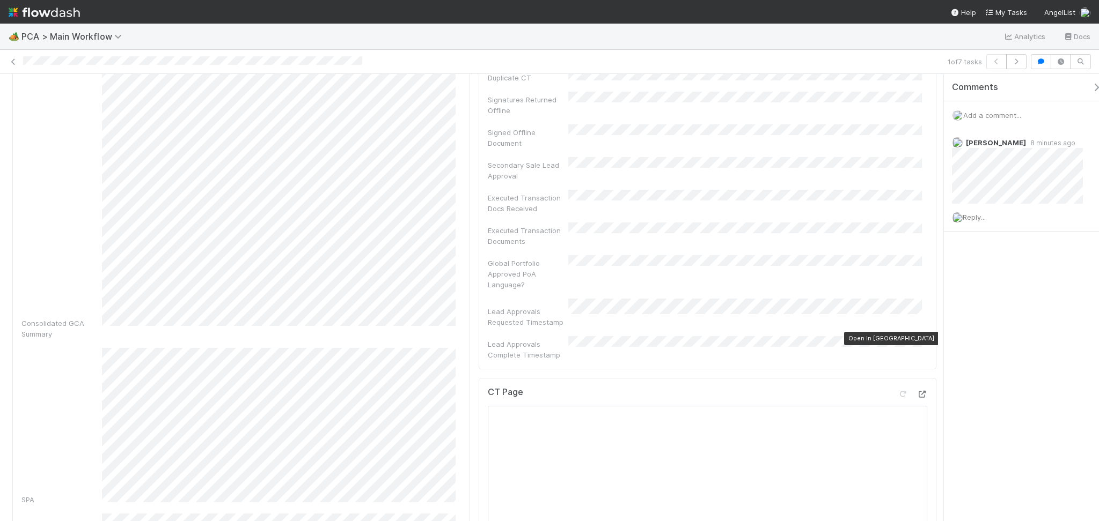
click at [916, 391] on icon at bounding box center [921, 394] width 11 height 7
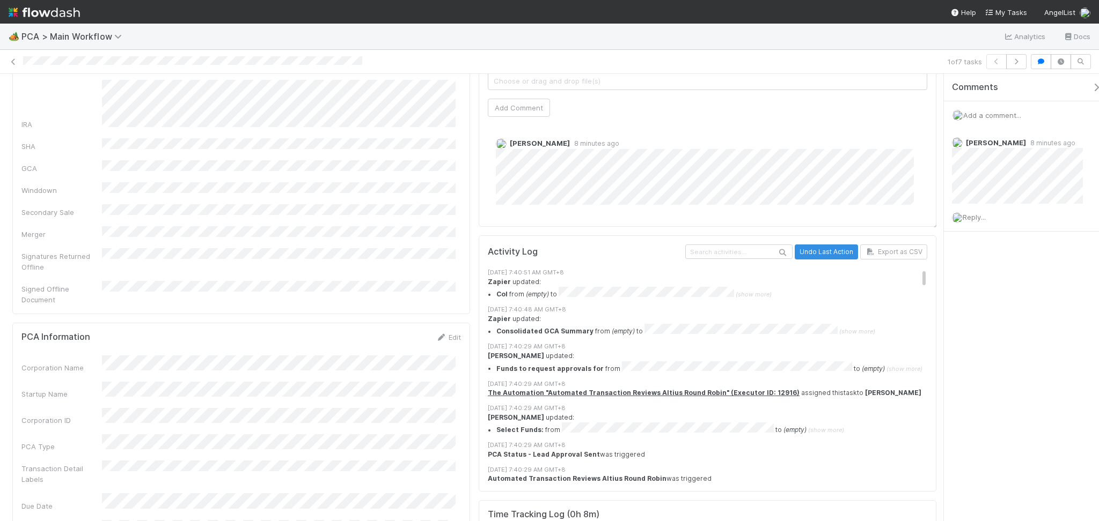
scroll to position [1073, 0]
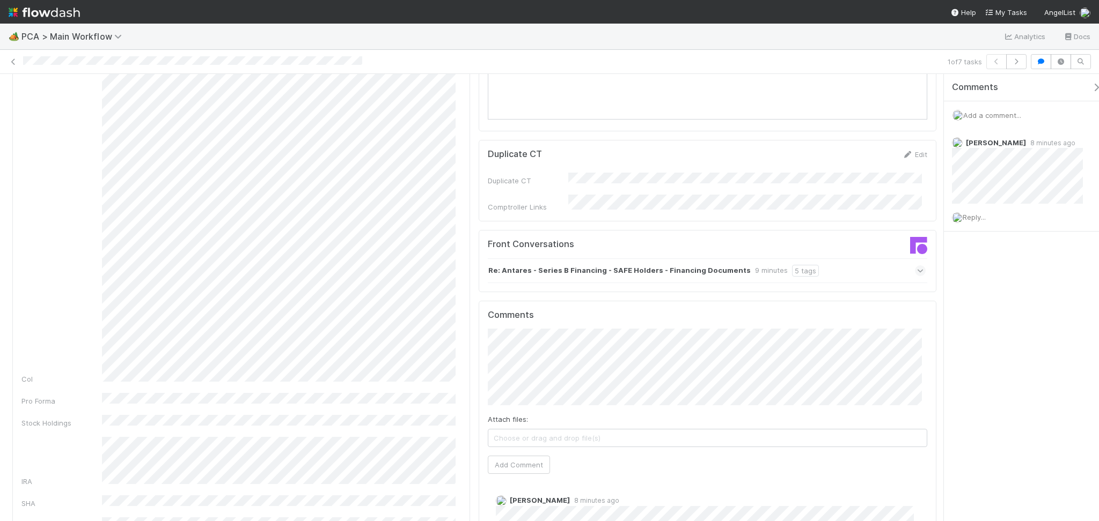
click at [818, 259] on div "Re: Antares - Series B Financing - SAFE Holders - Financing Documents 9 minutes…" at bounding box center [707, 271] width 438 height 25
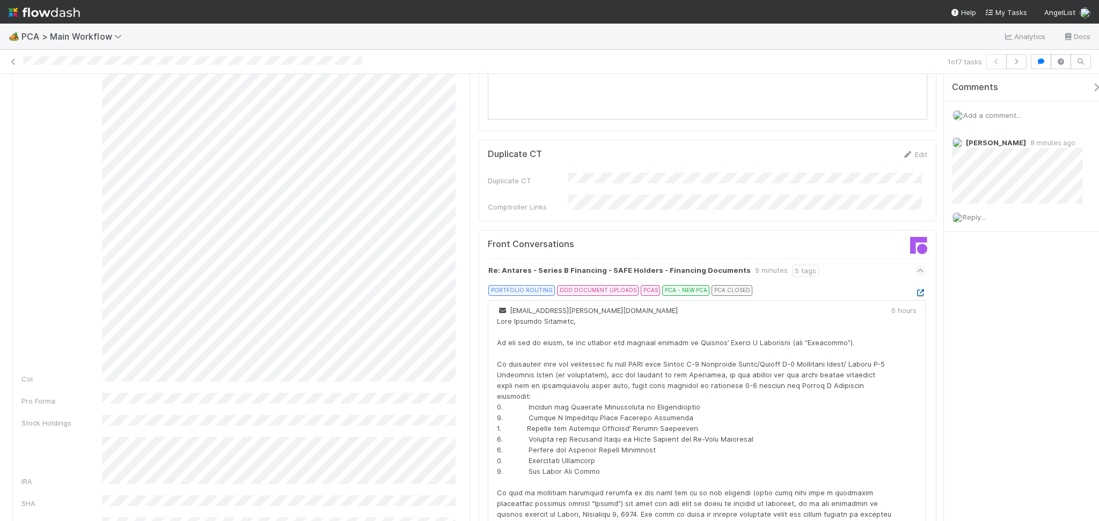
click at [915, 290] on icon at bounding box center [920, 293] width 11 height 7
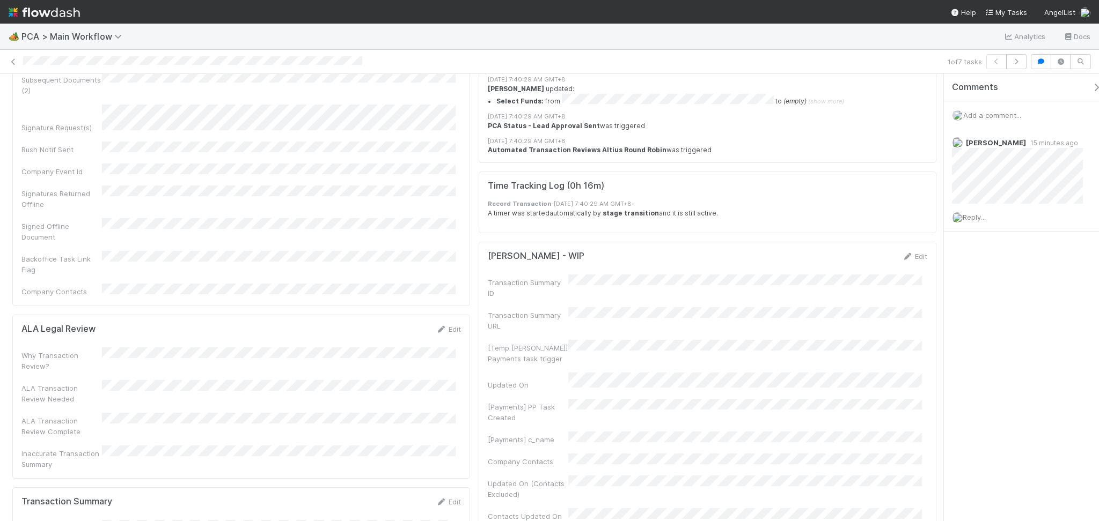
scroll to position [2217, 0]
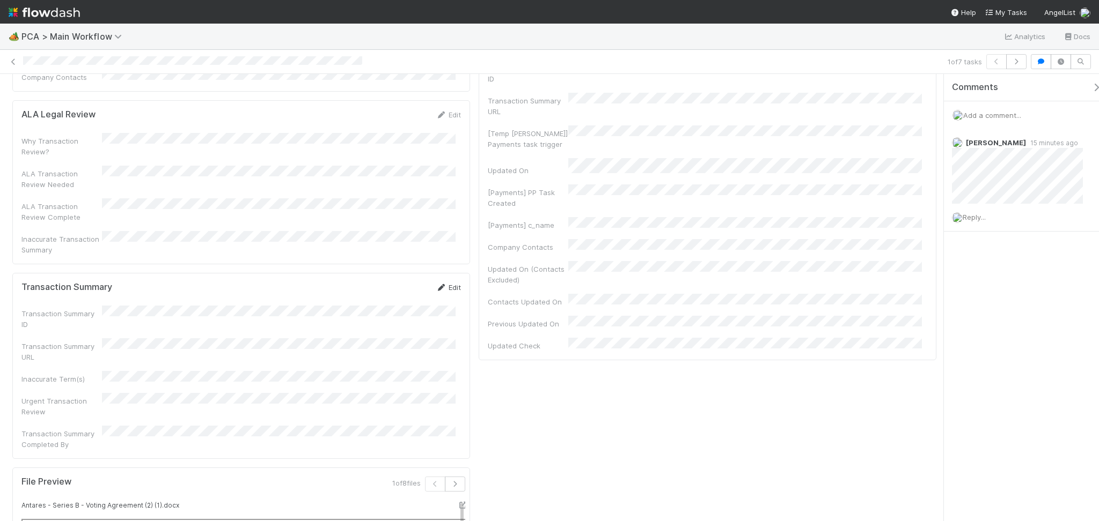
click at [439, 284] on icon at bounding box center [441, 287] width 11 height 7
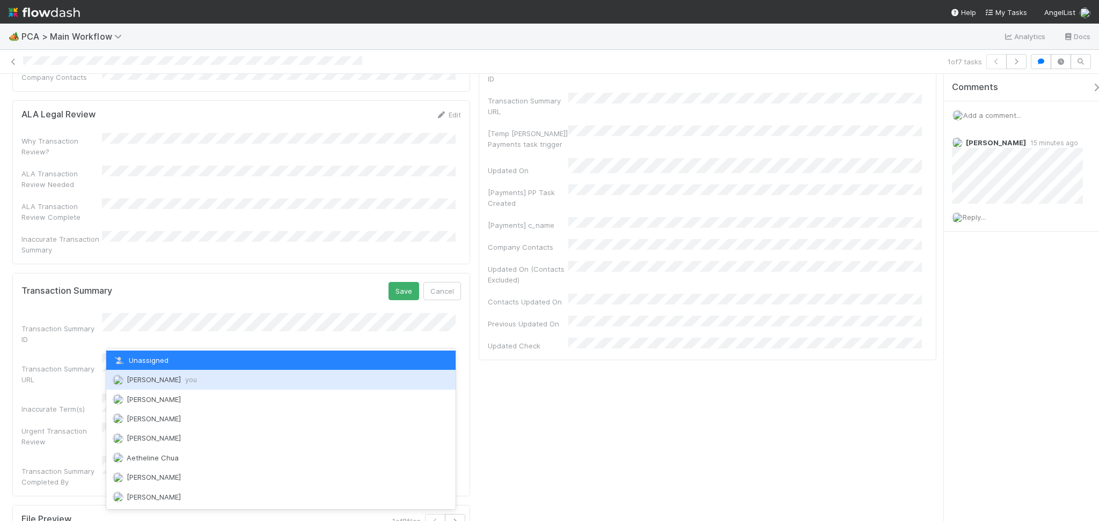
click at [148, 377] on span "Febbie Cervantes you" at bounding box center [162, 379] width 70 height 9
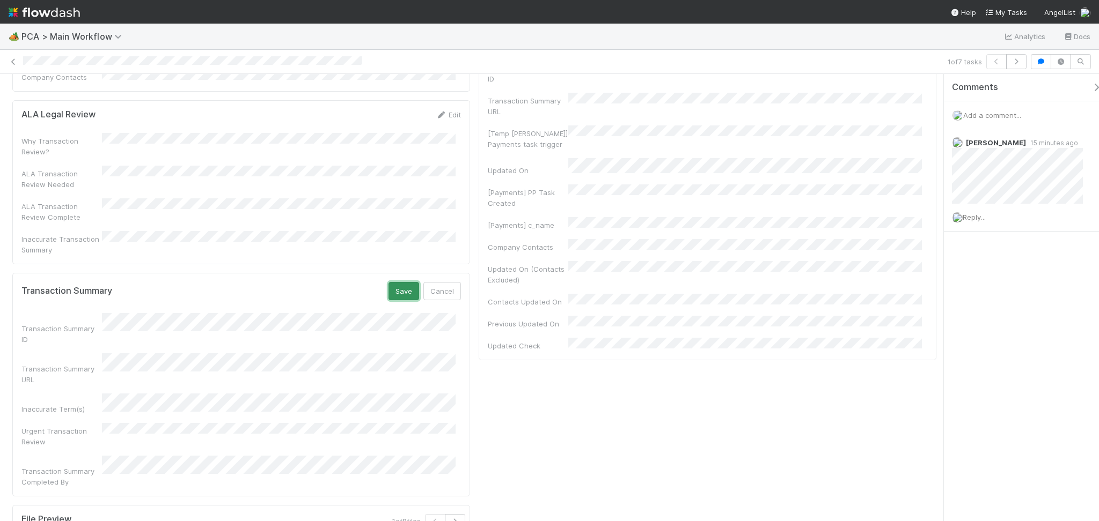
click at [391, 282] on button "Save" at bounding box center [403, 291] width 31 height 18
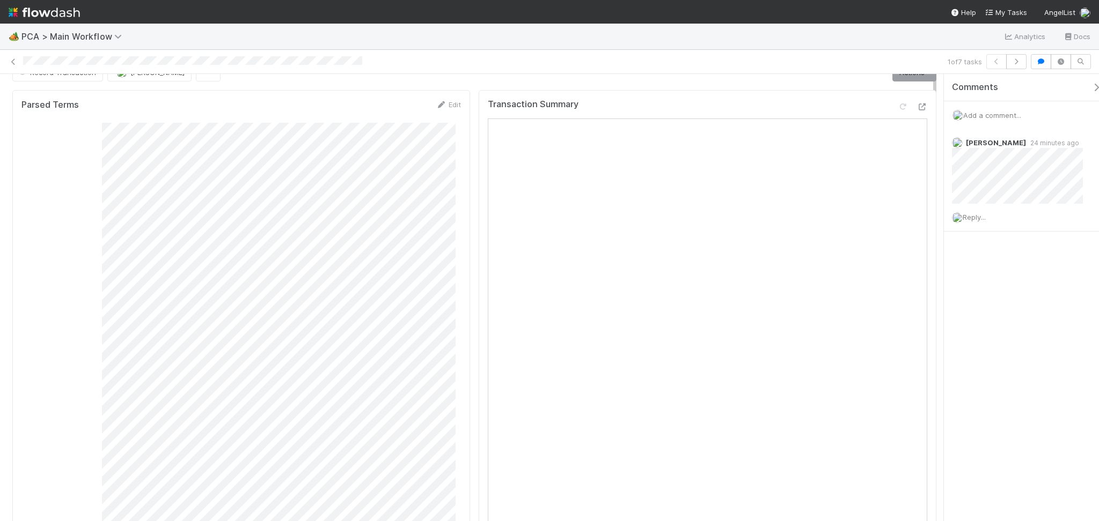
scroll to position [0, 0]
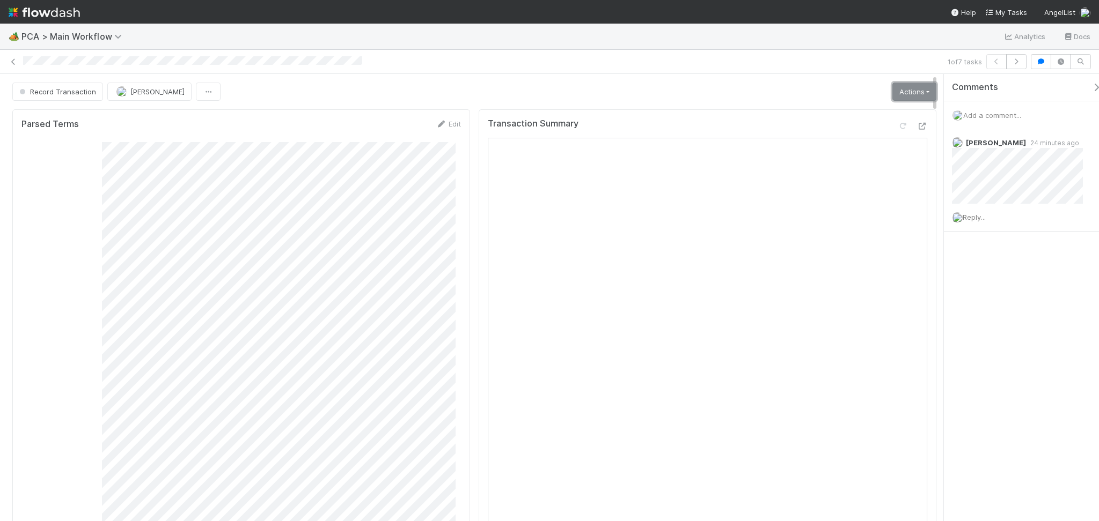
click at [911, 90] on link "Actions" at bounding box center [914, 92] width 44 height 18
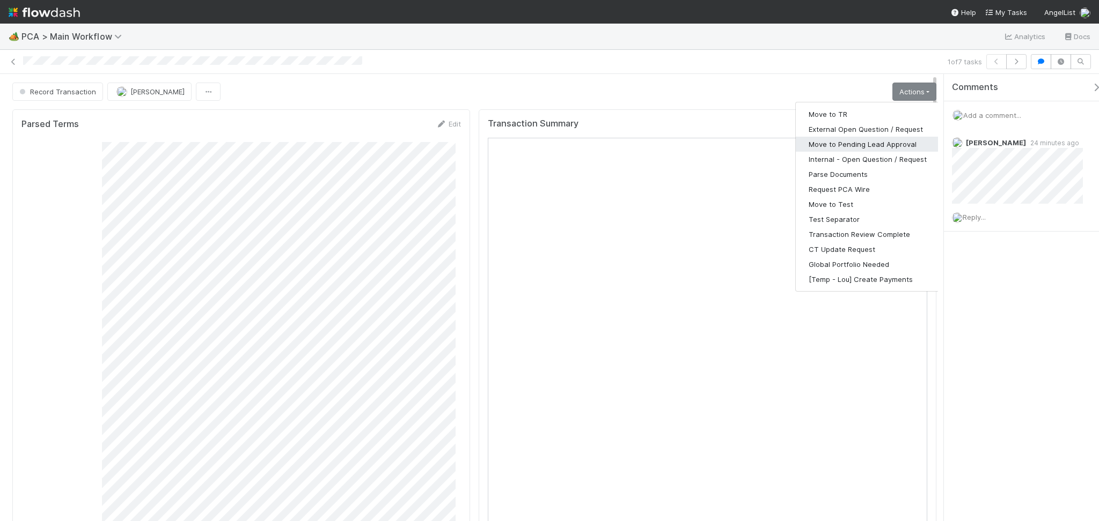
click at [879, 148] on button "Move to Pending Lead Approval" at bounding box center [867, 144] width 144 height 15
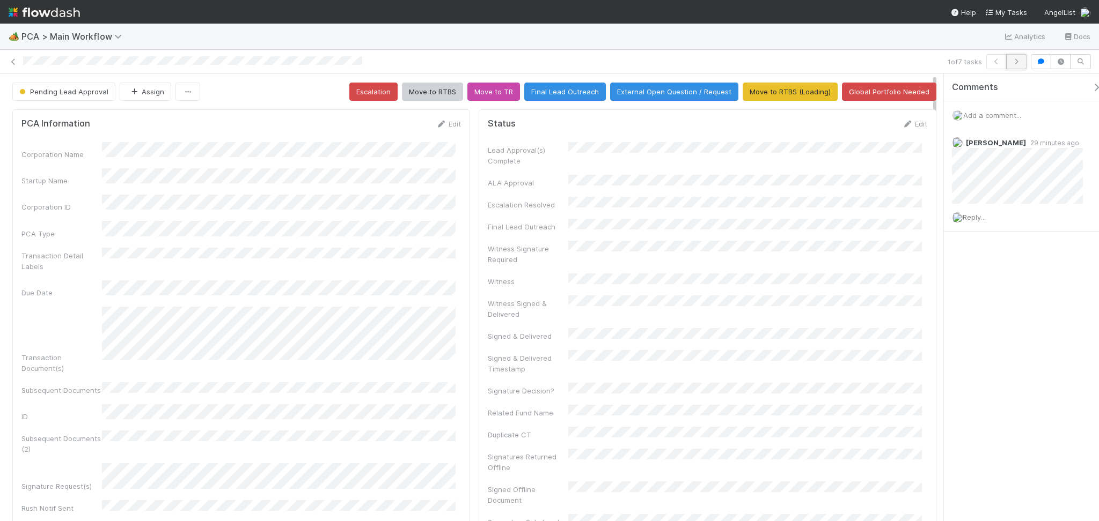
click at [1012, 65] on button "button" at bounding box center [1016, 61] width 20 height 15
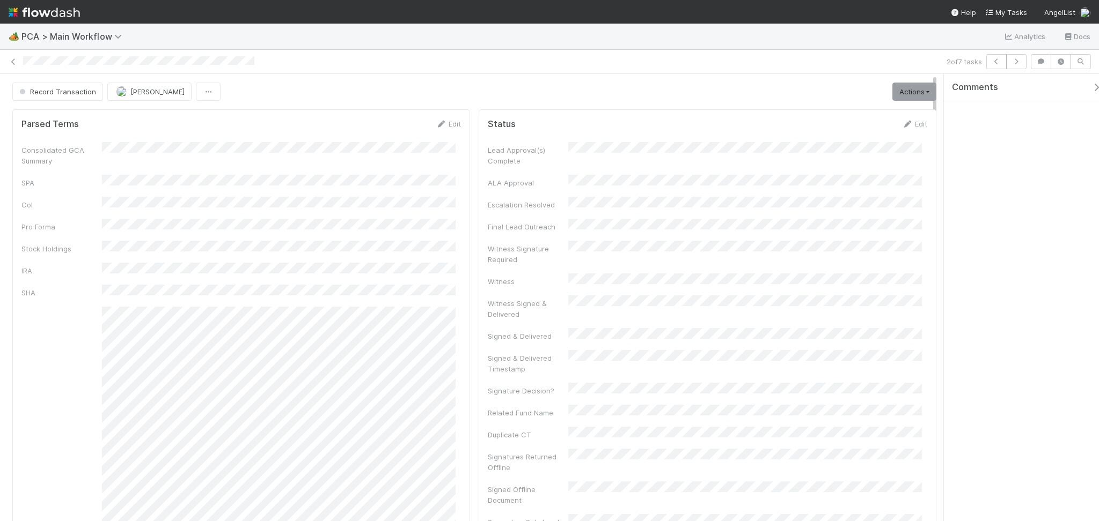
click at [225, 183] on div "Consolidated GCA Summary SPA CoI Pro Forma Stock Holdings IRA SHA GCA Winddown …" at bounding box center [240, 401] width 439 height 518
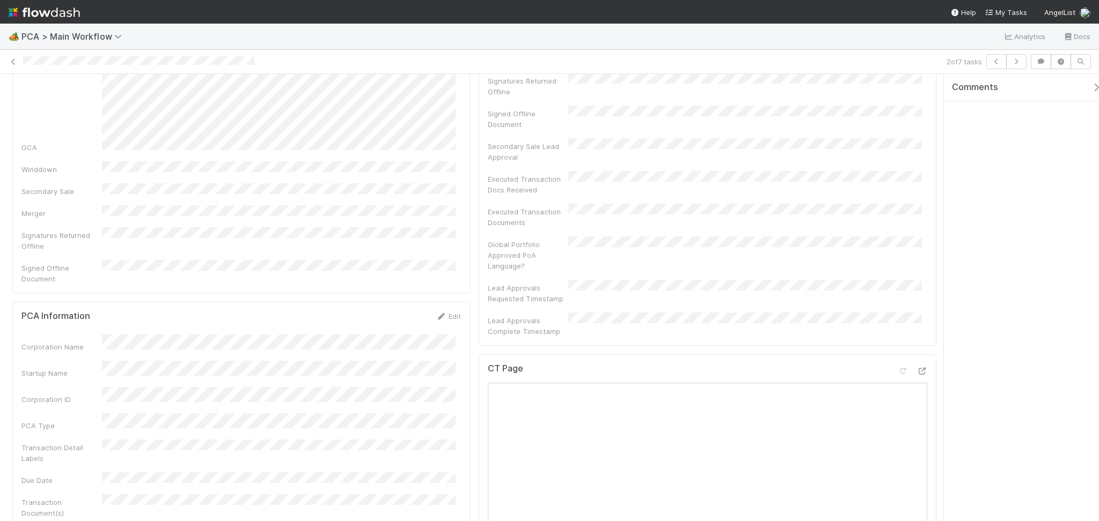
scroll to position [429, 0]
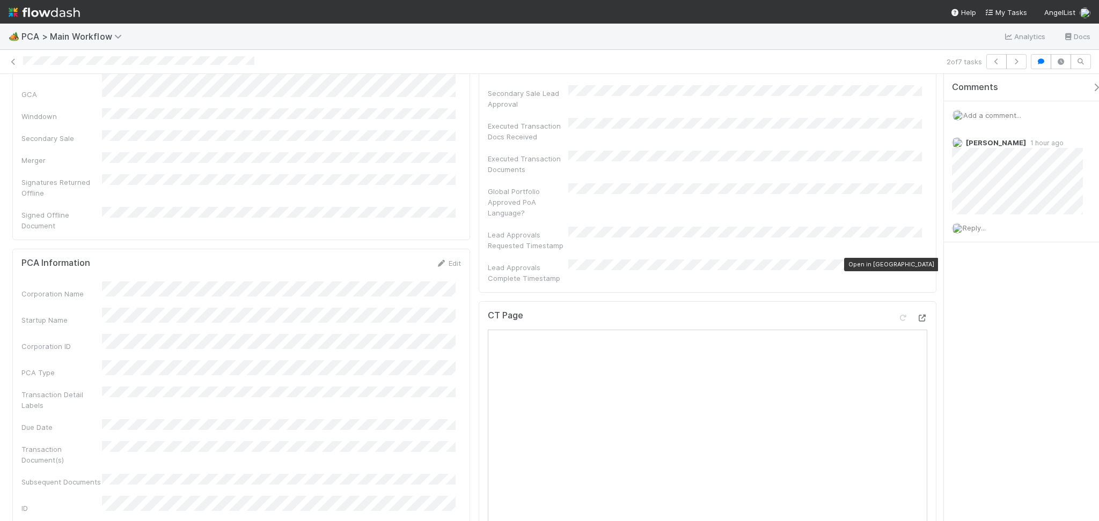
click at [916, 313] on div at bounding box center [921, 318] width 11 height 11
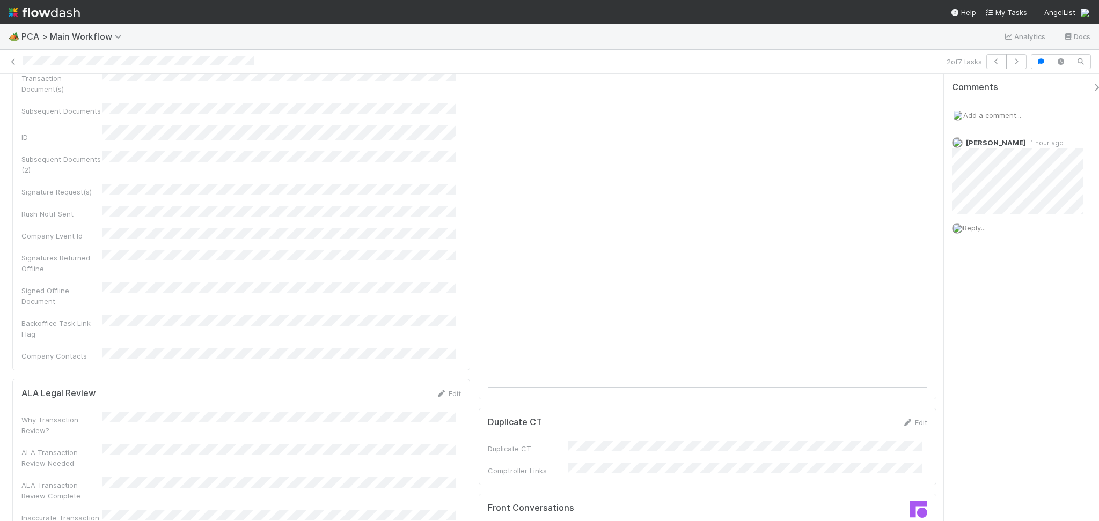
scroll to position [1073, 0]
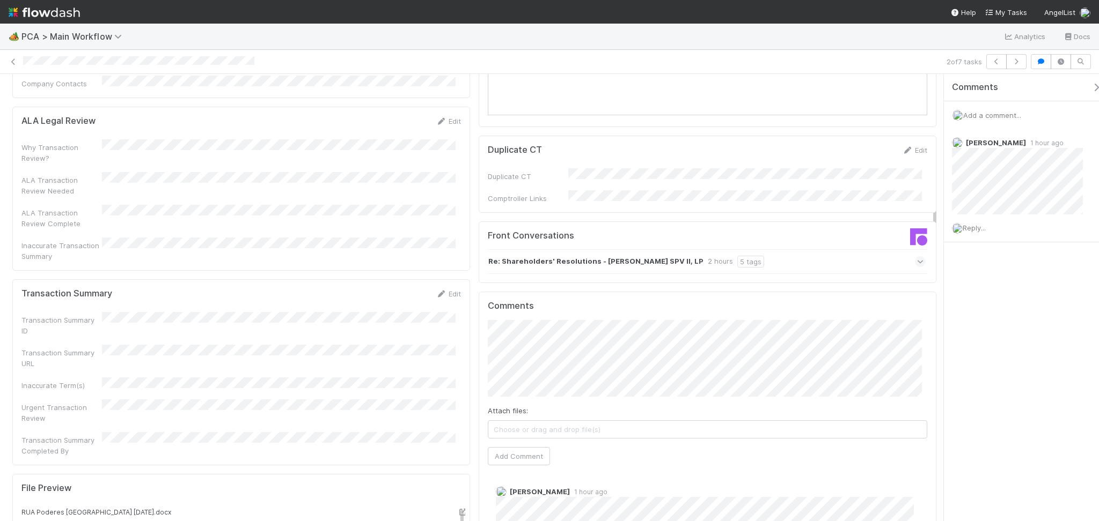
click at [843, 249] on div "Re: Shareholders' Resolutions - BLACKBURN SPV II, LP 2 hours 5 tags" at bounding box center [707, 261] width 438 height 25
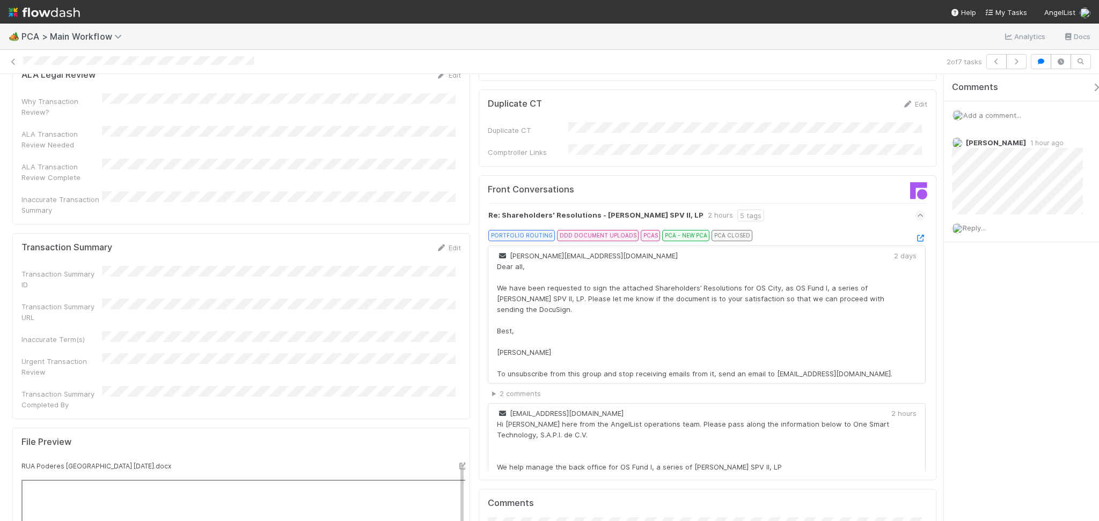
scroll to position [1144, 0]
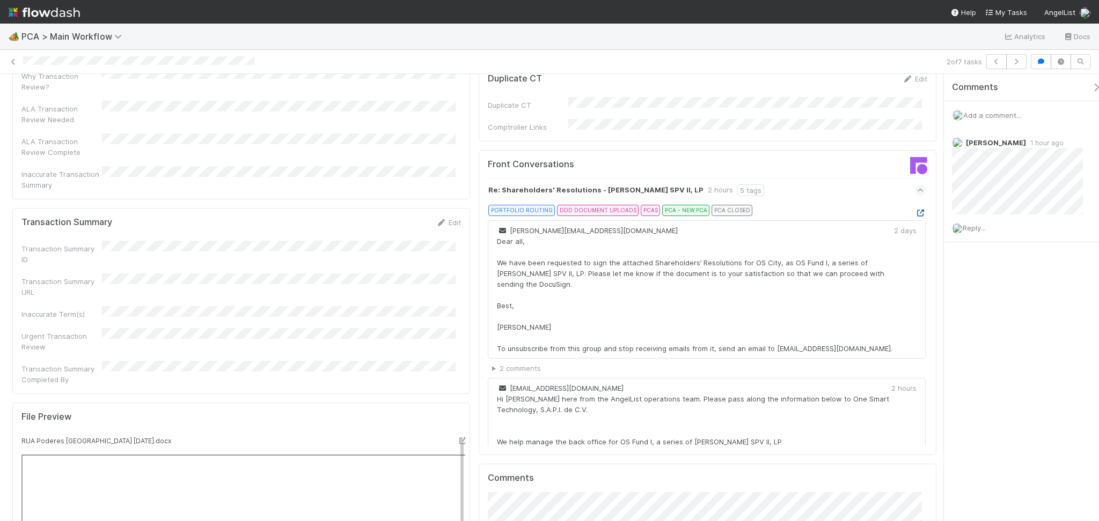
click at [915, 210] on icon at bounding box center [920, 213] width 11 height 7
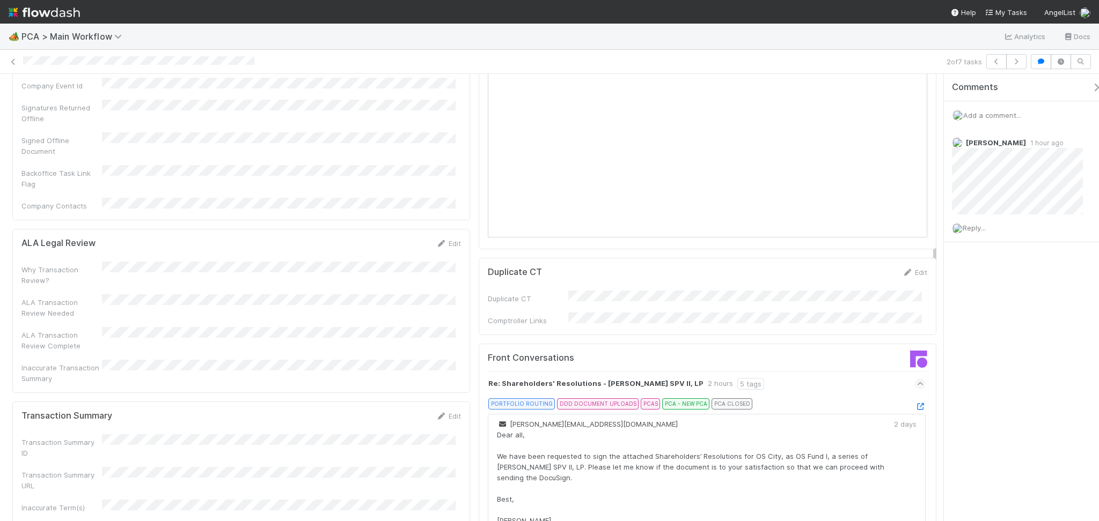
scroll to position [930, 0]
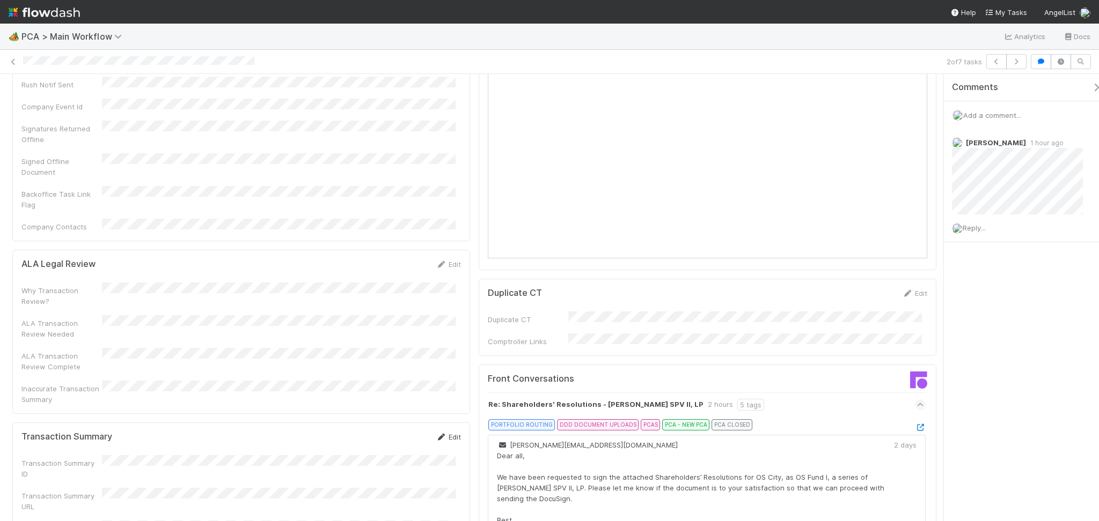
click at [436, 434] on icon at bounding box center [441, 437] width 11 height 7
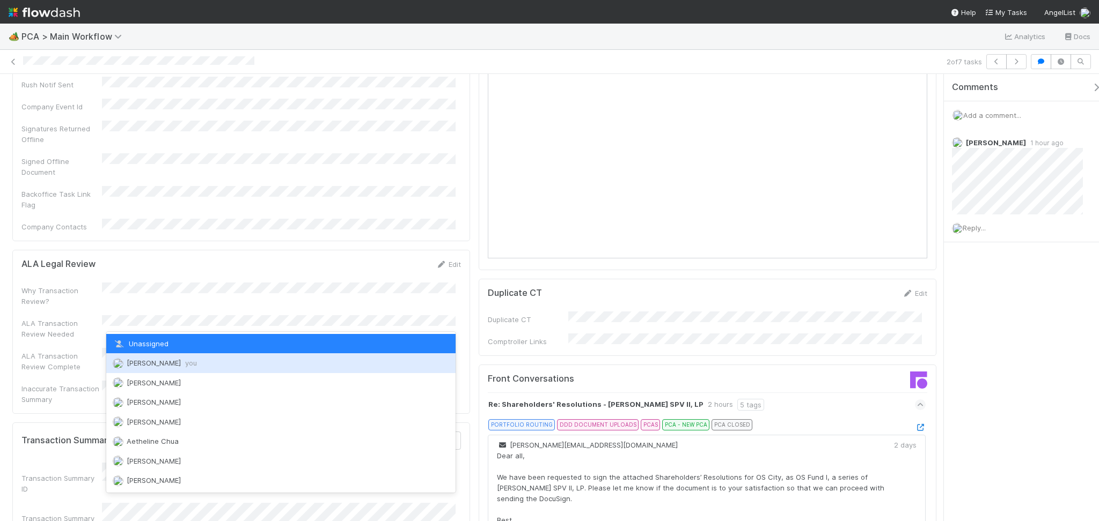
click at [197, 365] on span "you" at bounding box center [191, 363] width 12 height 9
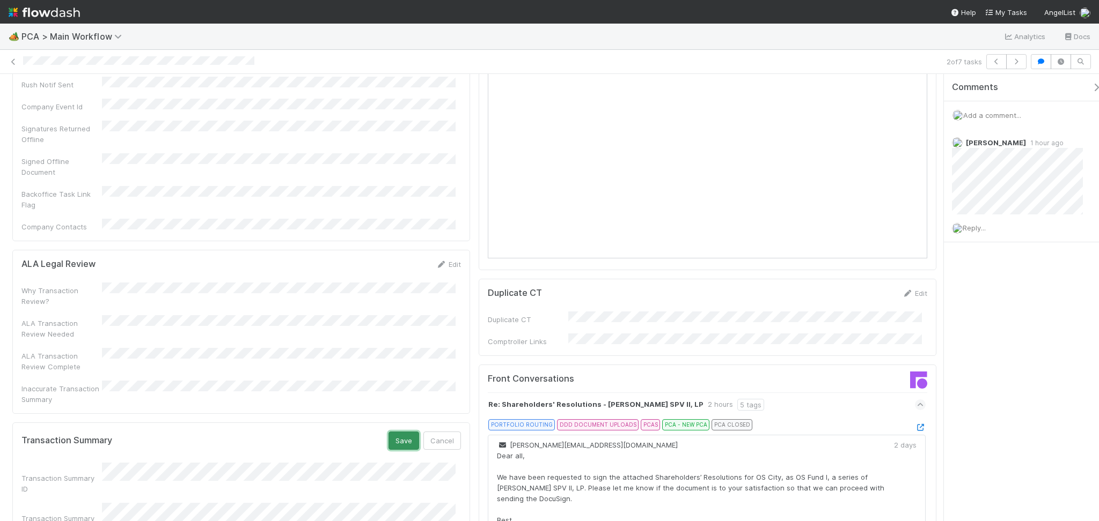
click at [390, 432] on button "Save" at bounding box center [403, 441] width 31 height 18
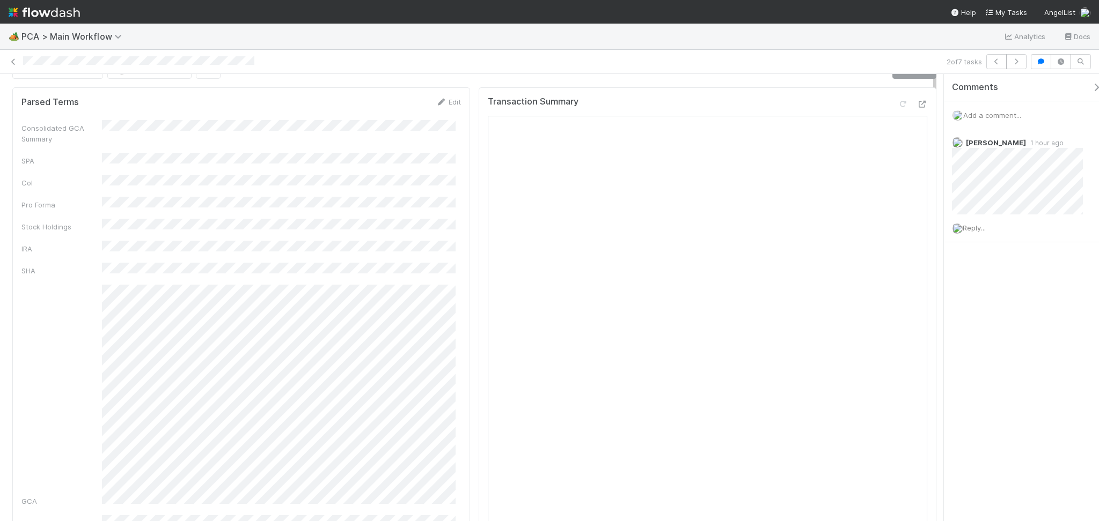
scroll to position [0, 0]
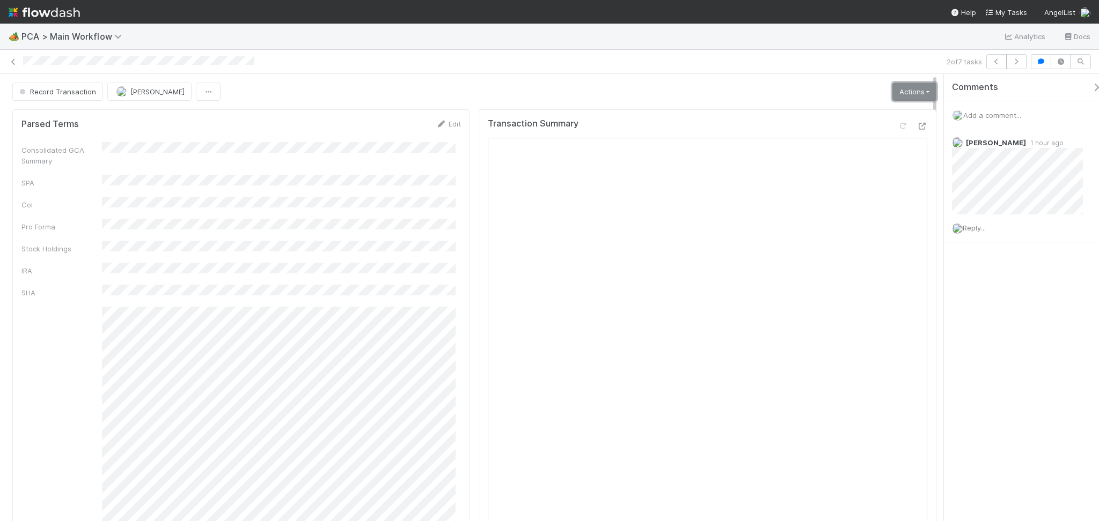
click at [895, 94] on link "Actions" at bounding box center [914, 92] width 44 height 18
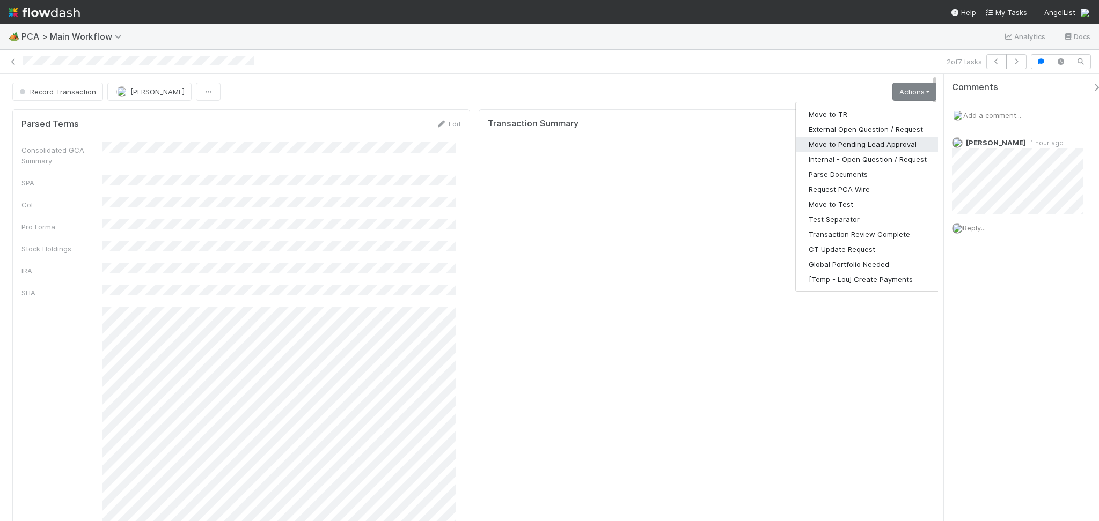
click at [873, 145] on button "Move to Pending Lead Approval" at bounding box center [867, 144] width 144 height 15
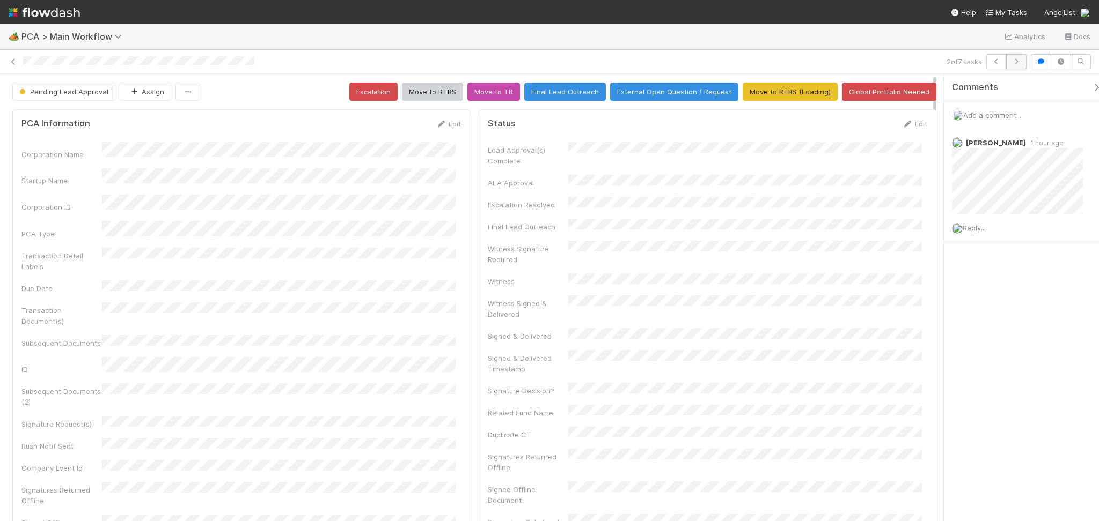
click at [1015, 63] on icon "button" at bounding box center [1016, 61] width 11 height 6
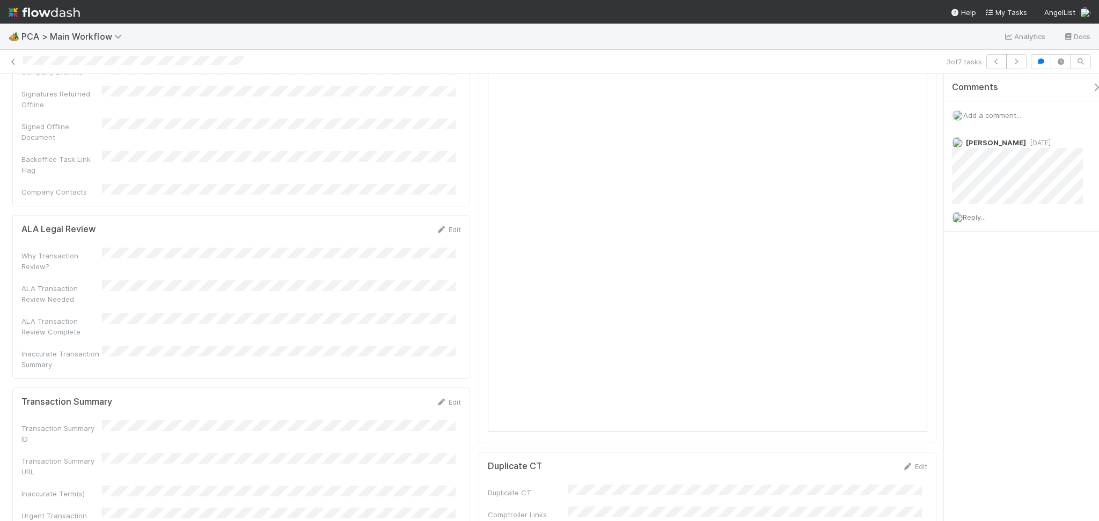
scroll to position [858, 0]
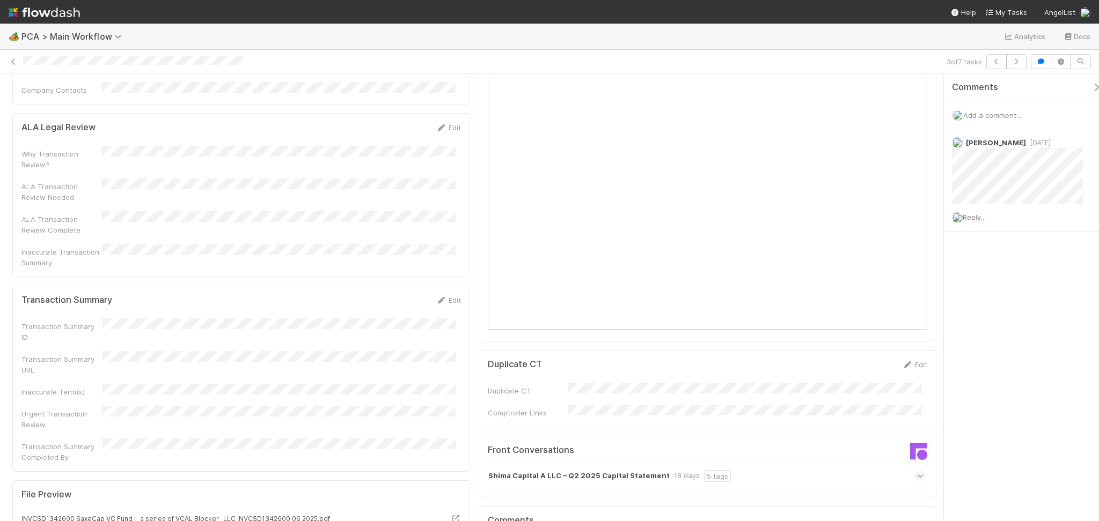
click at [751, 464] on div "Shima Capital A LLC – Q2 2025 Capital Statement 18 days 5 tags" at bounding box center [707, 476] width 438 height 25
click at [915, 496] on icon at bounding box center [920, 499] width 11 height 7
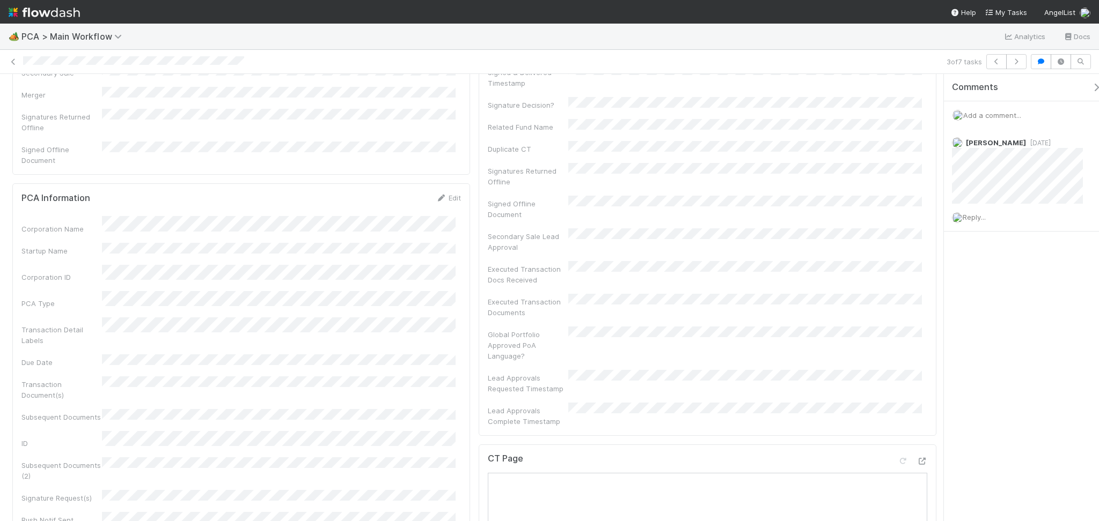
scroll to position [0, 0]
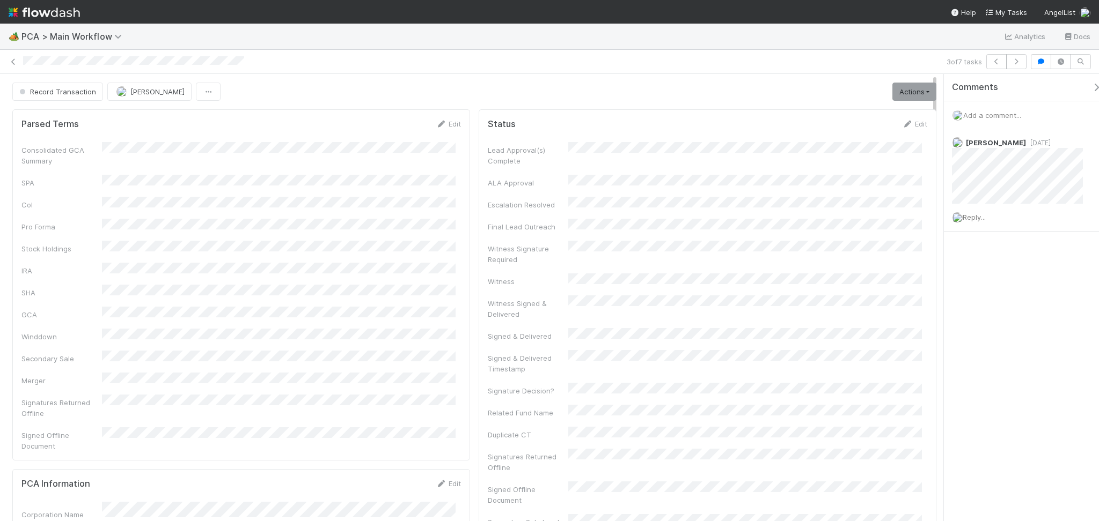
click at [972, 115] on span "Add a comment..." at bounding box center [992, 115] width 58 height 9
click at [1007, 296] on button "Add Comment" at bounding box center [992, 295] width 62 height 18
click at [92, 95] on button "Record Transaction" at bounding box center [57, 92] width 91 height 18
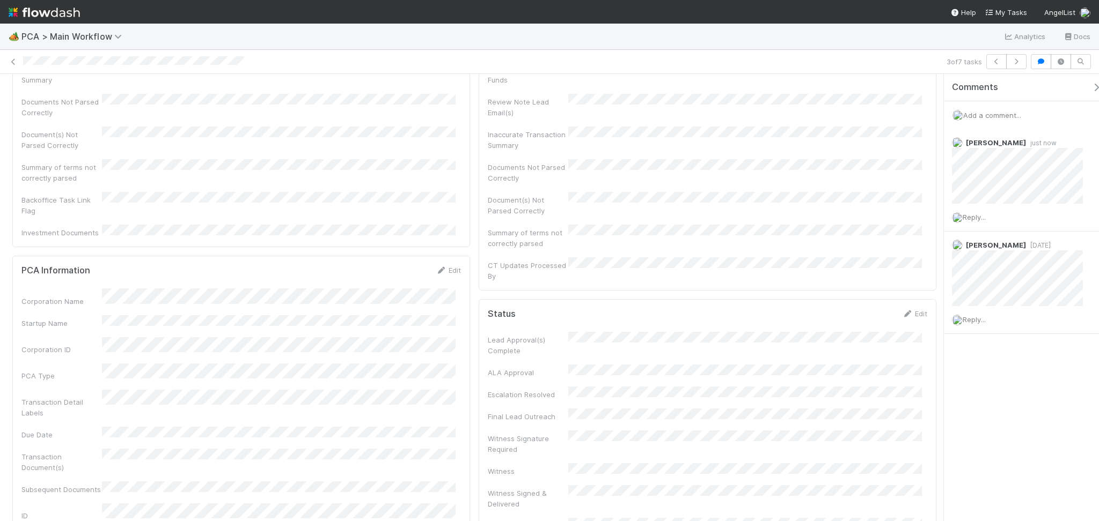
scroll to position [215, 0]
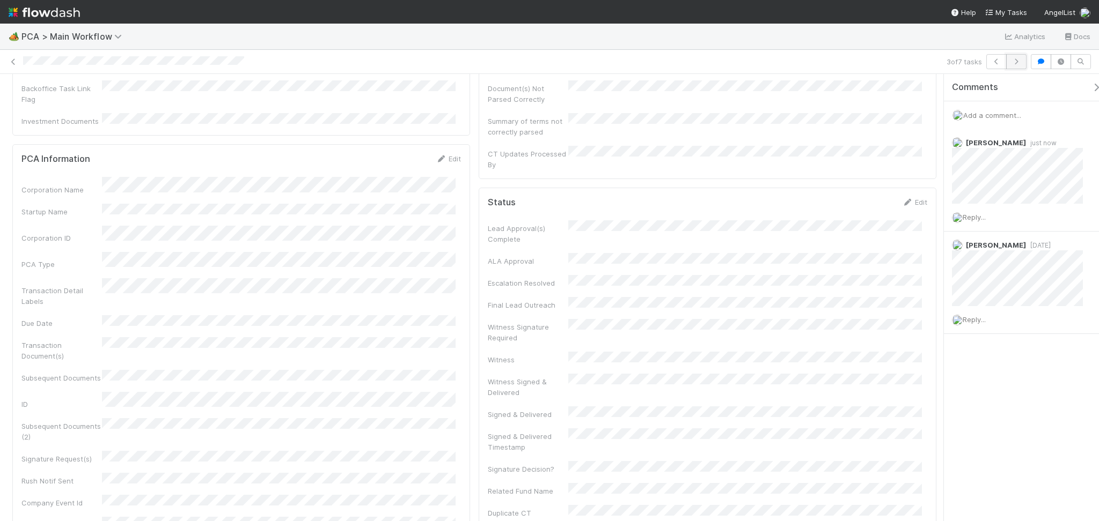
click at [1018, 62] on icon "button" at bounding box center [1016, 61] width 11 height 6
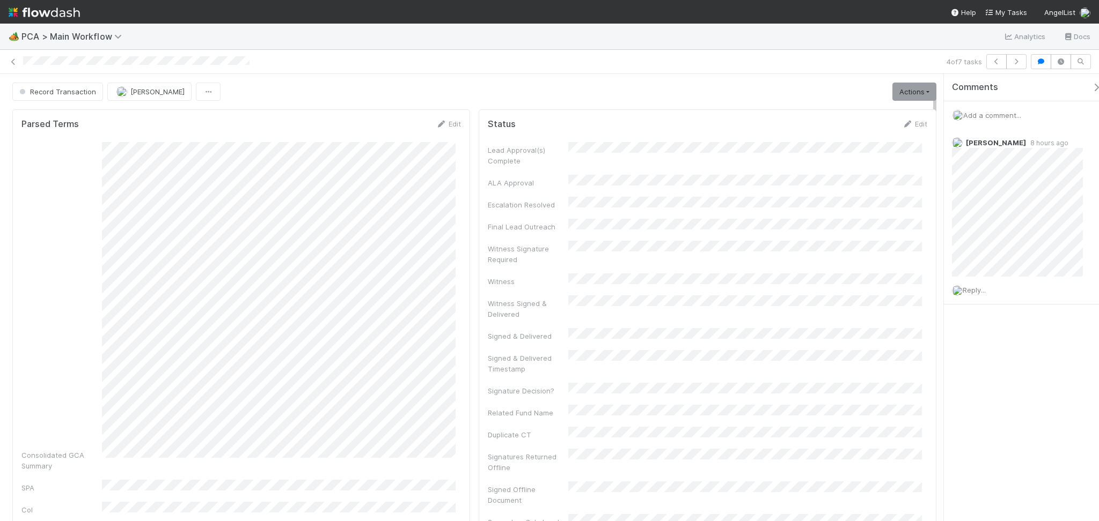
scroll to position [429, 0]
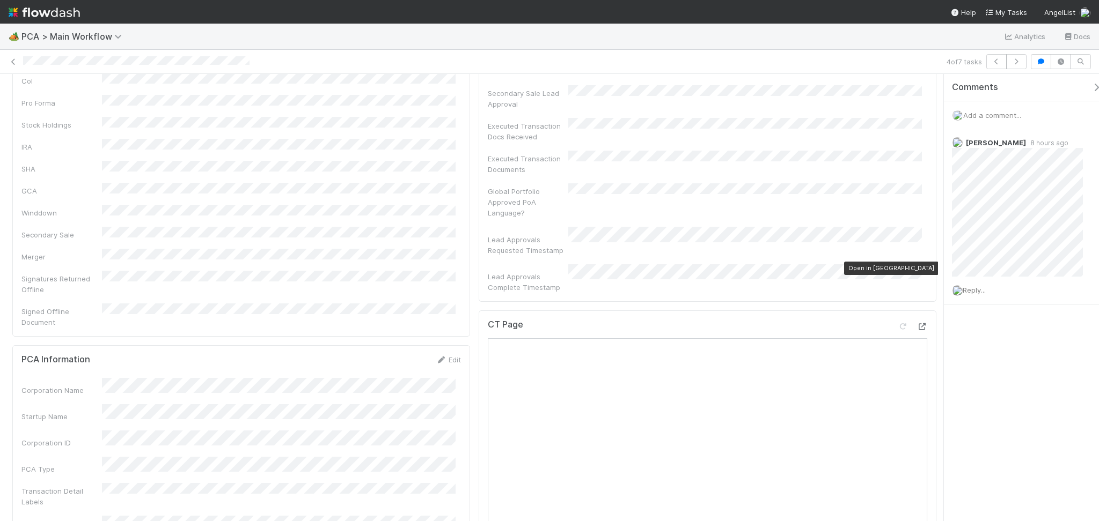
drag, startPoint x: 912, startPoint y: 268, endPoint x: 907, endPoint y: 275, distance: 9.1
click at [916, 323] on icon at bounding box center [921, 326] width 11 height 7
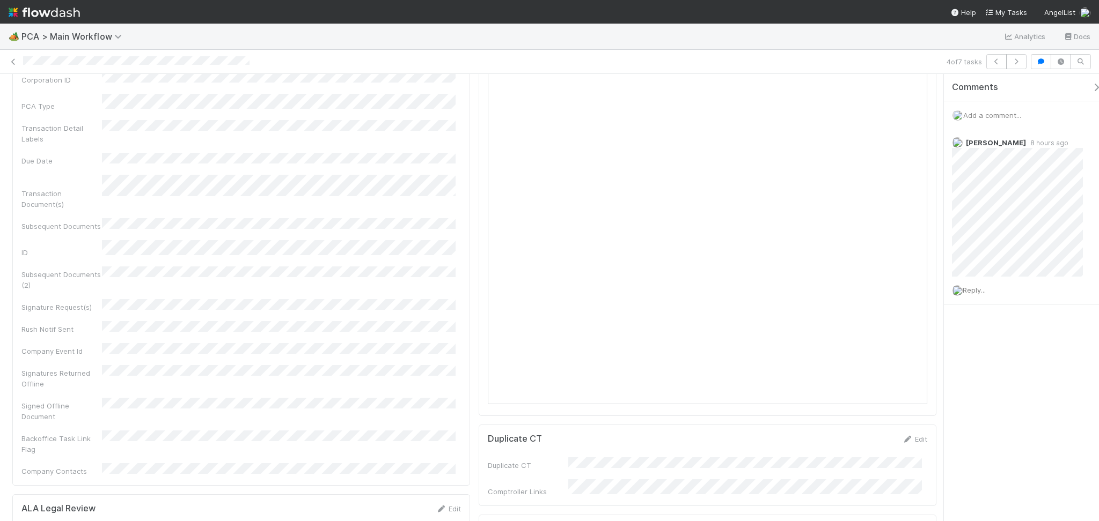
scroll to position [858, 0]
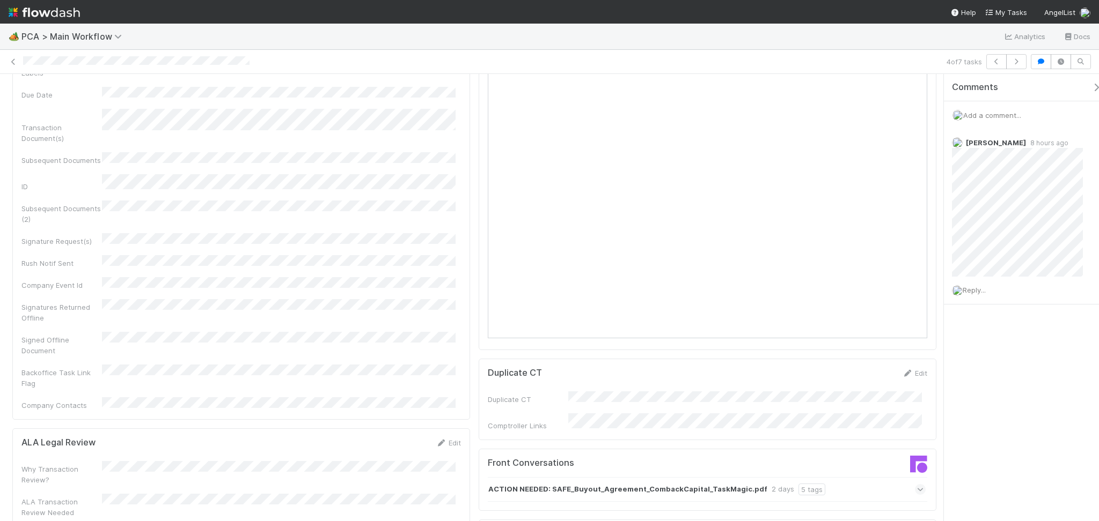
click at [834, 477] on div "ACTION NEEDED: SAFE_Buyout_Agreement_CombackCapital_TaskMagic.pdf 2 days 5 tags" at bounding box center [707, 489] width 438 height 25
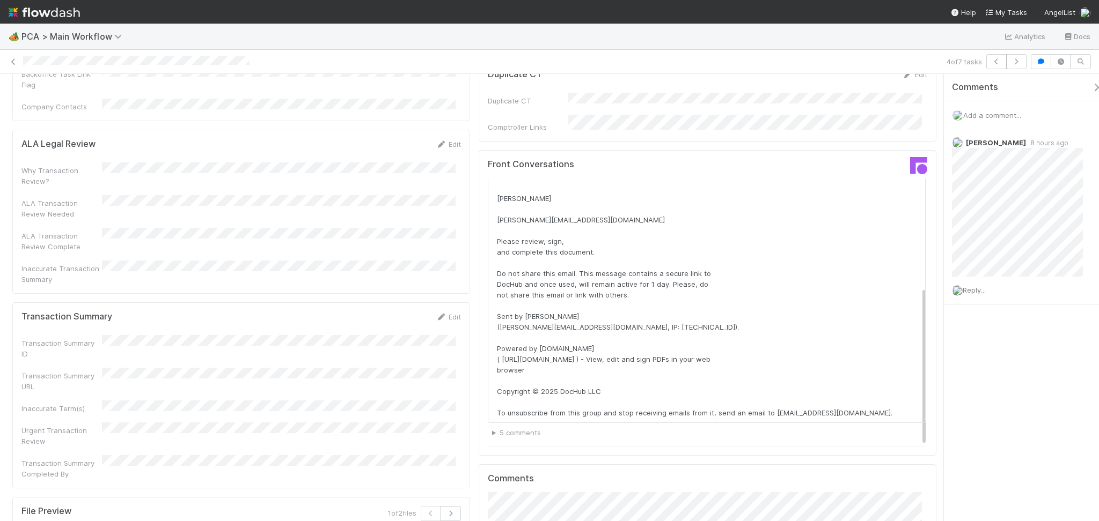
scroll to position [1144, 0]
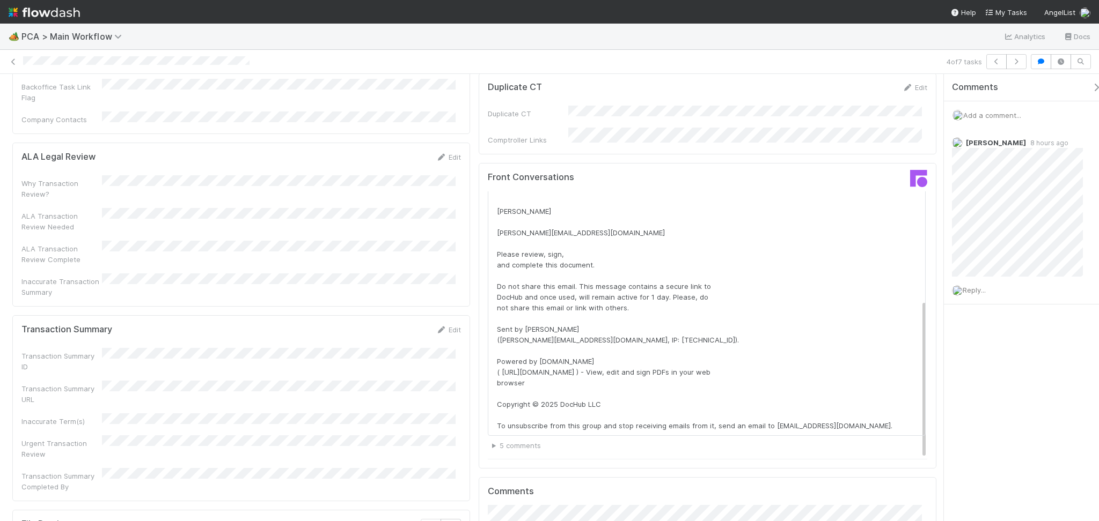
click at [989, 123] on div "Add a comment..." at bounding box center [1027, 115] width 166 height 28
click at [988, 116] on span "Add a comment..." at bounding box center [992, 115] width 58 height 9
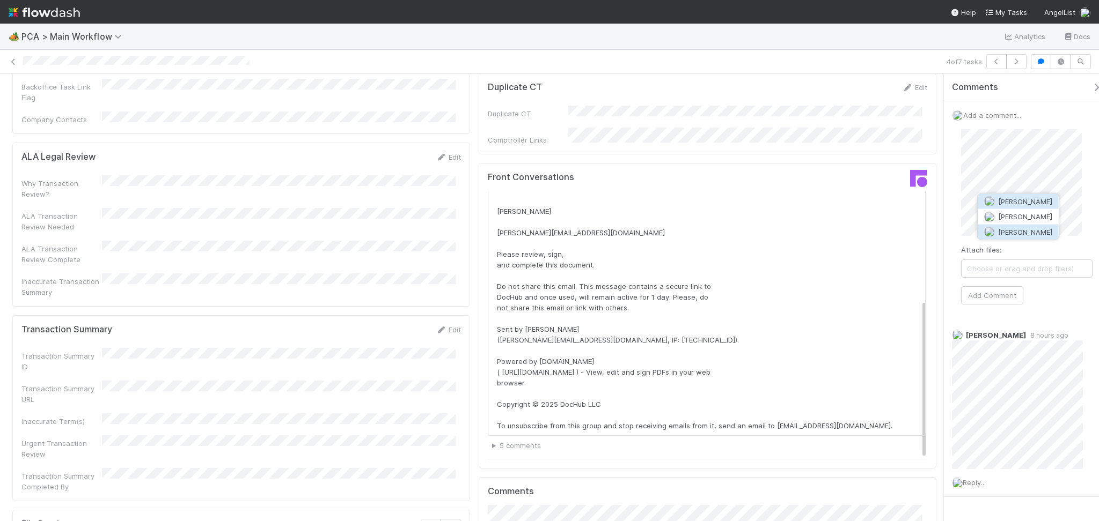
click at [1023, 229] on span "Zachary Conley" at bounding box center [1025, 231] width 54 height 9
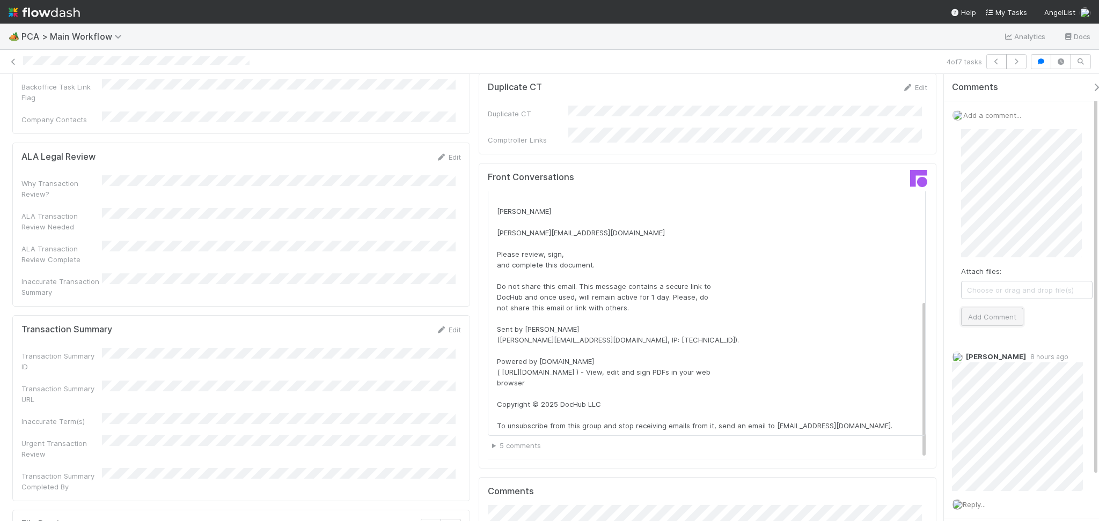
click at [997, 317] on button "Add Comment" at bounding box center [992, 317] width 62 height 18
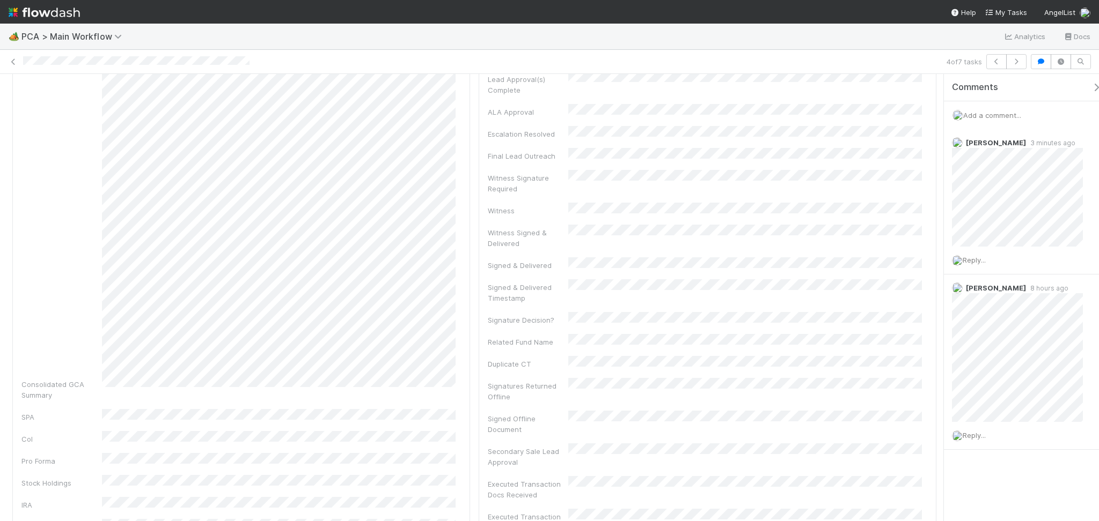
scroll to position [0, 0]
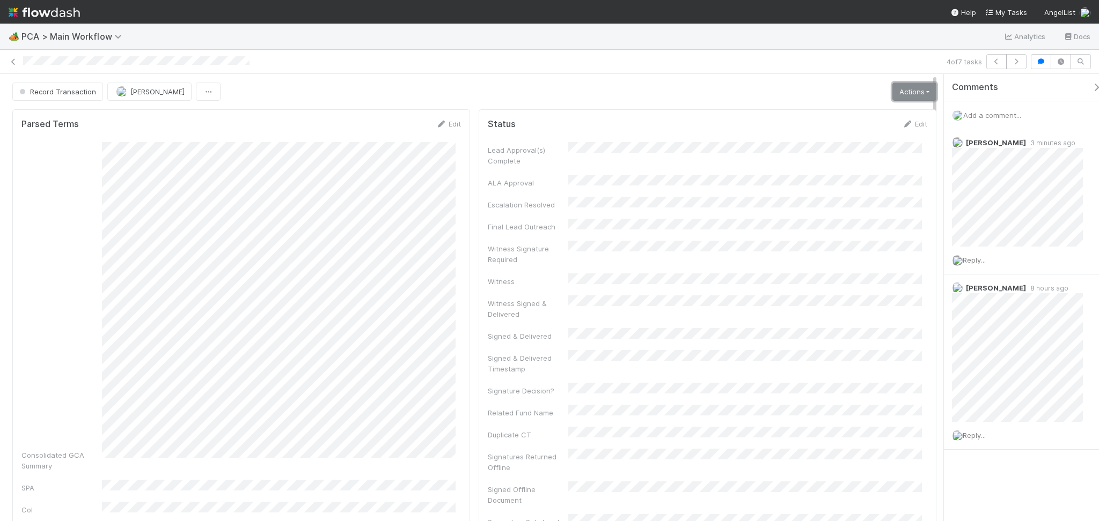
click at [905, 93] on link "Actions" at bounding box center [914, 92] width 44 height 18
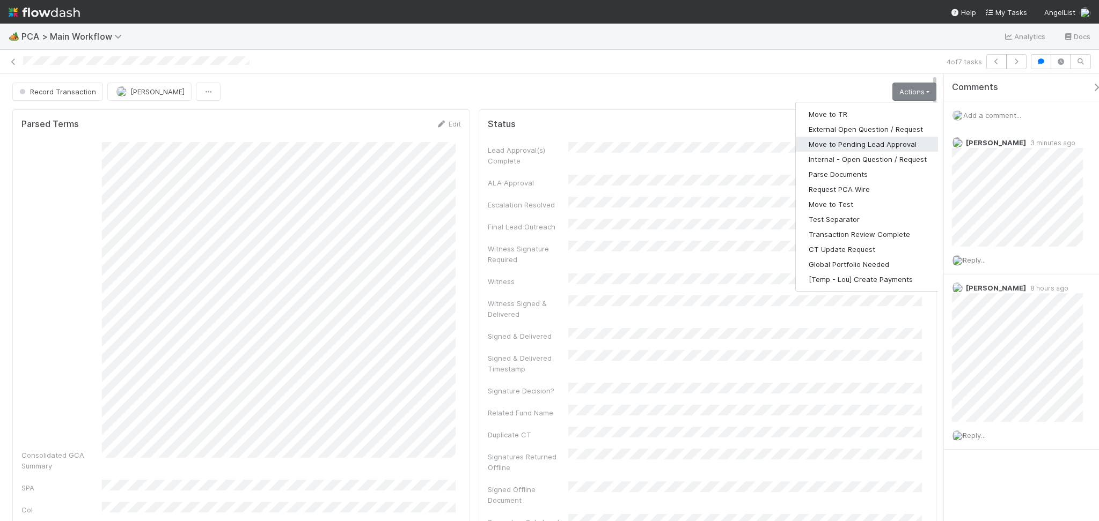
click at [863, 149] on button "Move to Pending Lead Approval" at bounding box center [867, 144] width 144 height 15
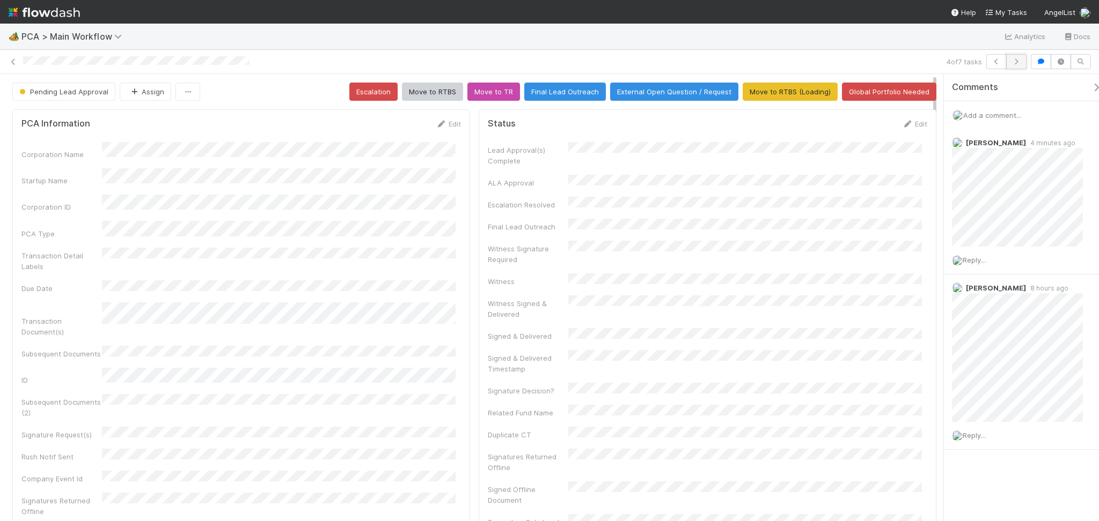
click at [1016, 58] on icon "button" at bounding box center [1016, 61] width 11 height 6
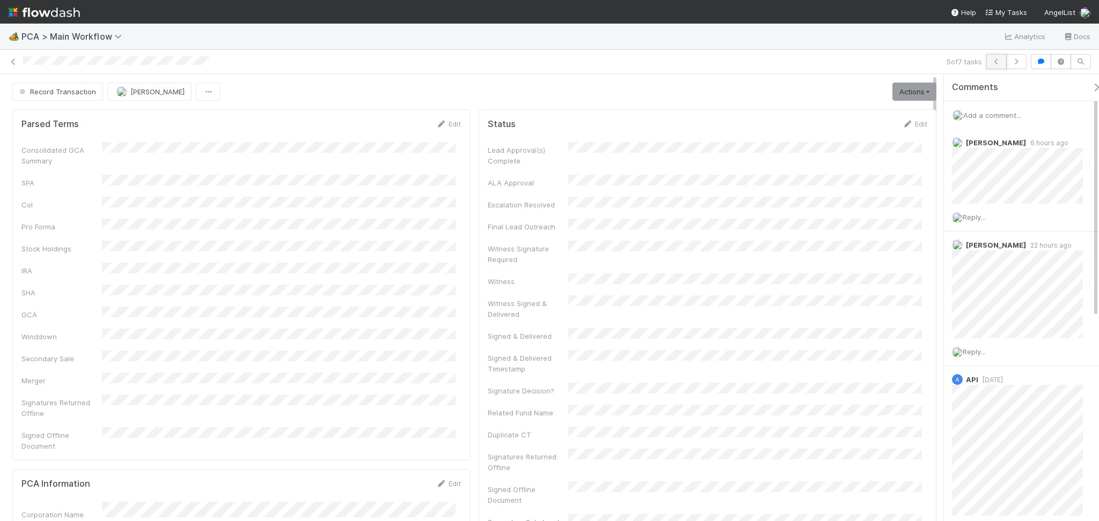
click at [997, 61] on icon "button" at bounding box center [996, 61] width 11 height 6
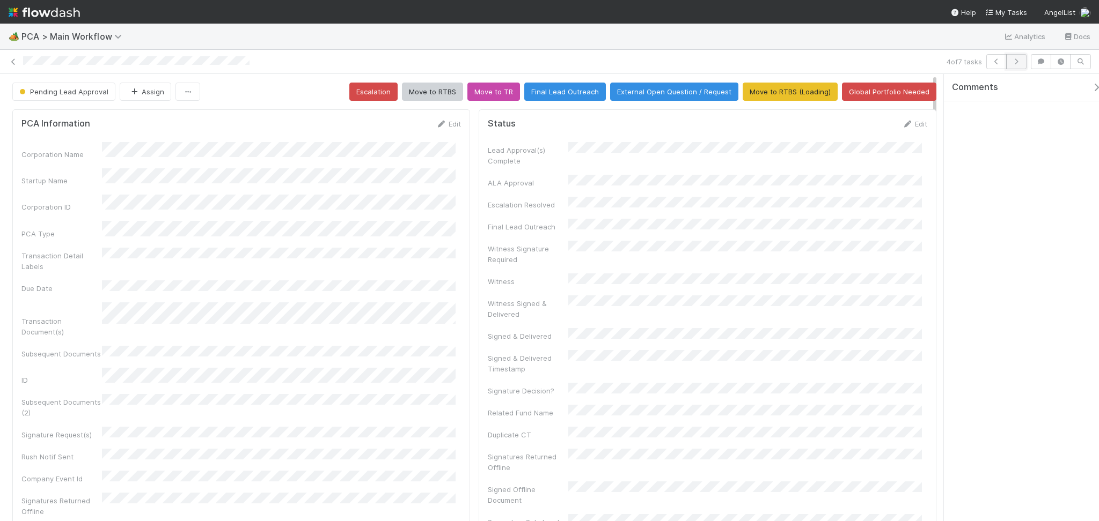
click at [1013, 61] on icon "button" at bounding box center [1016, 61] width 11 height 6
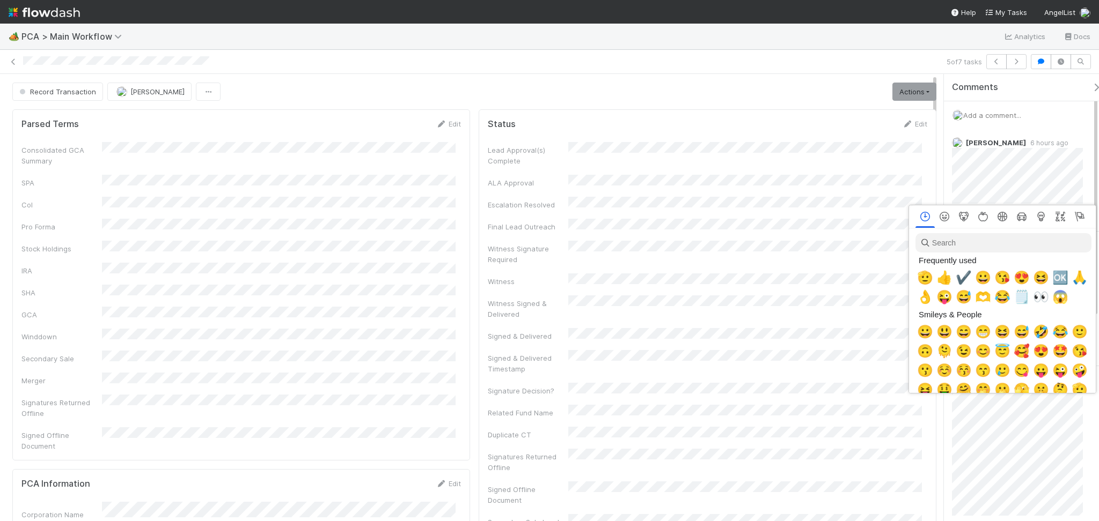
scroll to position [0, 6]
click at [941, 278] on span "👍" at bounding box center [942, 277] width 16 height 15
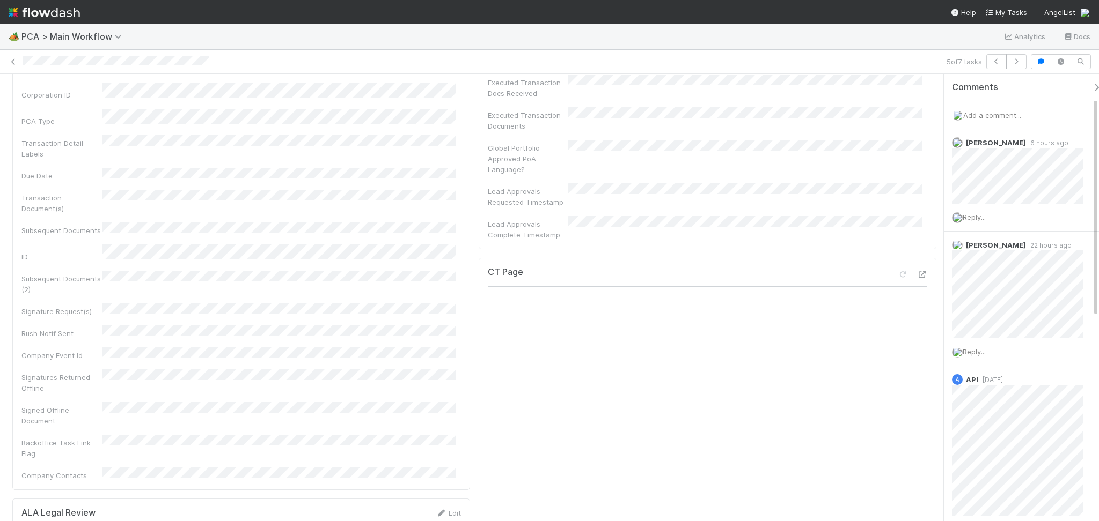
scroll to position [500, 0]
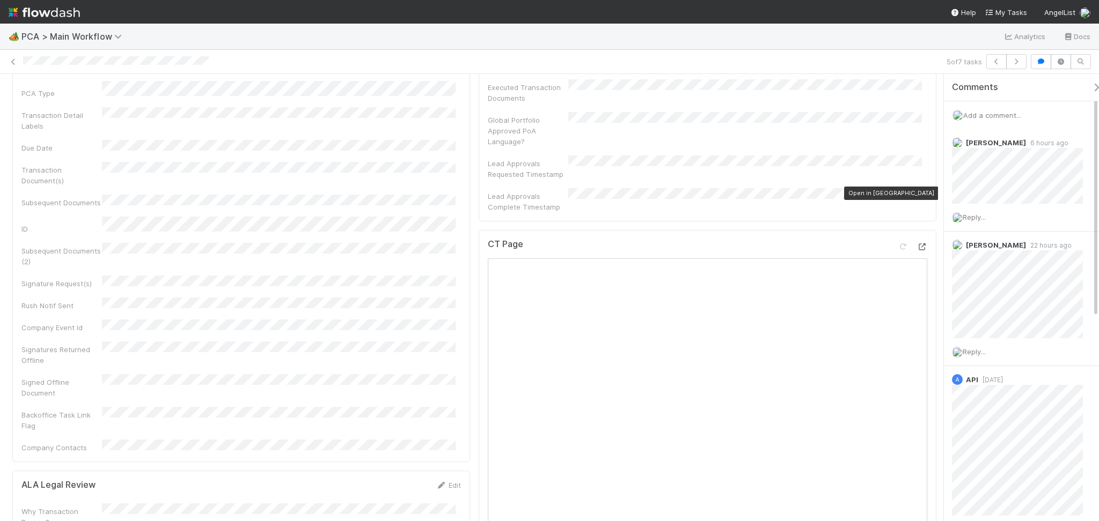
click at [916, 244] on icon at bounding box center [921, 247] width 11 height 7
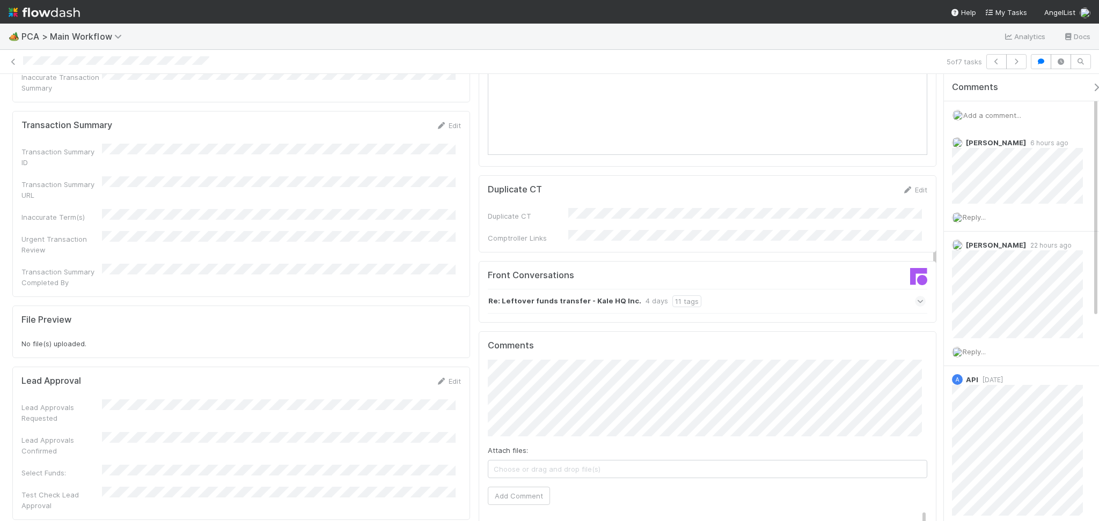
scroll to position [1073, 0]
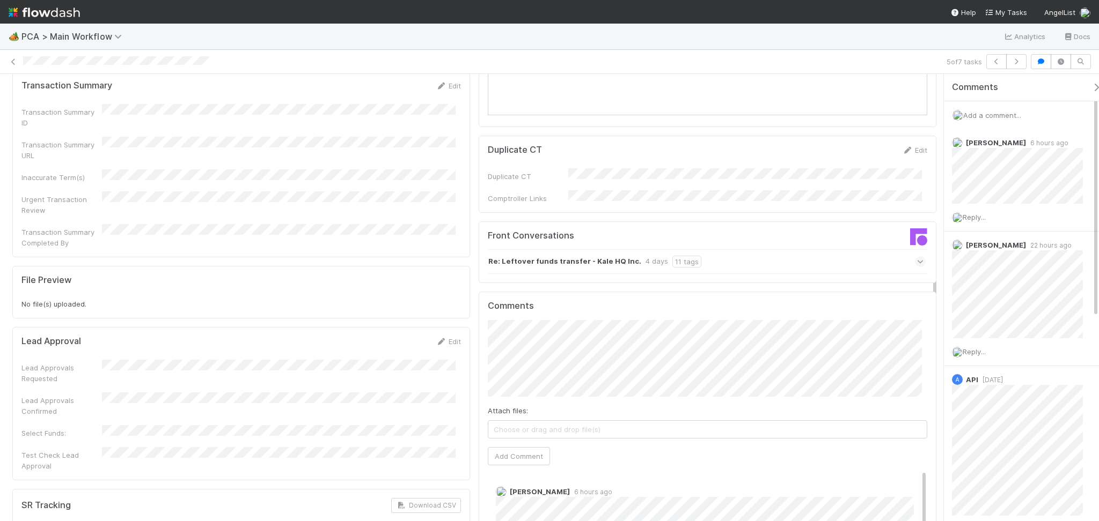
click at [748, 249] on div "Re: Leftover funds transfer - Kale HQ Inc. 4 days 11 tags" at bounding box center [707, 261] width 438 height 25
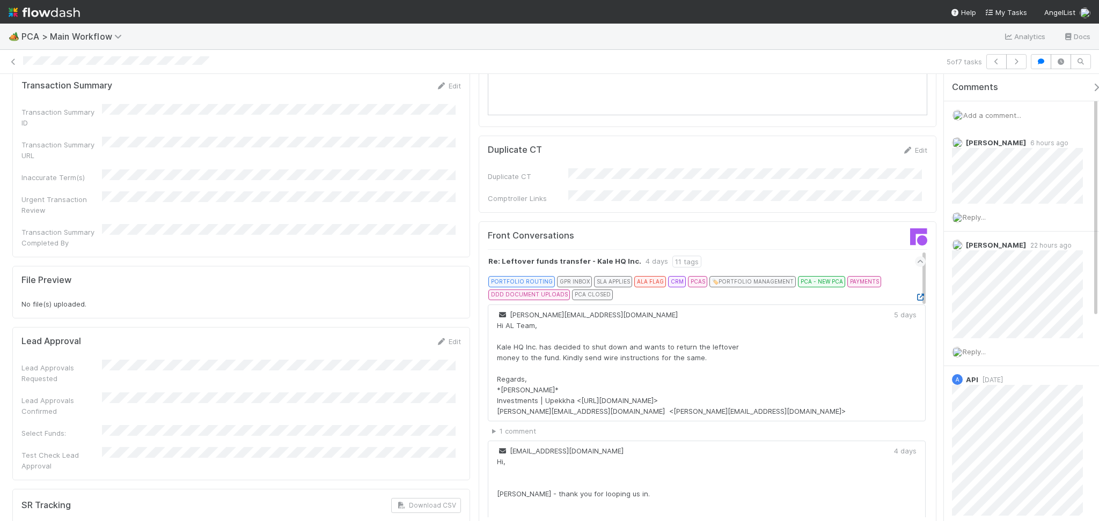
click at [915, 294] on icon at bounding box center [920, 297] width 11 height 7
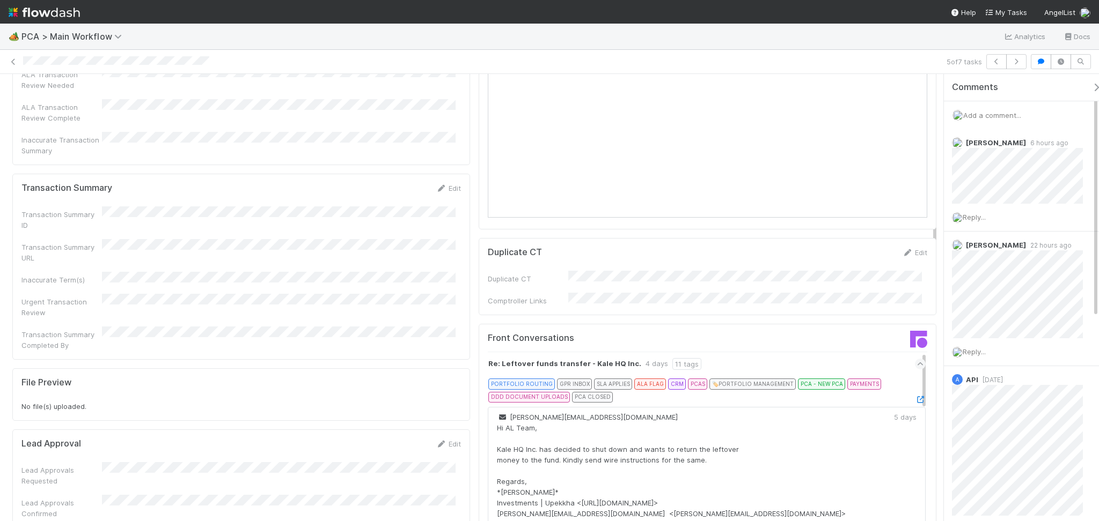
scroll to position [858, 0]
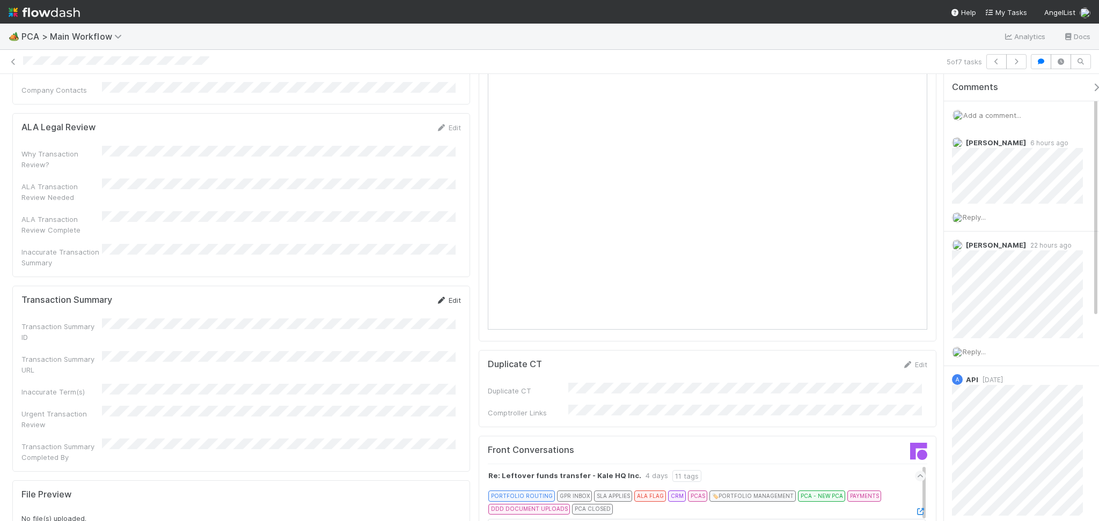
click at [438, 297] on icon at bounding box center [441, 300] width 11 height 7
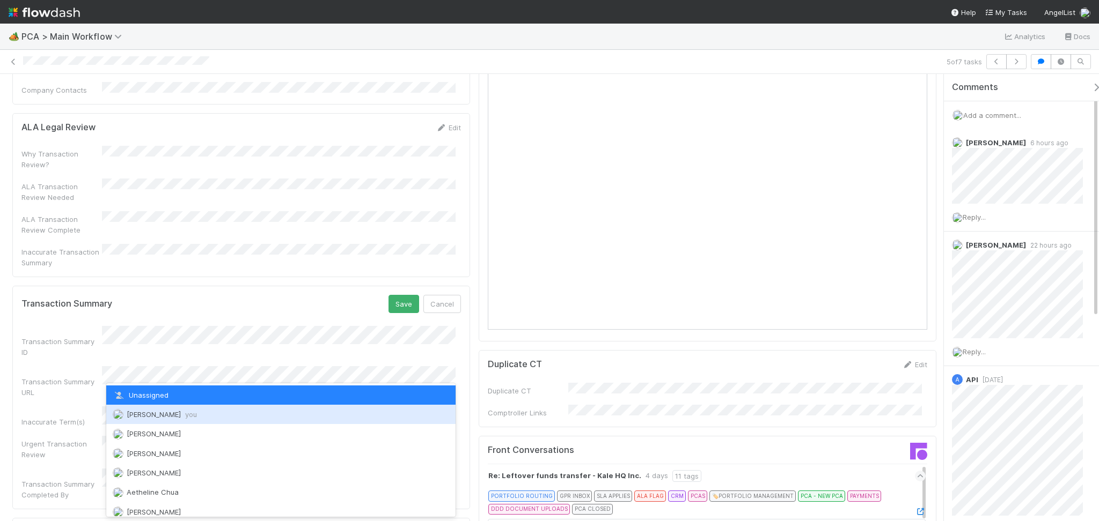
click at [147, 414] on span "Febbie Cervantes you" at bounding box center [162, 414] width 70 height 9
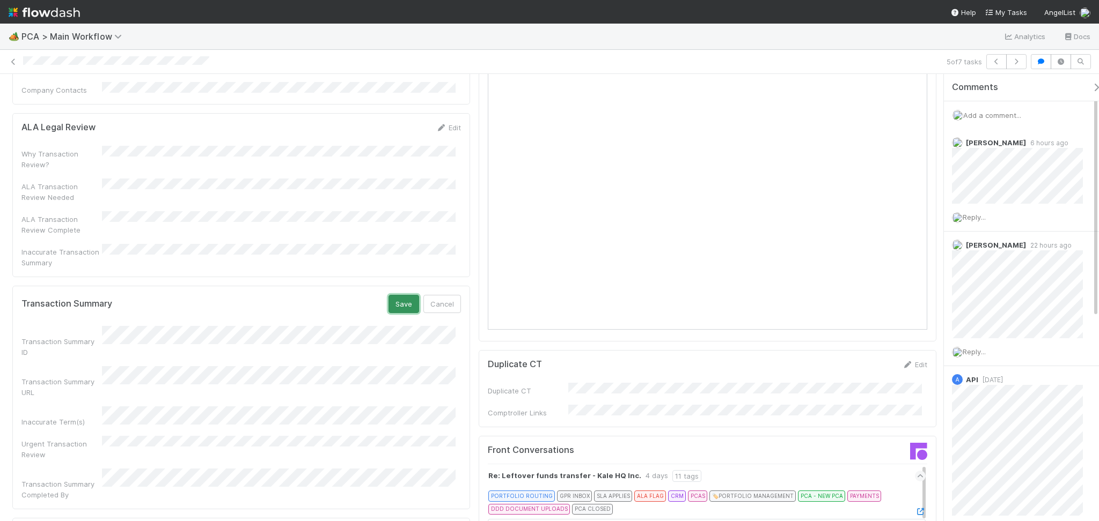
click at [390, 295] on button "Save" at bounding box center [403, 304] width 31 height 18
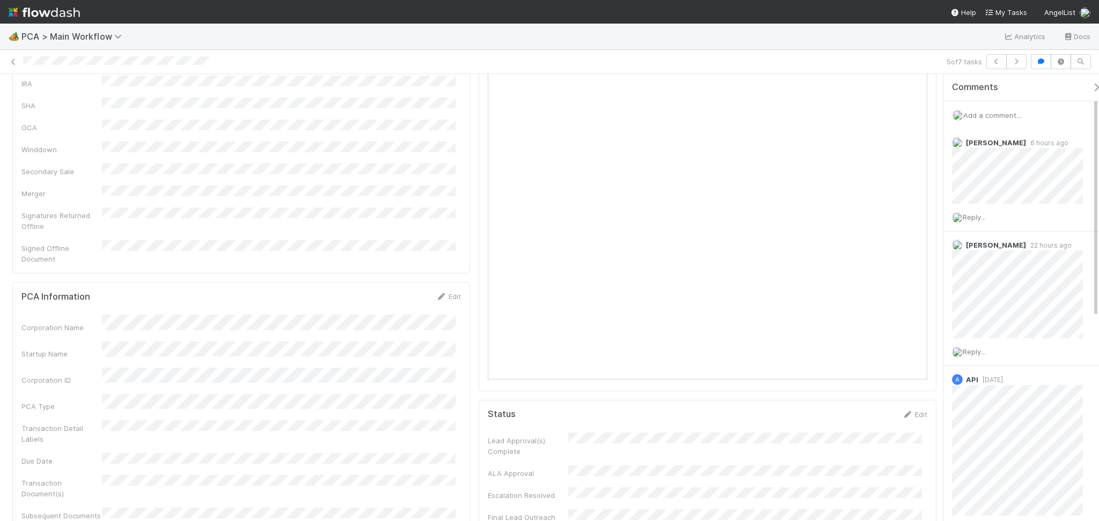
scroll to position [143, 0]
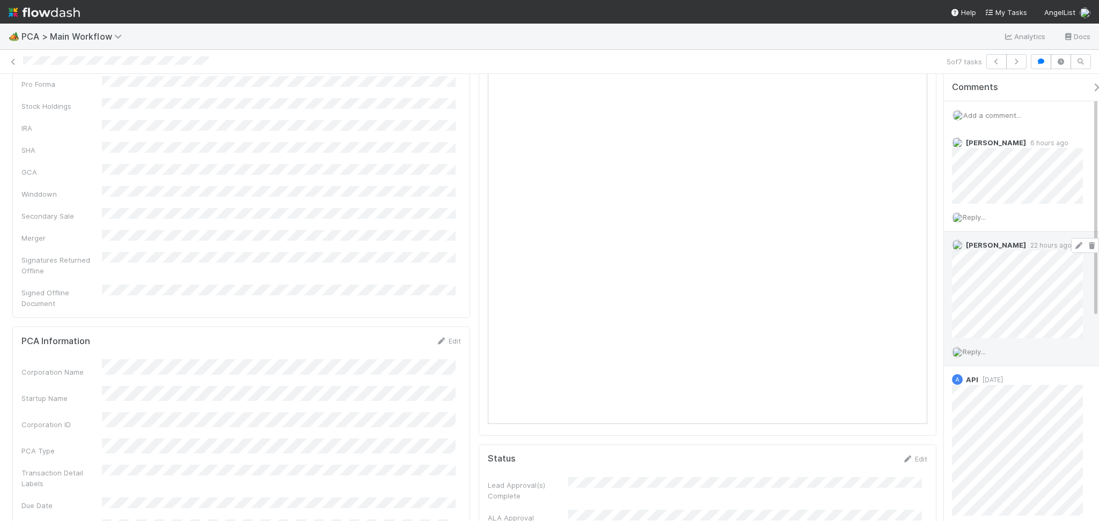
click at [1073, 244] on icon at bounding box center [1078, 245] width 11 height 7
click at [975, 107] on div "Add a comment..." at bounding box center [1027, 115] width 166 height 28
click at [996, 116] on span "Add a comment..." at bounding box center [992, 115] width 58 height 9
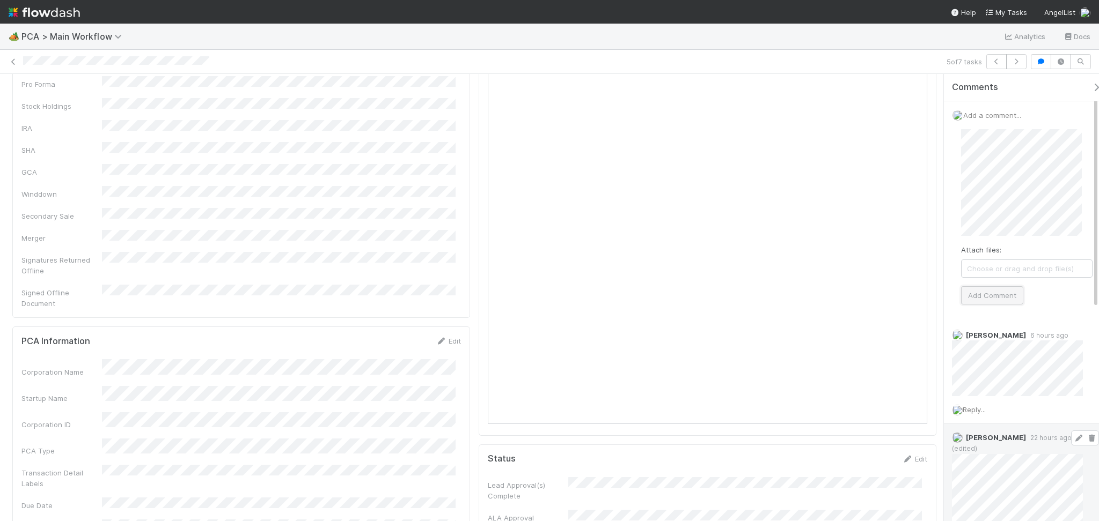
click at [998, 294] on button "Add Comment" at bounding box center [992, 295] width 62 height 18
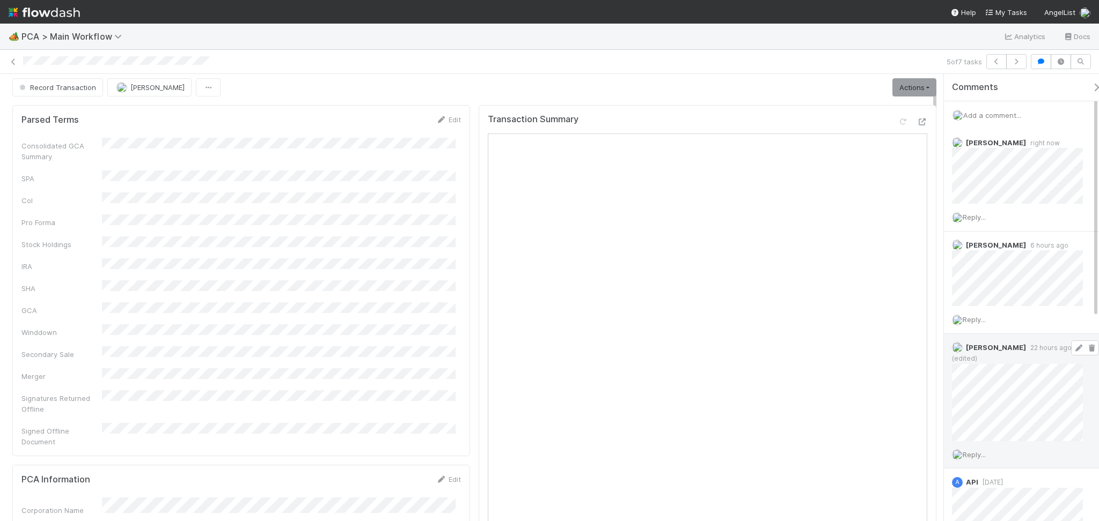
scroll to position [0, 0]
click at [51, 97] on button "Record Transaction" at bounding box center [57, 92] width 91 height 18
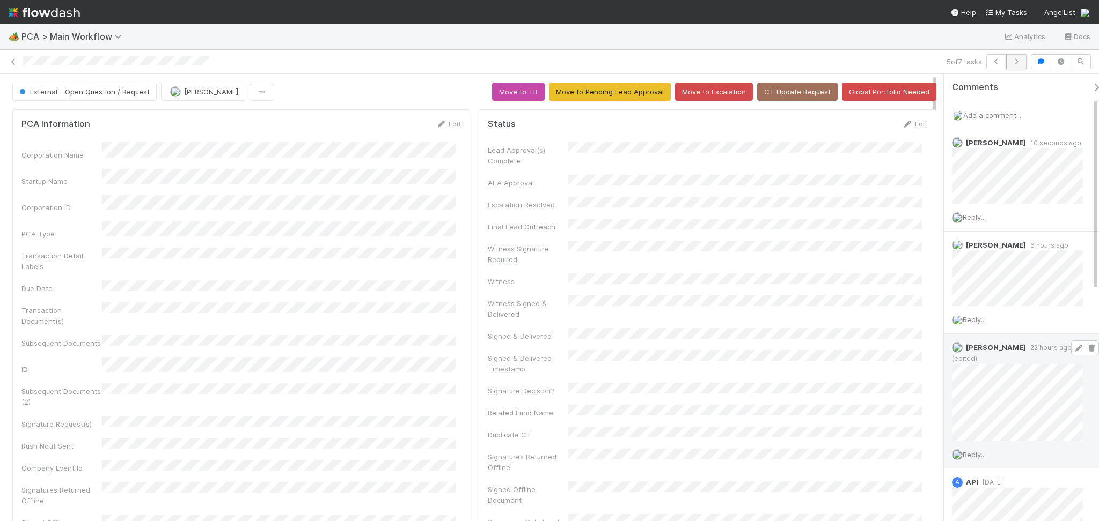
click at [1017, 62] on icon "button" at bounding box center [1016, 61] width 11 height 6
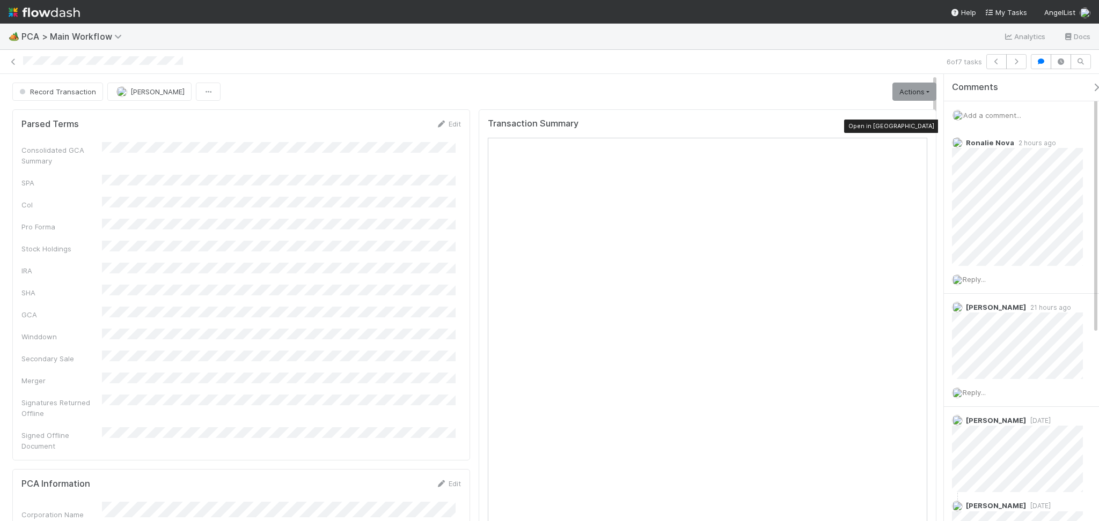
click at [916, 123] on icon at bounding box center [921, 126] width 11 height 7
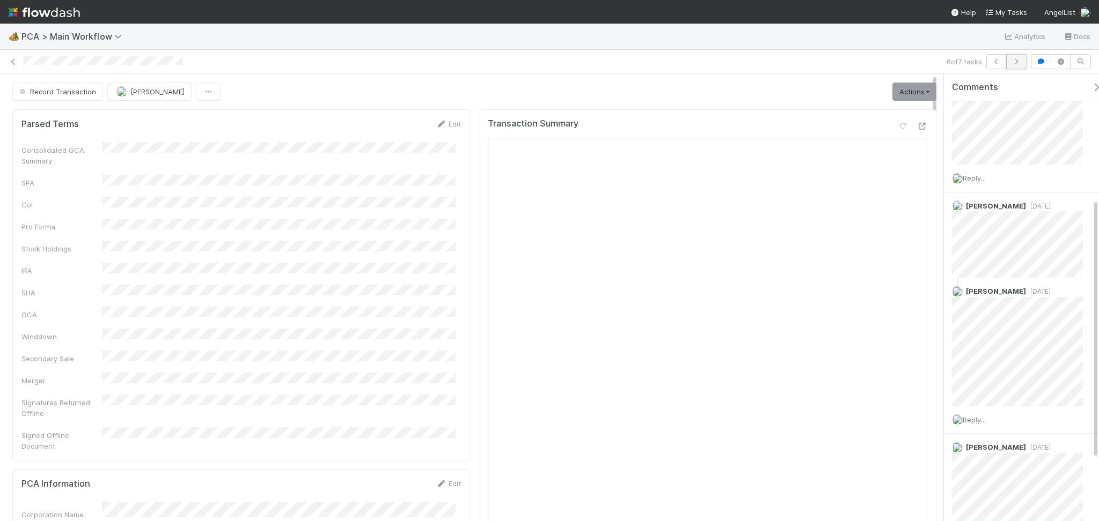
click at [1014, 64] on icon "button" at bounding box center [1016, 61] width 11 height 6
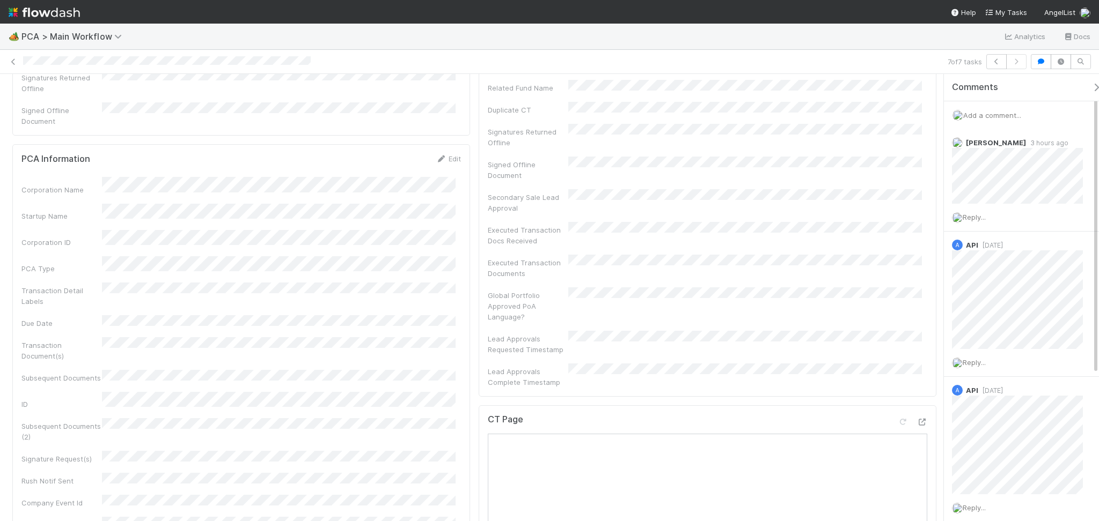
scroll to position [357, 0]
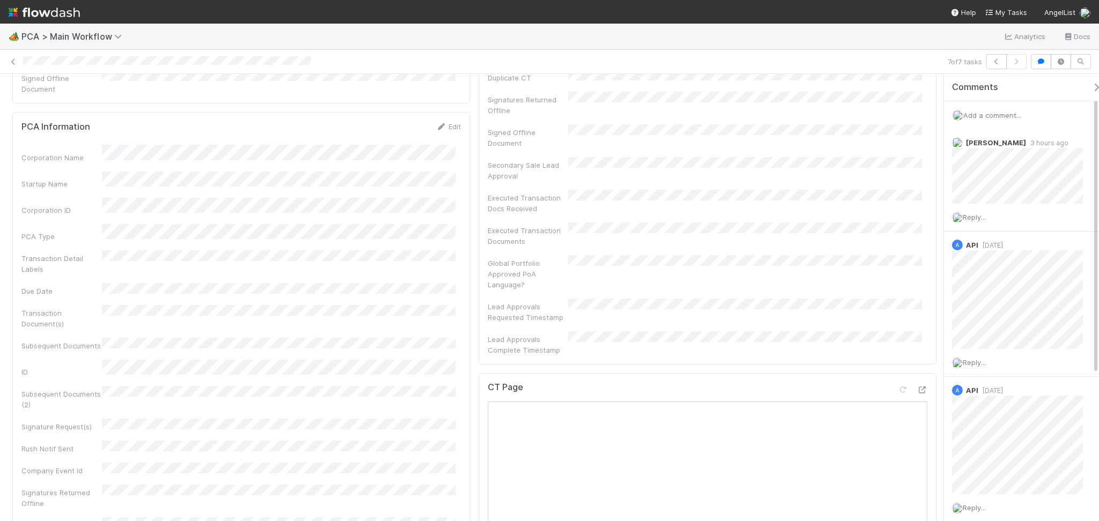
click at [20, 55] on div "7 of 7 tasks" at bounding box center [549, 61] width 1099 height 15
click at [16, 59] on icon at bounding box center [13, 61] width 11 height 7
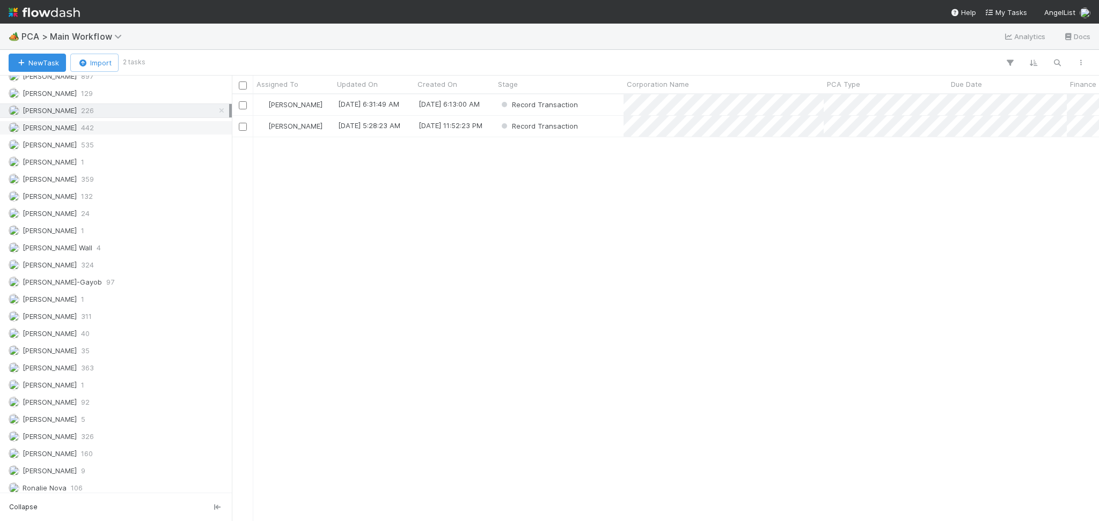
scroll to position [1519, 0]
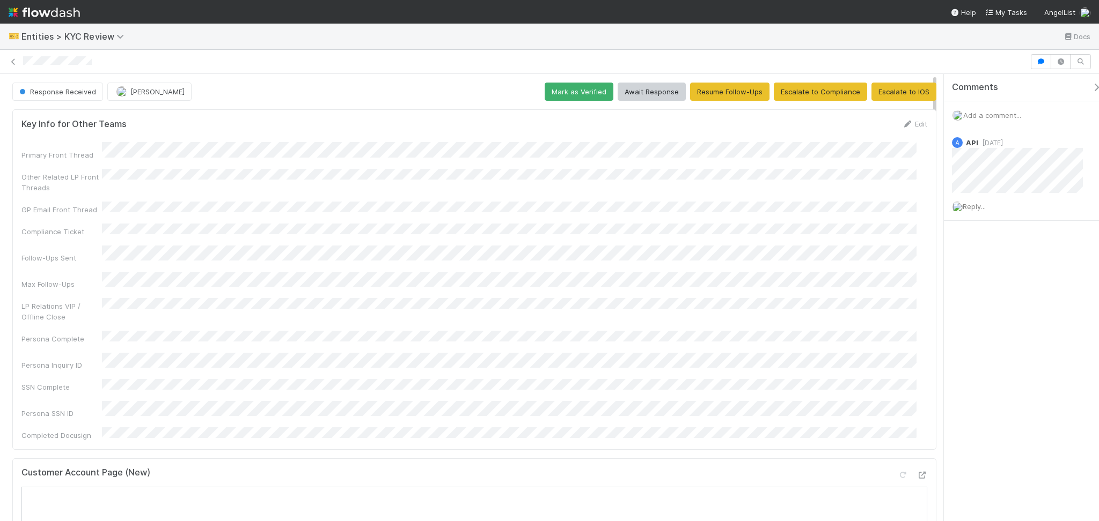
click at [980, 111] on span "Add a comment..." at bounding box center [992, 115] width 58 height 9
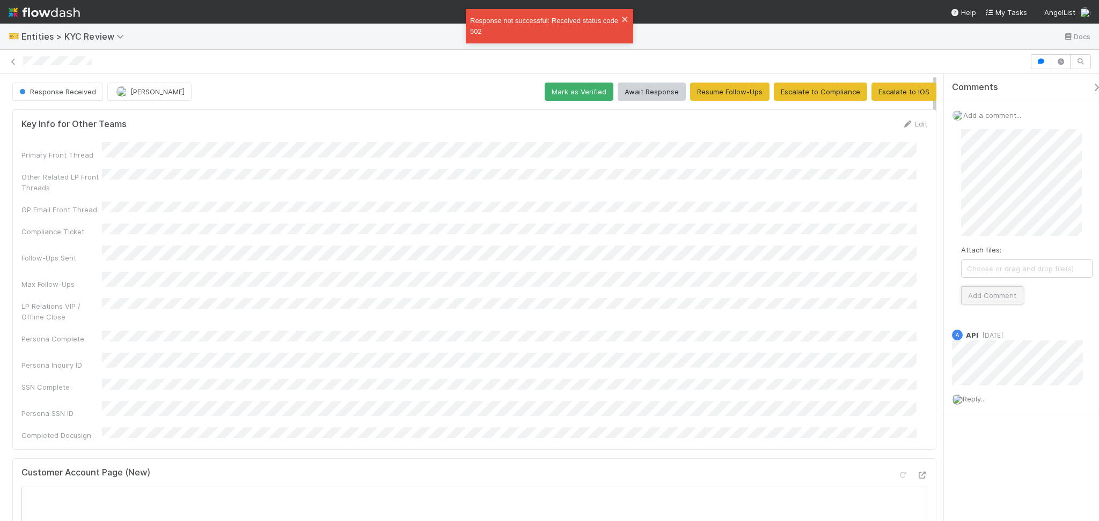
click at [993, 293] on button "Add Comment" at bounding box center [992, 295] width 62 height 18
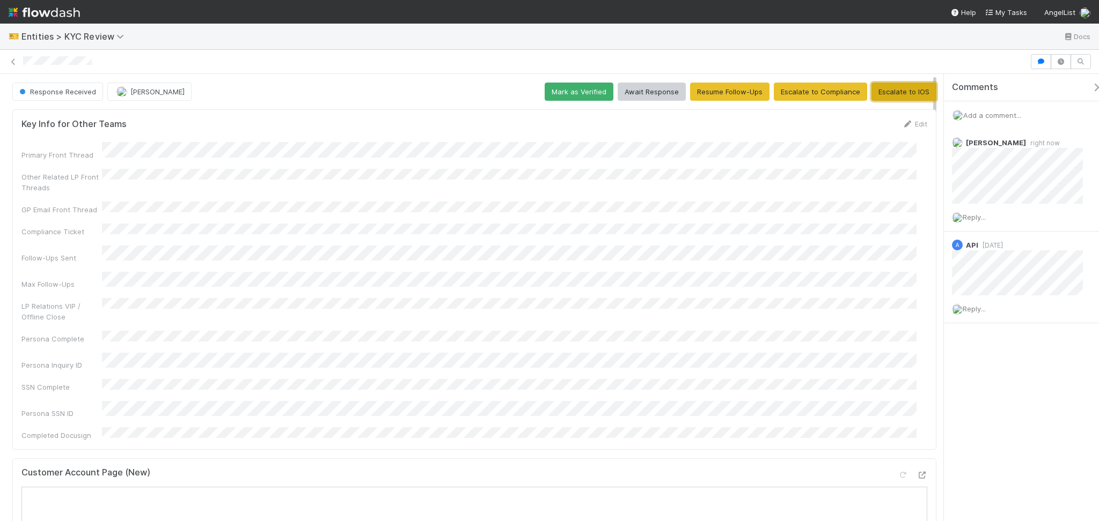
click at [894, 97] on button "Escalate to IOS" at bounding box center [903, 92] width 65 height 18
